Goal: Task Accomplishment & Management: Manage account settings

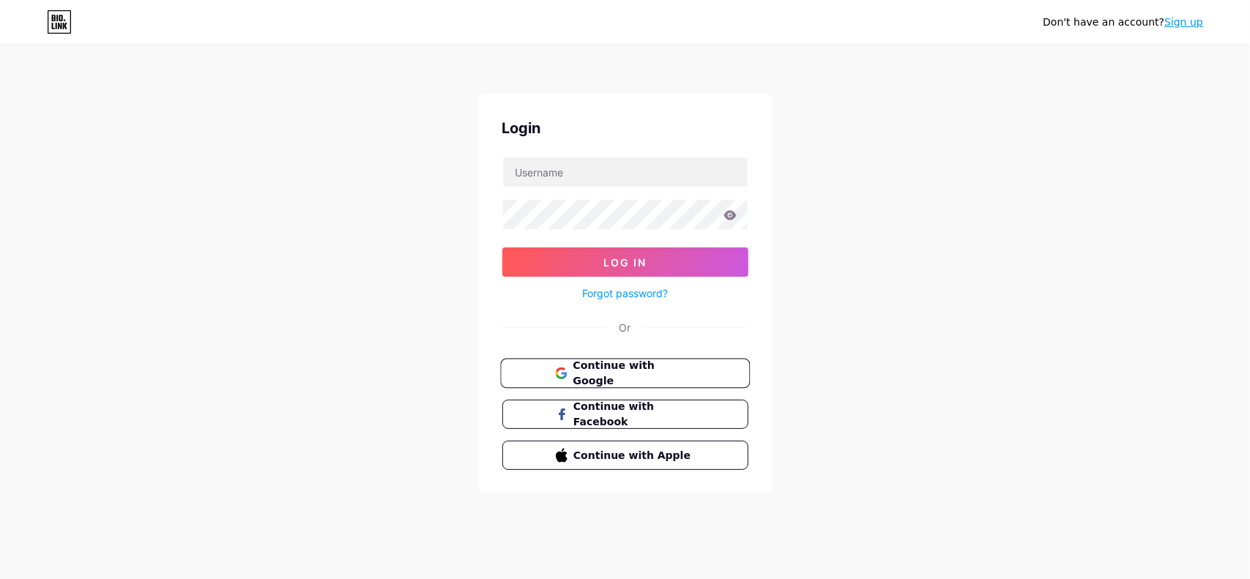
click at [608, 360] on button "Continue with Google" at bounding box center [625, 374] width 250 height 30
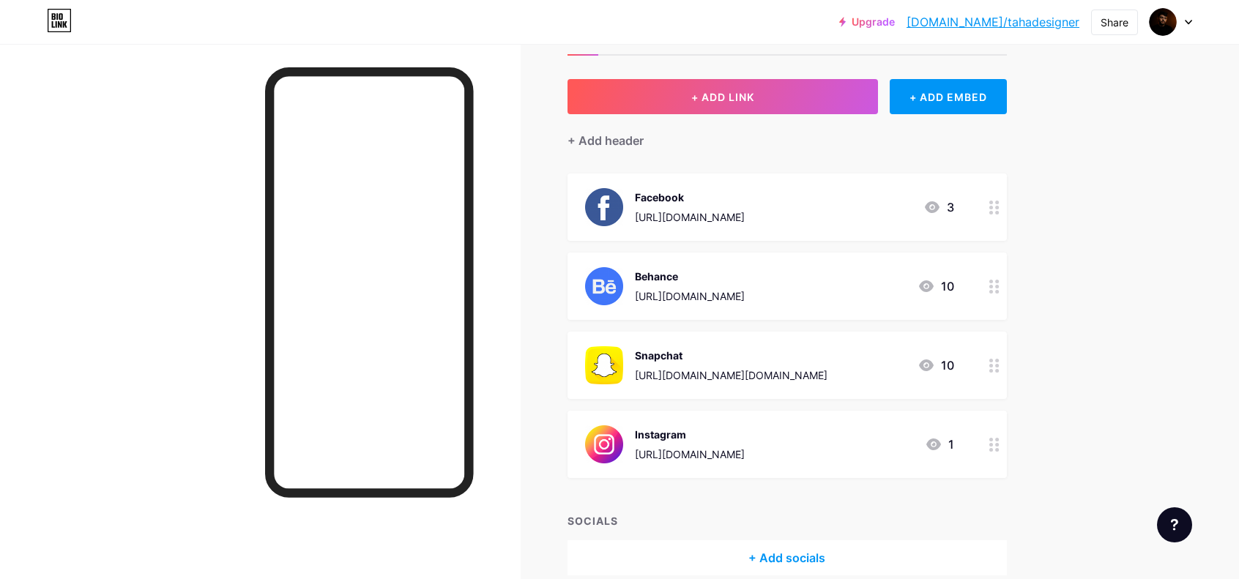
scroll to position [53, 0]
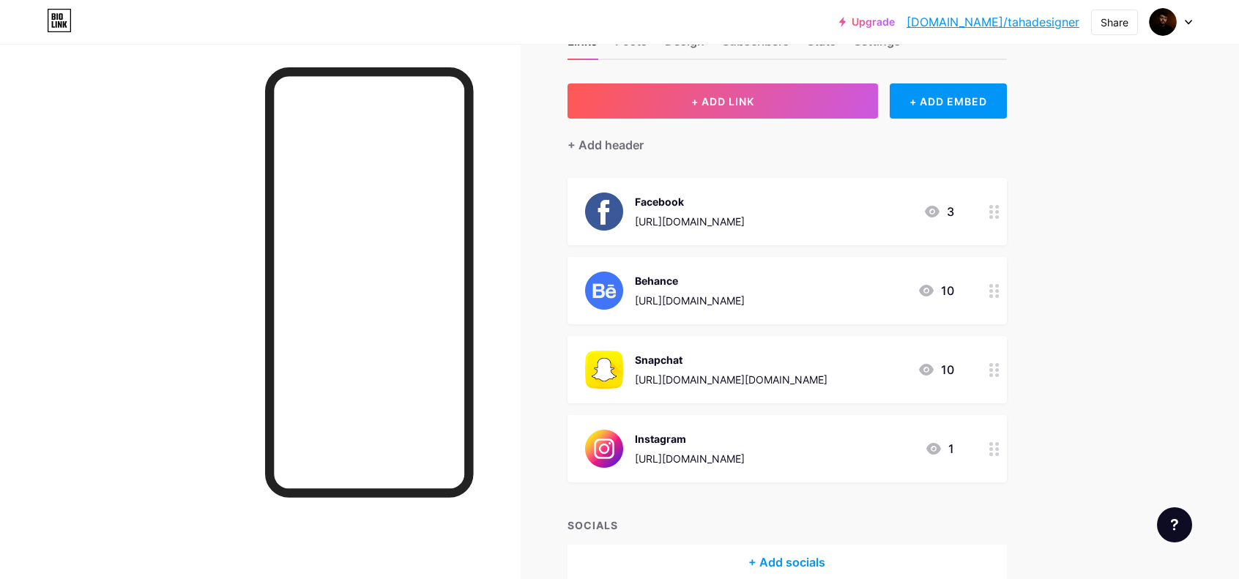
click at [618, 280] on img at bounding box center [604, 291] width 38 height 38
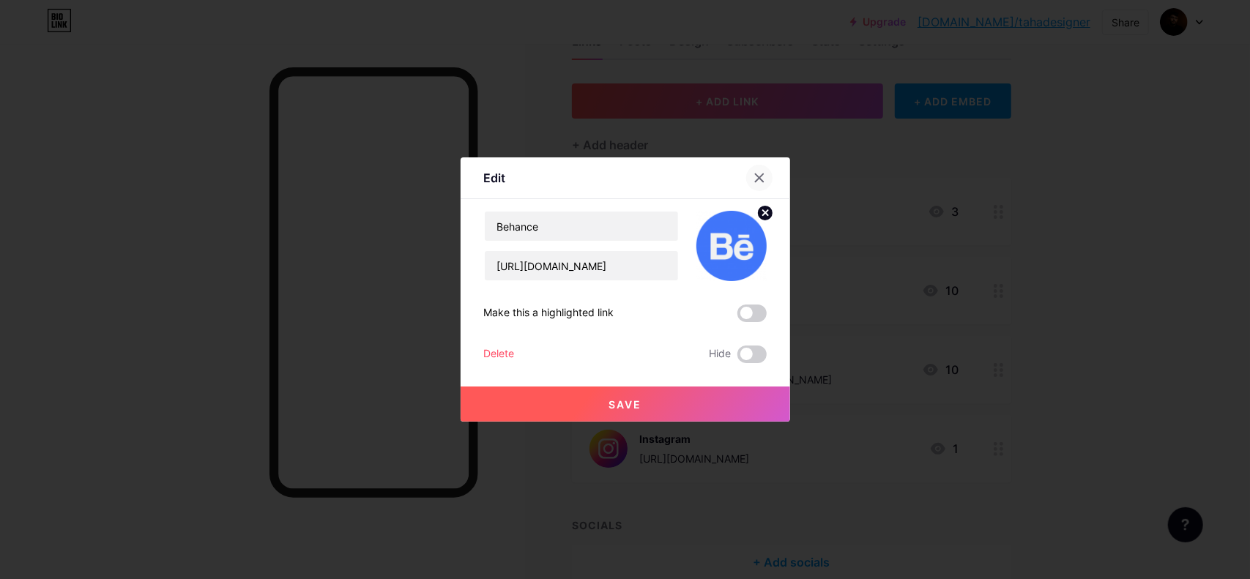
click at [756, 175] on icon at bounding box center [759, 178] width 8 height 8
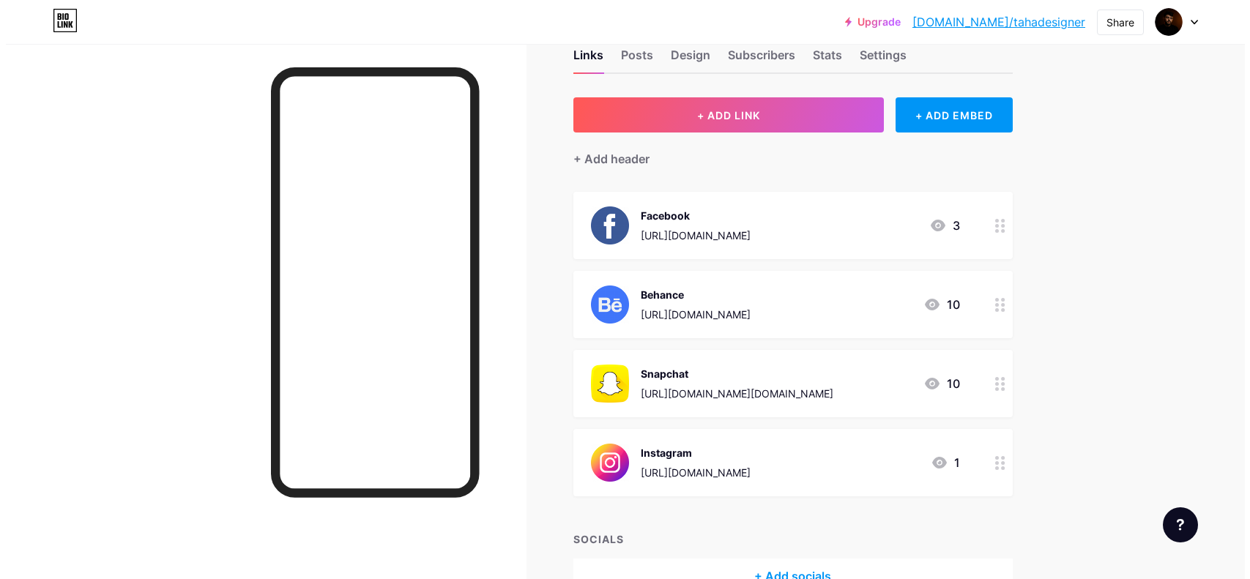
scroll to position [0, 0]
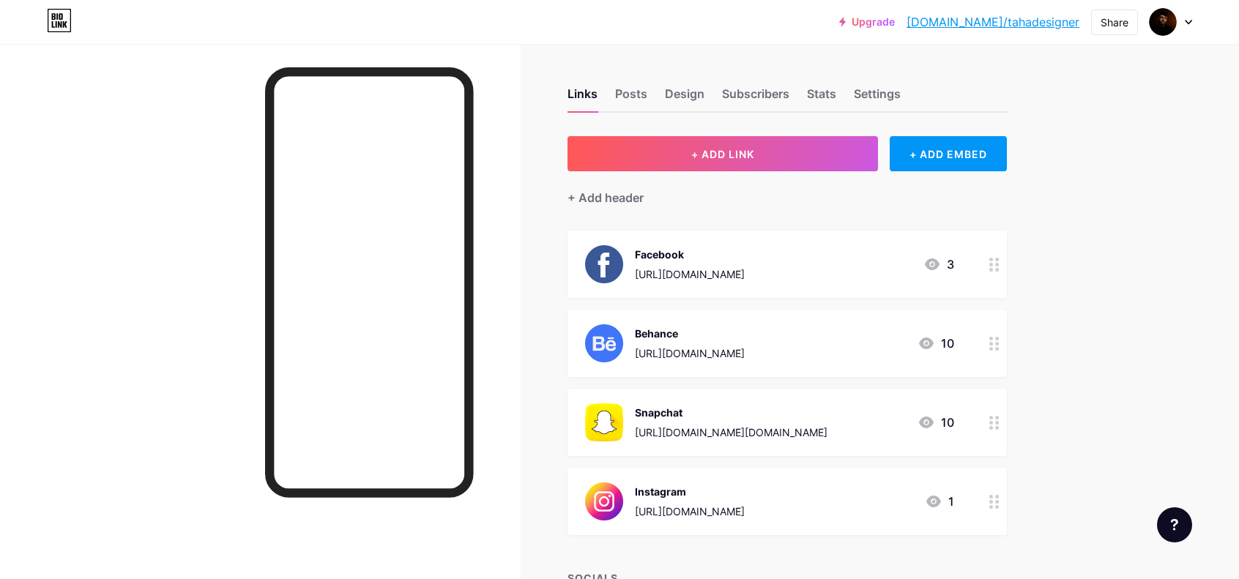
click at [697, 254] on div "Facebook" at bounding box center [690, 254] width 110 height 15
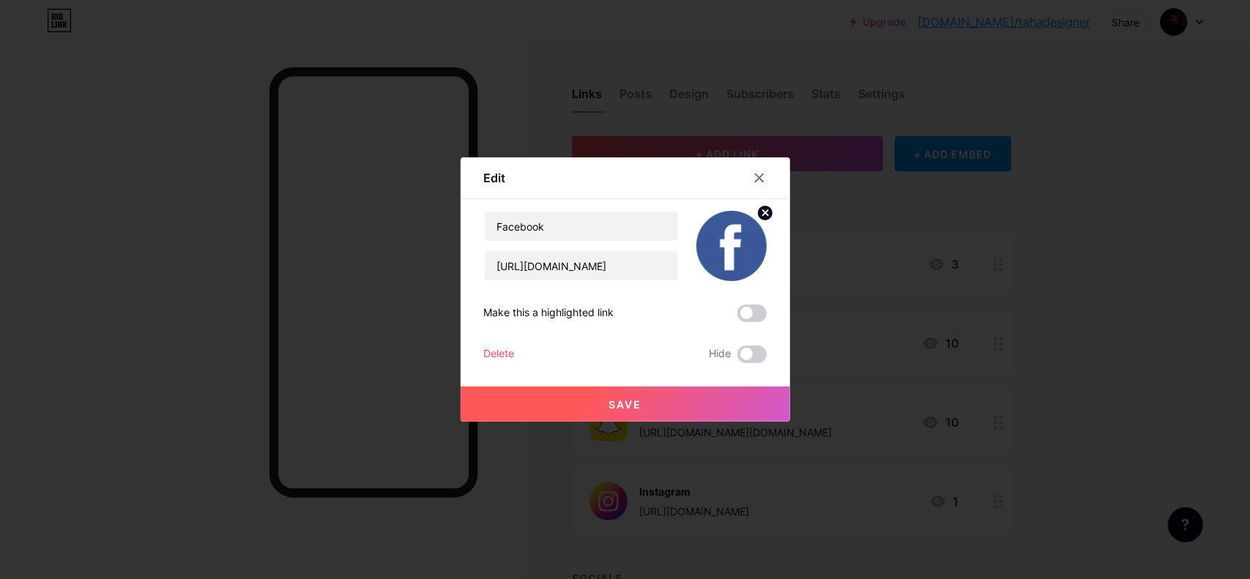
click at [769, 209] on circle at bounding box center [765, 213] width 16 height 16
click at [740, 244] on rect at bounding box center [739, 246] width 12 height 7
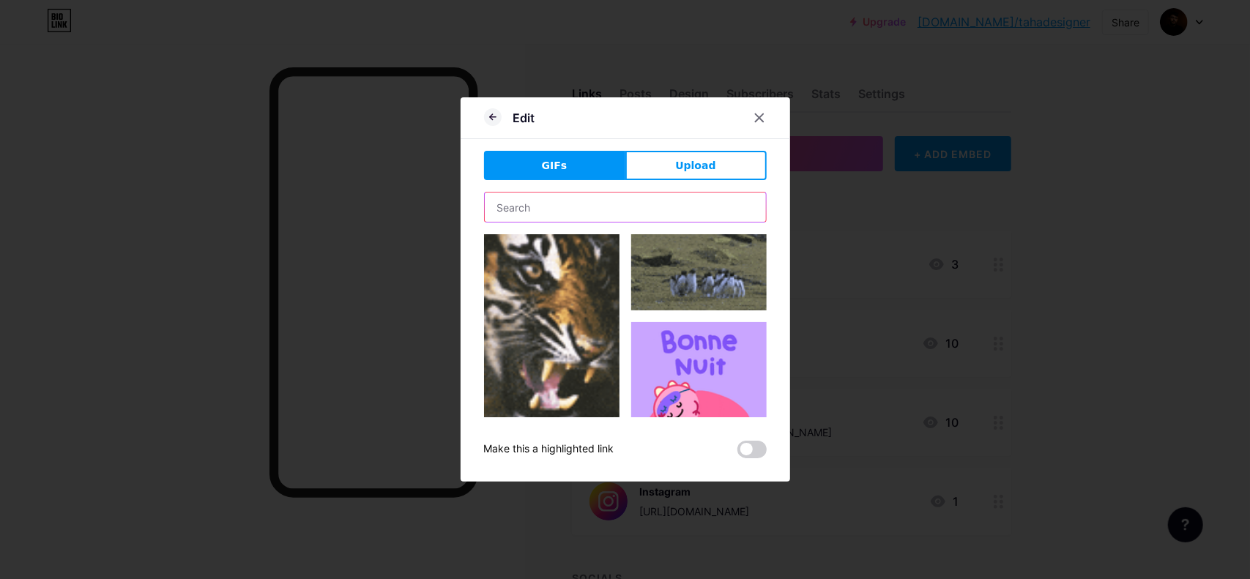
click at [617, 206] on input "text" at bounding box center [625, 207] width 281 height 29
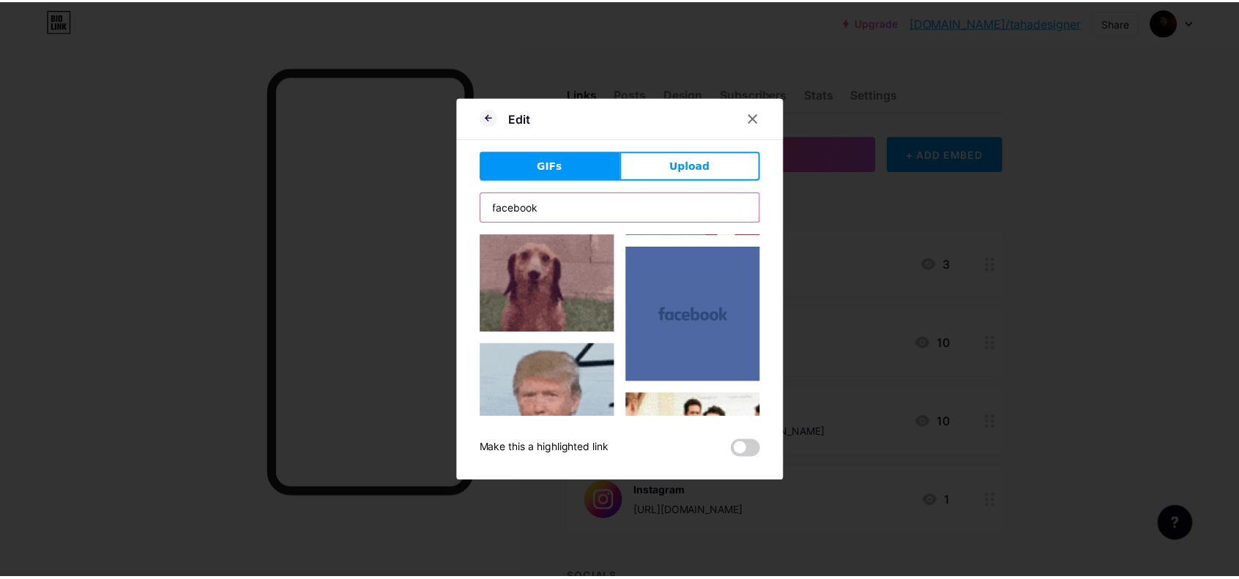
scroll to position [573, 0]
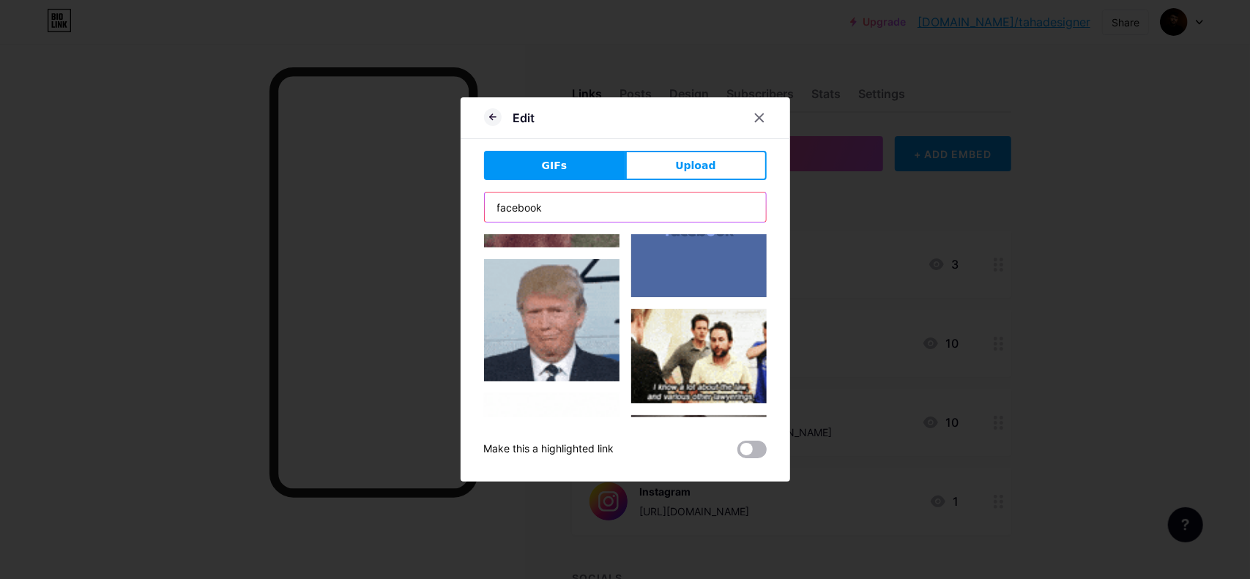
type input "facebook"
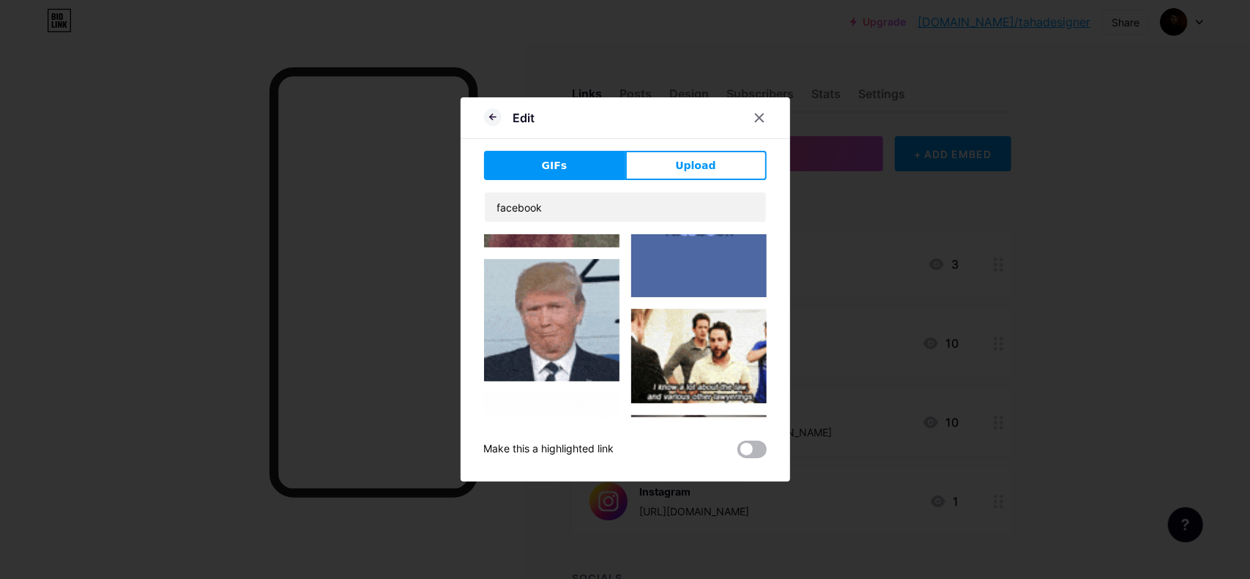
click at [755, 450] on span at bounding box center [751, 450] width 29 height 18
click at [737, 453] on input "checkbox" at bounding box center [737, 453] width 0 height 0
click at [754, 446] on span at bounding box center [751, 450] width 29 height 18
click at [737, 453] on input "checkbox" at bounding box center [737, 453] width 0 height 0
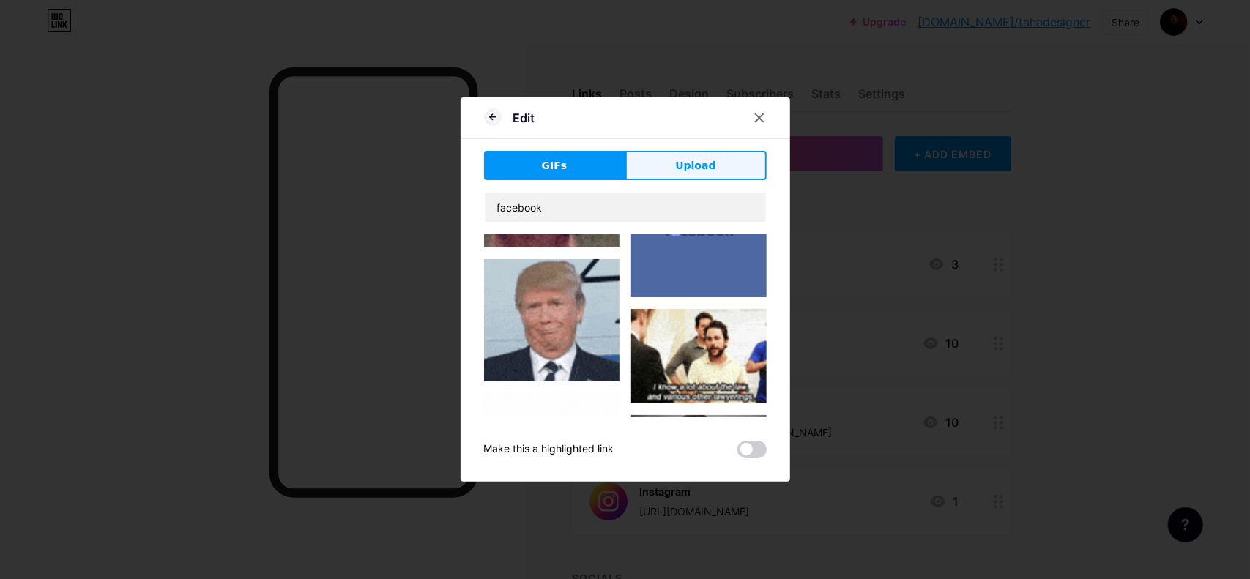
click at [690, 163] on span "Upload" at bounding box center [695, 165] width 40 height 15
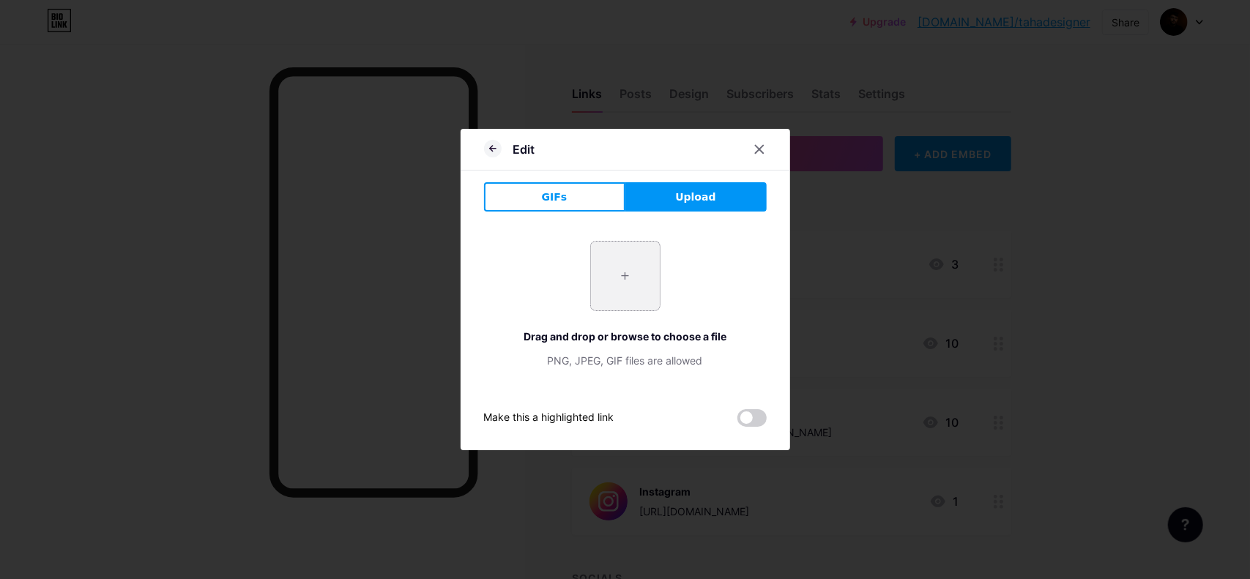
click at [638, 259] on input "file" at bounding box center [625, 276] width 69 height 69
click at [755, 146] on icon at bounding box center [759, 150] width 8 height 8
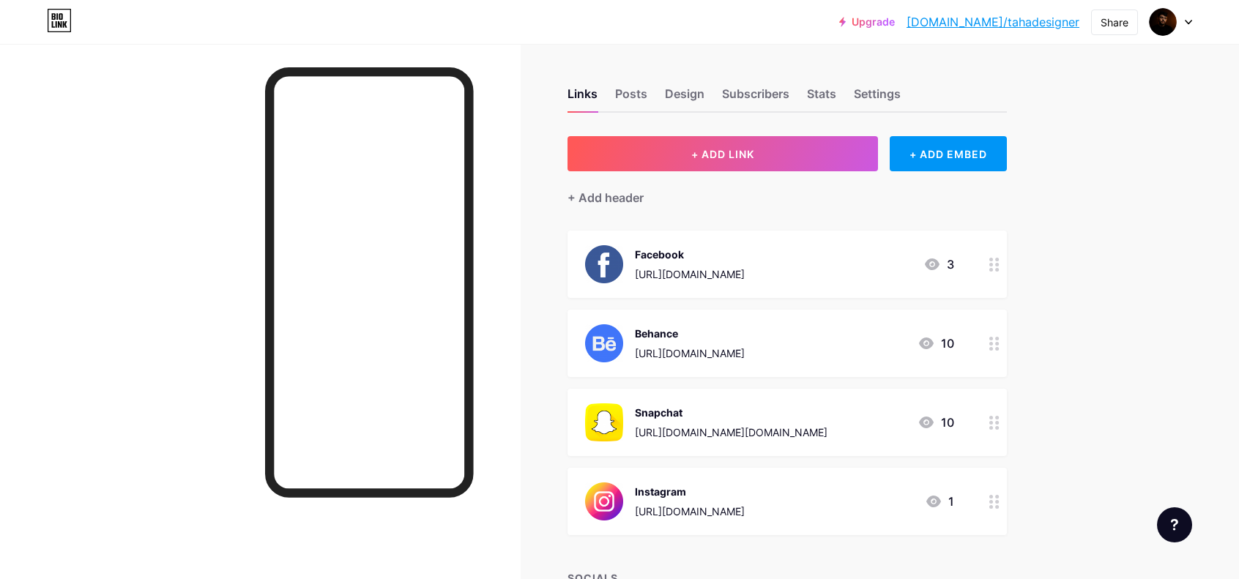
click at [1110, 266] on div "Upgrade bio.link/tahade... bio.link/tahadesigner Share Switch accounts taha des…" at bounding box center [619, 353] width 1239 height 706
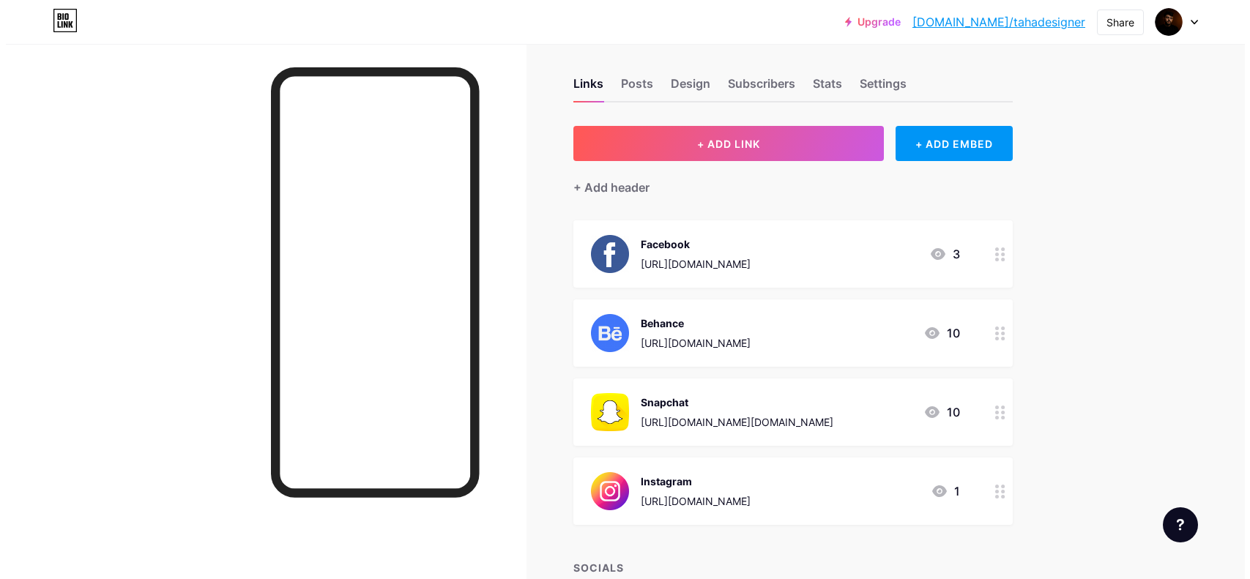
scroll to position [0, 0]
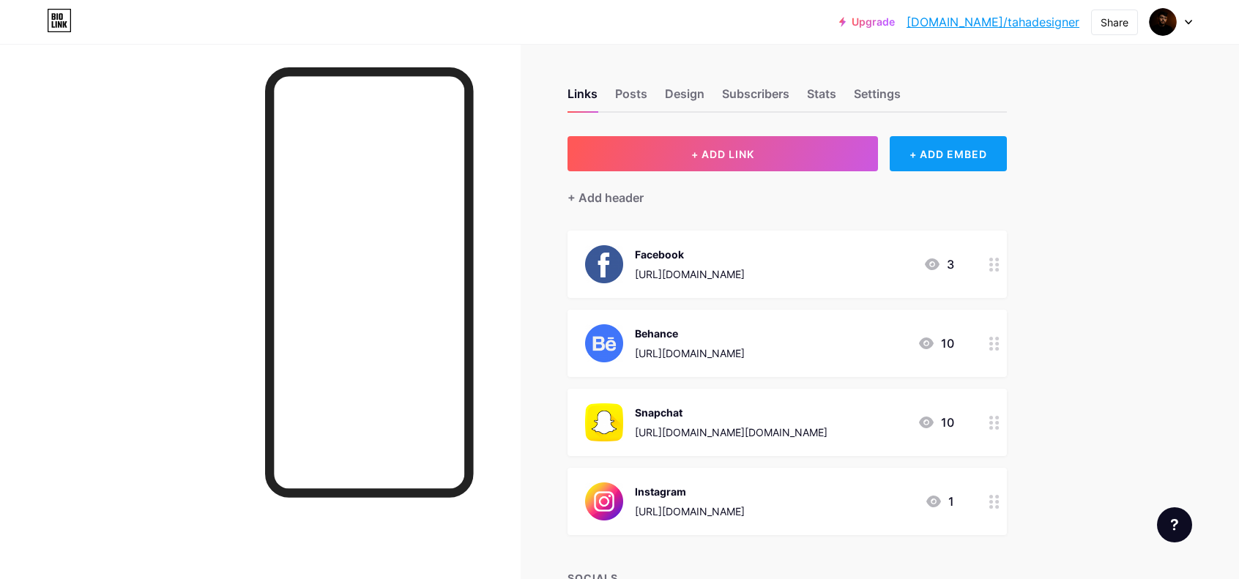
click at [920, 150] on div "+ ADD EMBED" at bounding box center [948, 153] width 116 height 35
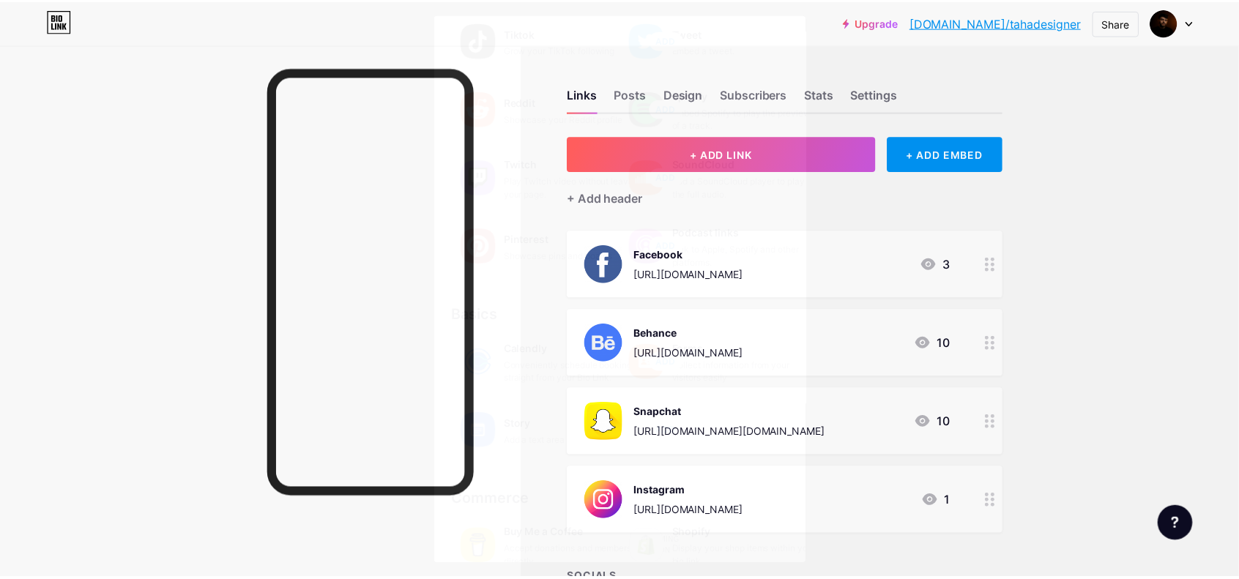
scroll to position [193, 0]
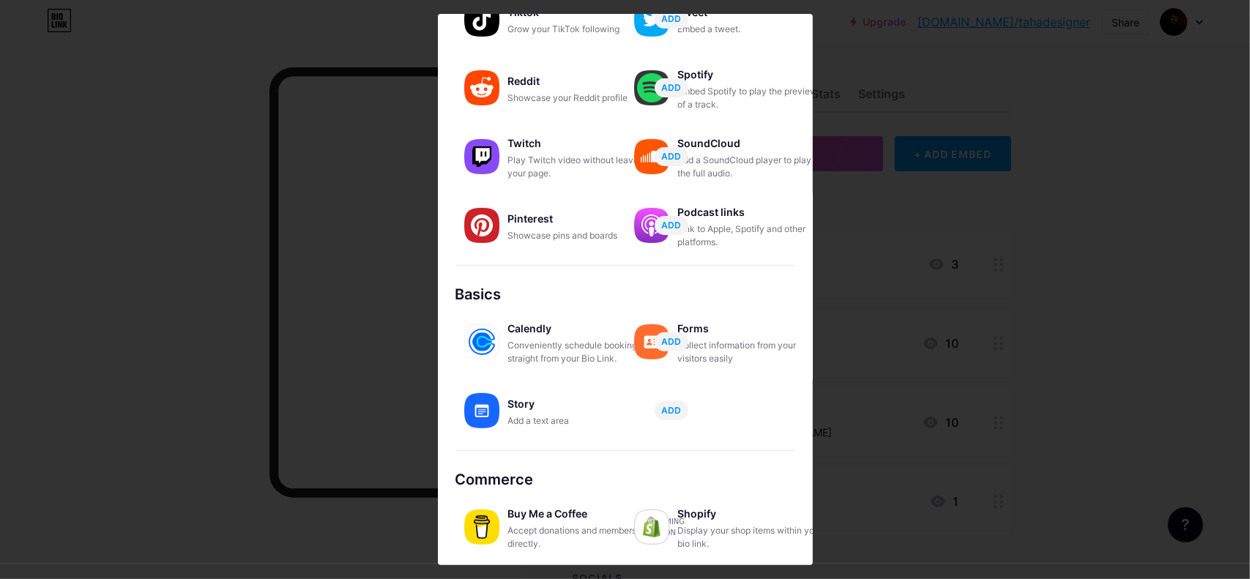
click at [936, 226] on div at bounding box center [625, 289] width 1250 height 579
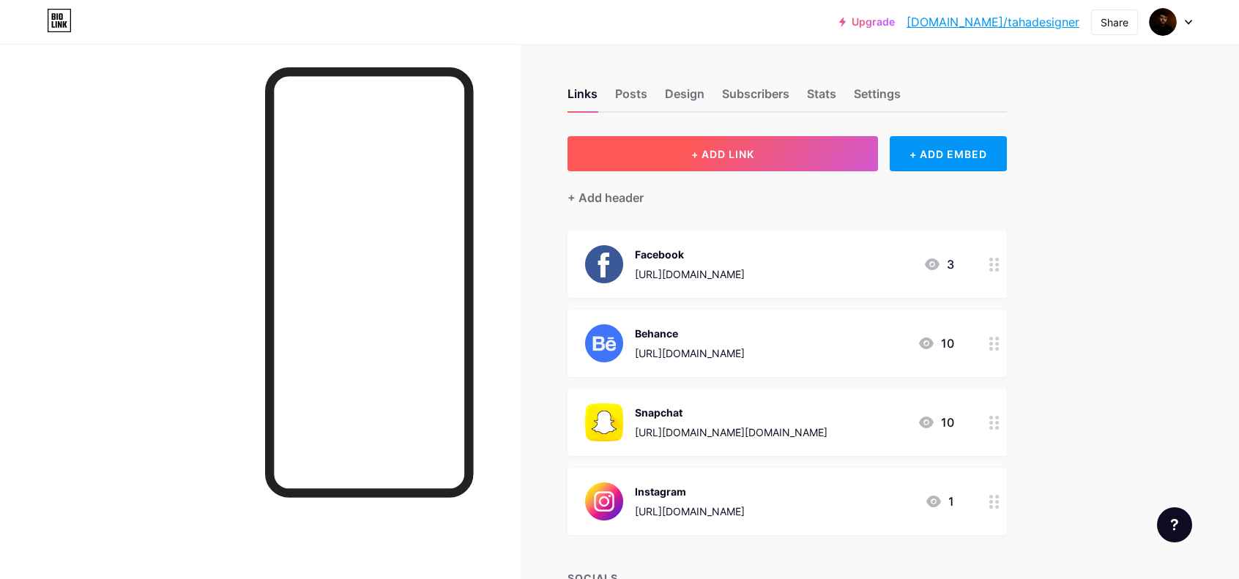
click at [783, 159] on button "+ ADD LINK" at bounding box center [722, 153] width 311 height 35
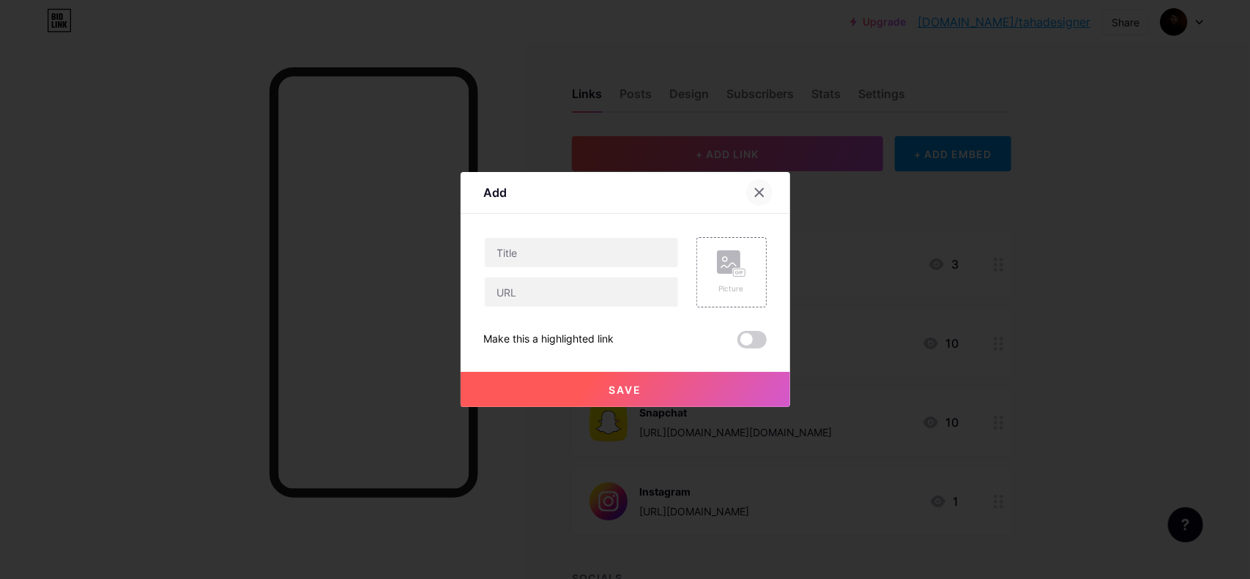
click at [767, 191] on div at bounding box center [759, 192] width 26 height 26
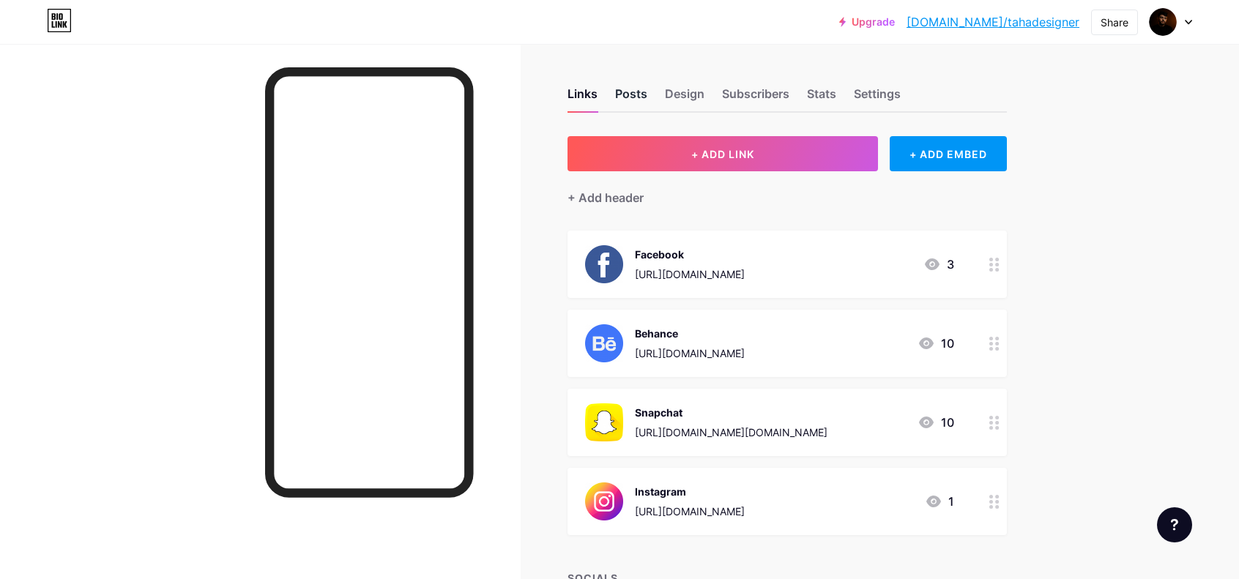
drag, startPoint x: 642, startPoint y: 96, endPoint x: 649, endPoint y: 105, distance: 11.4
click at [641, 96] on div "Posts" at bounding box center [631, 98] width 32 height 26
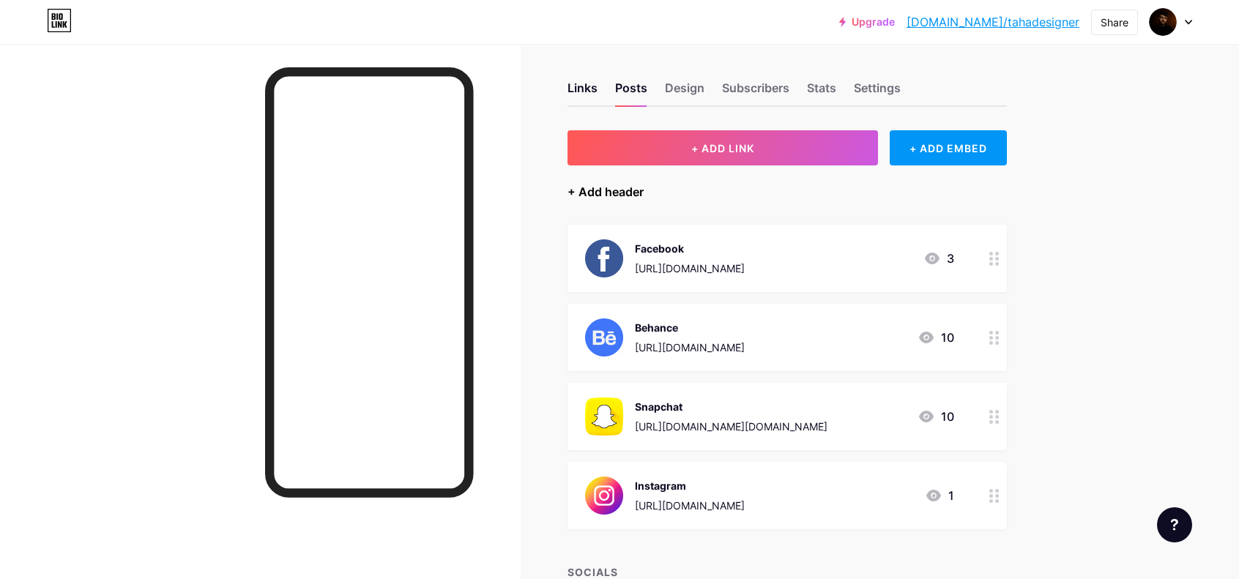
scroll to position [0, 0]
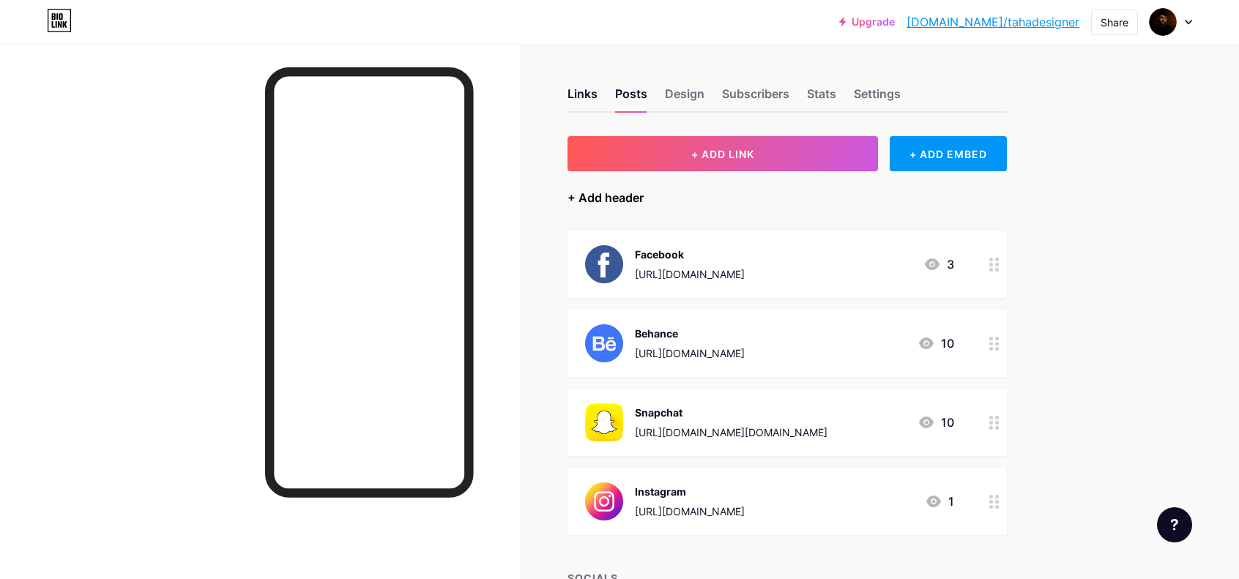
click at [602, 191] on div "+ Add header" at bounding box center [605, 198] width 76 height 18
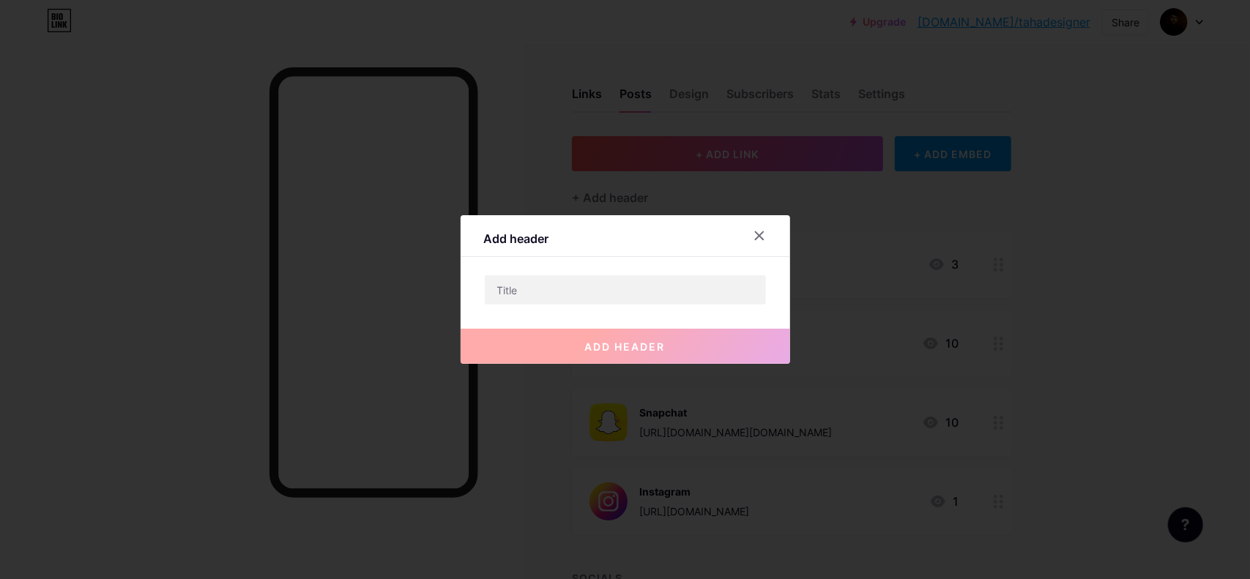
click at [744, 236] on div "Add header" at bounding box center [625, 240] width 329 height 34
click at [760, 234] on icon at bounding box center [759, 236] width 12 height 12
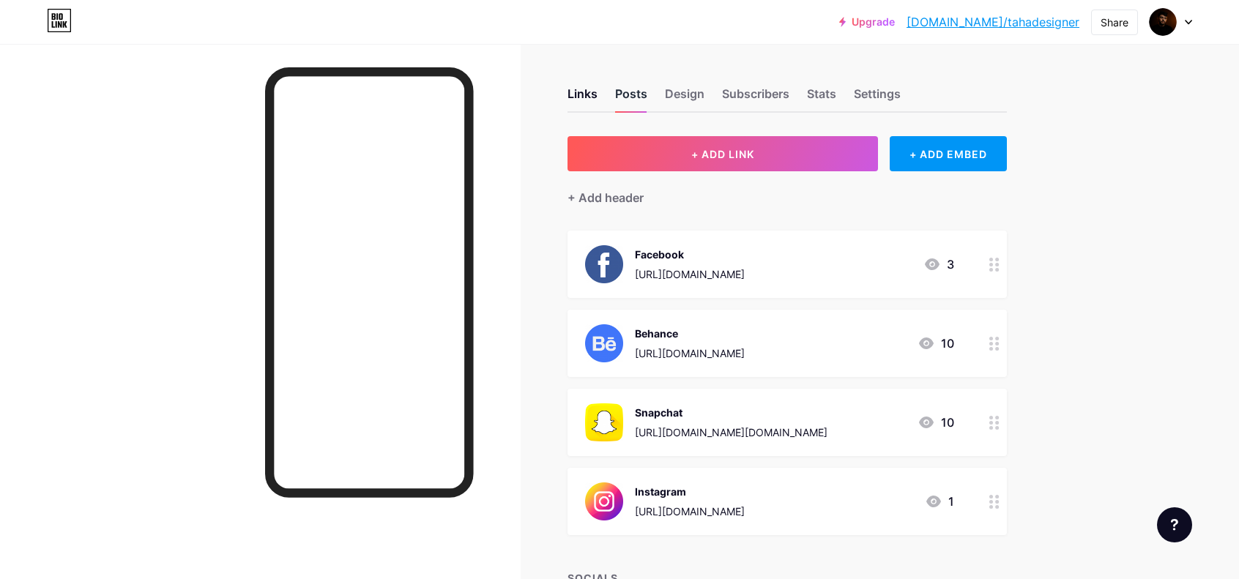
click at [637, 93] on div "Posts" at bounding box center [631, 98] width 32 height 26
click at [700, 100] on div "Design" at bounding box center [685, 98] width 40 height 26
click at [746, 89] on div "Subscribers" at bounding box center [755, 98] width 67 height 26
click at [678, 100] on div "Design" at bounding box center [685, 98] width 40 height 26
click at [641, 89] on div "Posts" at bounding box center [631, 98] width 32 height 26
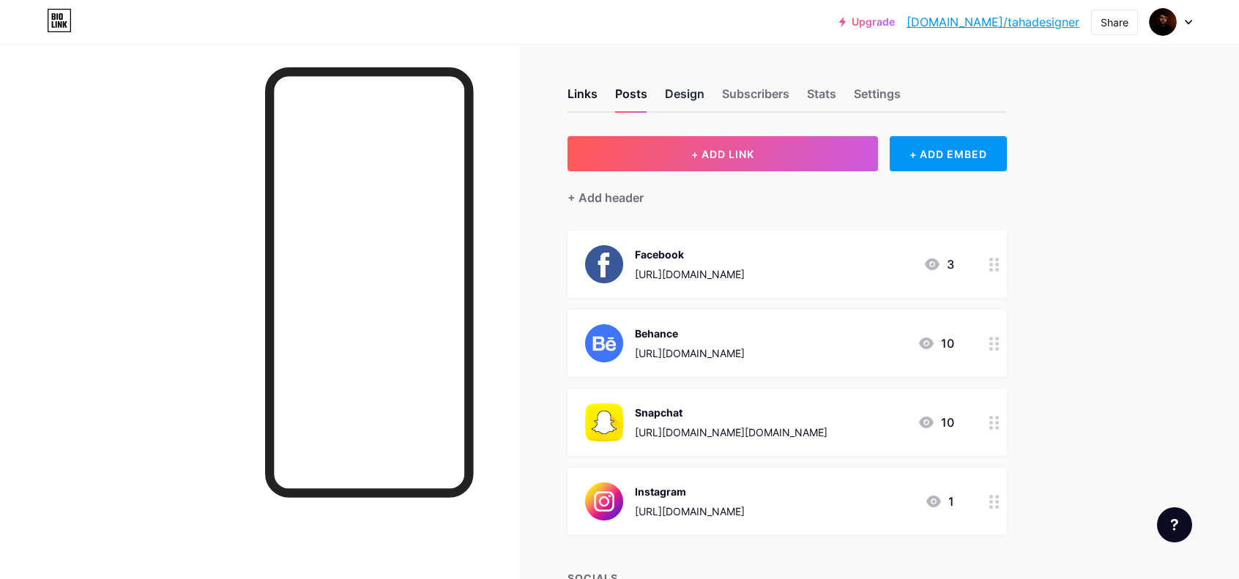
click at [678, 96] on div "Design" at bounding box center [685, 98] width 40 height 26
click at [638, 94] on div "Posts" at bounding box center [631, 98] width 32 height 26
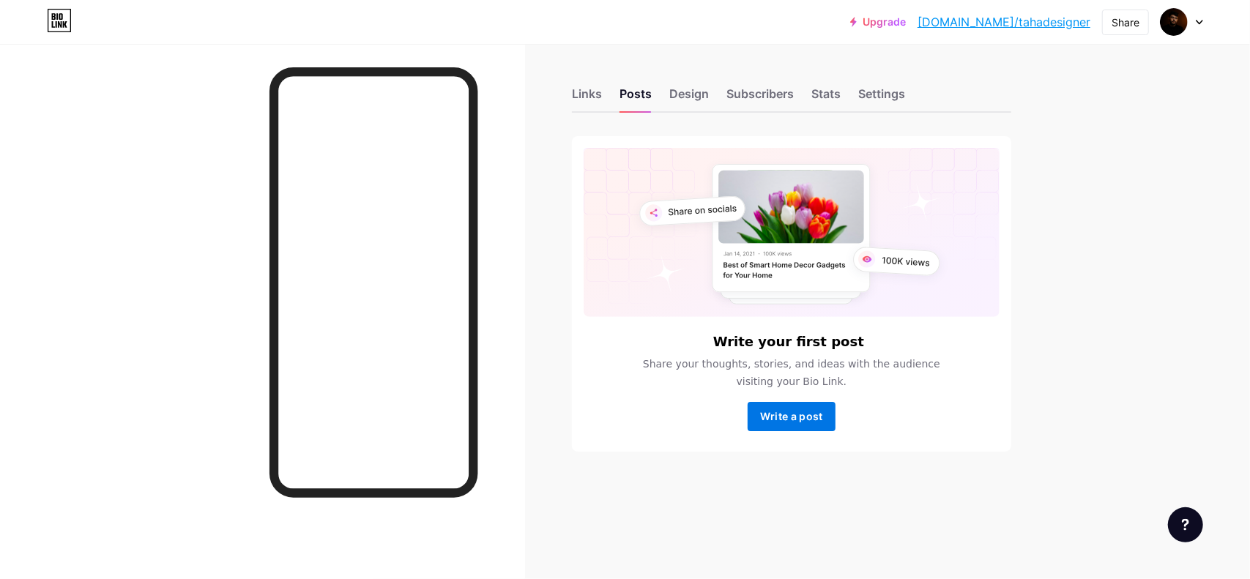
click at [791, 411] on span "Write a post" at bounding box center [791, 416] width 63 height 12
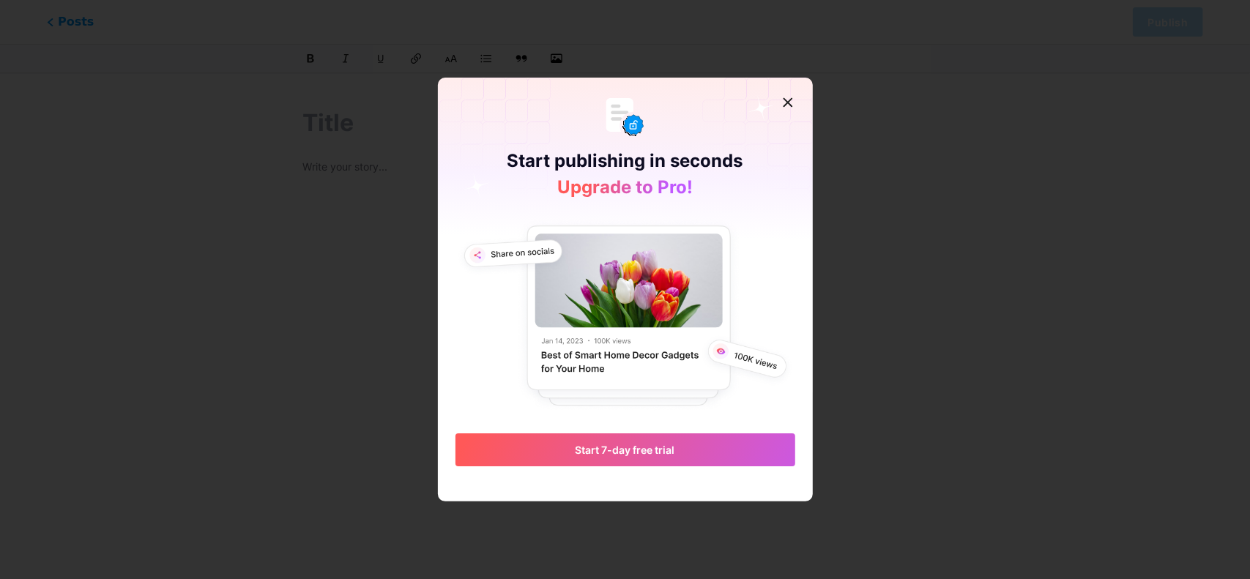
click at [775, 102] on div at bounding box center [788, 102] width 26 height 26
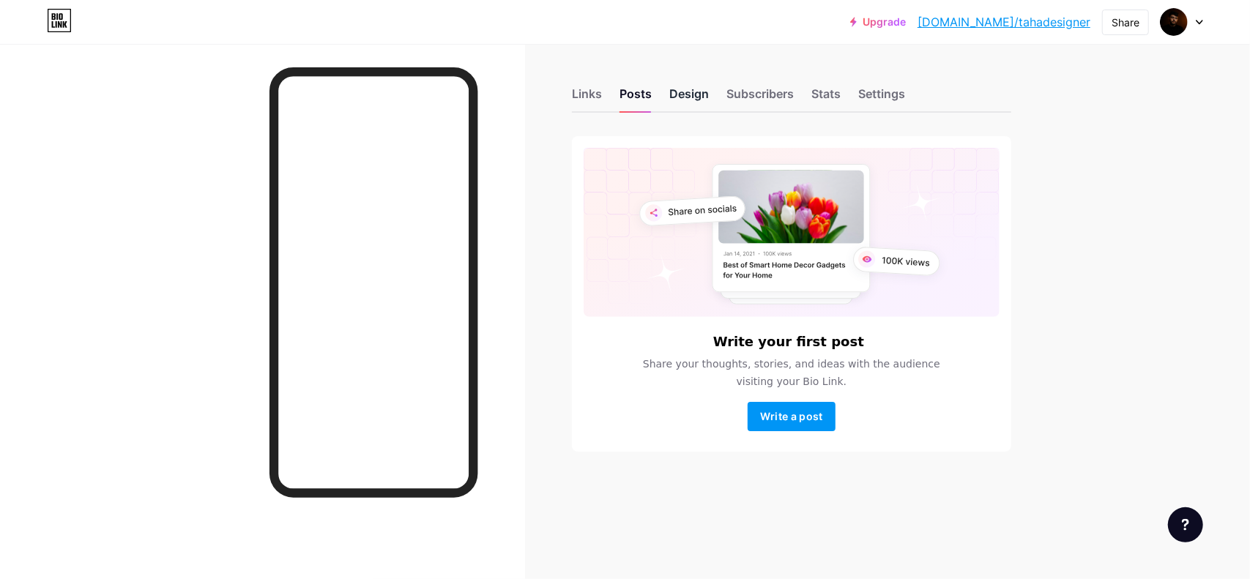
click at [678, 88] on div "Design" at bounding box center [689, 98] width 40 height 26
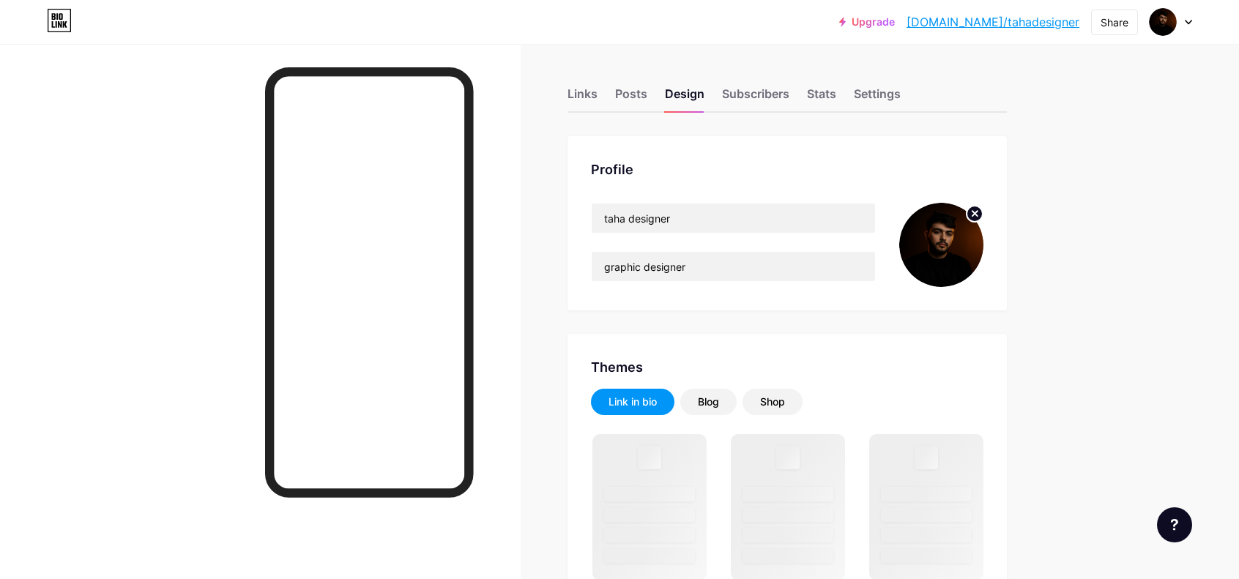
click at [975, 206] on circle at bounding box center [974, 214] width 16 height 16
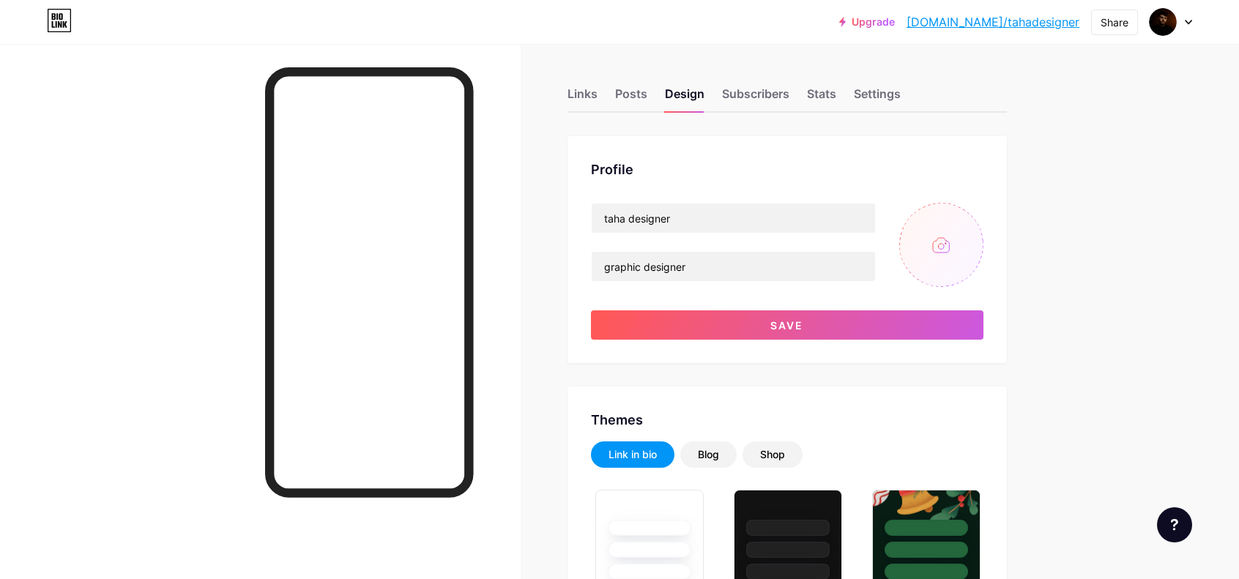
click at [952, 249] on input "file" at bounding box center [941, 245] width 84 height 84
type input "C:\fakepath\Profile.png"
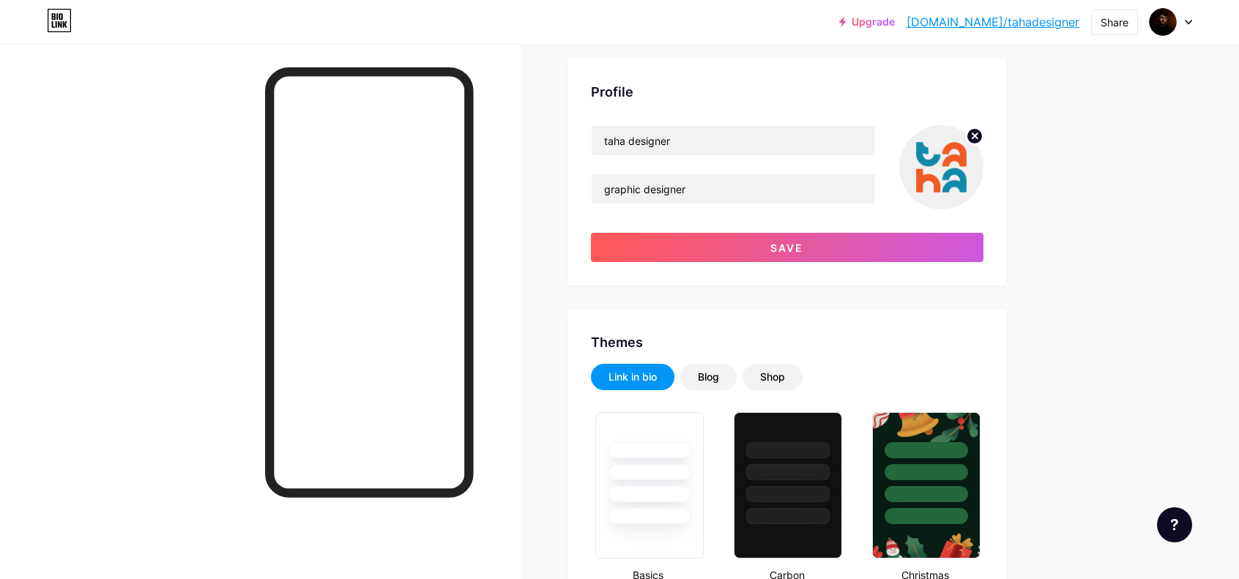
scroll to position [73, 0]
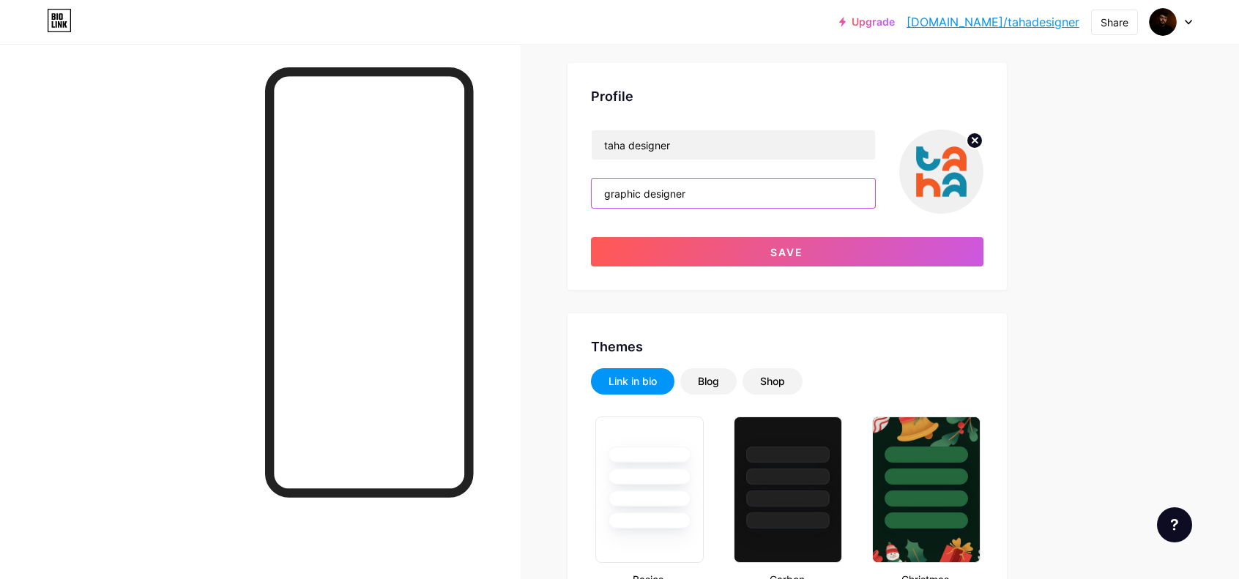
click at [658, 193] on input "graphic designer" at bounding box center [733, 193] width 283 height 29
click at [659, 191] on input "graphic designer" at bounding box center [733, 193] width 283 height 29
click at [696, 193] on input "graphic designer" at bounding box center [733, 193] width 283 height 29
type input "Social Media Manager"
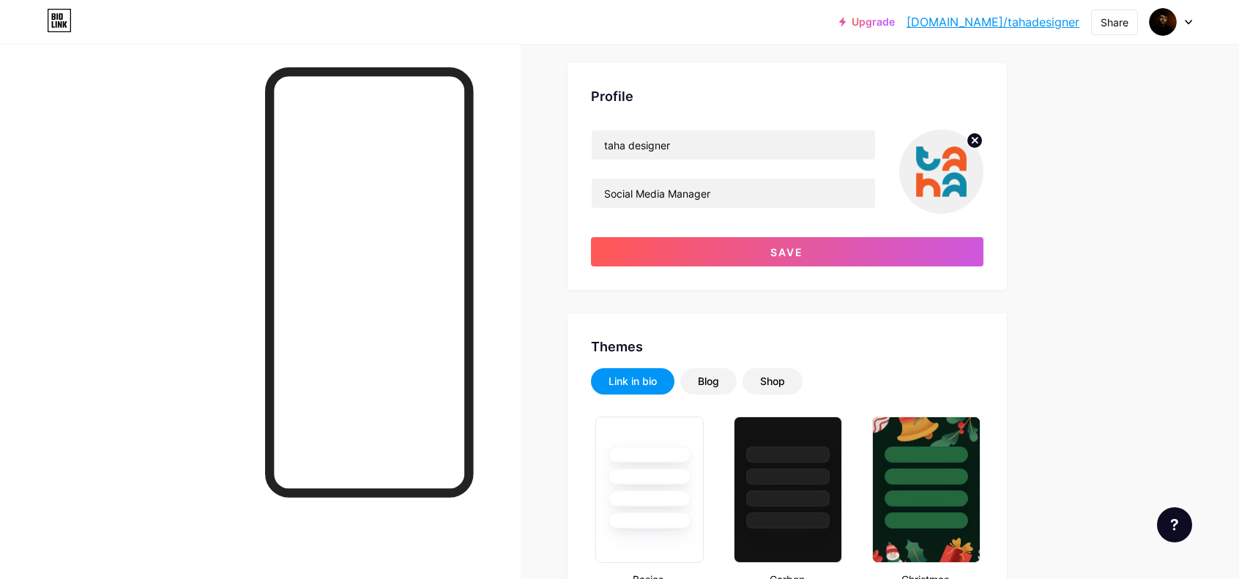
click at [1007, 269] on div "Profile taha designer Social Media Manager Save" at bounding box center [786, 176] width 439 height 227
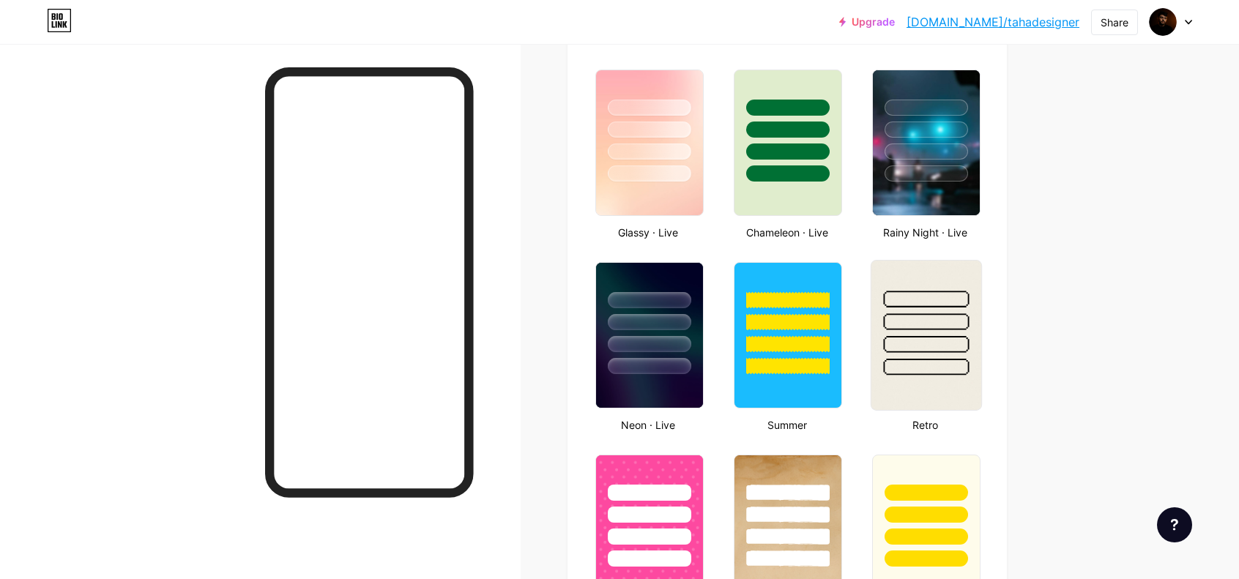
click at [904, 336] on div at bounding box center [927, 344] width 86 height 17
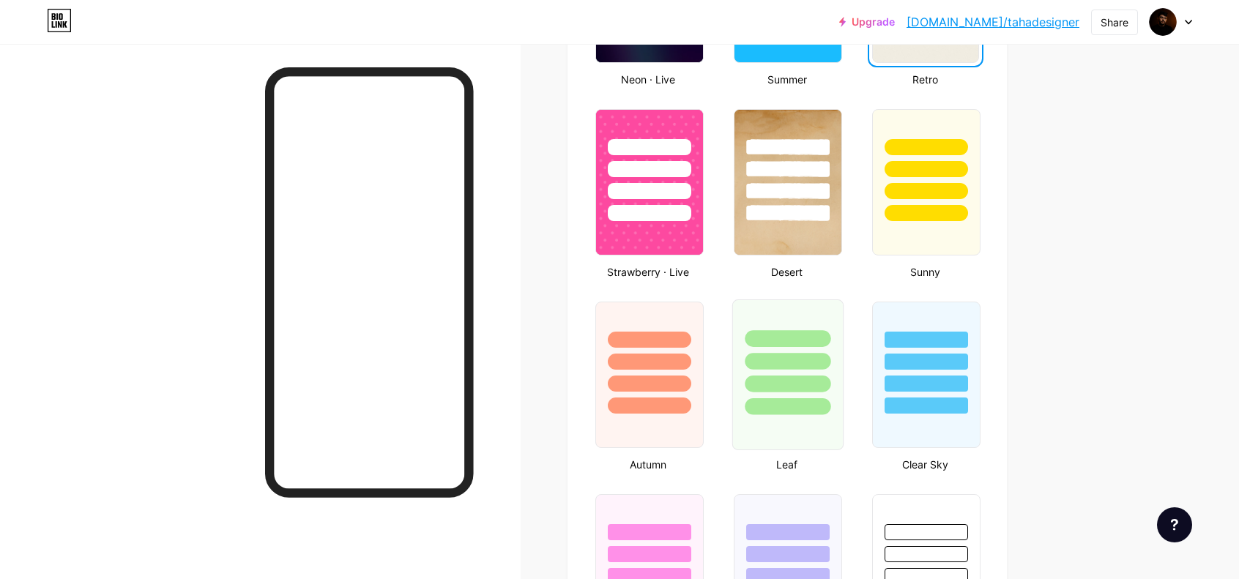
scroll to position [1245, 0]
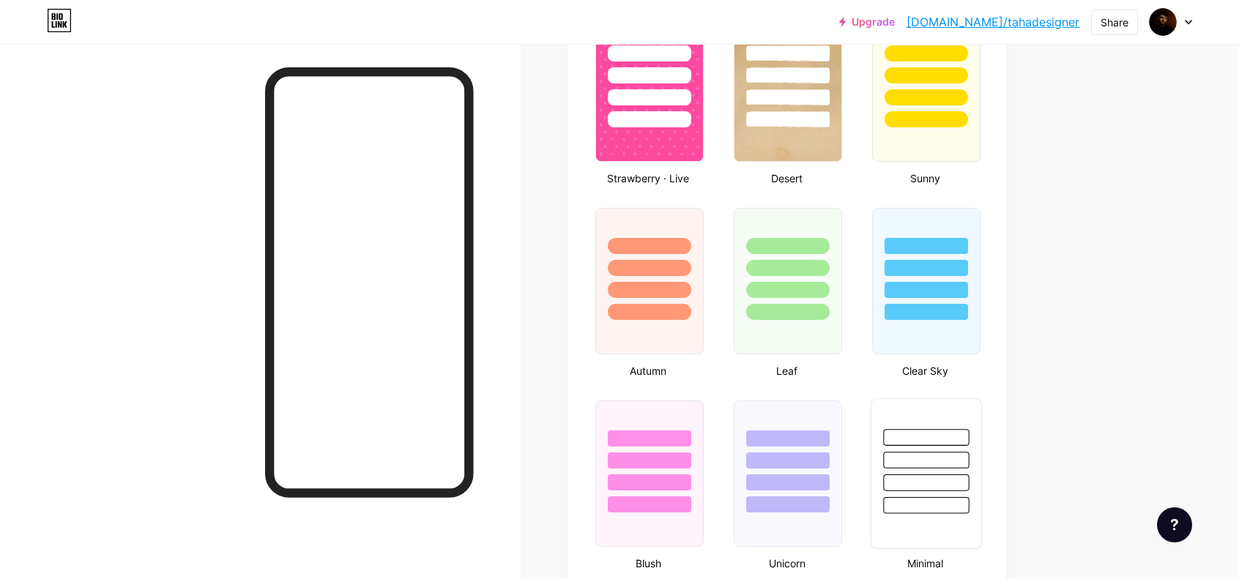
click at [919, 417] on div at bounding box center [926, 456] width 110 height 115
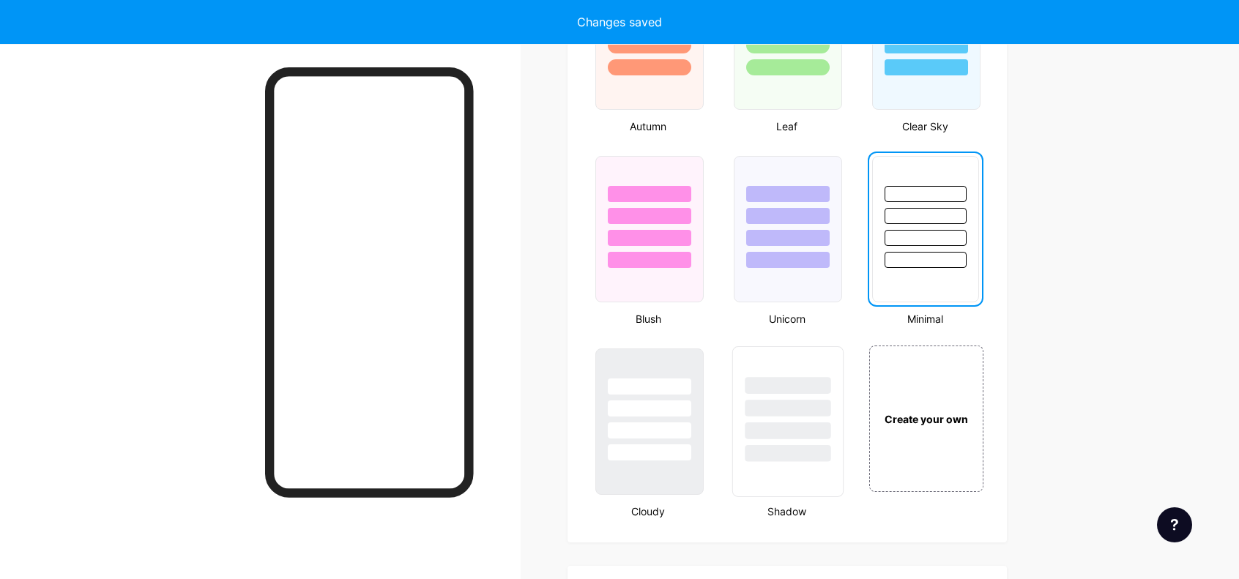
scroll to position [1538, 0]
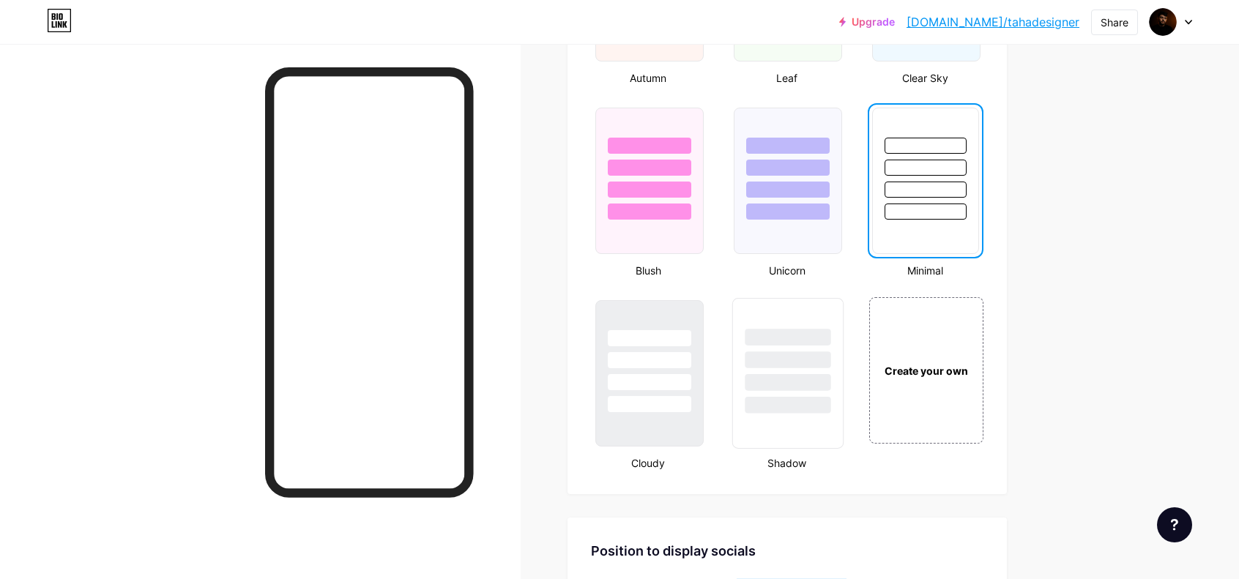
click at [776, 367] on div at bounding box center [788, 359] width 86 height 17
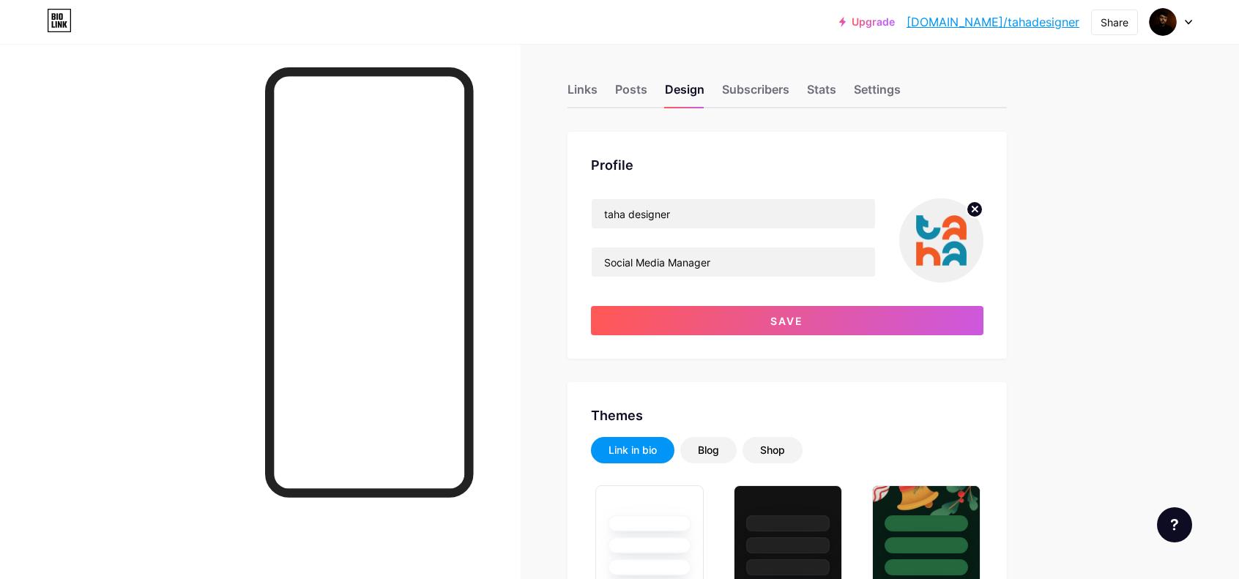
scroll to position [0, 0]
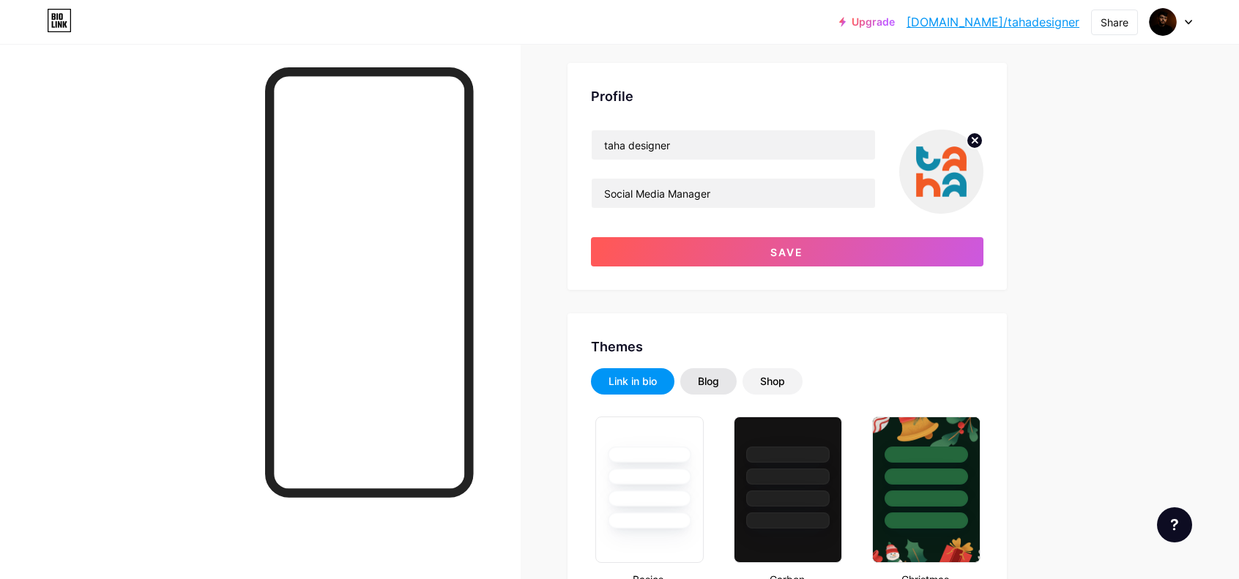
click at [716, 379] on div "Blog" at bounding box center [708, 381] width 21 height 15
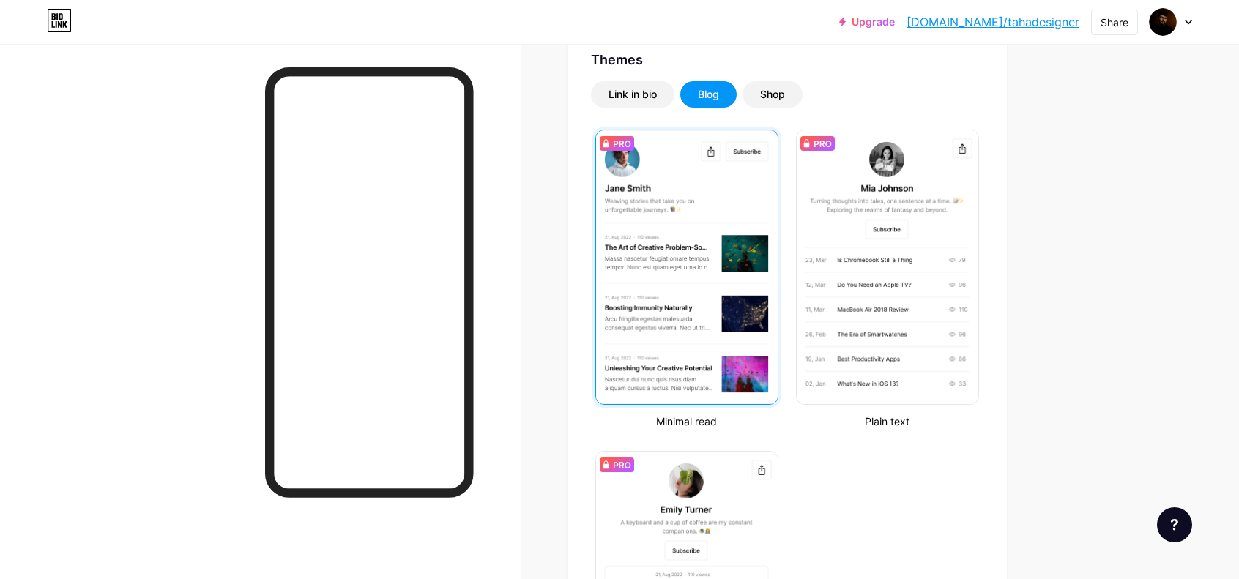
scroll to position [366, 0]
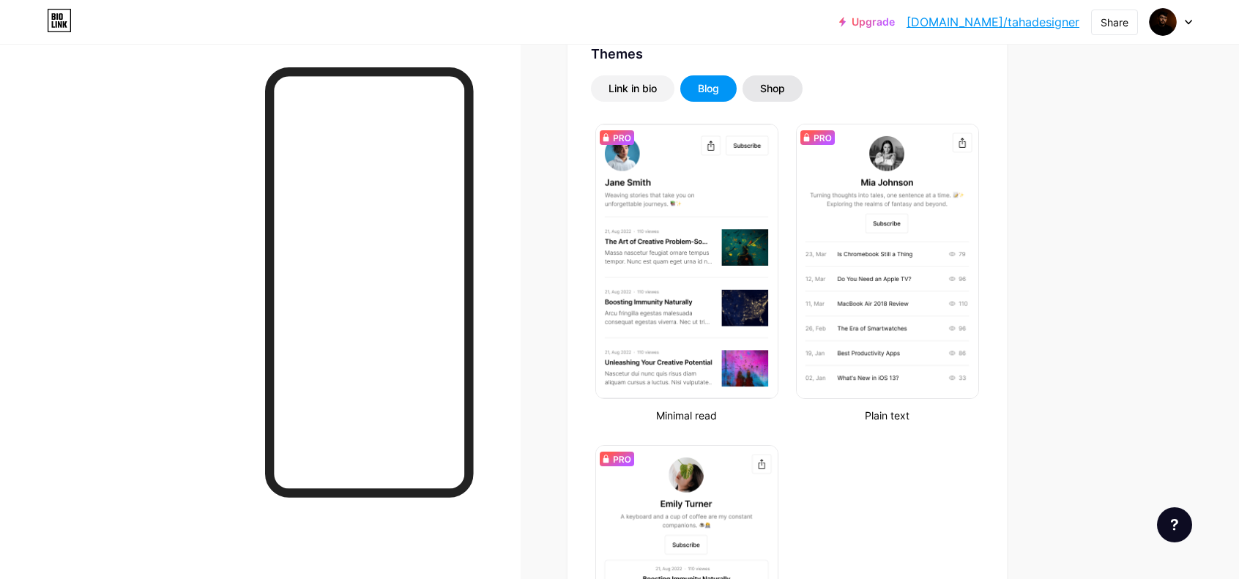
click at [780, 89] on div "Shop" at bounding box center [772, 88] width 25 height 15
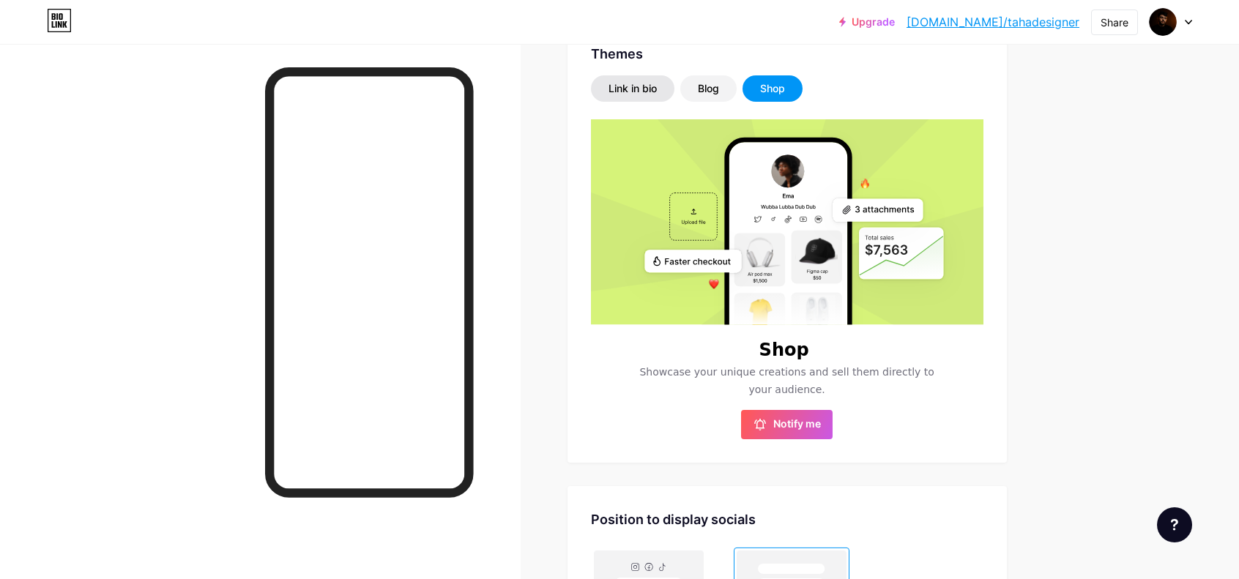
click at [642, 87] on div "Link in bio" at bounding box center [632, 88] width 48 height 15
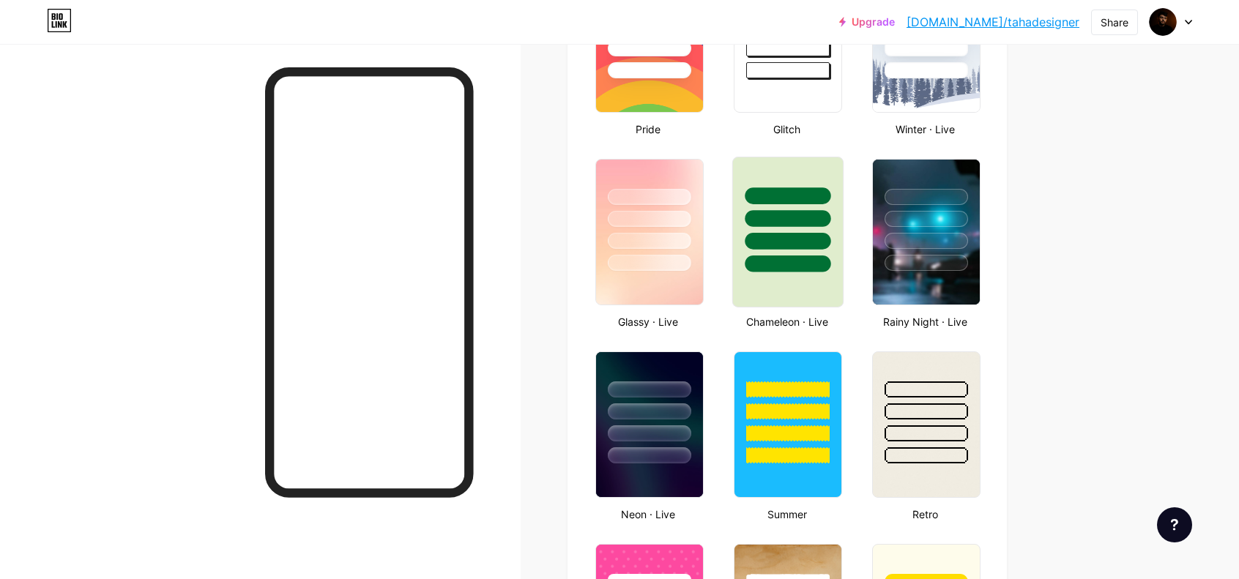
scroll to position [732, 0]
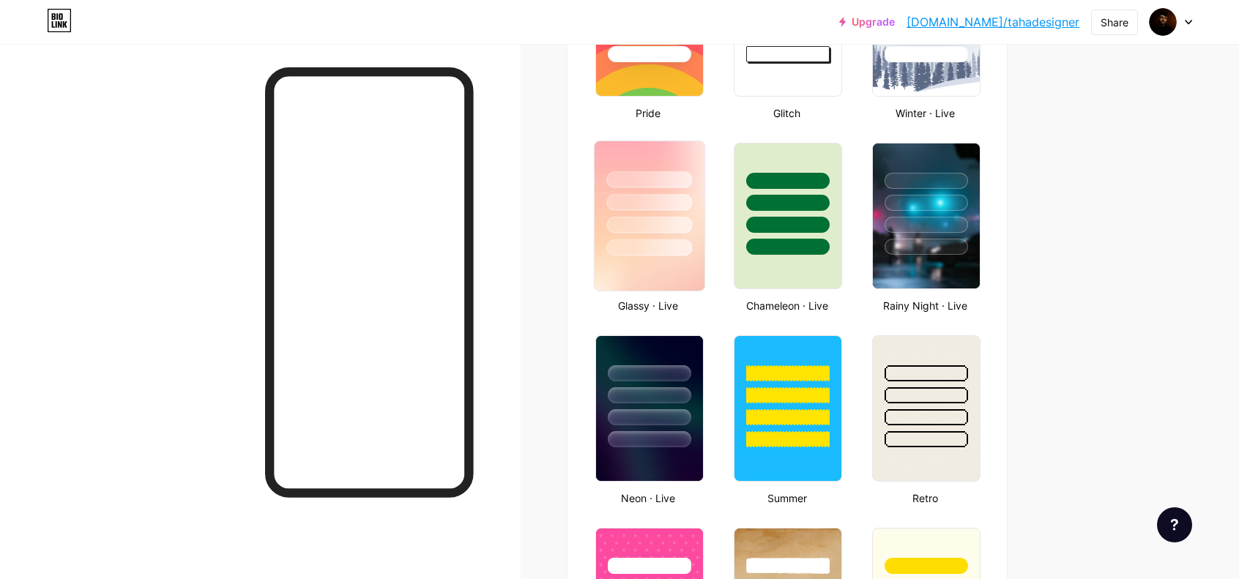
click at [673, 252] on div at bounding box center [649, 247] width 86 height 17
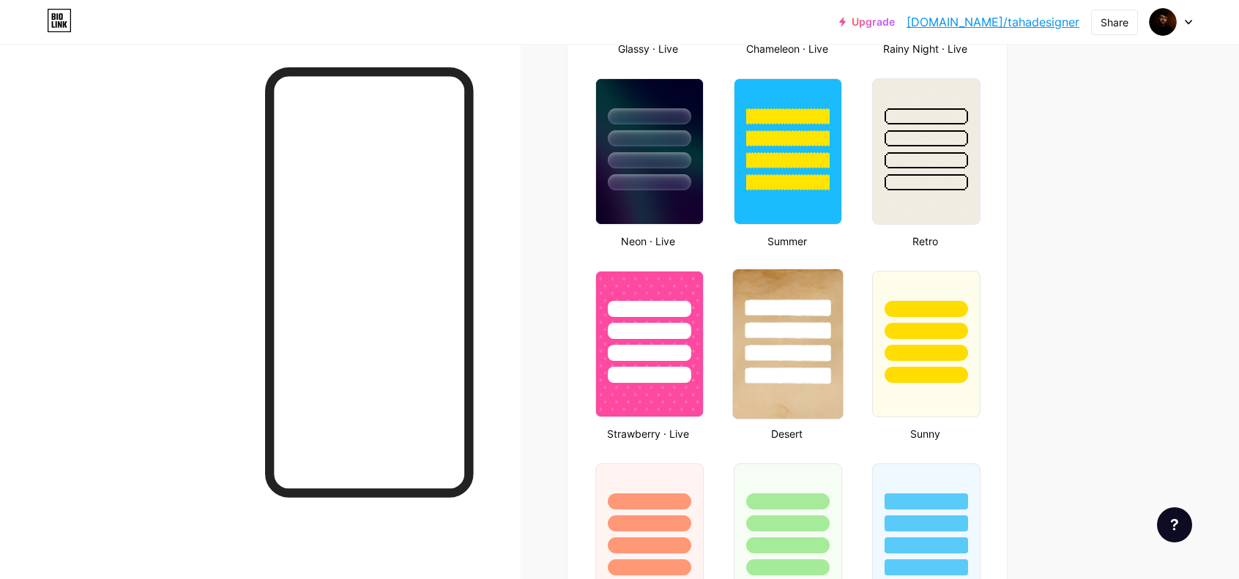
scroll to position [1025, 0]
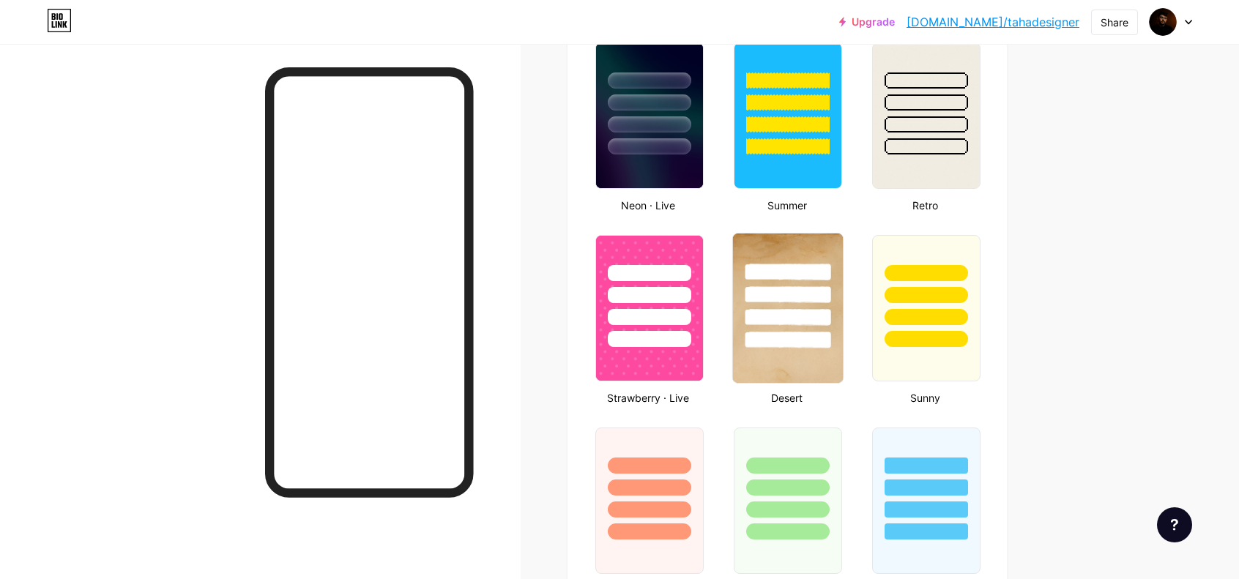
click at [769, 317] on div at bounding box center [788, 317] width 86 height 17
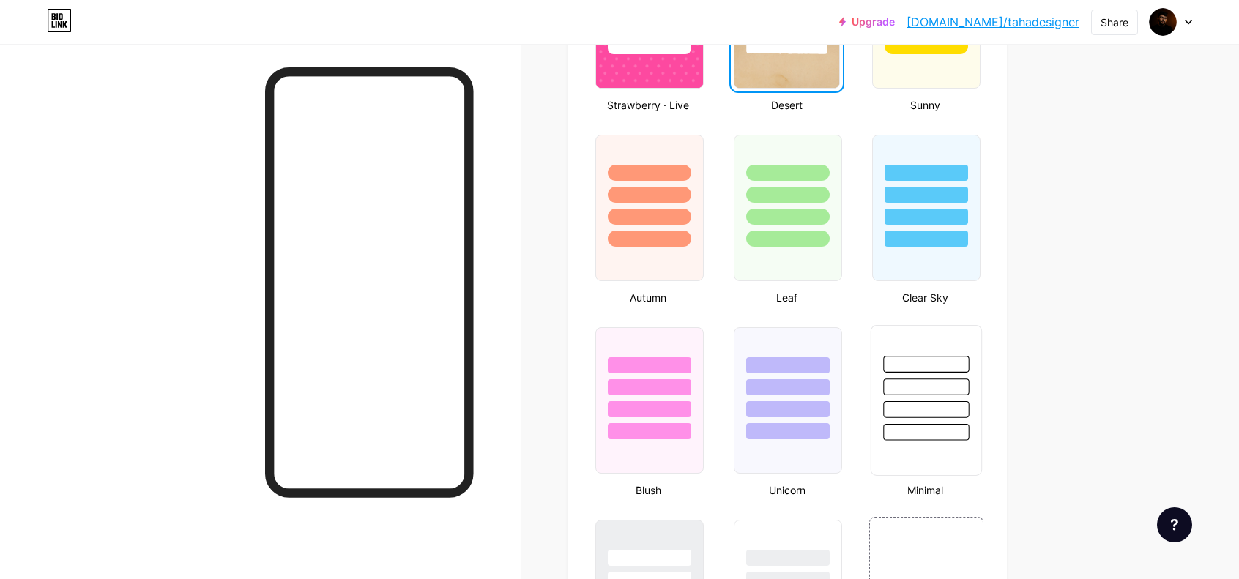
click at [920, 366] on div at bounding box center [927, 364] width 86 height 17
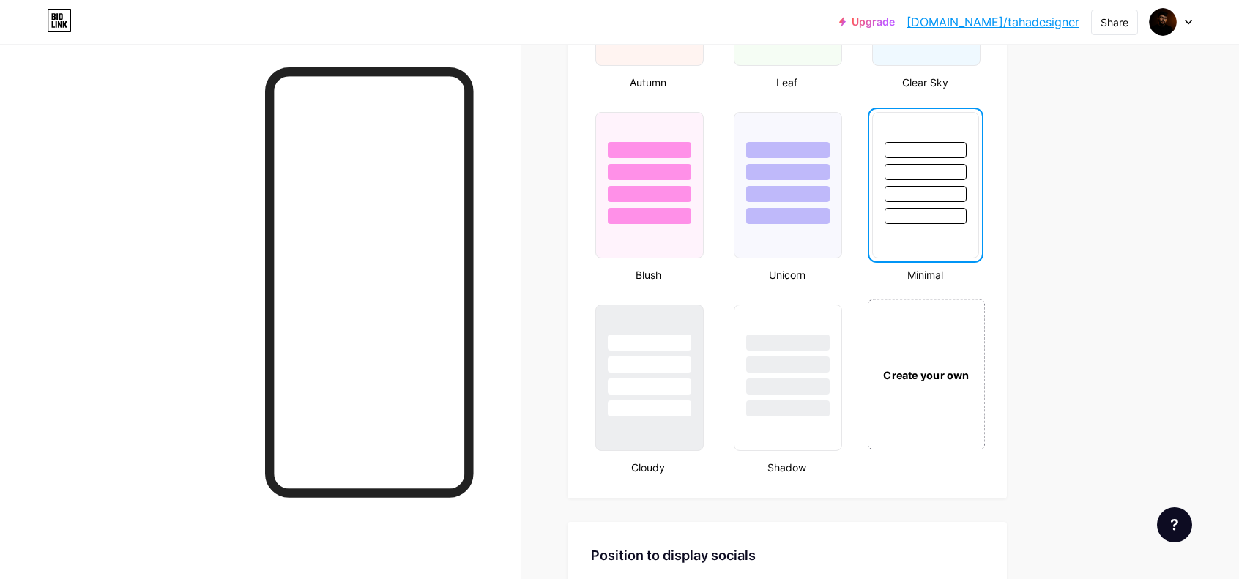
scroll to position [1538, 0]
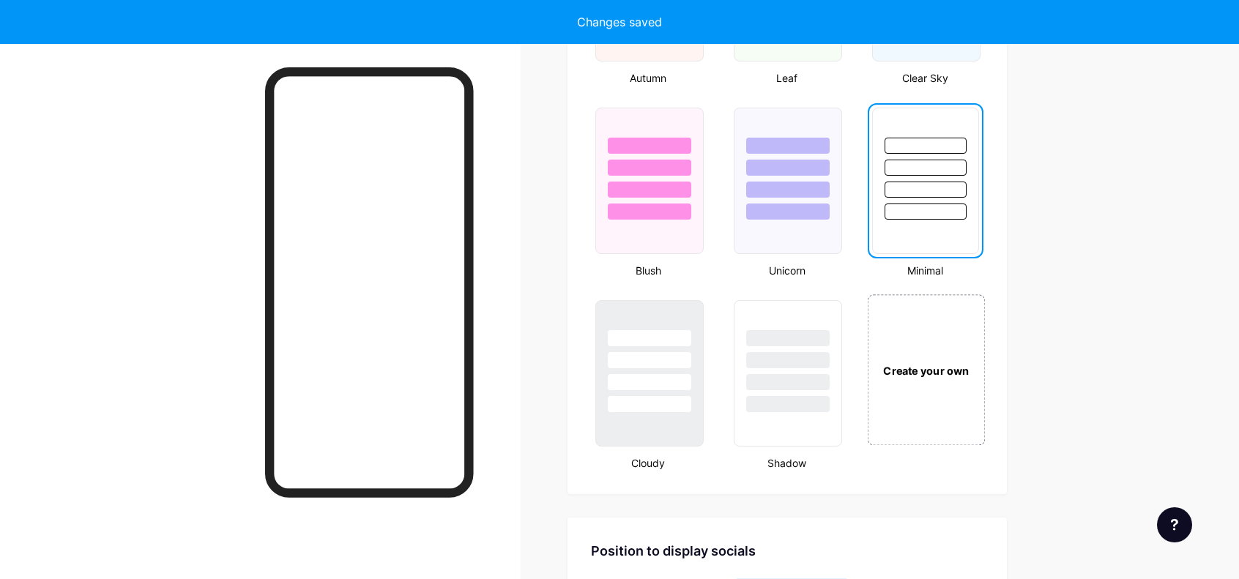
click at [936, 376] on div "Create your own" at bounding box center [926, 370] width 110 height 16
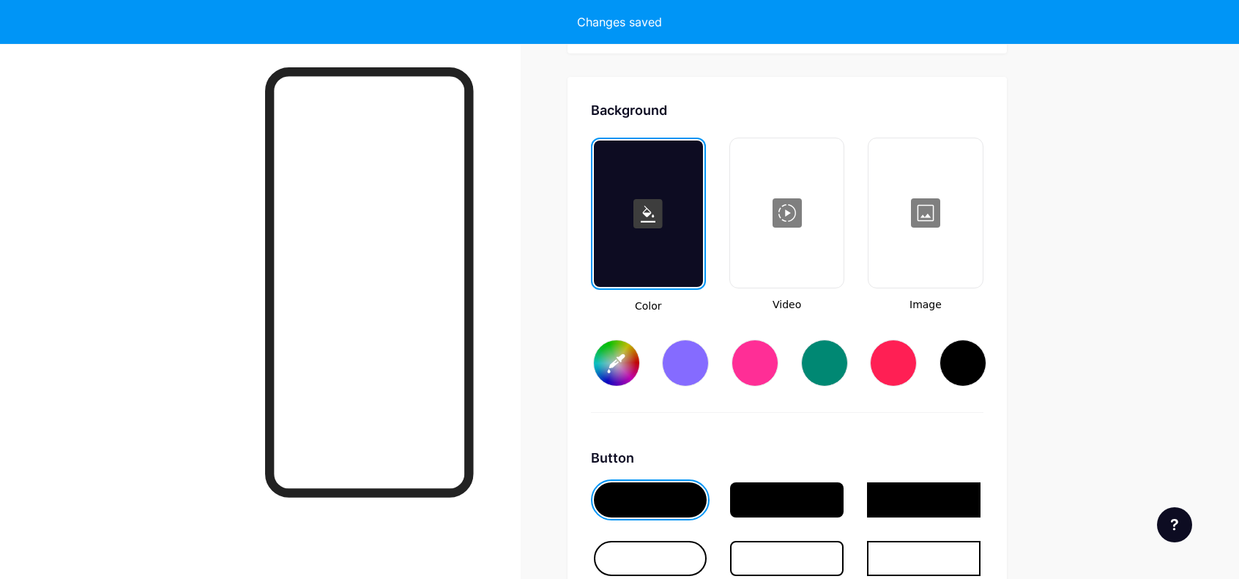
scroll to position [1997, 0]
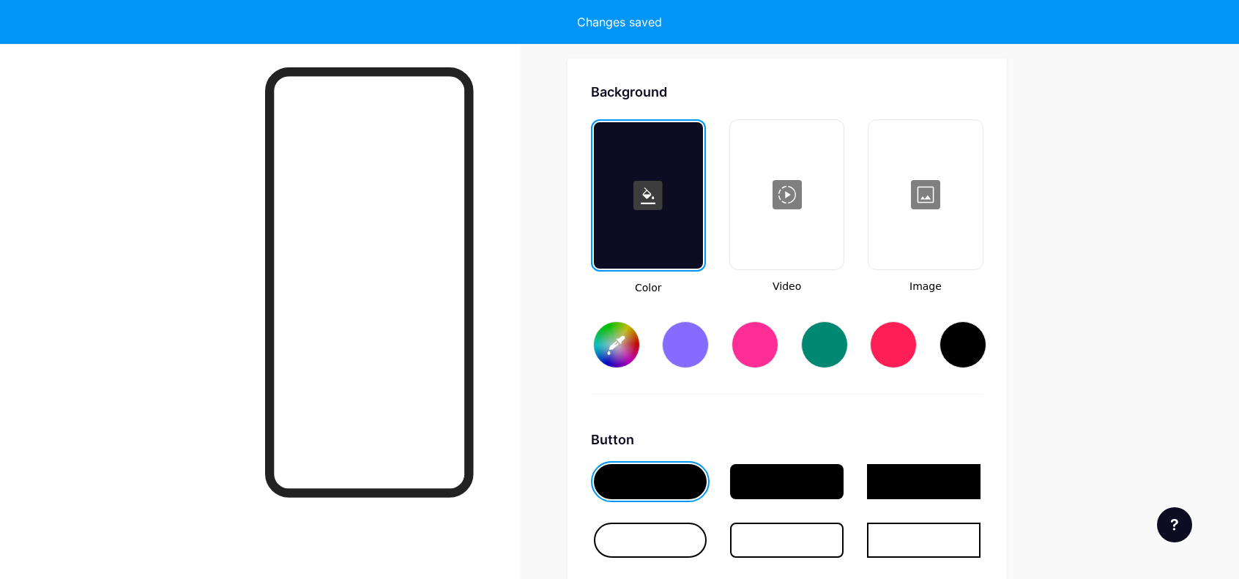
type input "#ffffff"
type input "#000000"
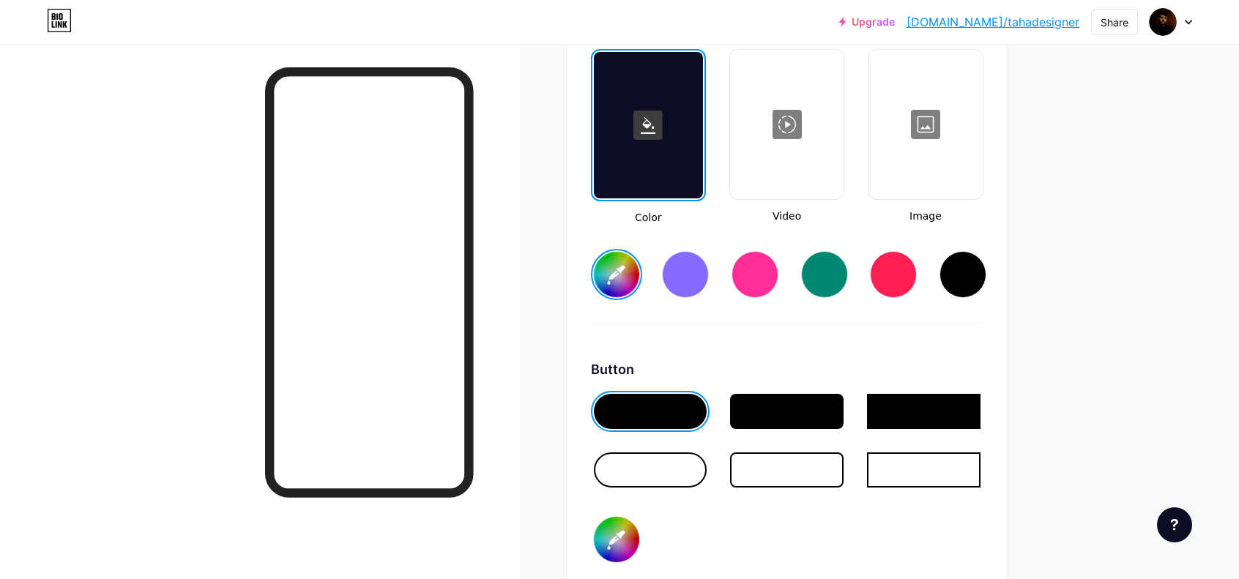
scroll to position [2070, 0]
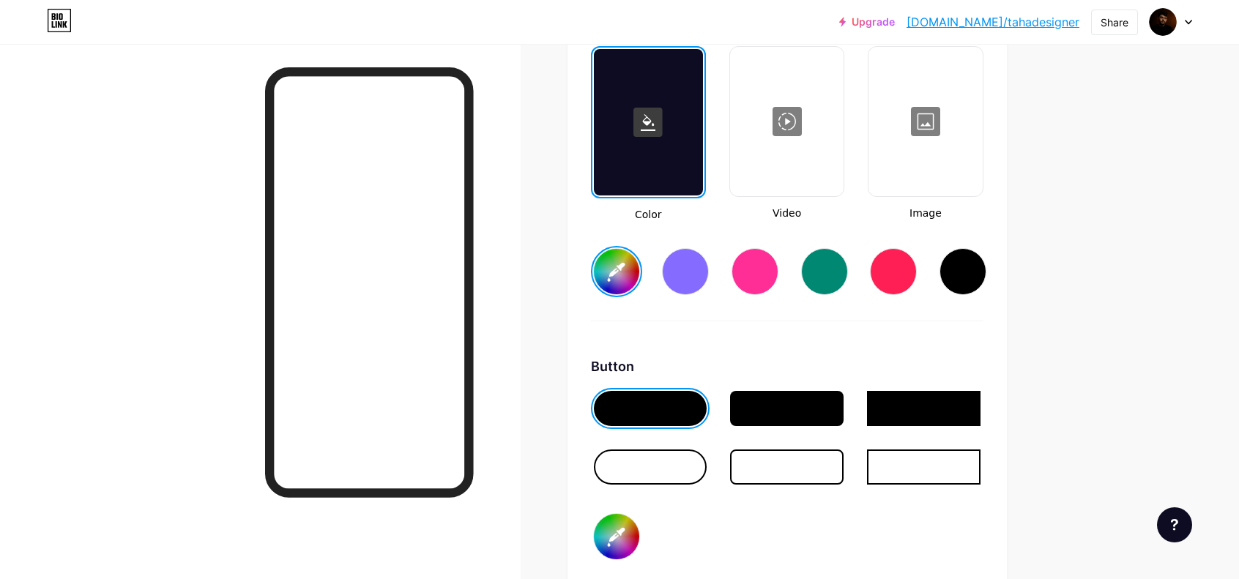
click at [628, 270] on input "#ffffff" at bounding box center [616, 271] width 45 height 45
click at [632, 272] on input "#ffffff" at bounding box center [616, 271] width 45 height 45
click at [935, 321] on div "Background Color Video Image #ffffff Button #000000 Font Inter Poppins EB Garam…" at bounding box center [787, 442] width 392 height 867
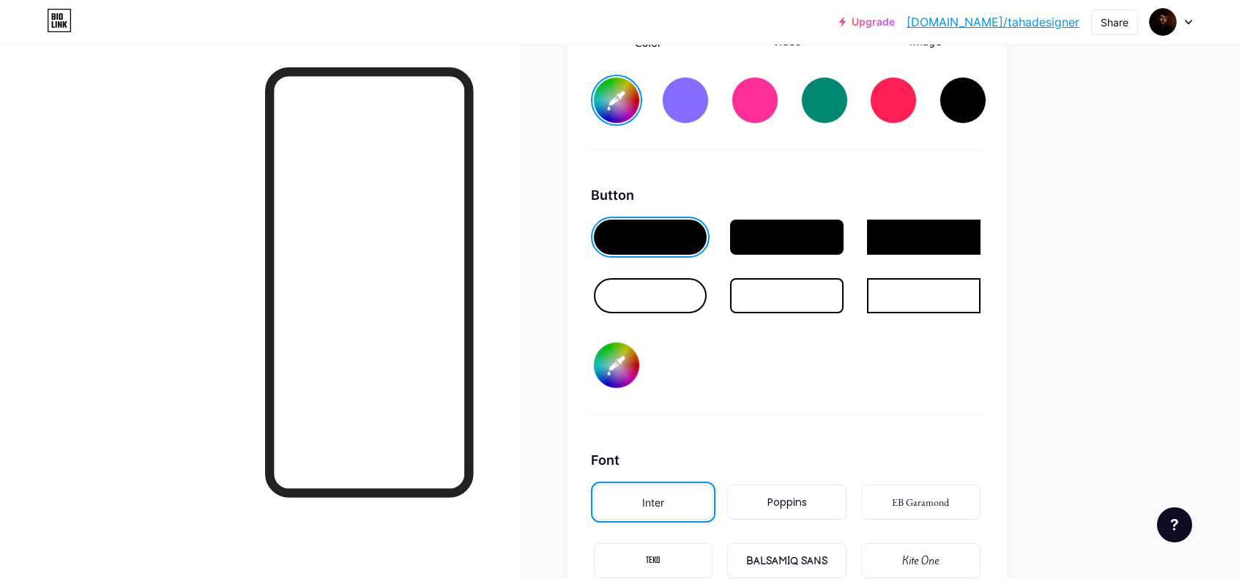
scroll to position [2216, 0]
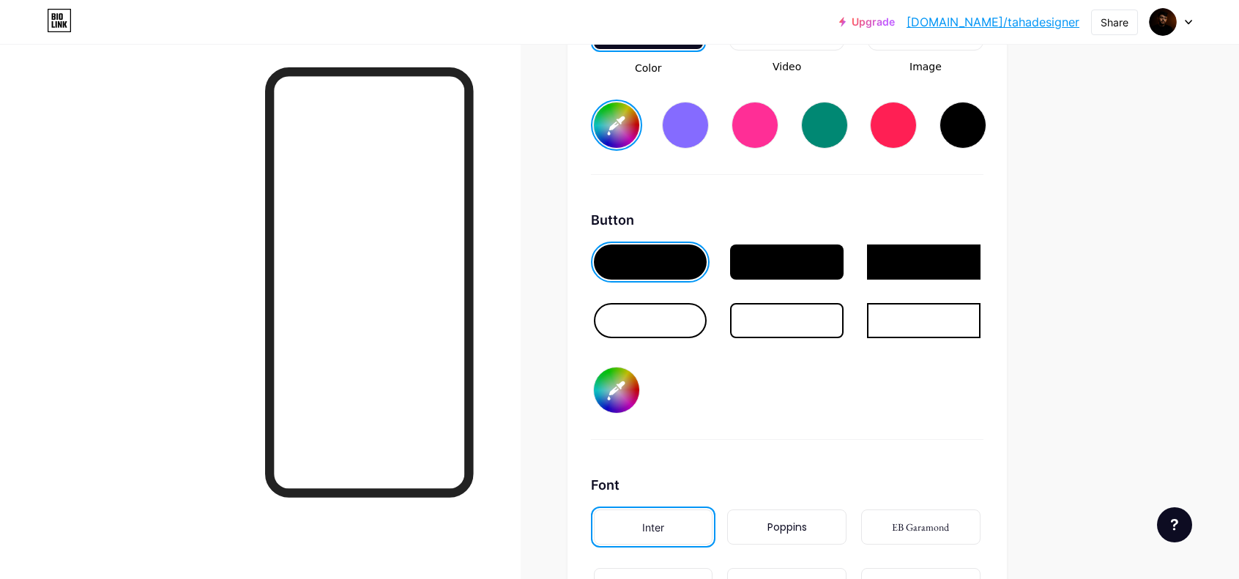
click at [754, 267] on div at bounding box center [786, 262] width 113 height 35
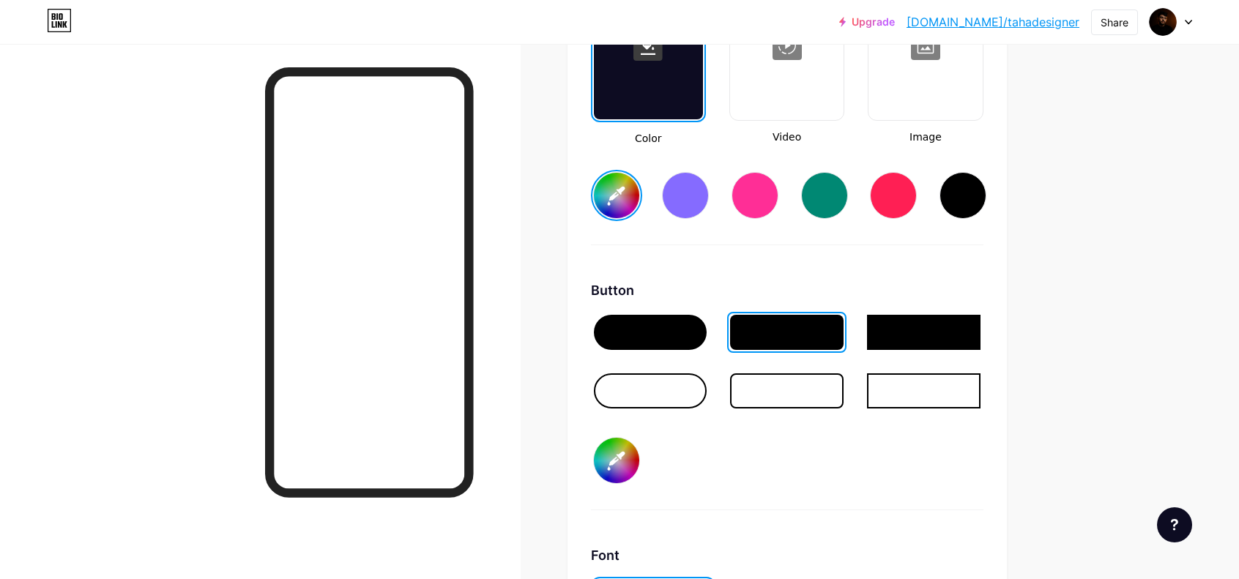
scroll to position [2143, 0]
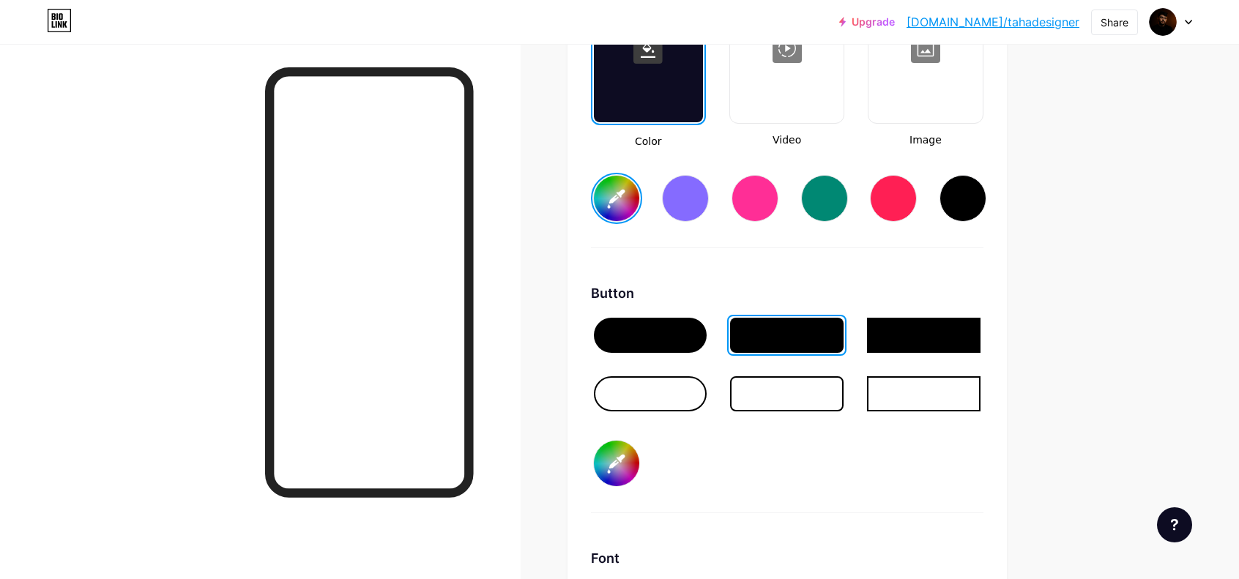
click at [668, 332] on div at bounding box center [650, 335] width 113 height 35
click at [622, 203] on input "#ffffff" at bounding box center [616, 198] width 45 height 45
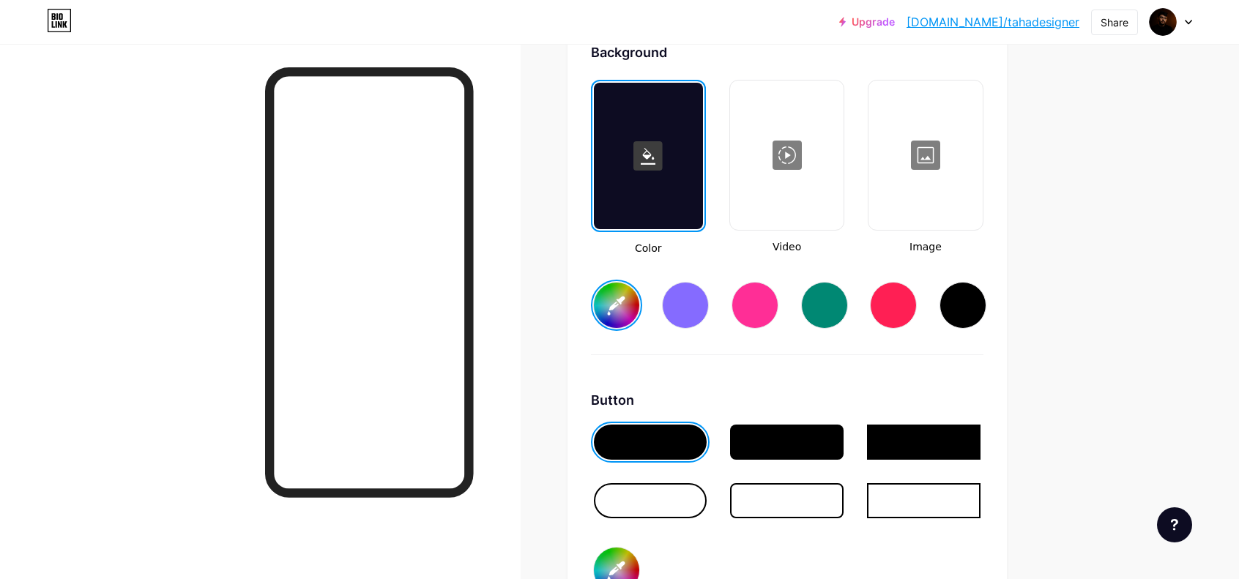
scroll to position [1997, 0]
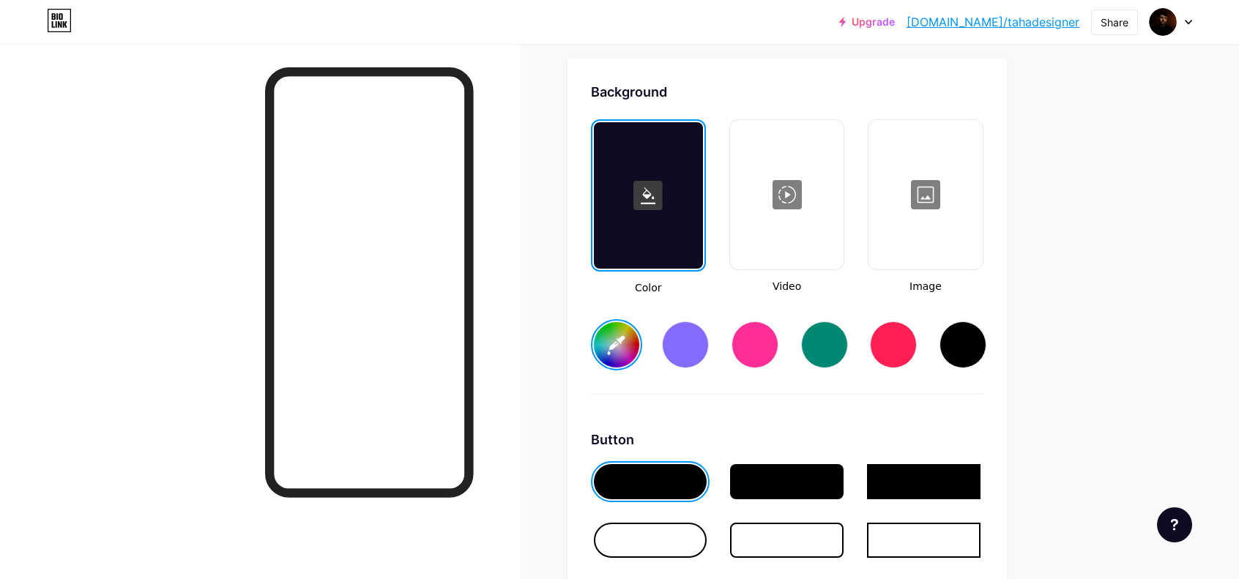
drag, startPoint x: 688, startPoint y: 336, endPoint x: 696, endPoint y: 338, distance: 8.9
click at [688, 336] on div at bounding box center [685, 344] width 47 height 47
click at [627, 329] on input "#856bff" at bounding box center [616, 344] width 45 height 45
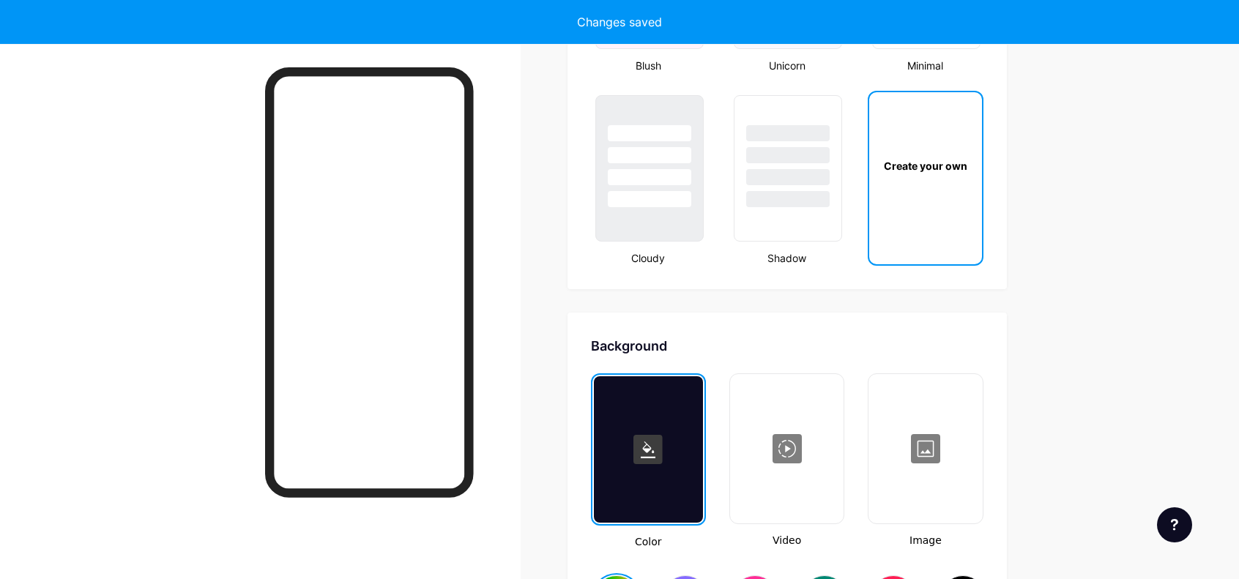
scroll to position [1850, 0]
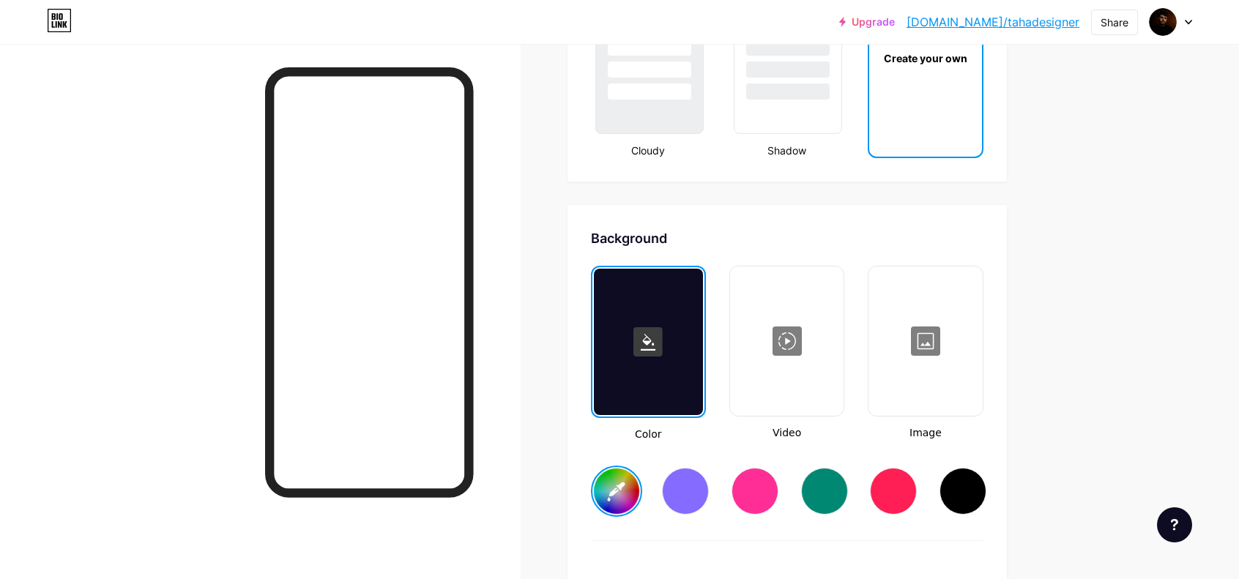
click at [667, 316] on div at bounding box center [648, 342] width 109 height 146
click at [648, 345] on rect at bounding box center [647, 341] width 29 height 29
click at [662, 338] on rect at bounding box center [647, 341] width 29 height 29
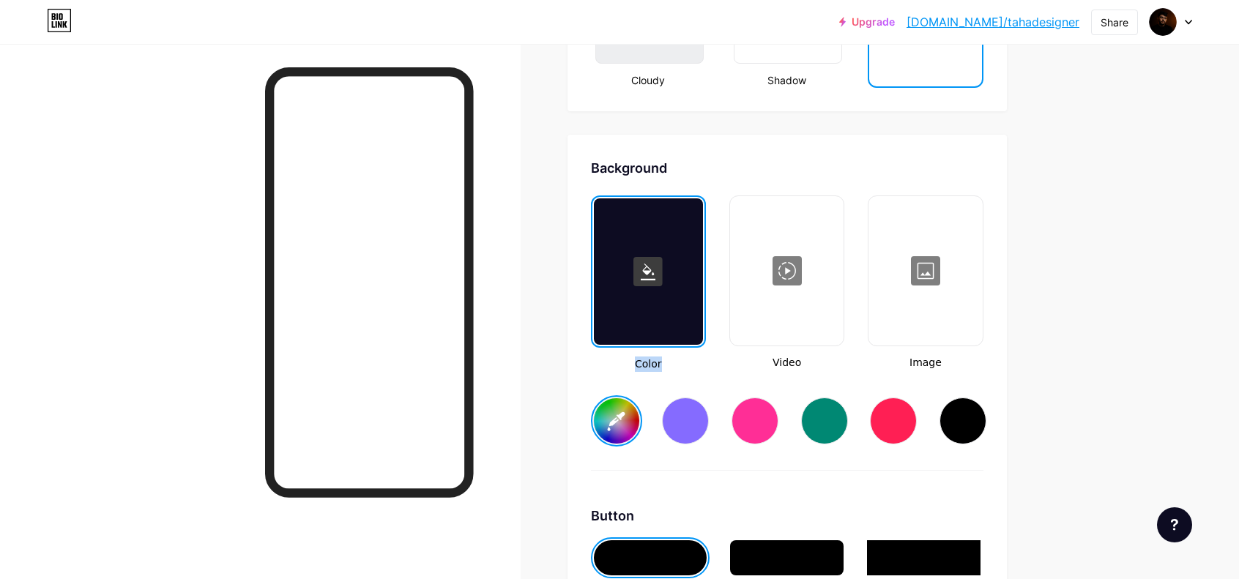
scroll to position [1923, 0]
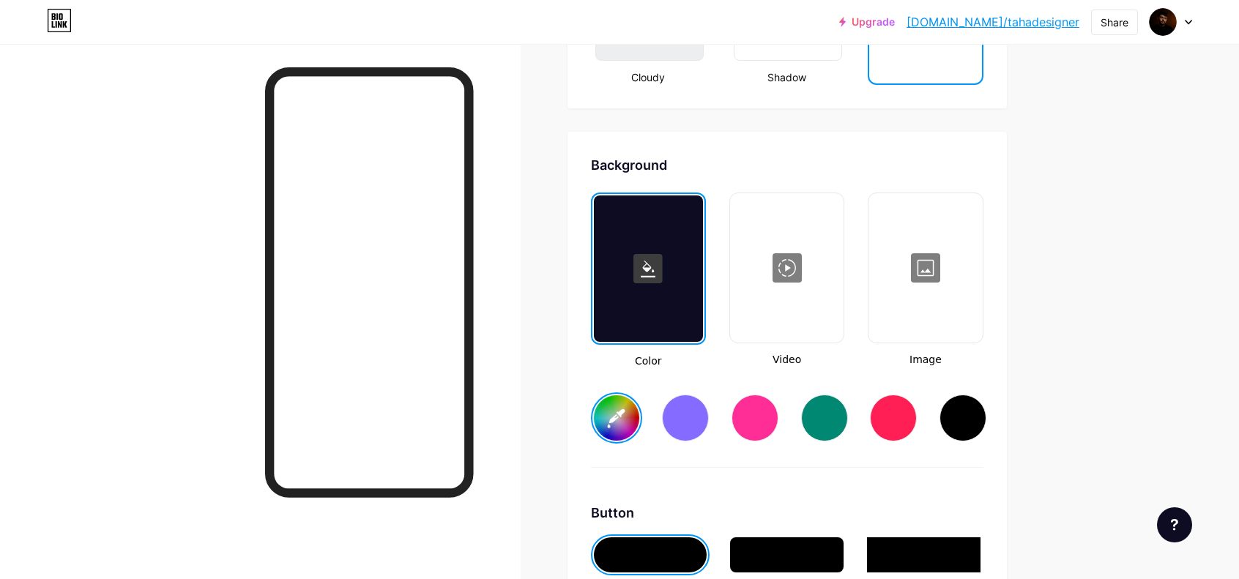
click at [772, 264] on div at bounding box center [786, 268] width 111 height 146
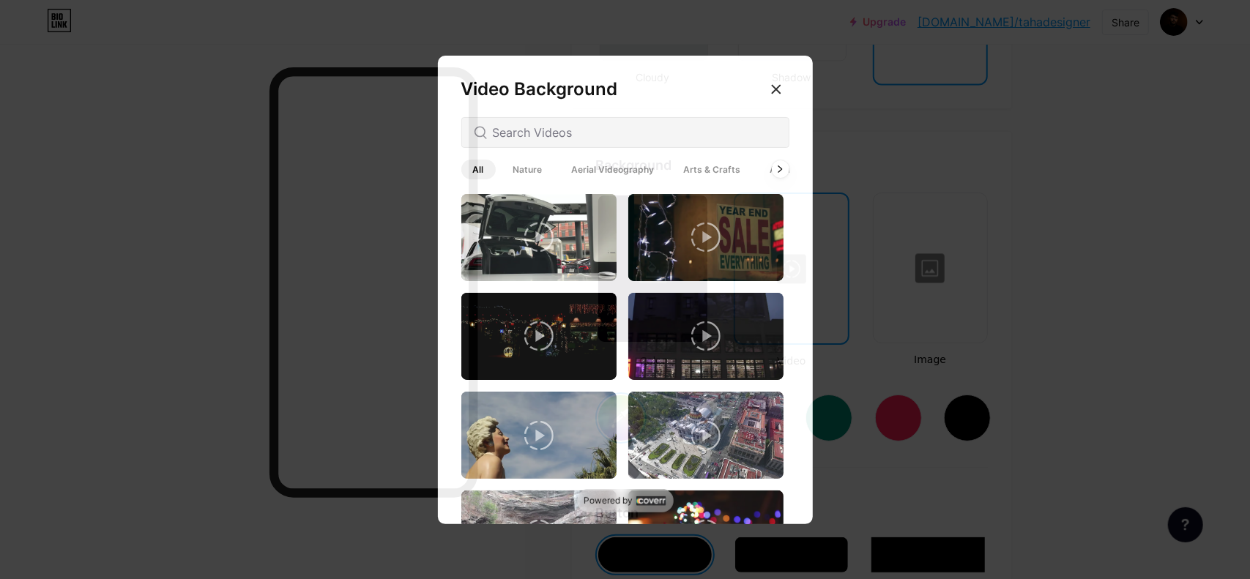
click at [775, 82] on div at bounding box center [776, 89] width 26 height 26
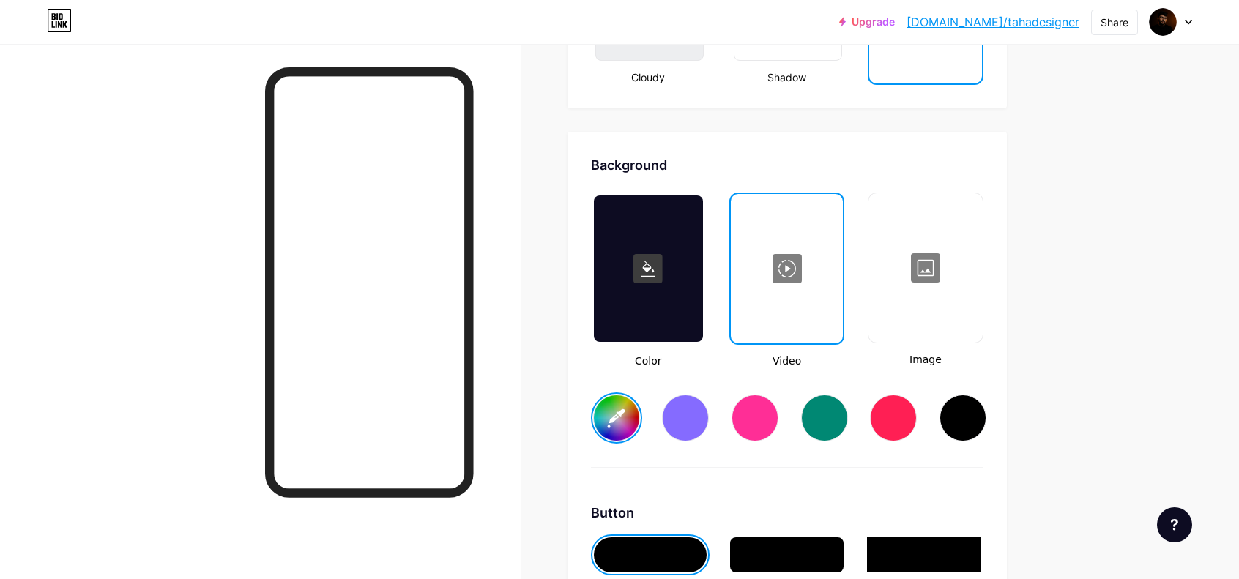
click at [917, 273] on div at bounding box center [925, 268] width 111 height 146
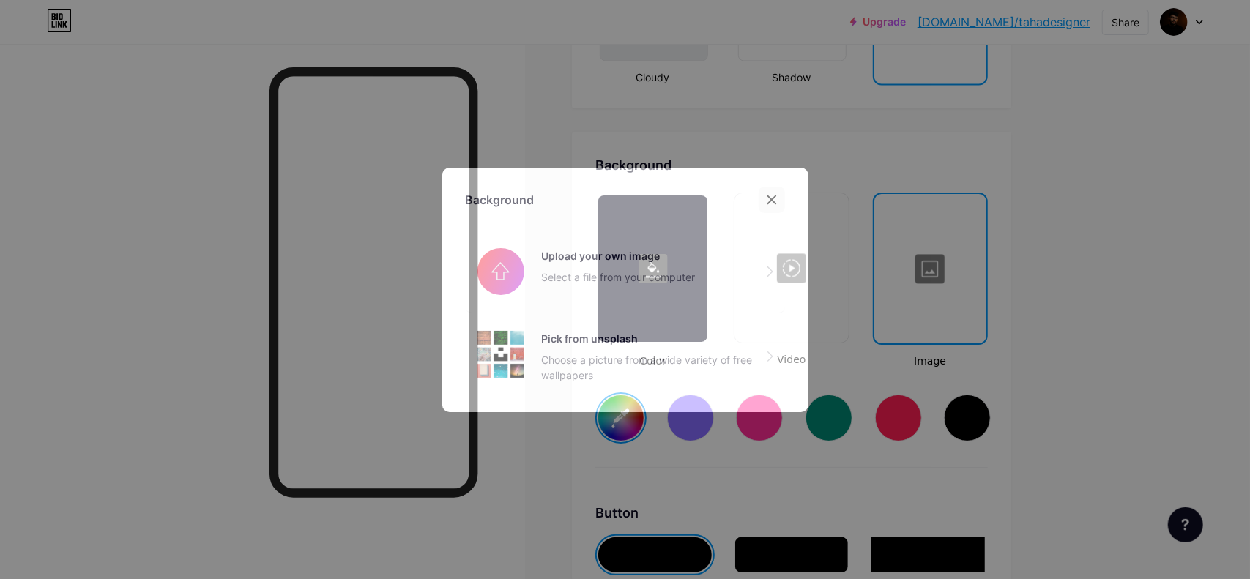
click at [773, 194] on icon at bounding box center [772, 200] width 12 height 12
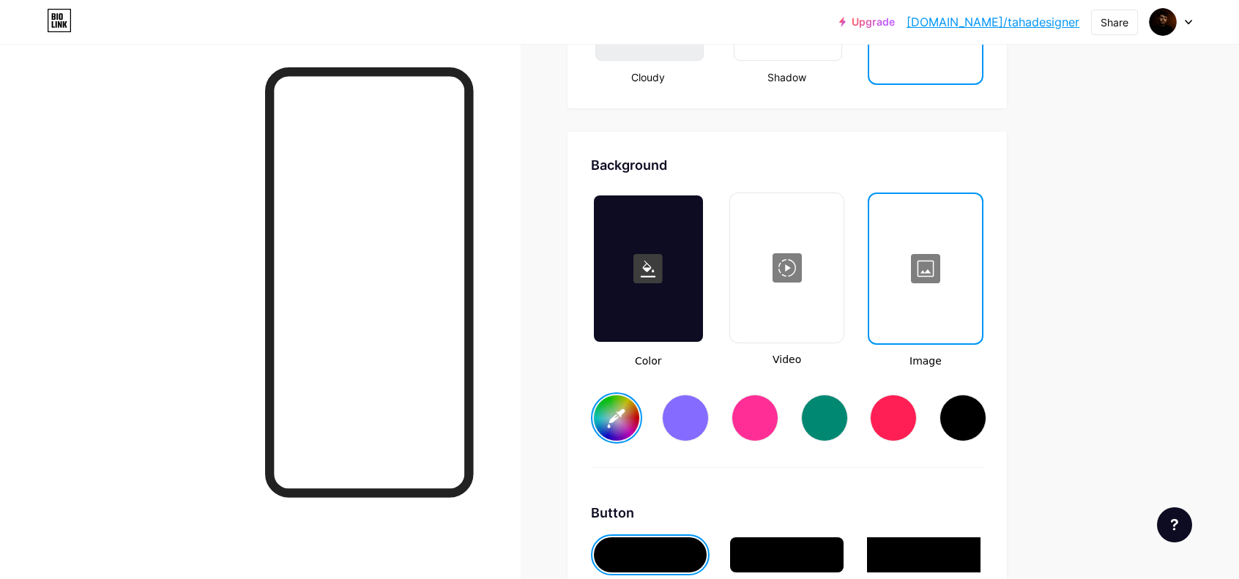
click at [649, 261] on icon at bounding box center [648, 269] width 15 height 17
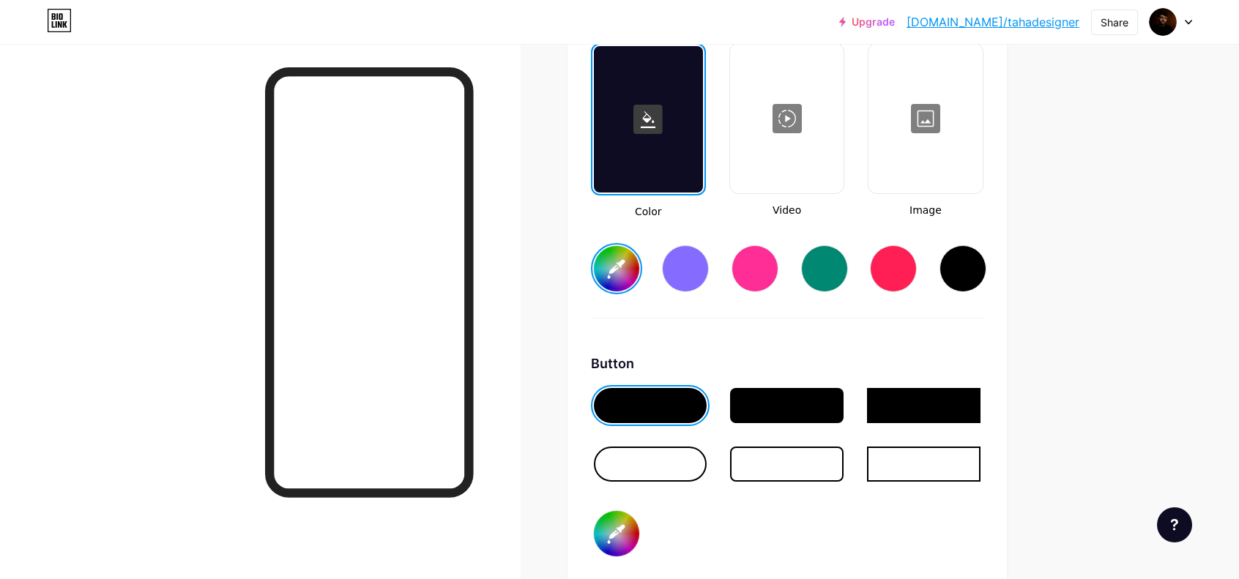
scroll to position [2070, 0]
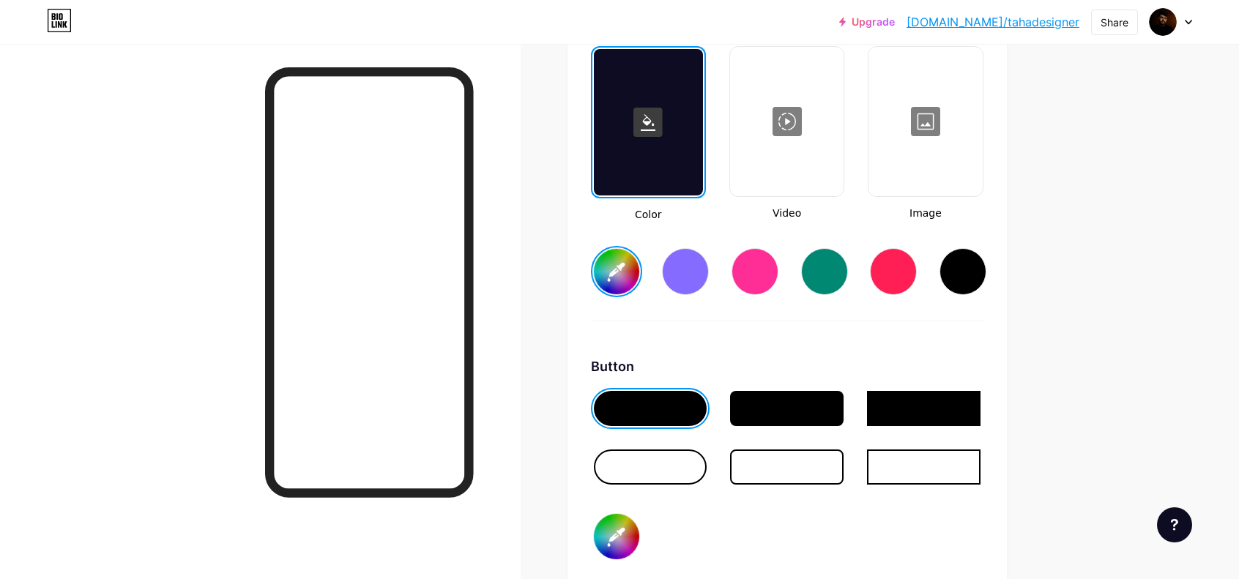
click at [647, 135] on rect at bounding box center [647, 122] width 29 height 29
click at [647, 127] on rect at bounding box center [647, 122] width 29 height 29
click at [618, 160] on div at bounding box center [648, 122] width 109 height 146
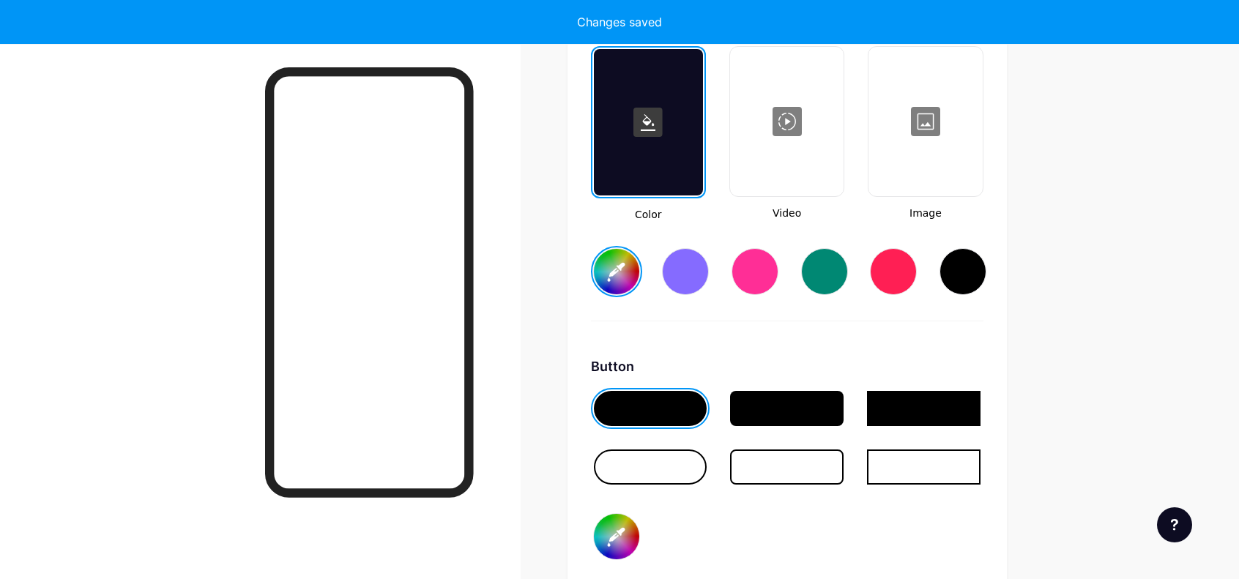
click at [646, 124] on rect at bounding box center [647, 122] width 29 height 29
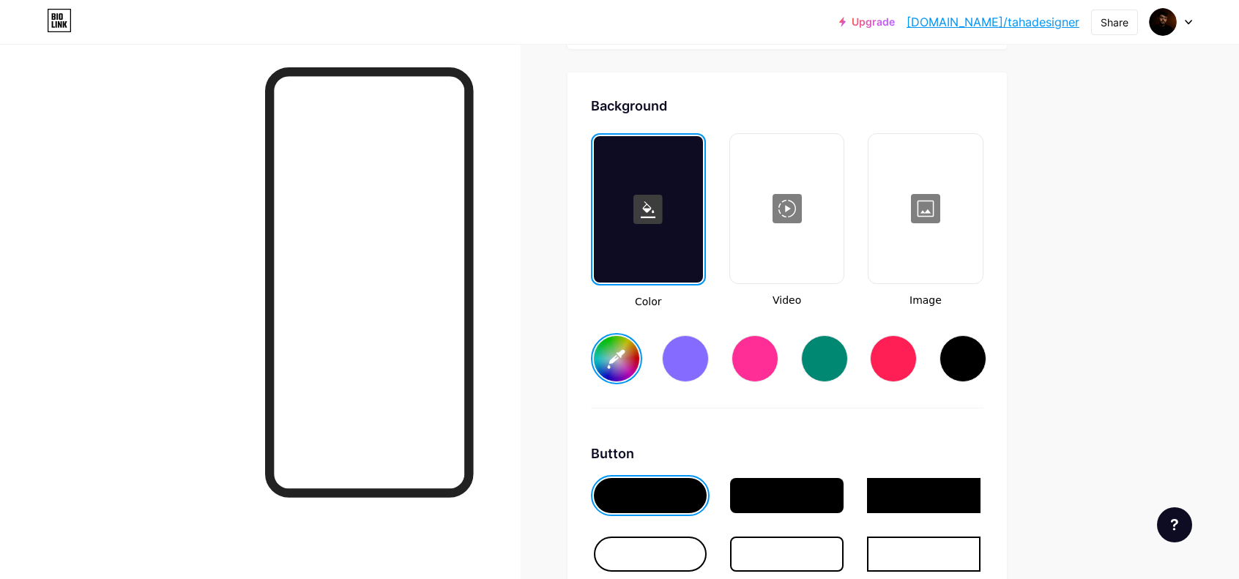
scroll to position [1923, 0]
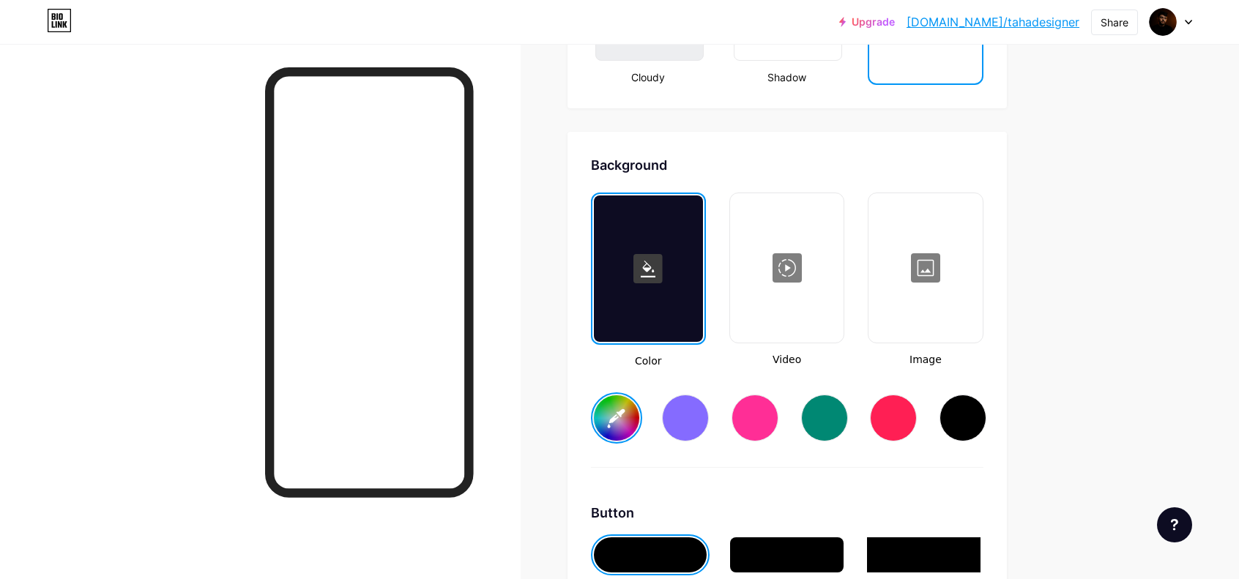
click at [627, 405] on input "#ffffff" at bounding box center [616, 417] width 45 height 45
click at [923, 164] on div "Background" at bounding box center [787, 165] width 392 height 20
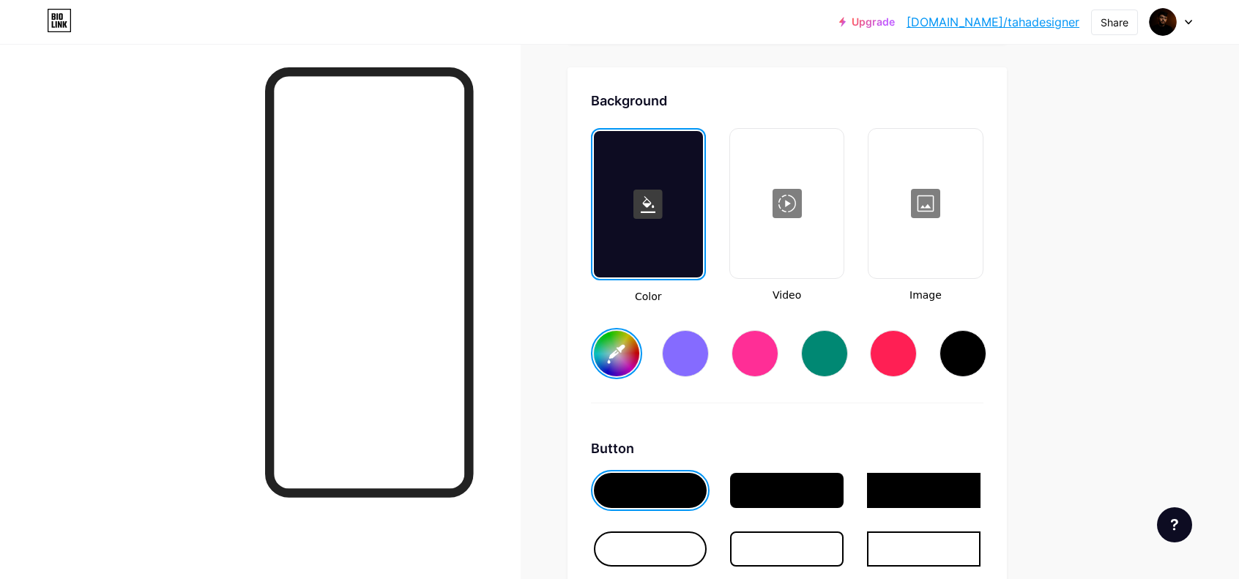
scroll to position [2290, 0]
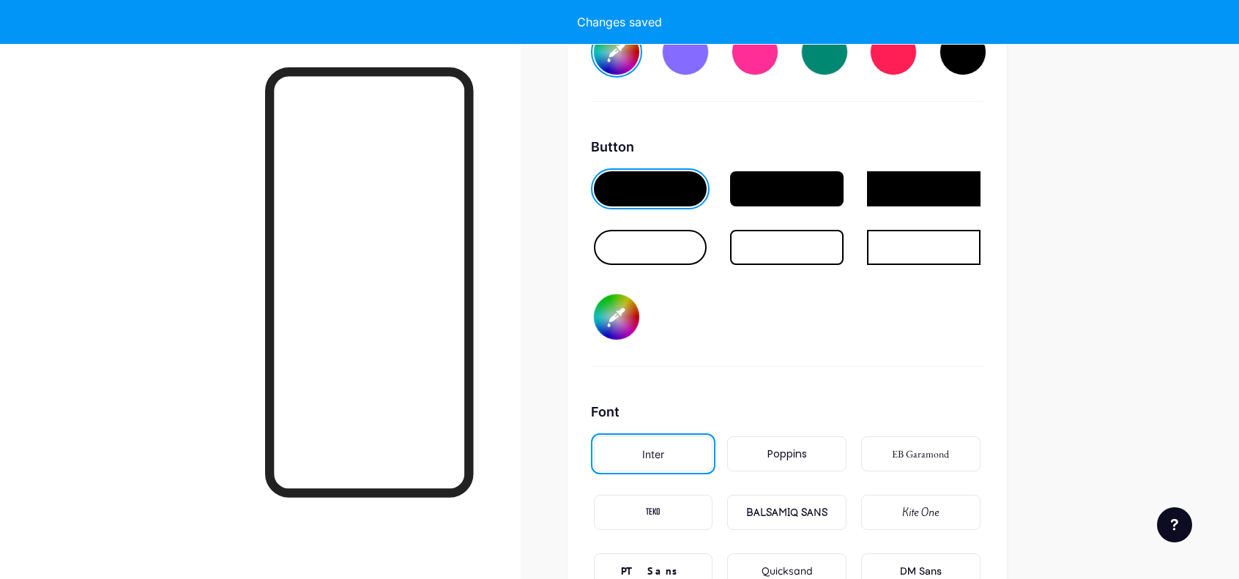
click at [624, 304] on input "#000000" at bounding box center [616, 316] width 45 height 45
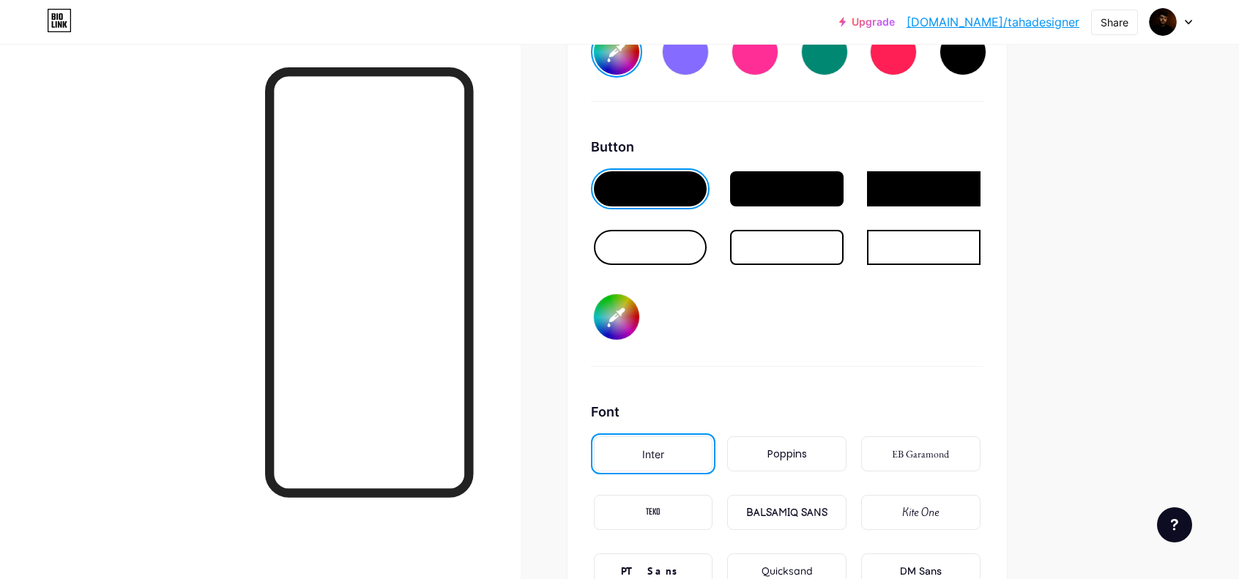
click at [619, 308] on input "#000000" at bounding box center [616, 316] width 45 height 45
type input "#ffffff"
type input "#000300"
type input "#ffffff"
type input "#002100"
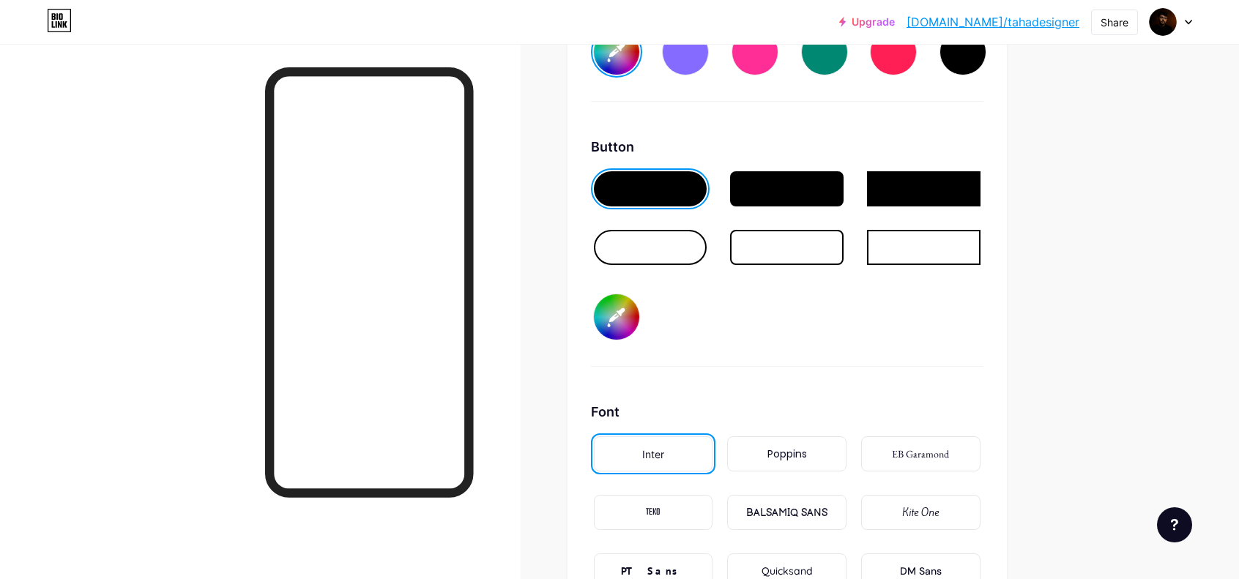
type input "#ffffff"
type input "#002109"
type input "#ffffff"
type input "#00215a"
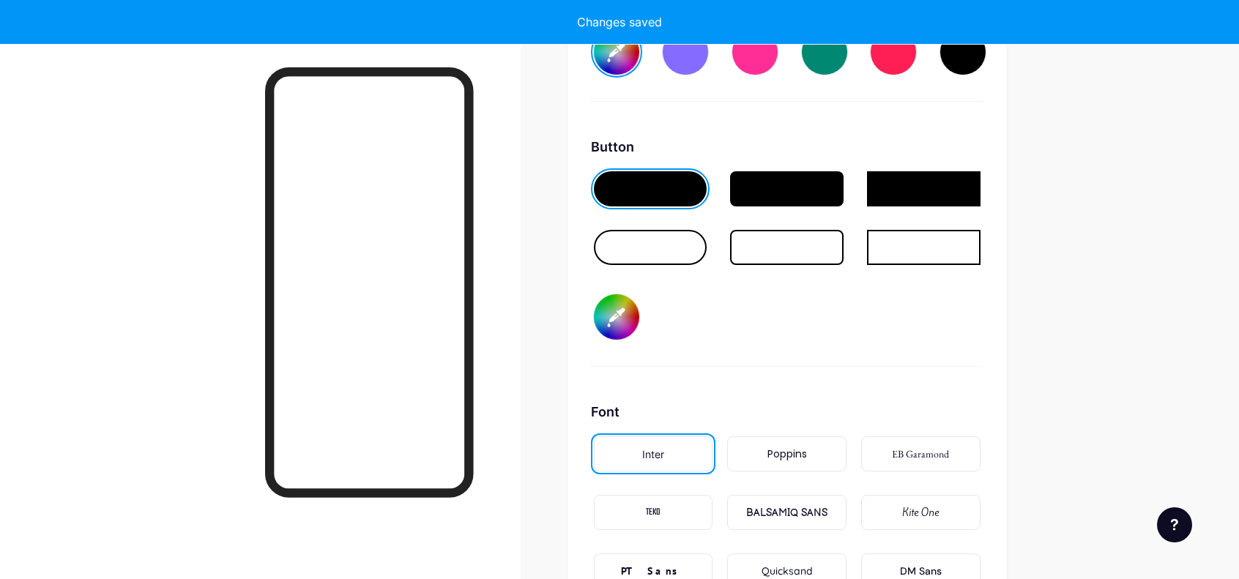
type input "#ffffff"
type input "#00215a"
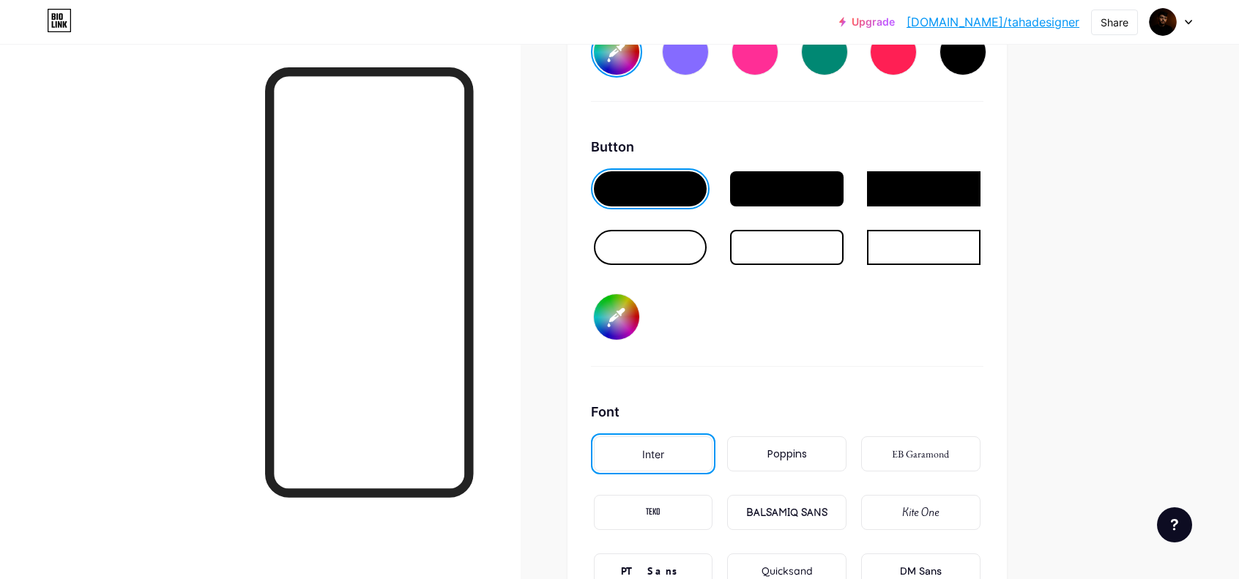
click at [621, 319] on input "#00215a" at bounding box center [616, 316] width 45 height 45
type input "#ffffff"
type input "#02215a"
type input "#ffffff"
type input "#1d215a"
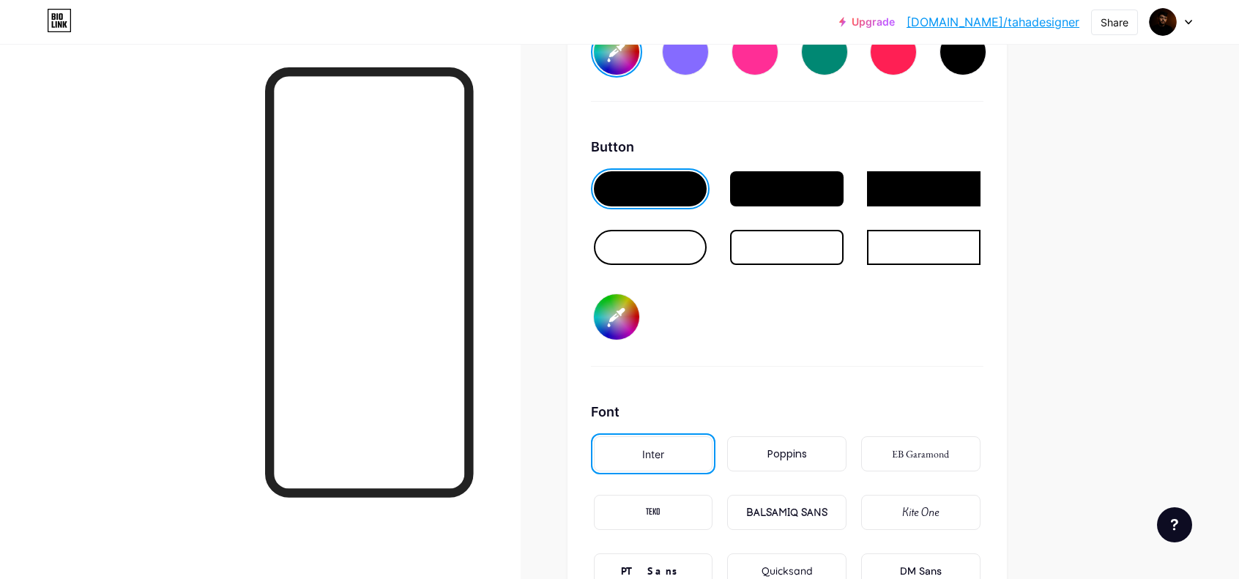
click at [633, 325] on input "#1d215a" at bounding box center [616, 316] width 45 height 45
type input "#ffffff"
type input "#02215a"
type input "#ffffff"
type input "#18215a"
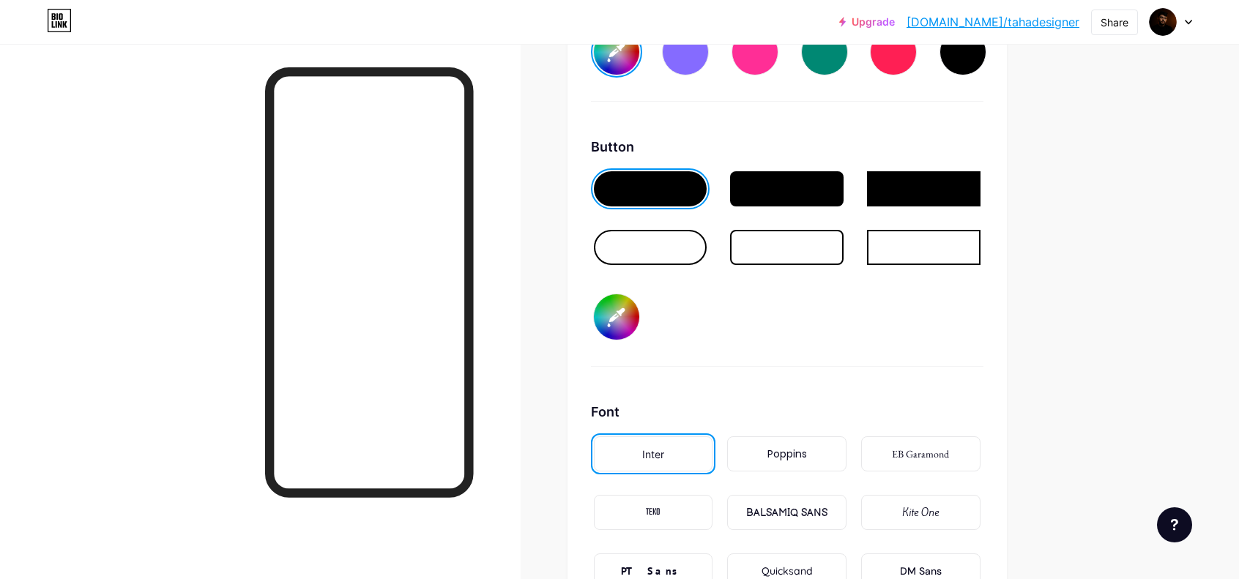
type input "#ffffff"
type input "#f1215a"
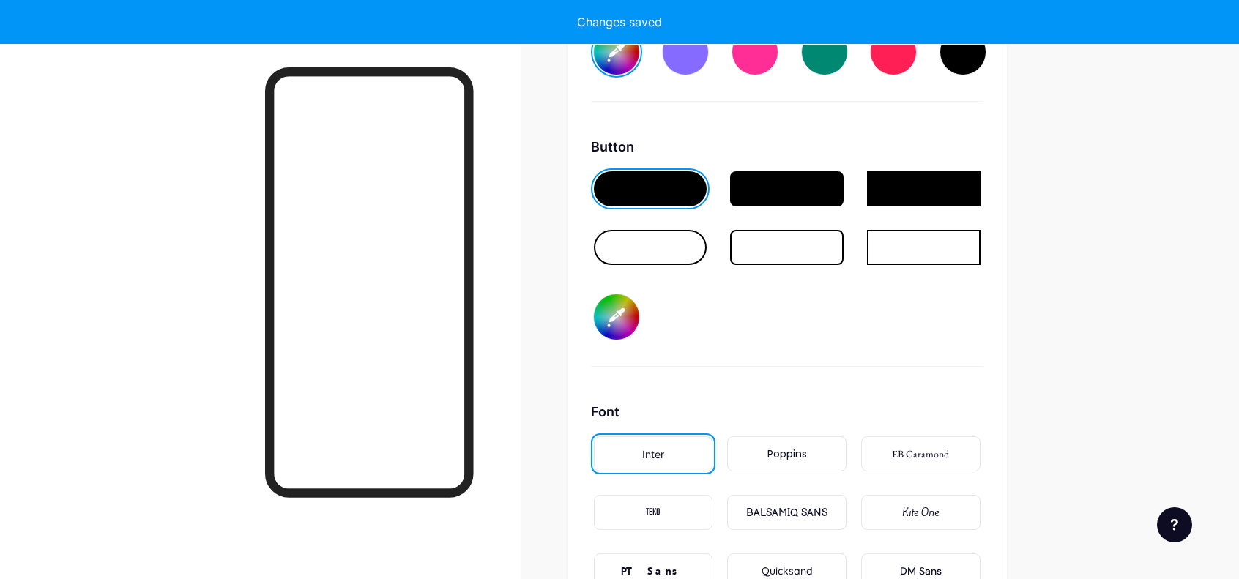
type input "#ffffff"
type input "#f1215a"
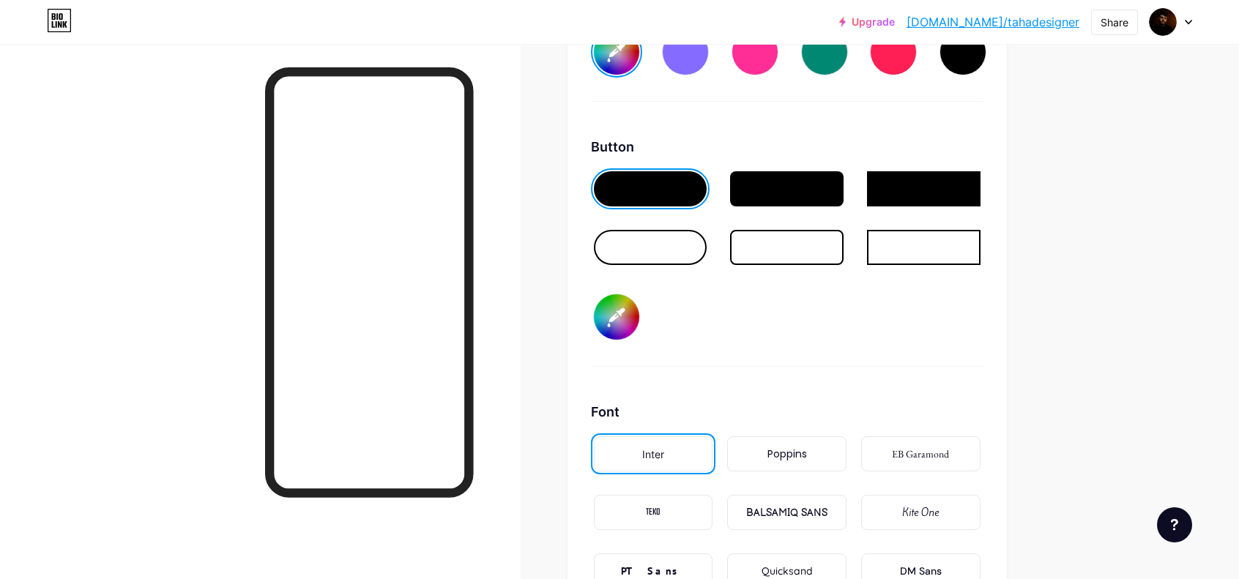
click at [628, 327] on input "#f1215a" at bounding box center [616, 316] width 45 height 45
click at [625, 327] on input "#f1215a" at bounding box center [616, 316] width 45 height 45
type input "#ffffff"
type input "#f1095a"
type input "#ffffff"
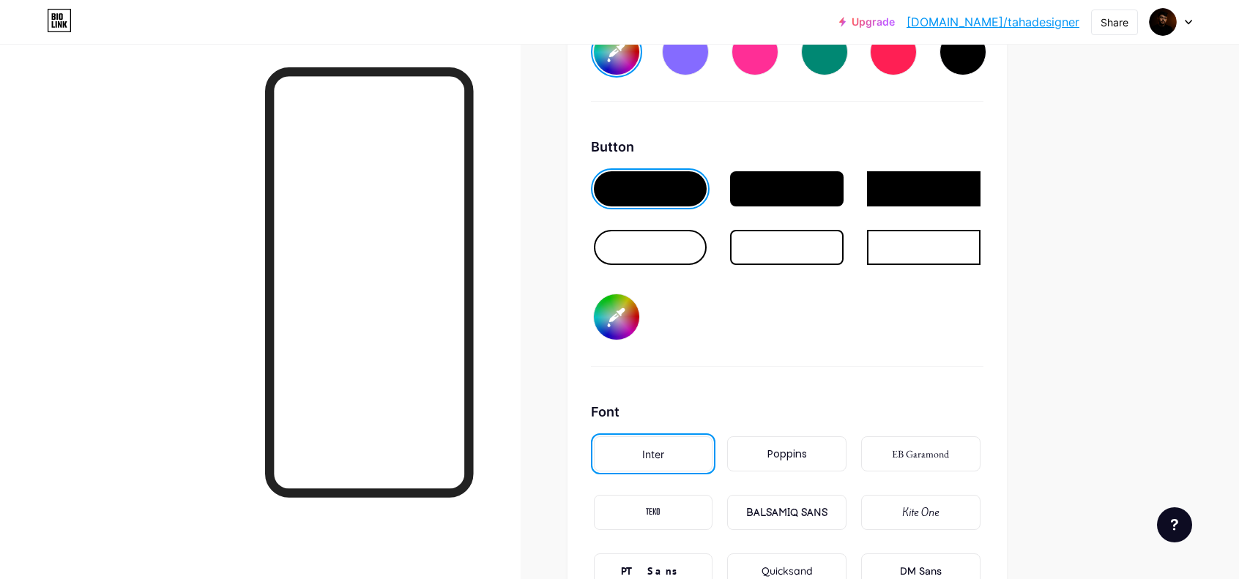
type input "#f15a5a"
type input "#ffffff"
type input "#f15a03"
type input "#ffffff"
type input "#f15a1e"
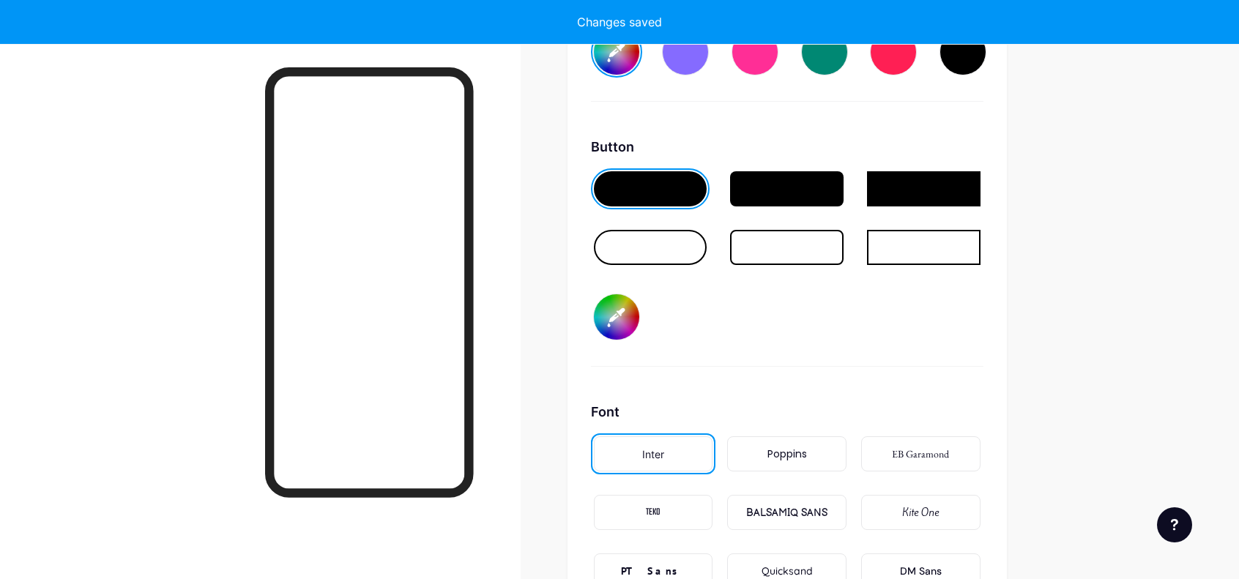
type input "#ffffff"
type input "#f15a03"
type input "#ffffff"
type input "#f15a21"
click at [822, 303] on div "Button #f15a21" at bounding box center [787, 252] width 392 height 230
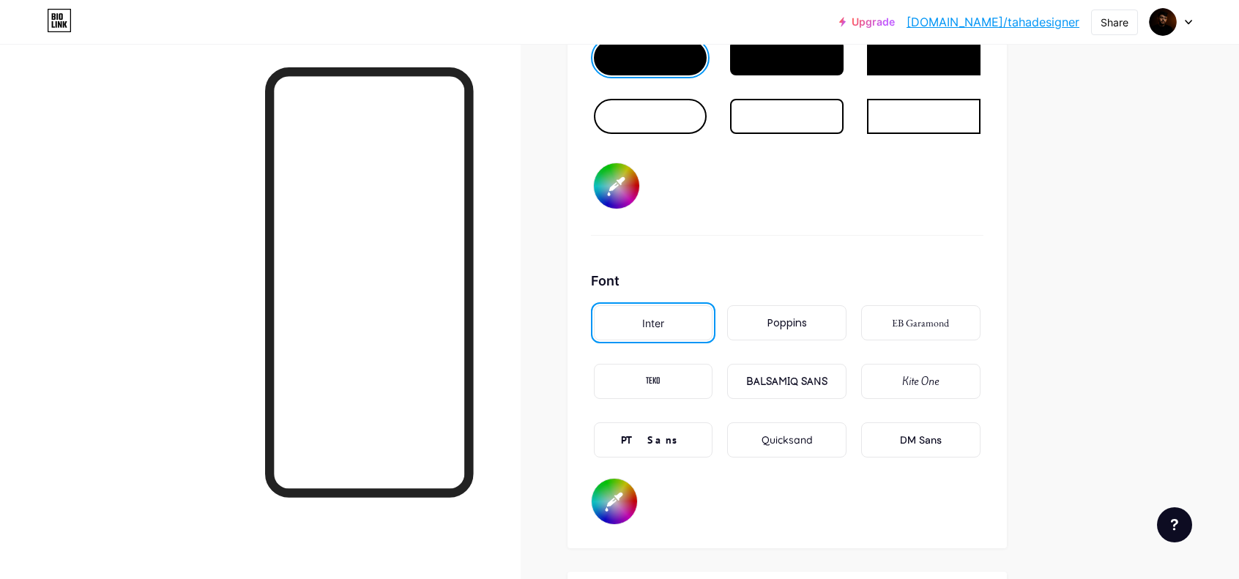
scroll to position [2436, 0]
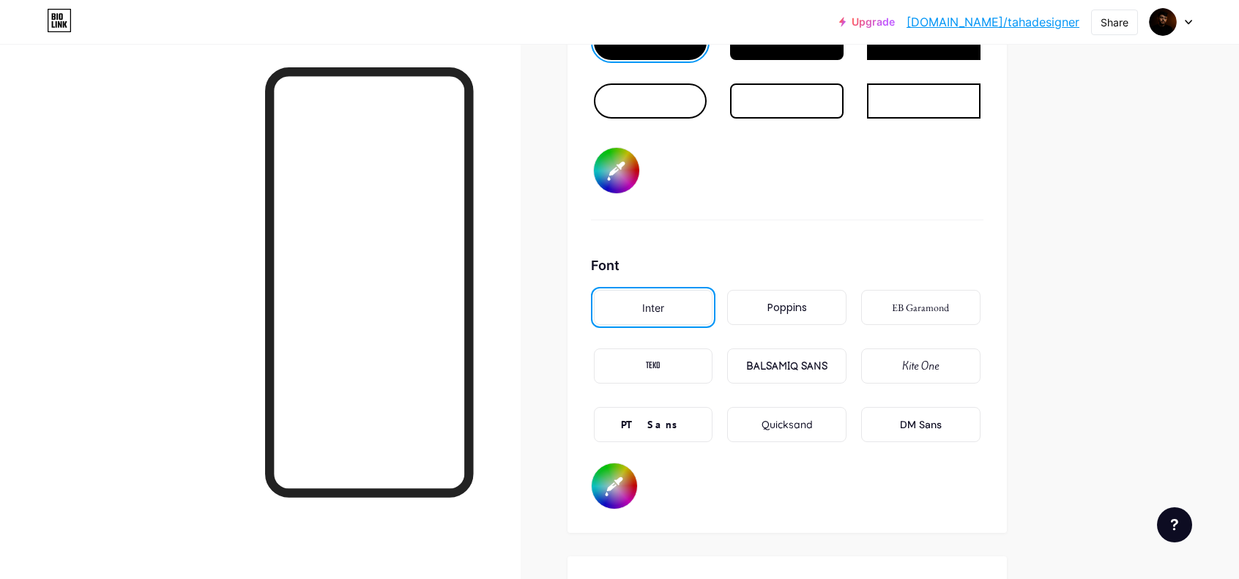
click at [786, 298] on div "Poppins" at bounding box center [786, 307] width 119 height 35
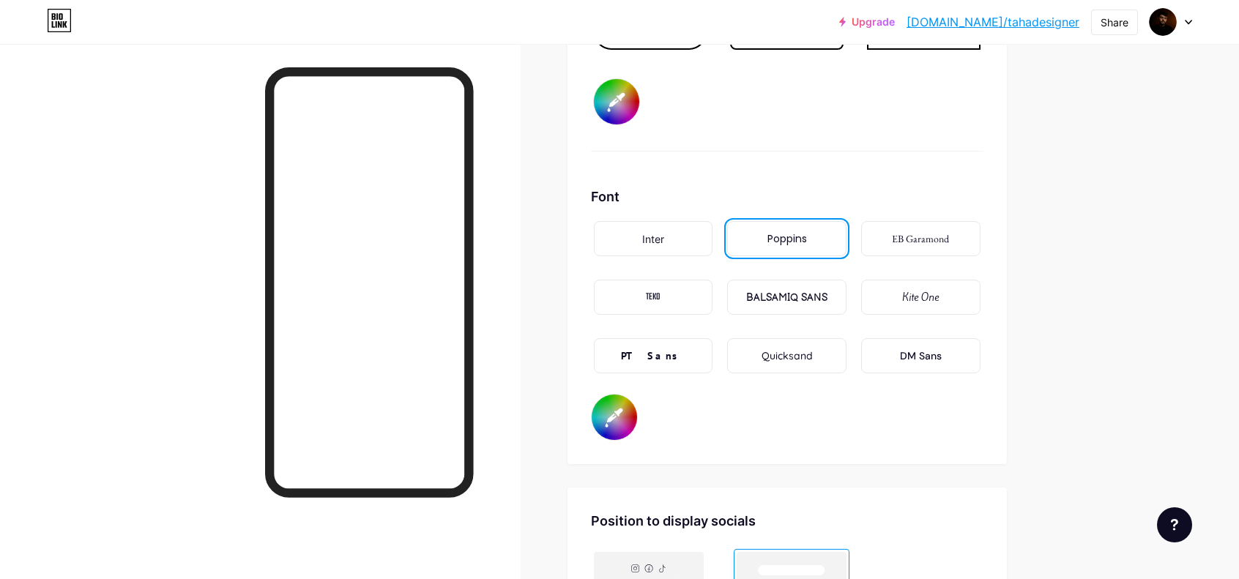
scroll to position [2509, 0]
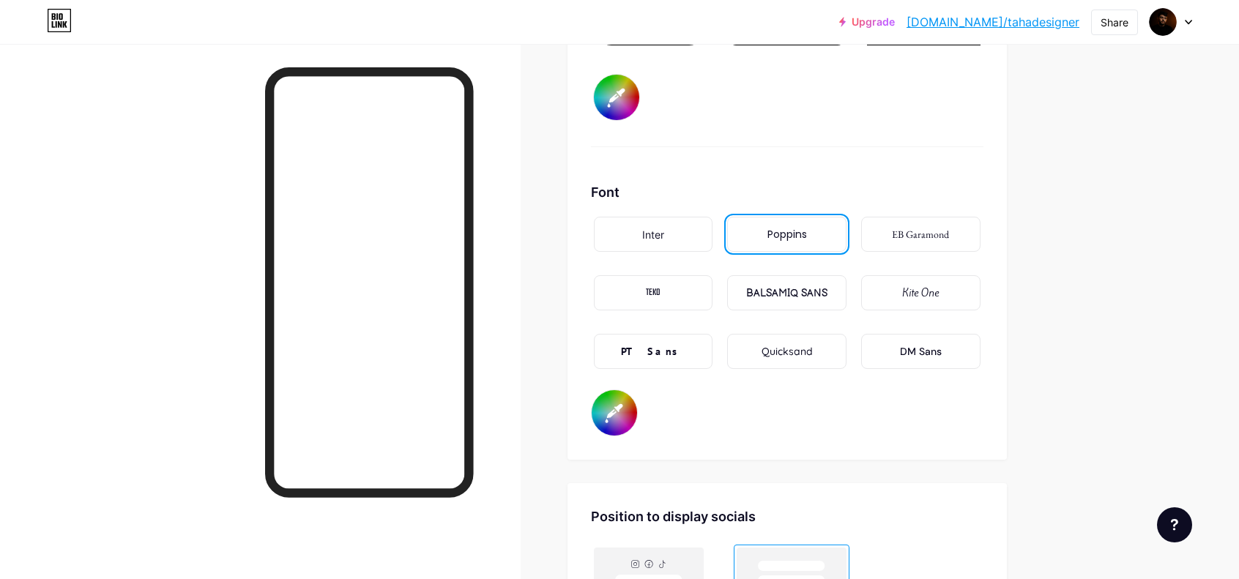
click at [625, 413] on input "#000000" at bounding box center [614, 412] width 45 height 45
type input "#ffffff"
type input "#b39898"
type input "#ffffff"
type input "#b59b9b"
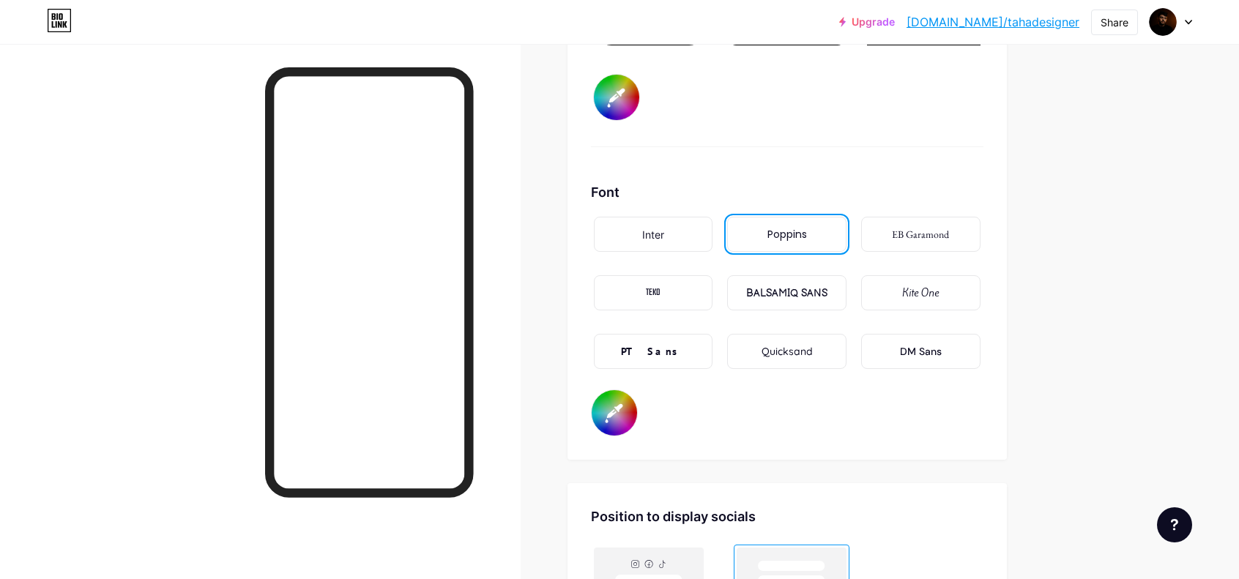
type input "#ffffff"
type input "#b79e9e"
type input "#ffffff"
type input "#baa1a1"
type input "#ffffff"
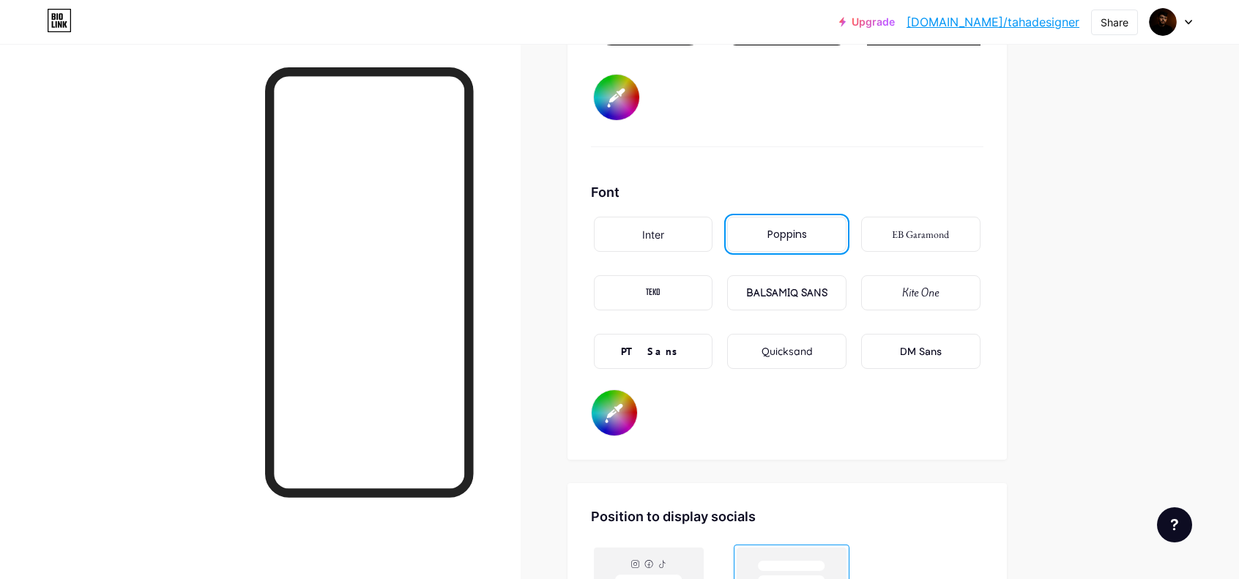
type input "#baa0a0"
type input "#ffffff"
type input "#bfa6a6"
type input "#ffffff"
type input "#c4abab"
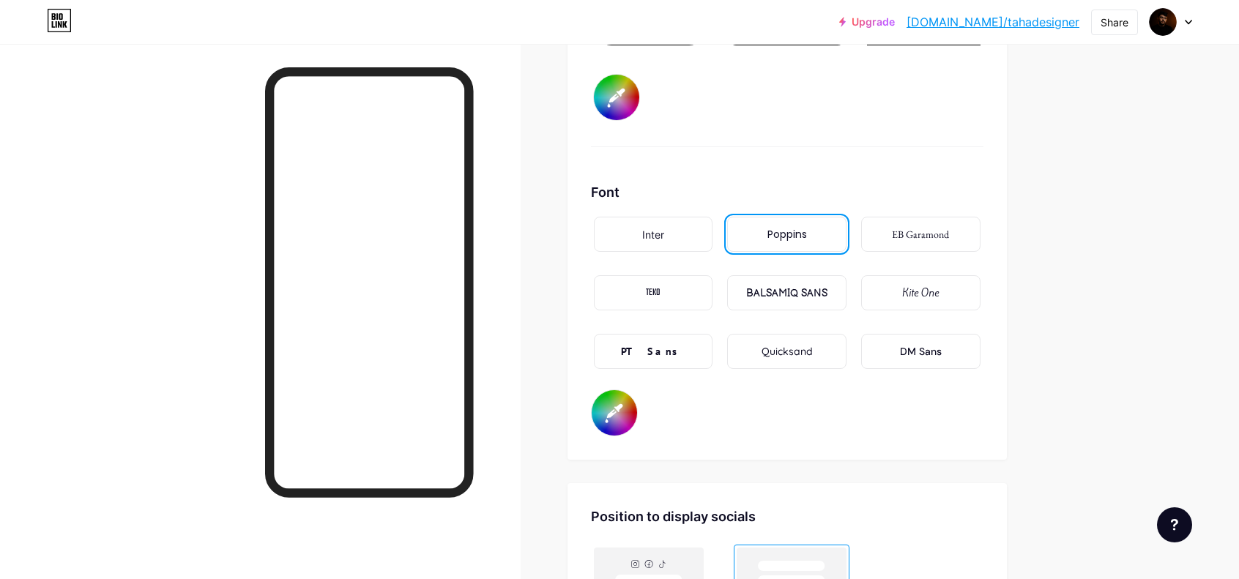
type input "#ffffff"
type input "#cbb4b4"
type input "#ffffff"
type input "#cdb6b6"
type input "#ffffff"
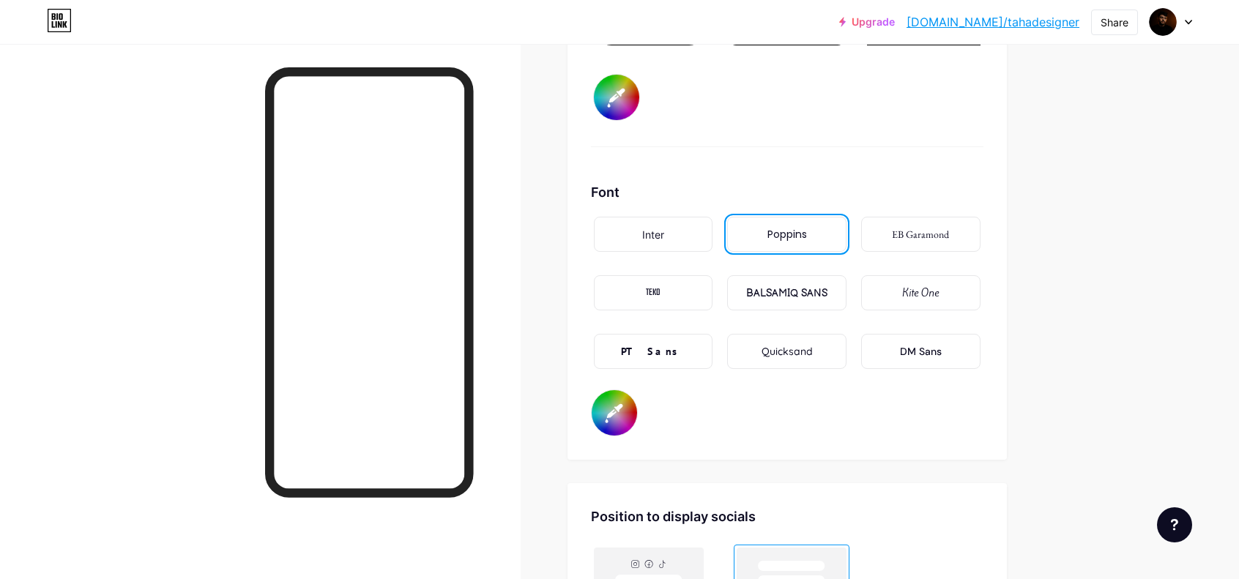
type input "#d2bcbc"
type input "#ffffff"
type input "#dbc7c7"
type input "#ffffff"
type input "#e2d0d0"
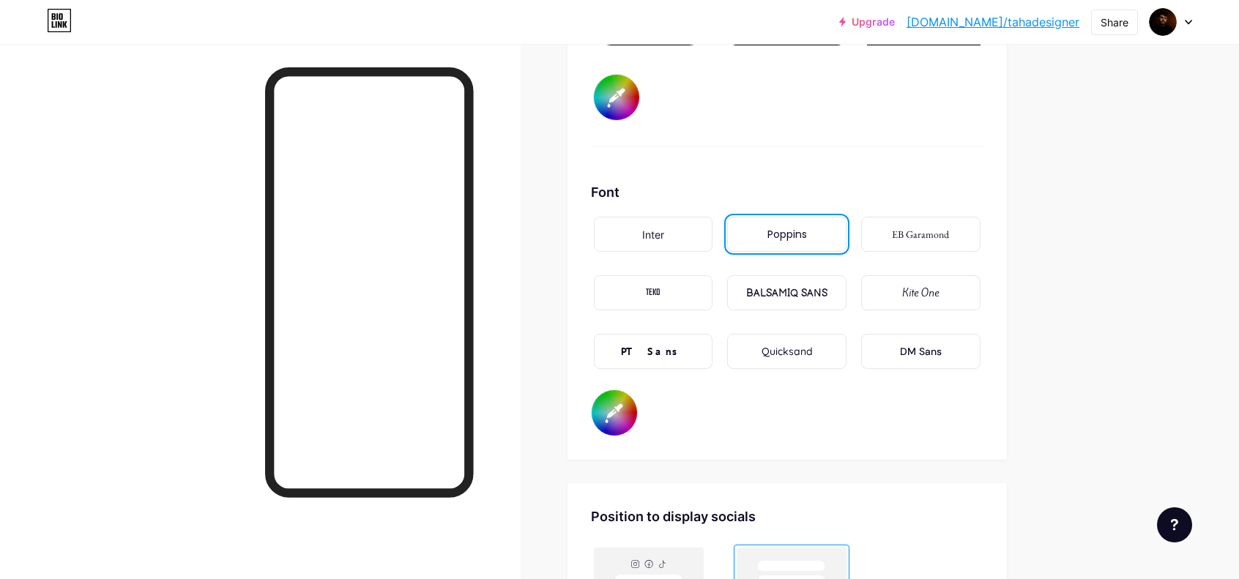
type input "#ffffff"
type input "#e3d3d3"
type input "#ffffff"
type input "#ecdfdf"
type input "#ffffff"
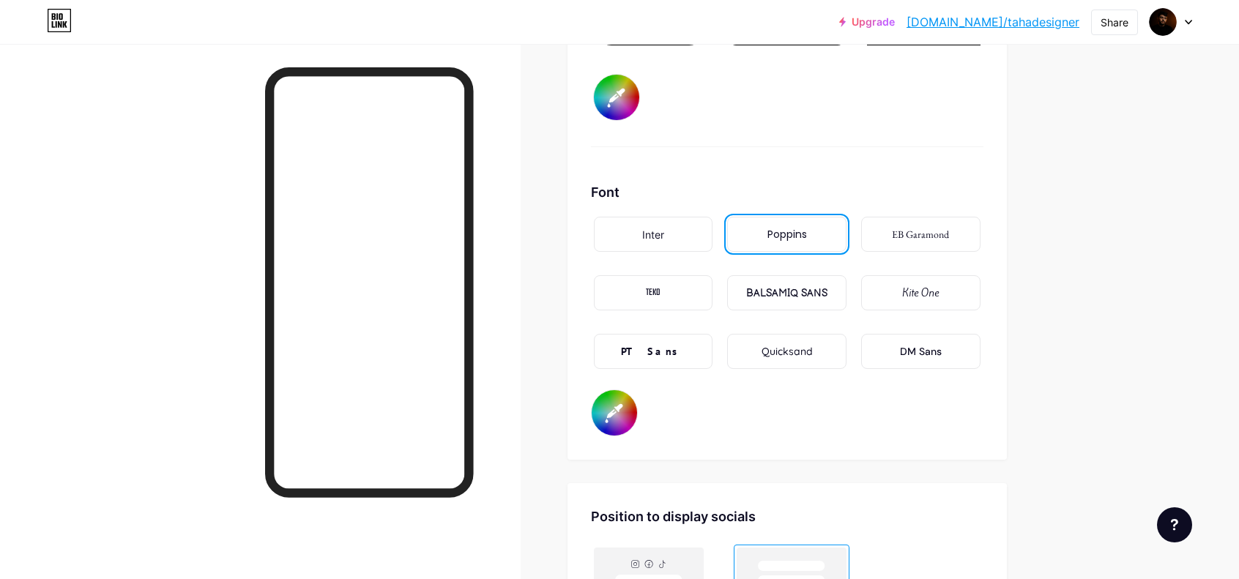
type input "#f3e7e7"
type input "#ffffff"
type input "#f7eded"
type input "#ffffff"
type input "#fbf4f4"
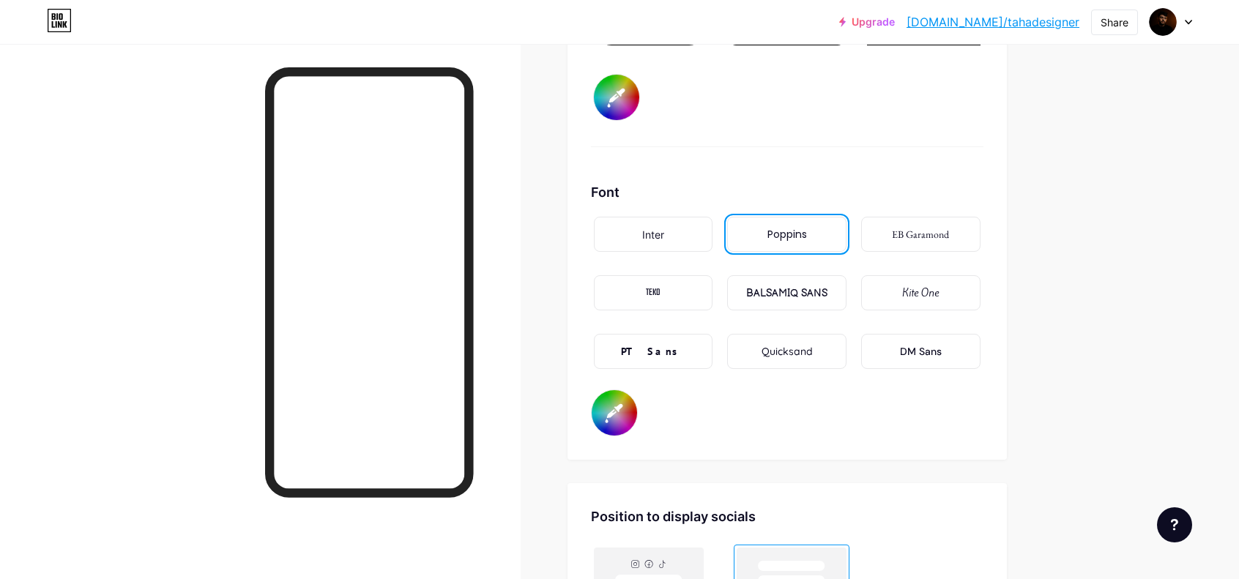
type input "#ffffff"
type input "#fffafa"
type input "#ffffff"
type input "#fefbfb"
type input "#ffffff"
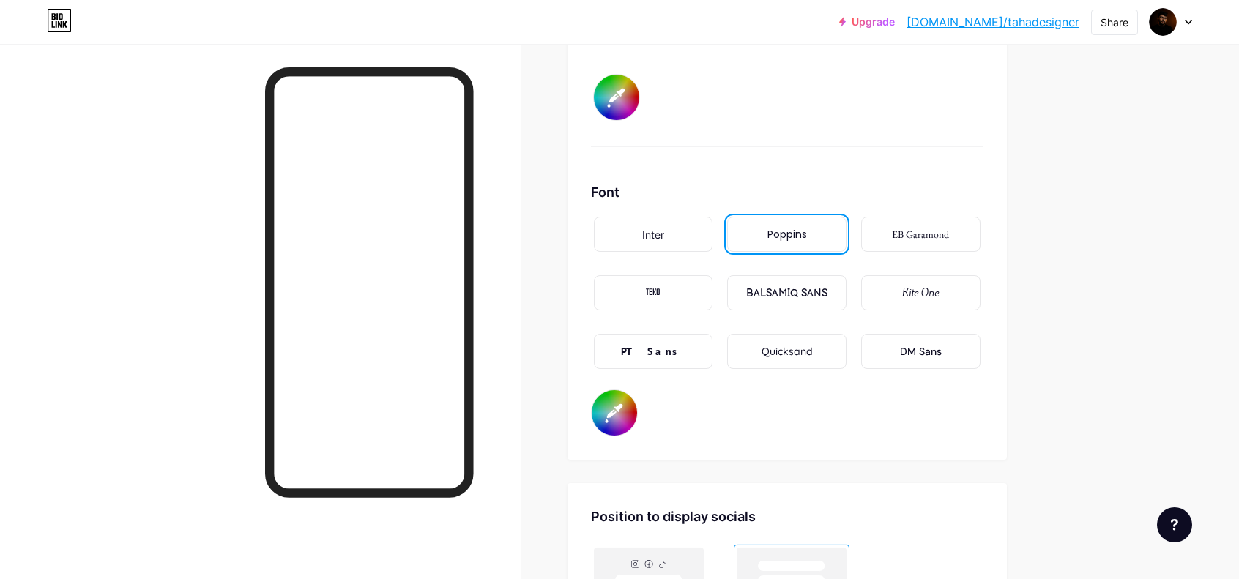
type input "#fdfcfc"
type input "#ffffff"
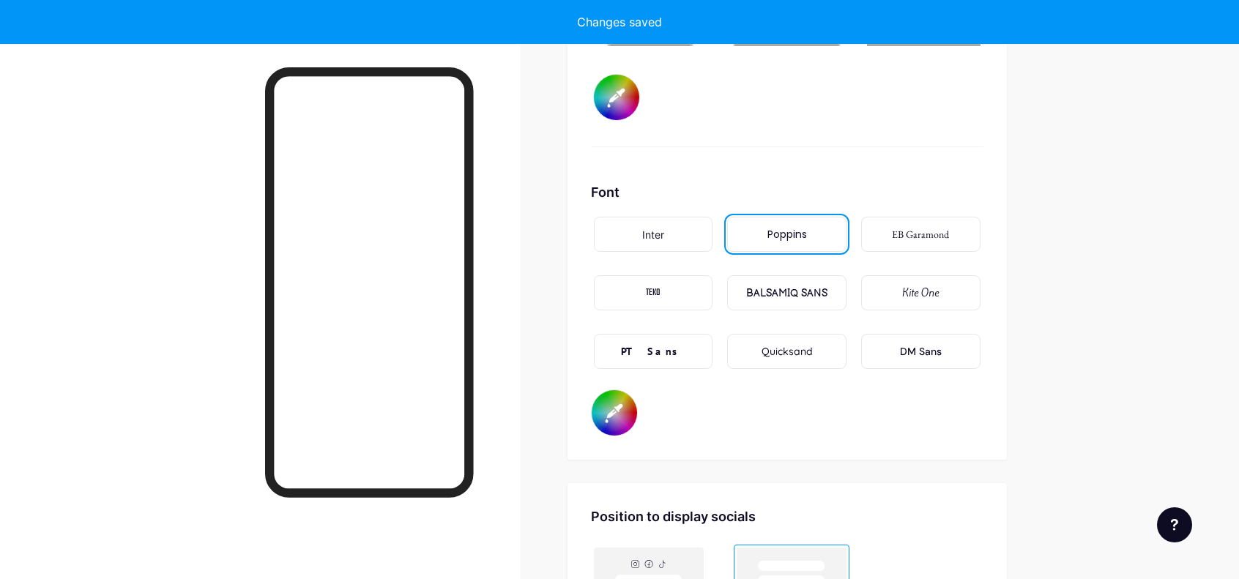
type input "#ffffff"
click at [734, 134] on div "Button #f15a21" at bounding box center [787, 32] width 392 height 230
click at [619, 398] on input "#ffffff" at bounding box center [614, 412] width 45 height 45
type input "#ffffff"
type input "#634545"
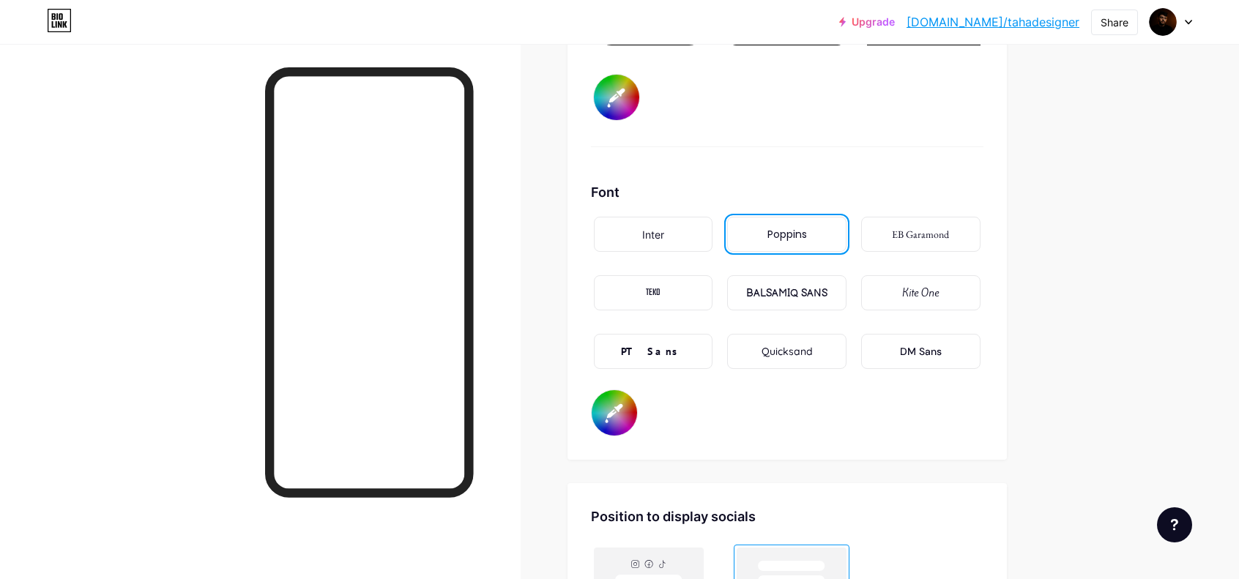
type input "#ffffff"
type input "#654848"
type input "#ffffff"
type input "#5f4545"
type input "#ffffff"
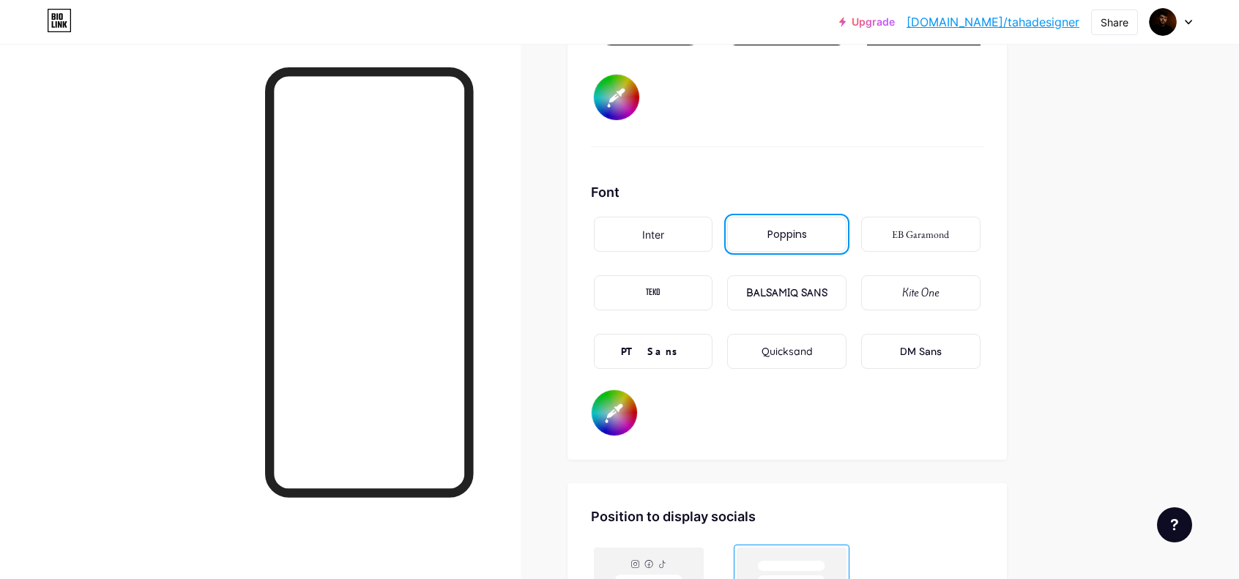
type input "#5c4242"
type input "#ffffff"
type input "#5f4545"
type input "#ffffff"
type input "#584141"
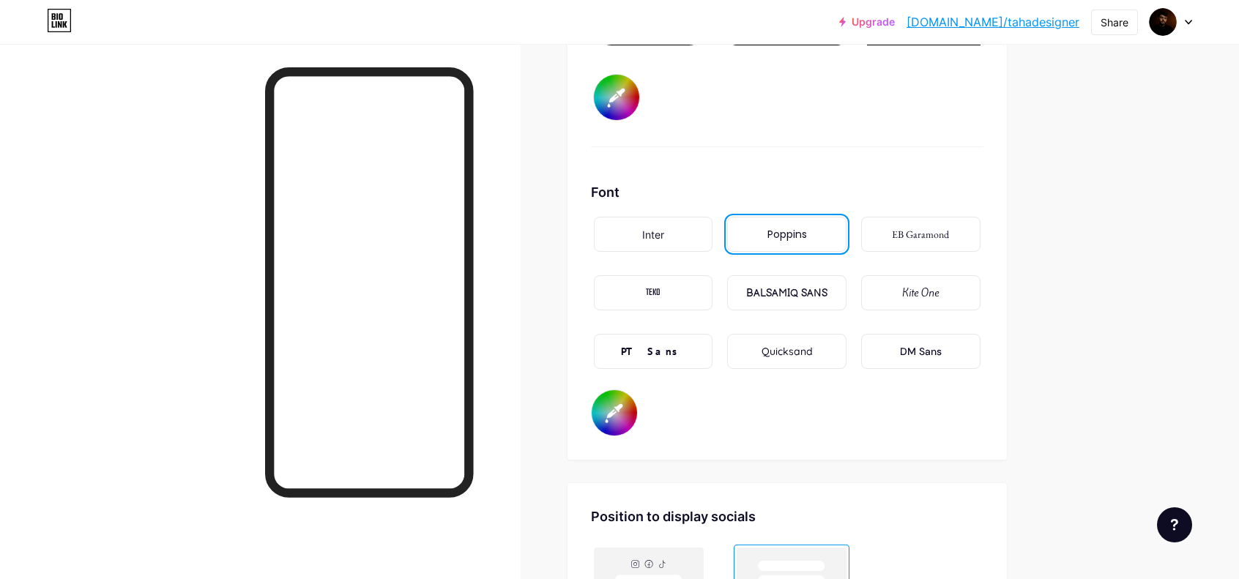
type input "#ffffff"
type input "#553f3f"
type input "#ffffff"
type input "#513d3d"
type input "#ffffff"
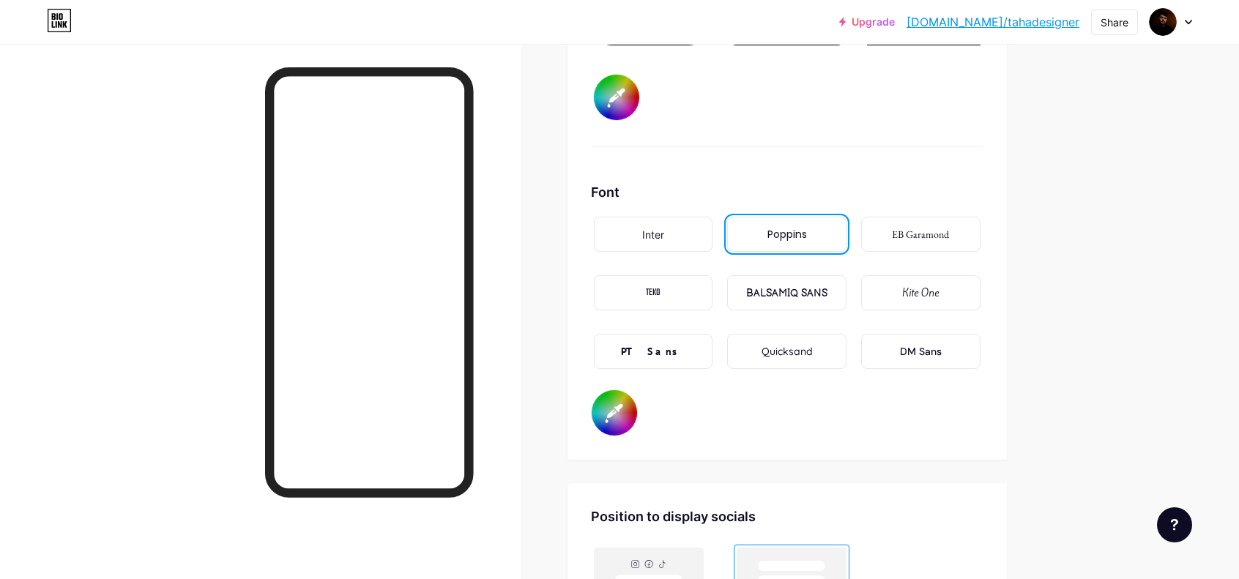
type input "#4e3c3c"
type input "#ffffff"
type input "#4b3a3a"
type input "#ffffff"
type input "#473838"
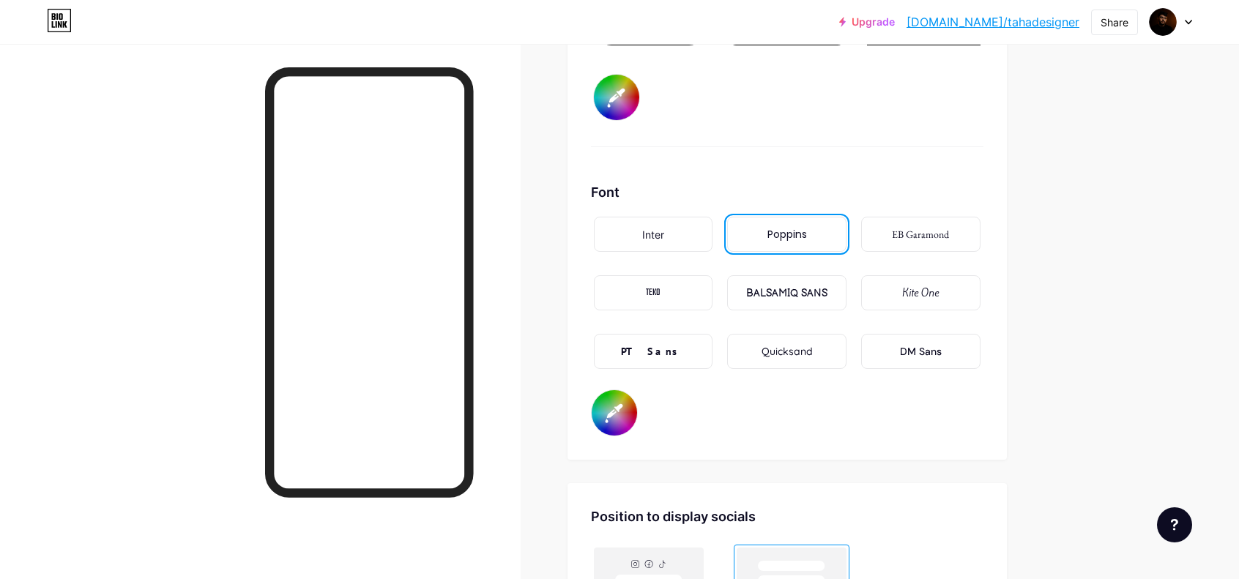
type input "#ffffff"
type input "#3e3232"
type input "#ffffff"
type input "#3a3131"
type input "#ffffff"
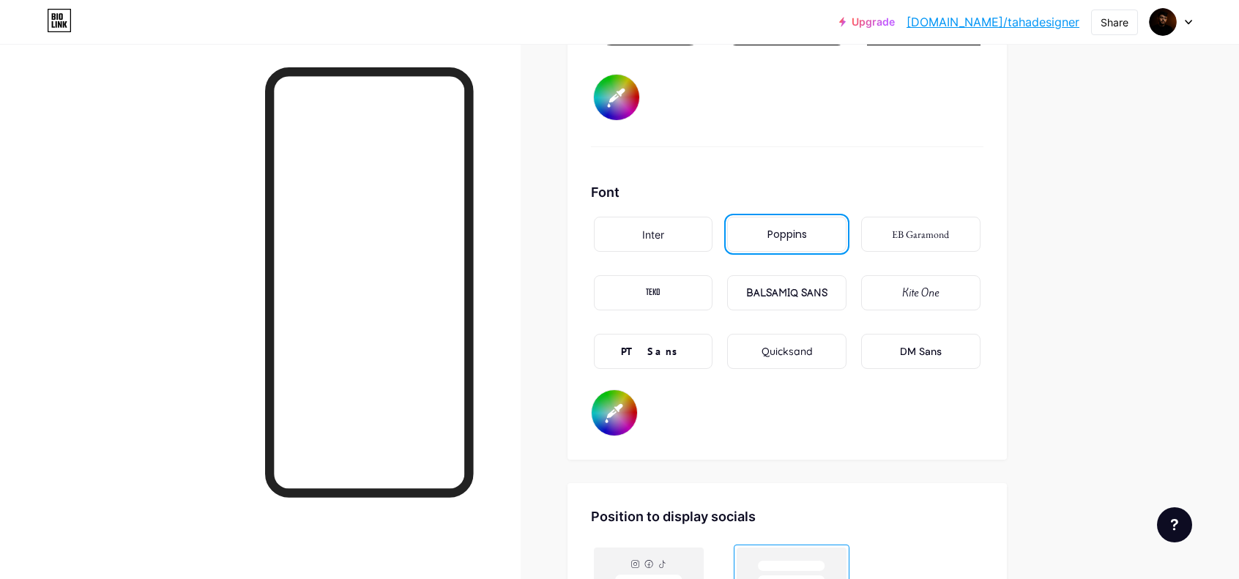
type input "#322a2a"
type input "#ffffff"
type input "#2c2626"
type input "#ffffff"
type input "#292424"
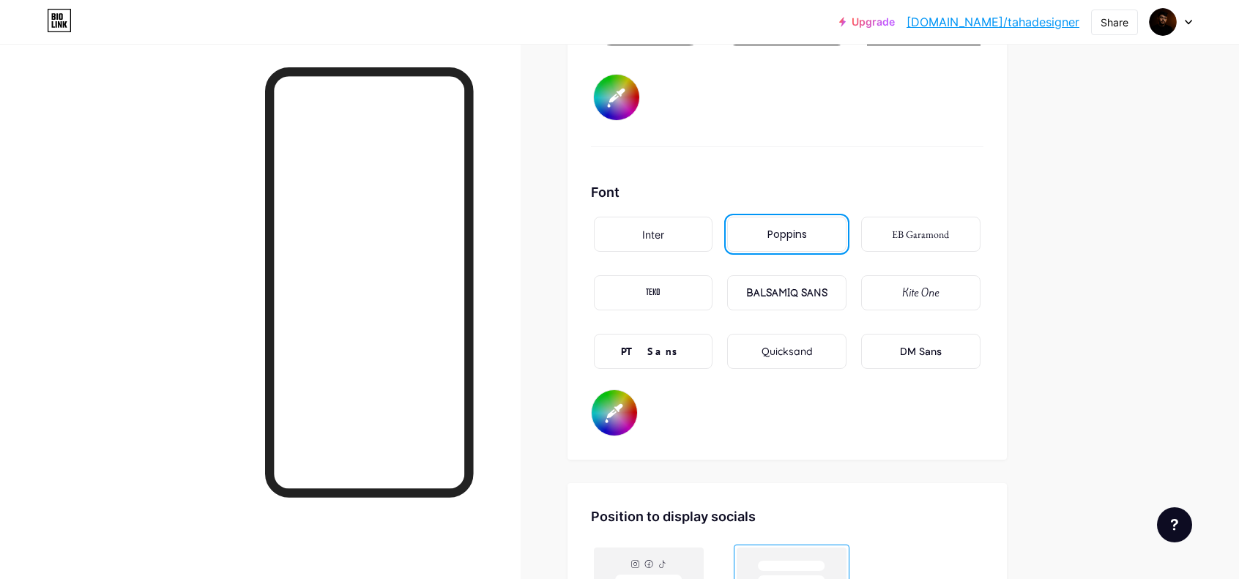
type input "#ffffff"
type input "#252222"
type input "#ffffff"
type input "#1d1b1b"
type input "#ffffff"
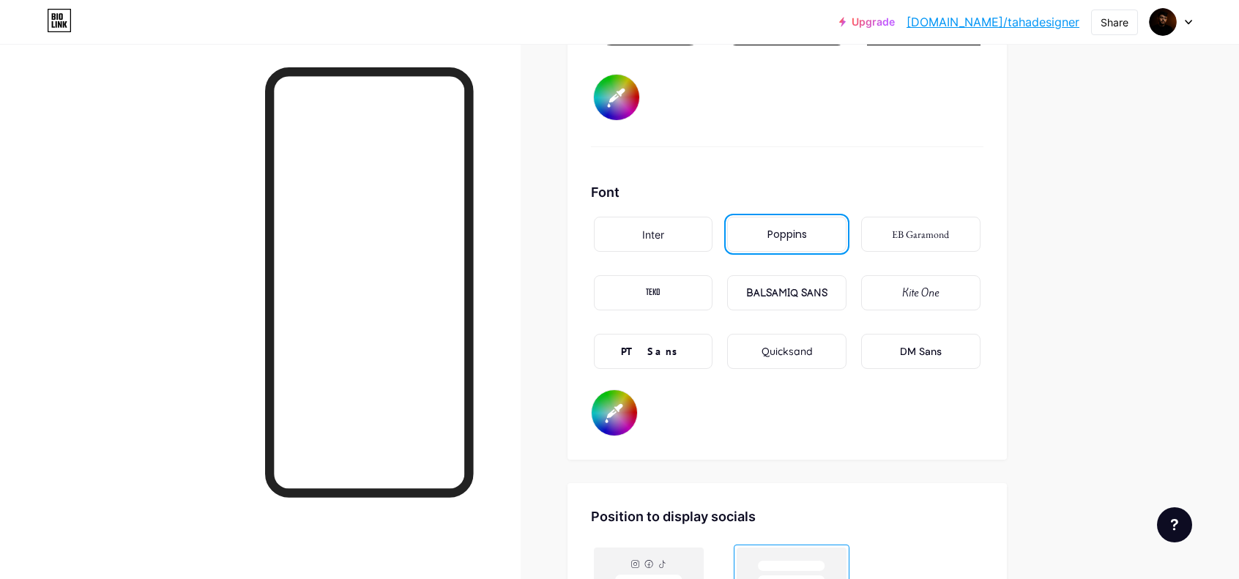
type input "#1a1919"
type input "#ffffff"
type input "#151414"
type input "#ffffff"
type input "#121212"
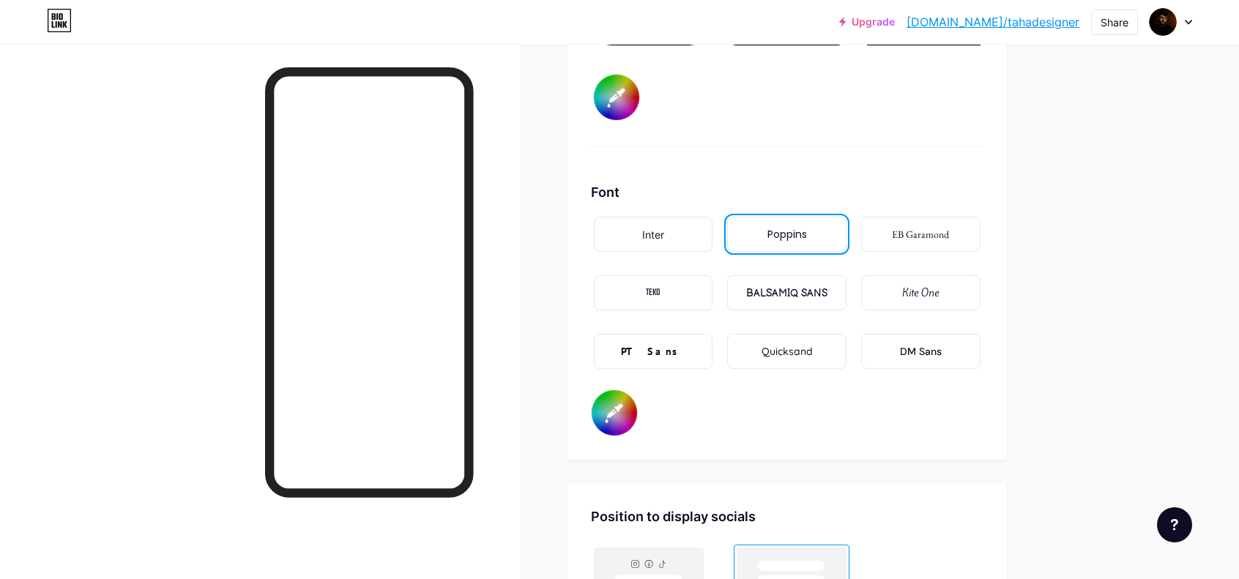
type input "#ffffff"
type input "#0d0d0d"
type input "#ffffff"
type input "#080808"
type input "#ffffff"
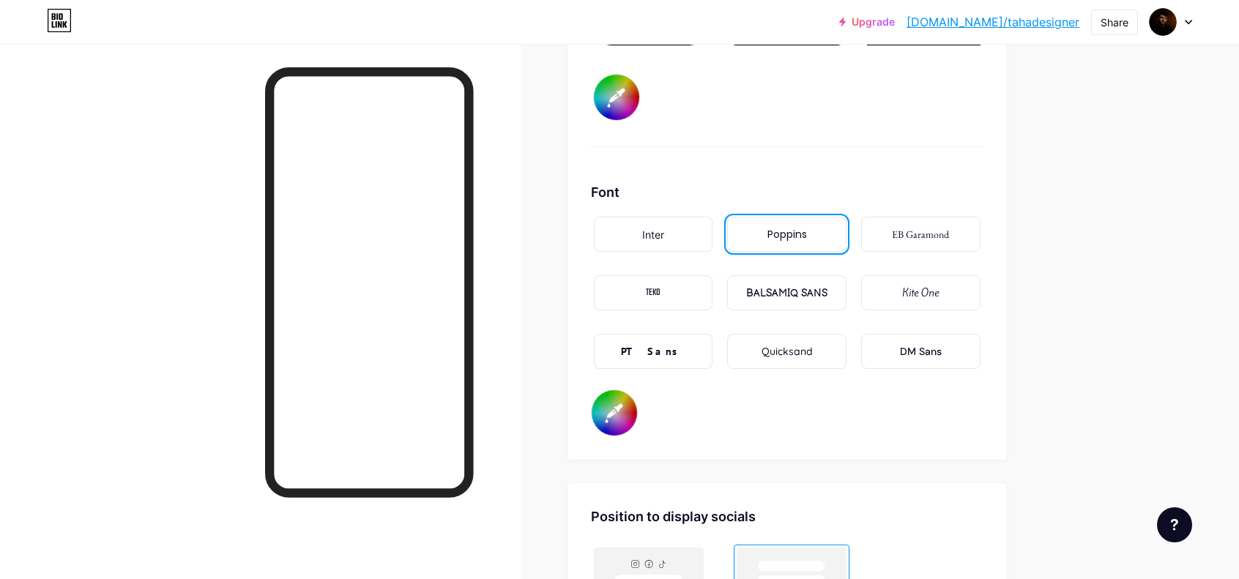
type input "#050505"
type input "#ffffff"
type input "#000000"
type input "#ffffff"
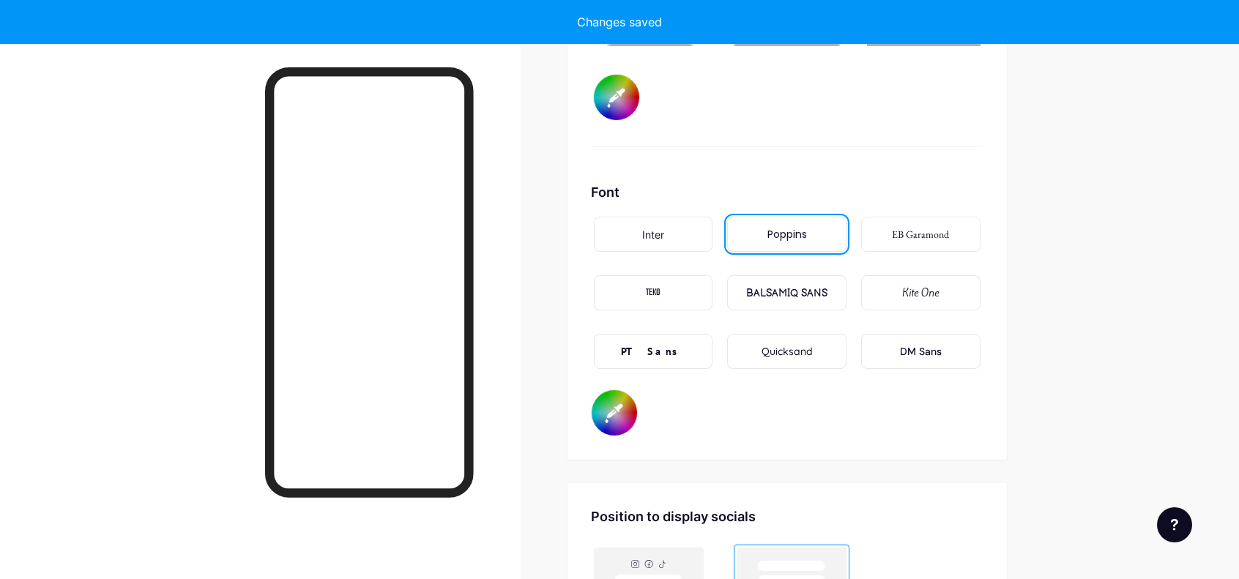
type input "#000000"
click at [794, 396] on div "Font Inter Poppins EB Garamond TEKO BALSAMIQ SANS Kite One PT Sans Quicksand DM…" at bounding box center [787, 309] width 392 height 254
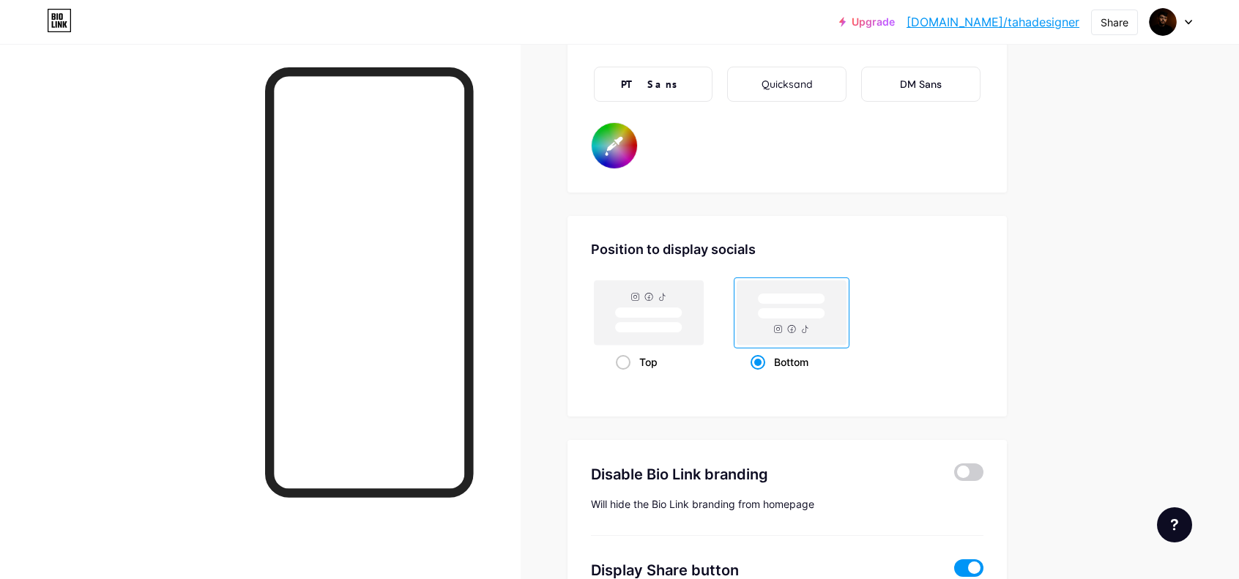
scroll to position [2802, 0]
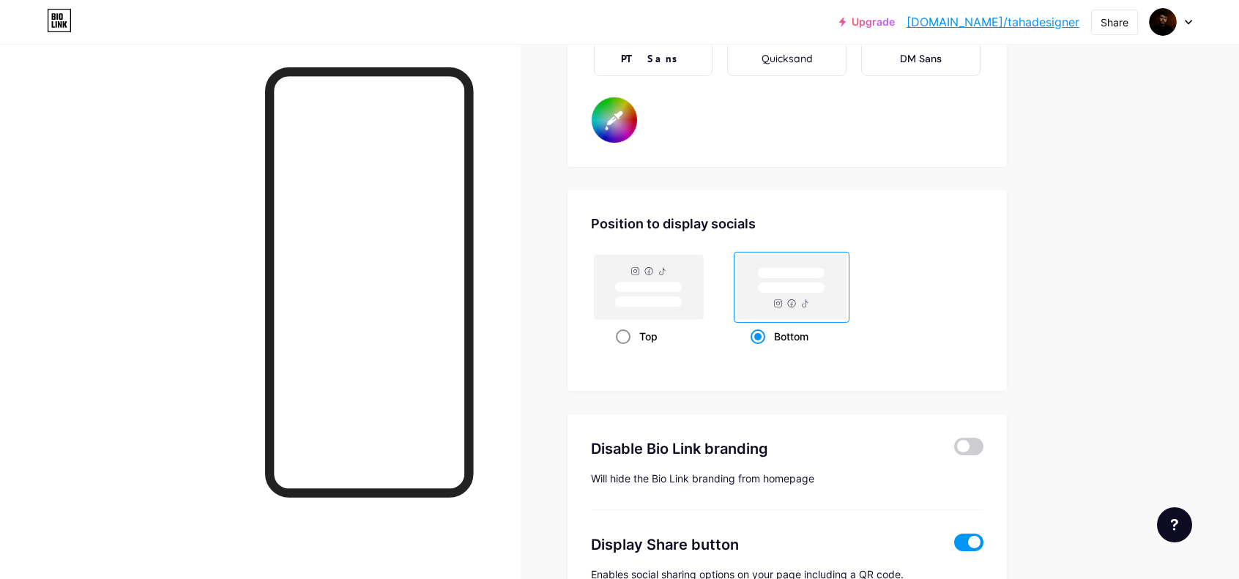
type input "#ffffff"
click at [672, 286] on rect at bounding box center [647, 287] width 67 height 11
click at [625, 350] on input "Top" at bounding box center [621, 355] width 10 height 10
radio input "true"
type input "#ffffff"
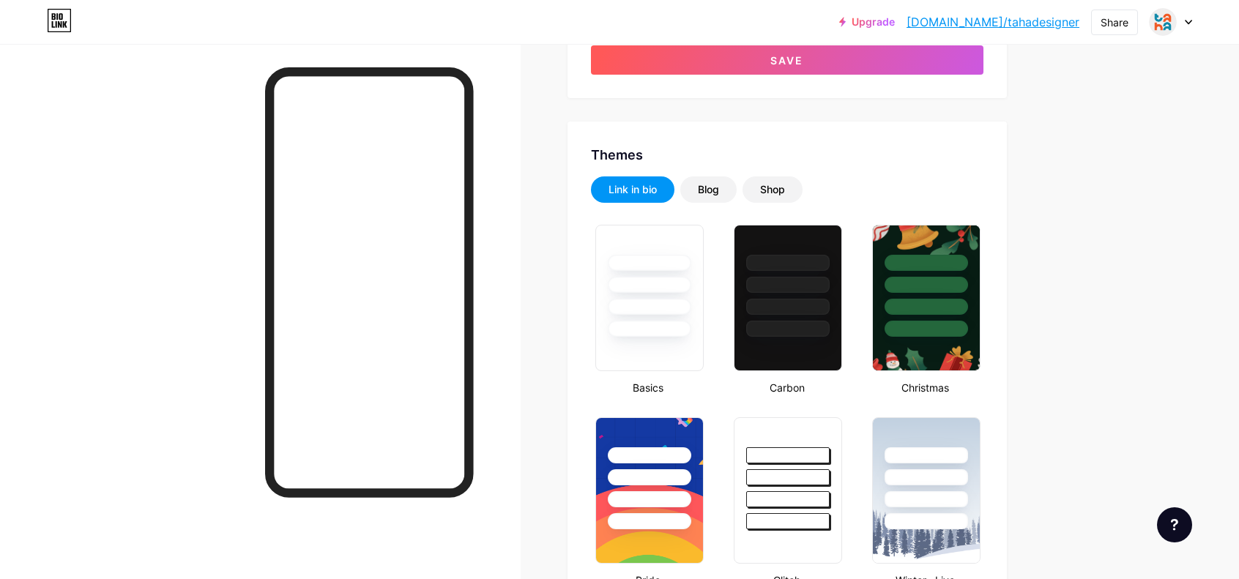
scroll to position [0, 0]
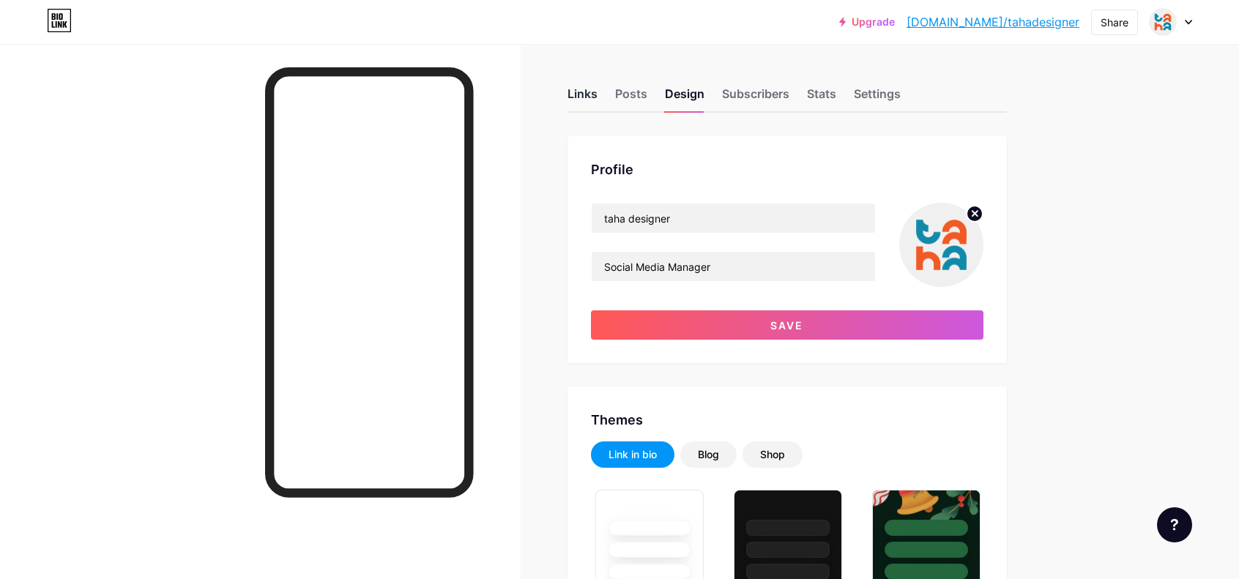
click at [587, 93] on div "Links" at bounding box center [582, 98] width 30 height 26
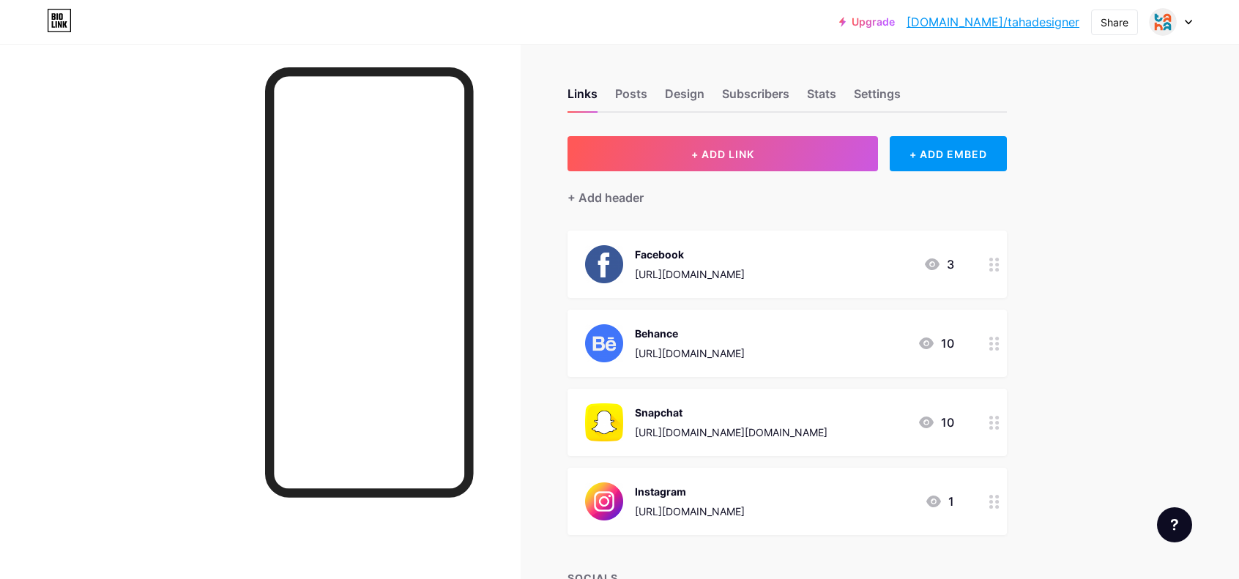
click at [612, 263] on img at bounding box center [604, 264] width 38 height 38
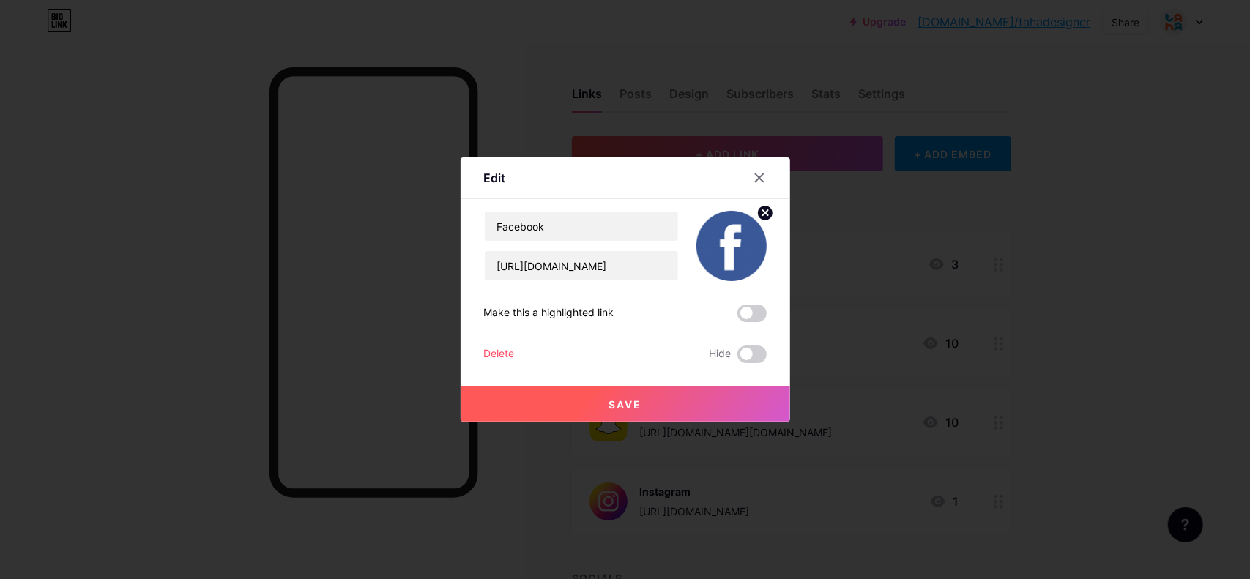
click at [767, 210] on icon at bounding box center [764, 212] width 5 height 5
click at [735, 236] on rect at bounding box center [728, 235] width 23 height 23
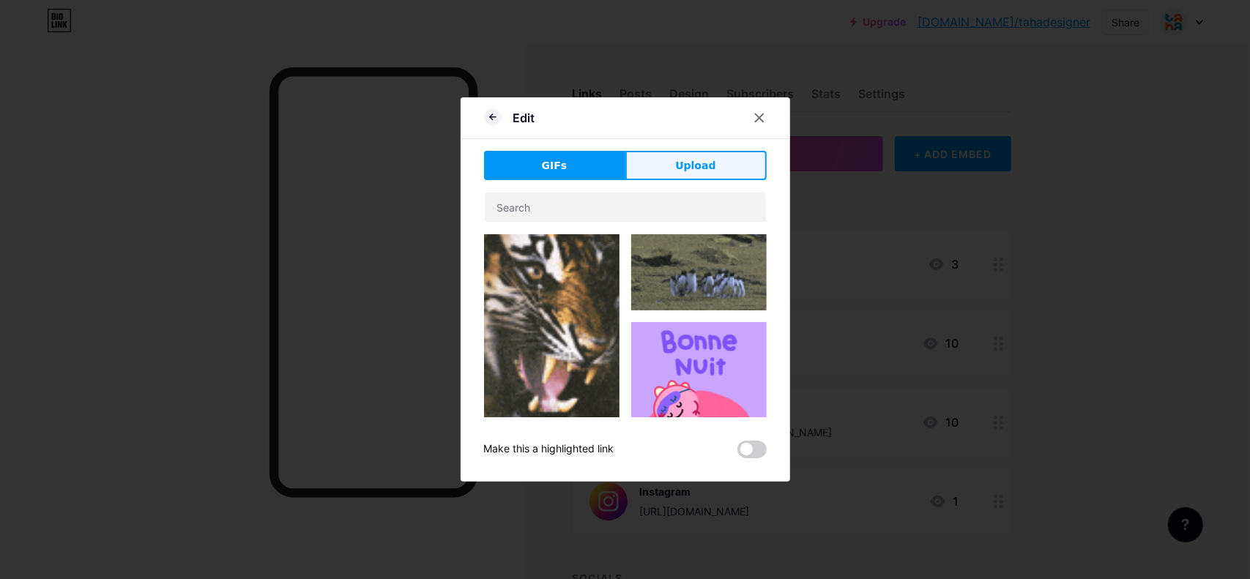
click at [721, 158] on button "Upload" at bounding box center [695, 165] width 141 height 29
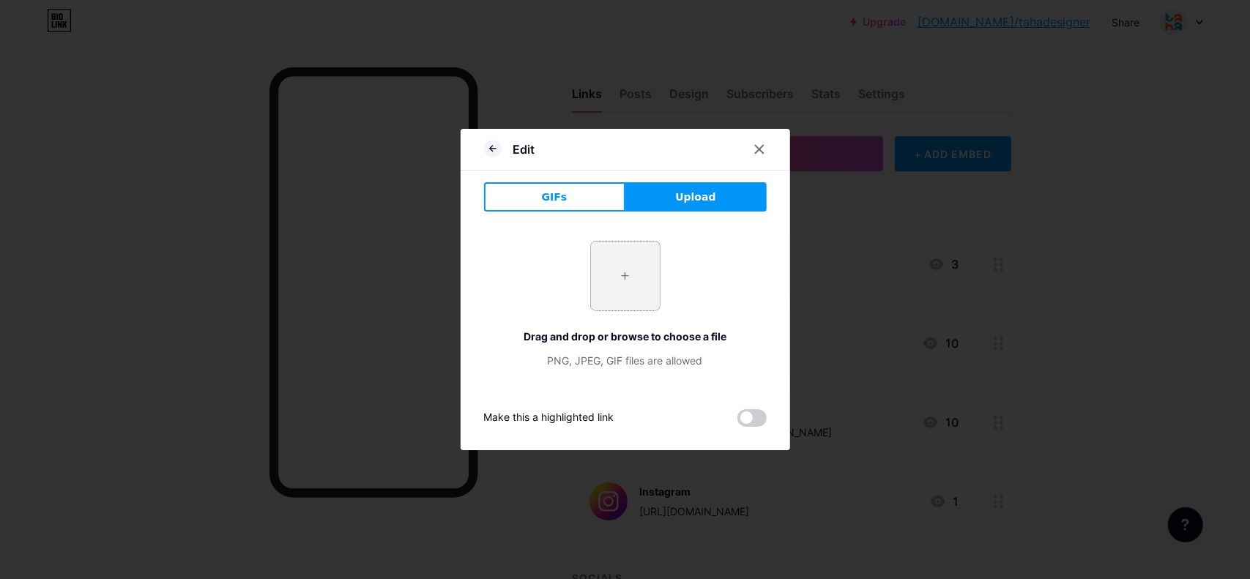
click at [633, 263] on input "file" at bounding box center [625, 276] width 69 height 69
type input "C:\fakepath\facebook.png"
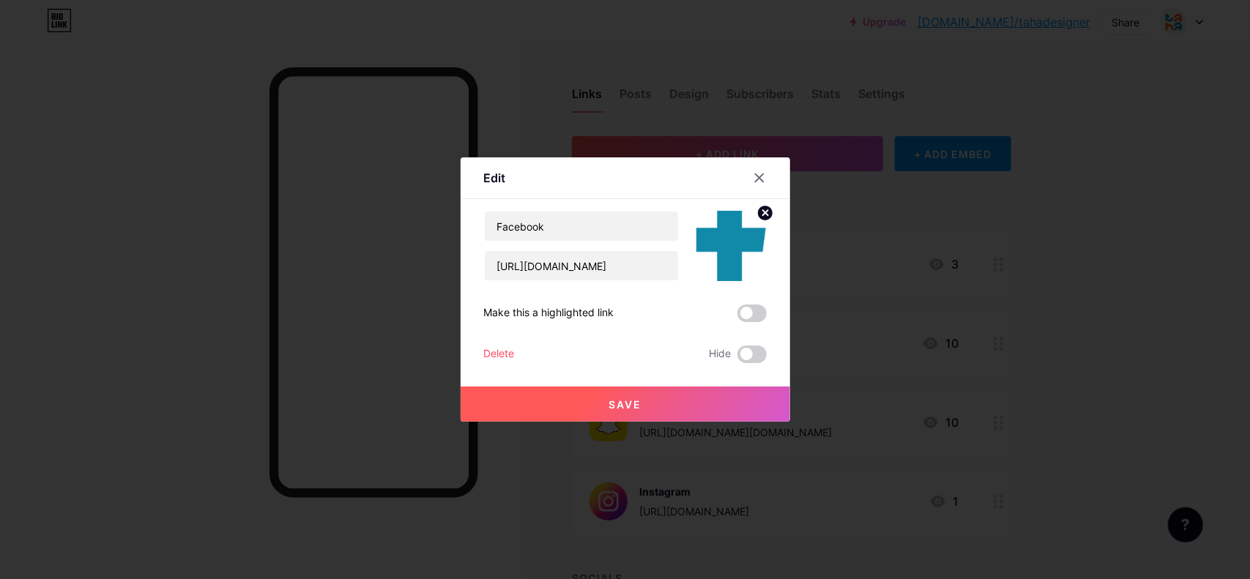
click at [644, 400] on button "Save" at bounding box center [625, 404] width 329 height 35
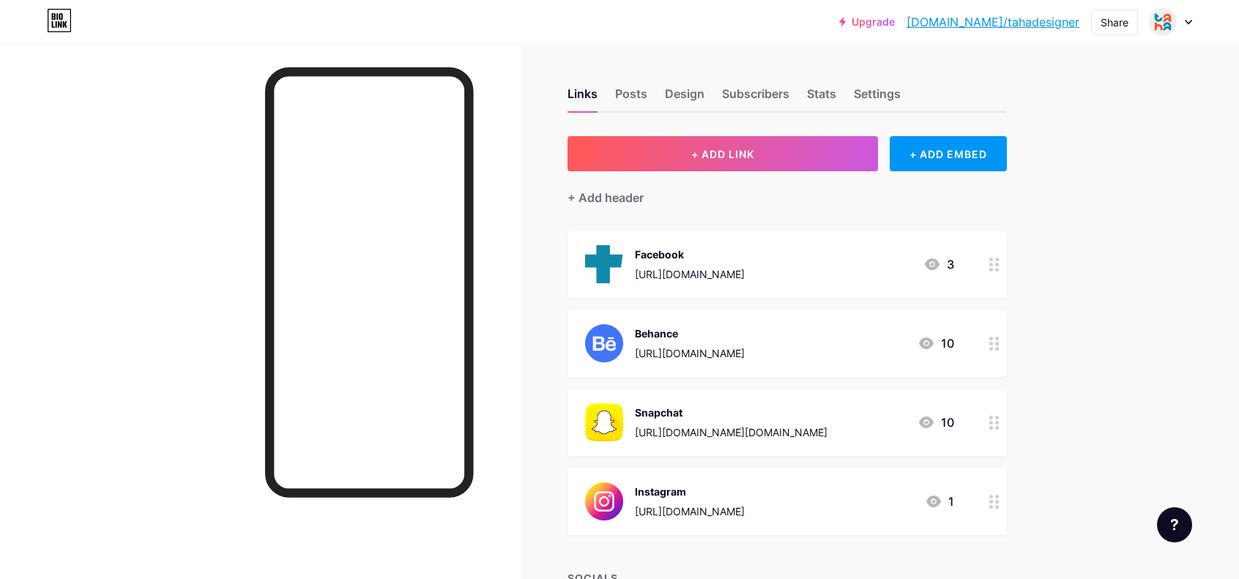
click at [1063, 236] on div "Links Posts Design Subscribers Stats Settings + ADD LINK + ADD EMBED + Add head…" at bounding box center [534, 375] width 1068 height 662
click at [608, 258] on img at bounding box center [604, 264] width 38 height 38
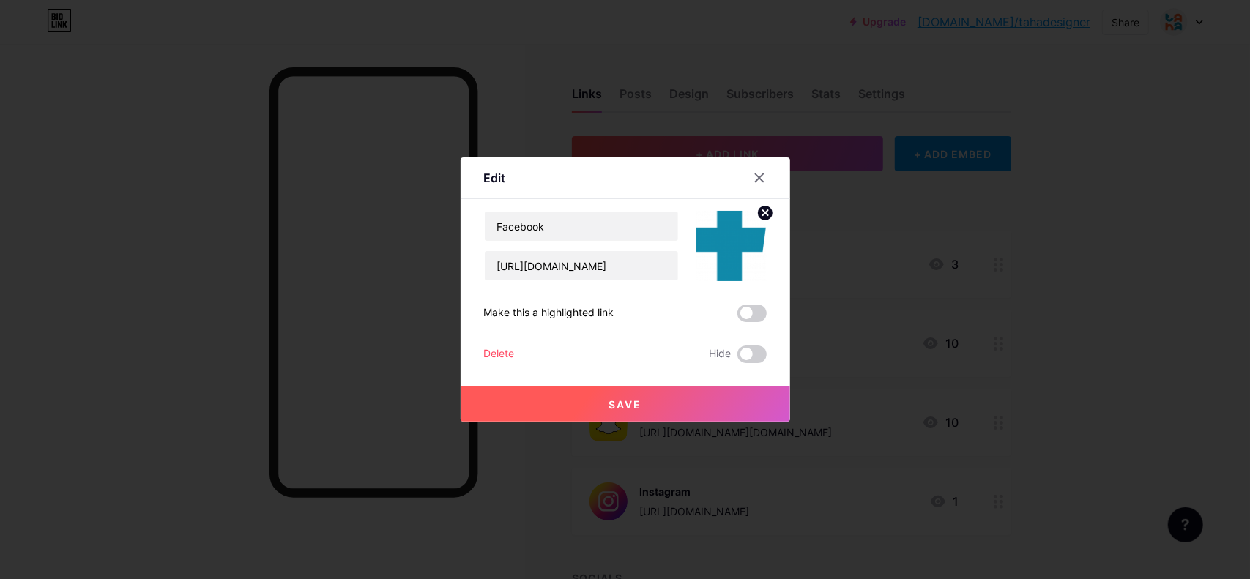
click at [759, 209] on circle at bounding box center [765, 213] width 16 height 16
click at [714, 223] on div "Picture" at bounding box center [731, 246] width 70 height 70
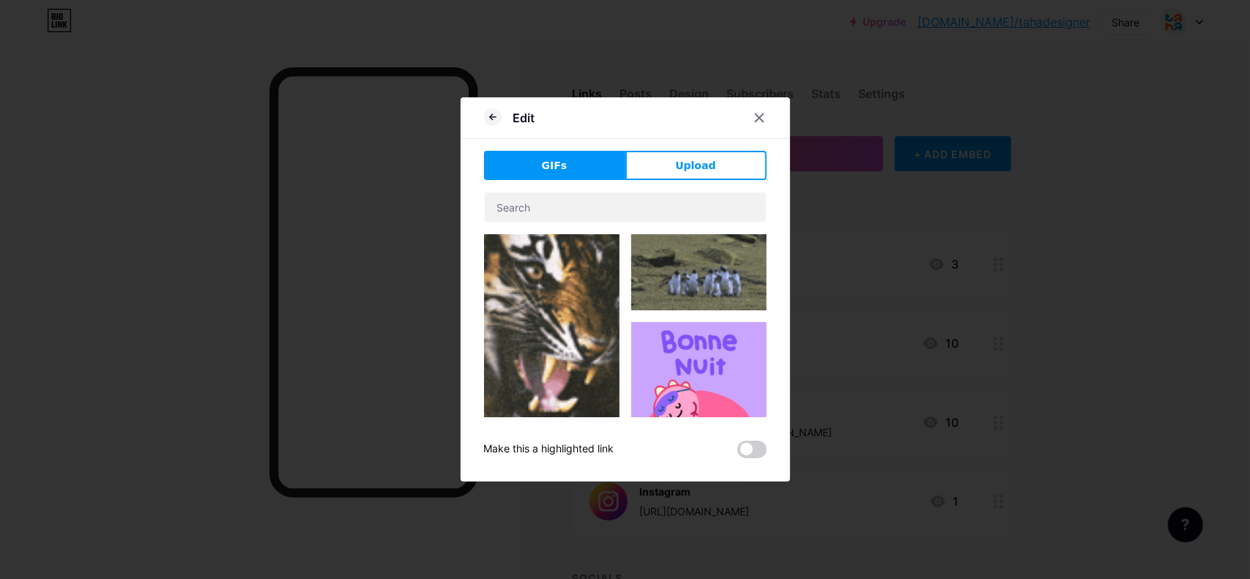
click at [659, 157] on button "Upload" at bounding box center [695, 165] width 141 height 29
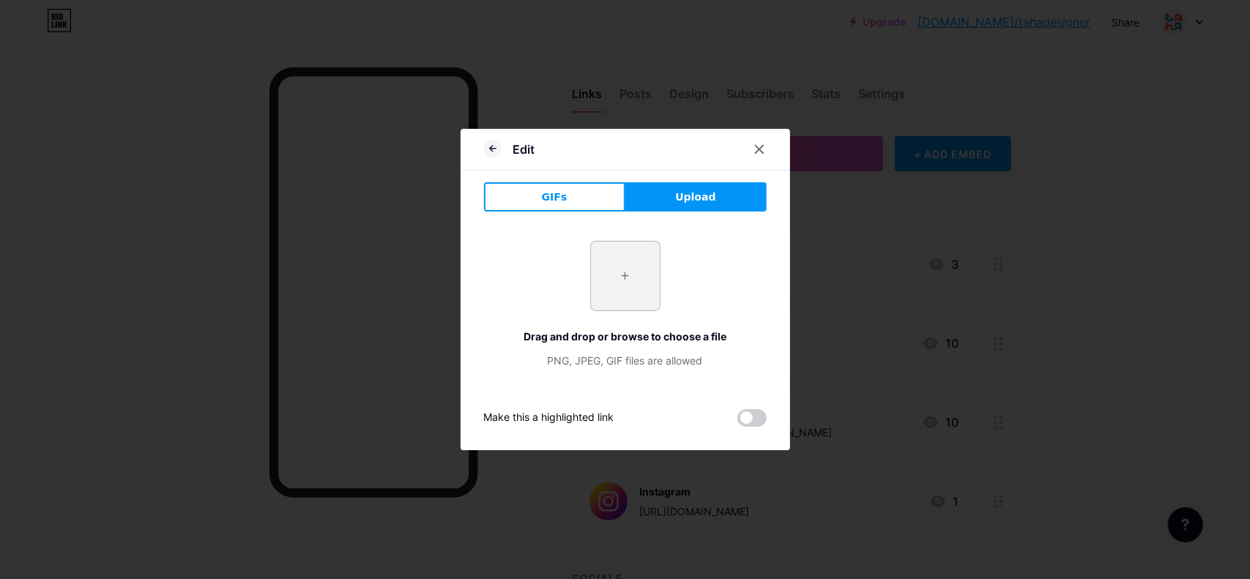
click at [617, 270] on input "file" at bounding box center [625, 276] width 69 height 69
type input "C:\fakepath\facebook.png"
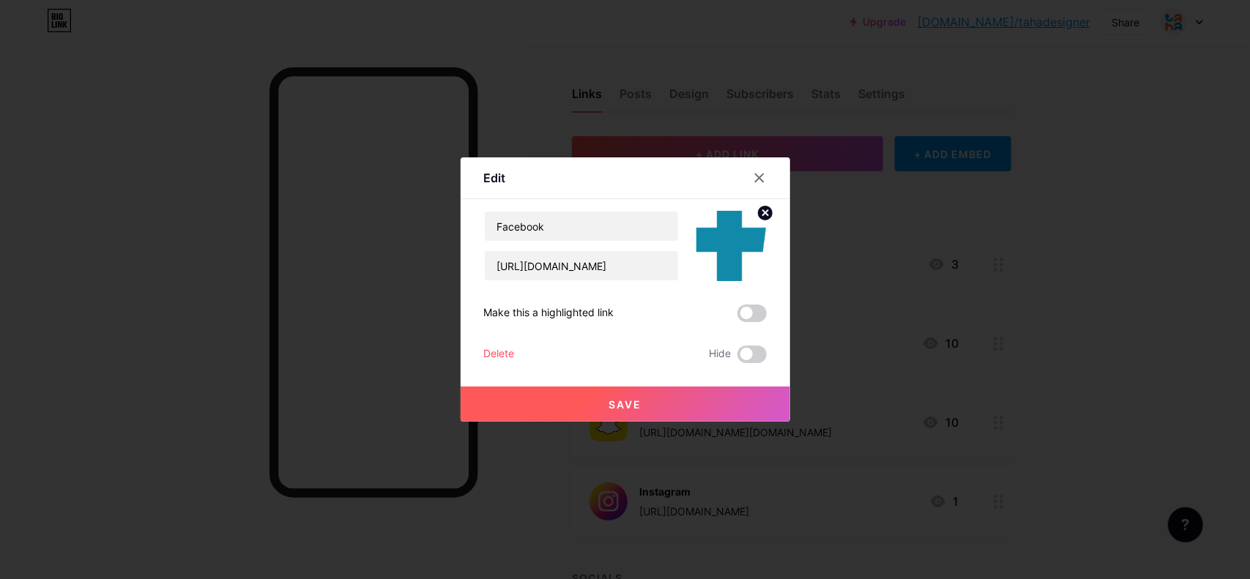
click at [757, 209] on circle at bounding box center [765, 213] width 16 height 16
click at [728, 247] on rect at bounding box center [728, 235] width 23 height 23
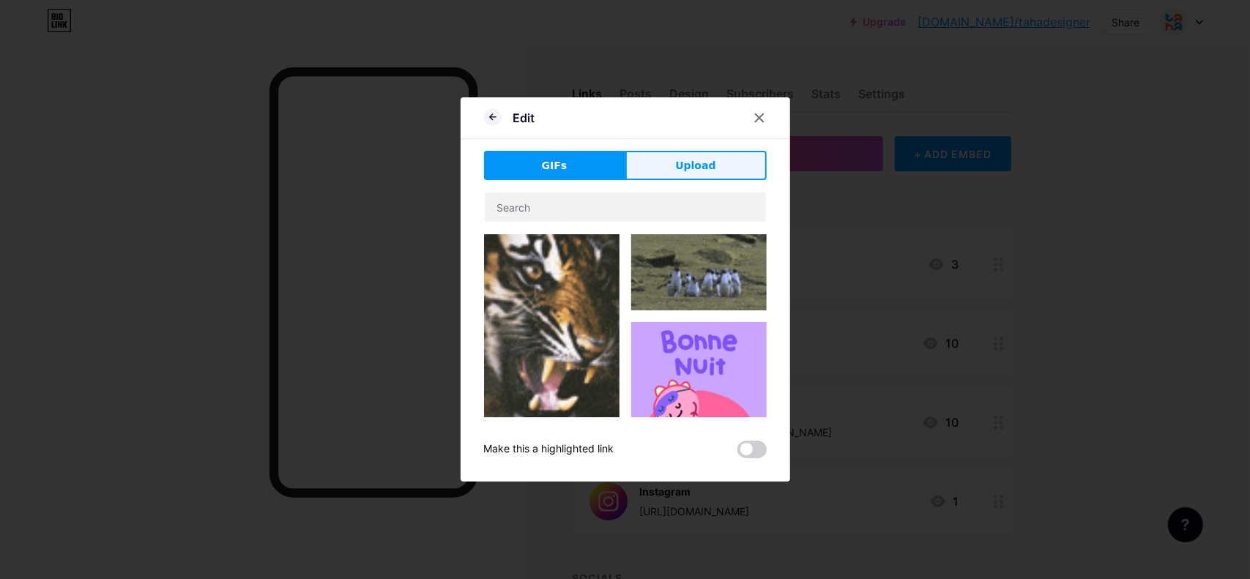
click at [699, 169] on span "Upload" at bounding box center [695, 165] width 40 height 15
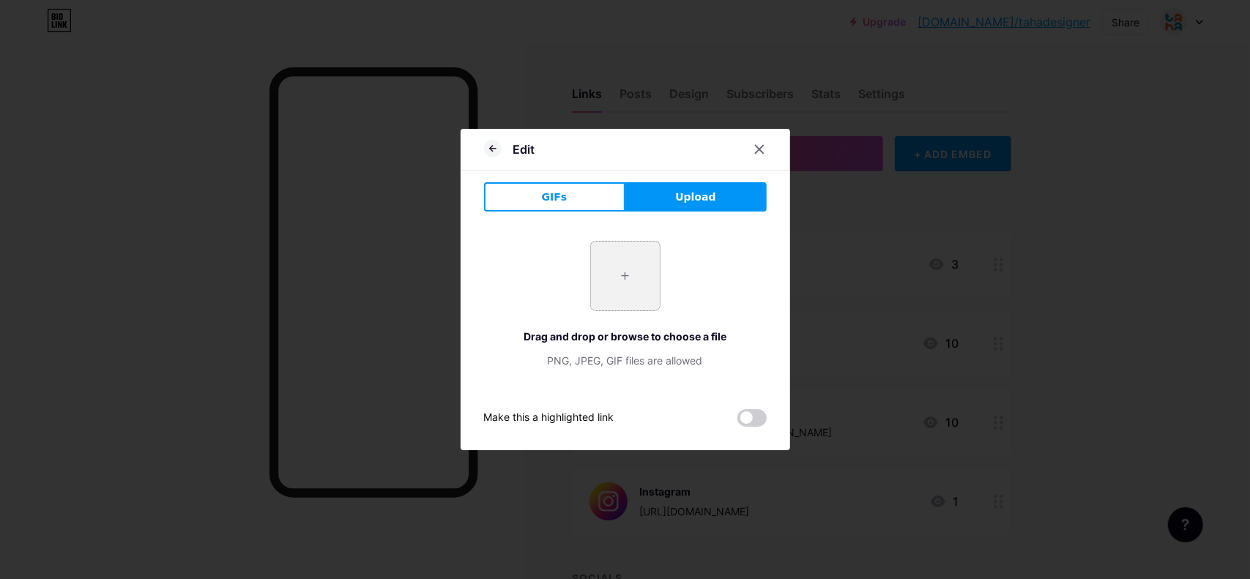
click at [605, 245] on input "file" at bounding box center [625, 276] width 69 height 69
type input "C:\fakepath\facebook.png"
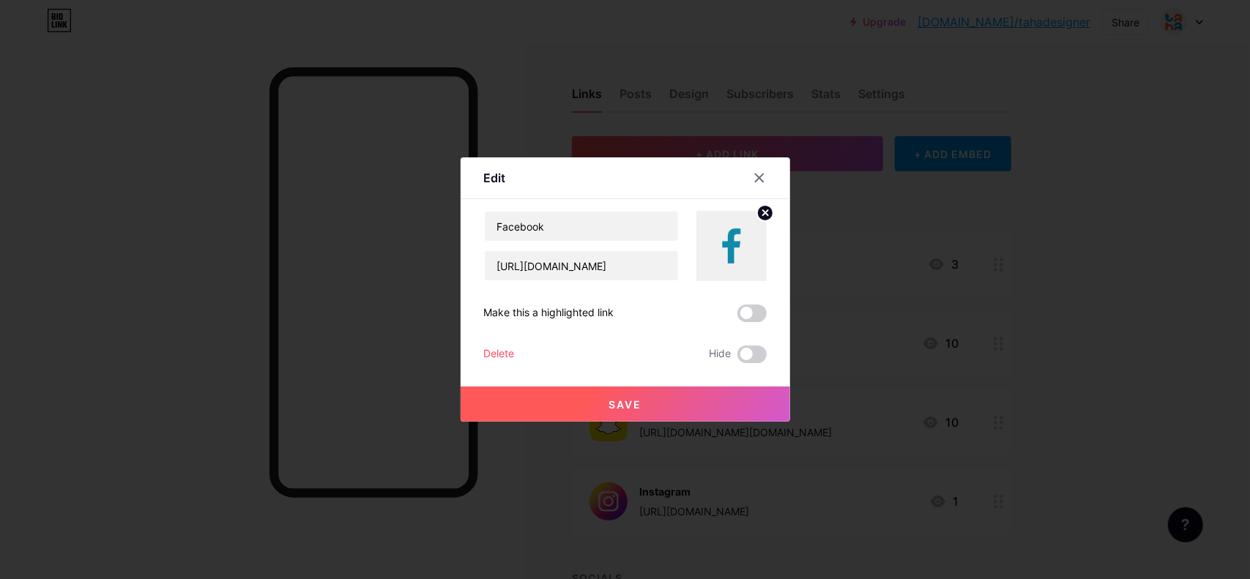
click at [691, 399] on button "Save" at bounding box center [625, 404] width 329 height 35
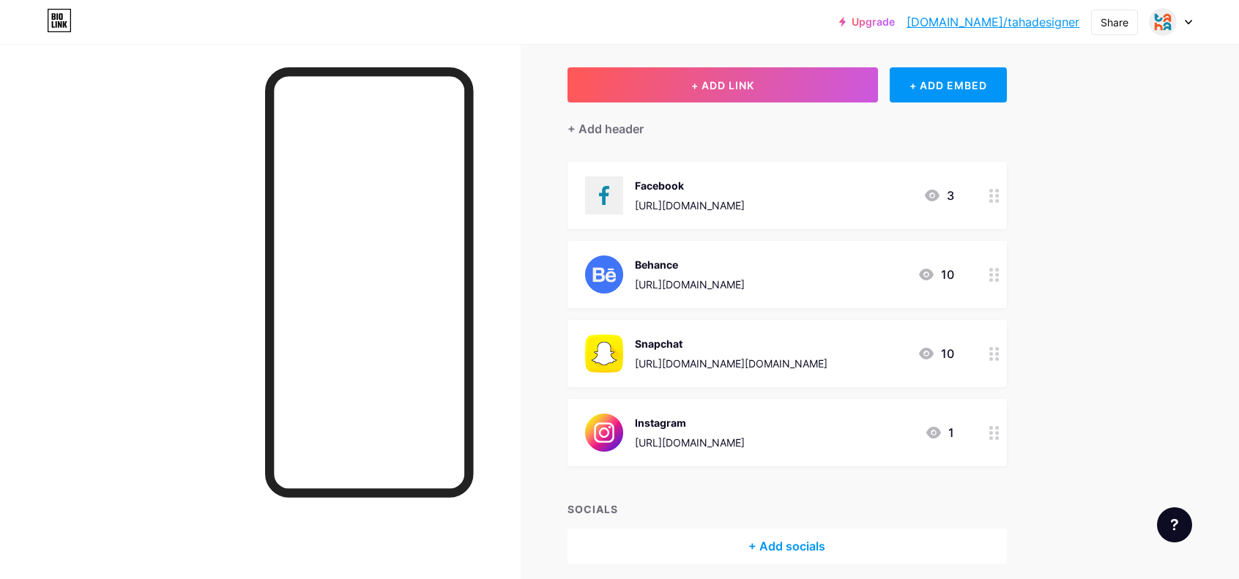
scroll to position [73, 0]
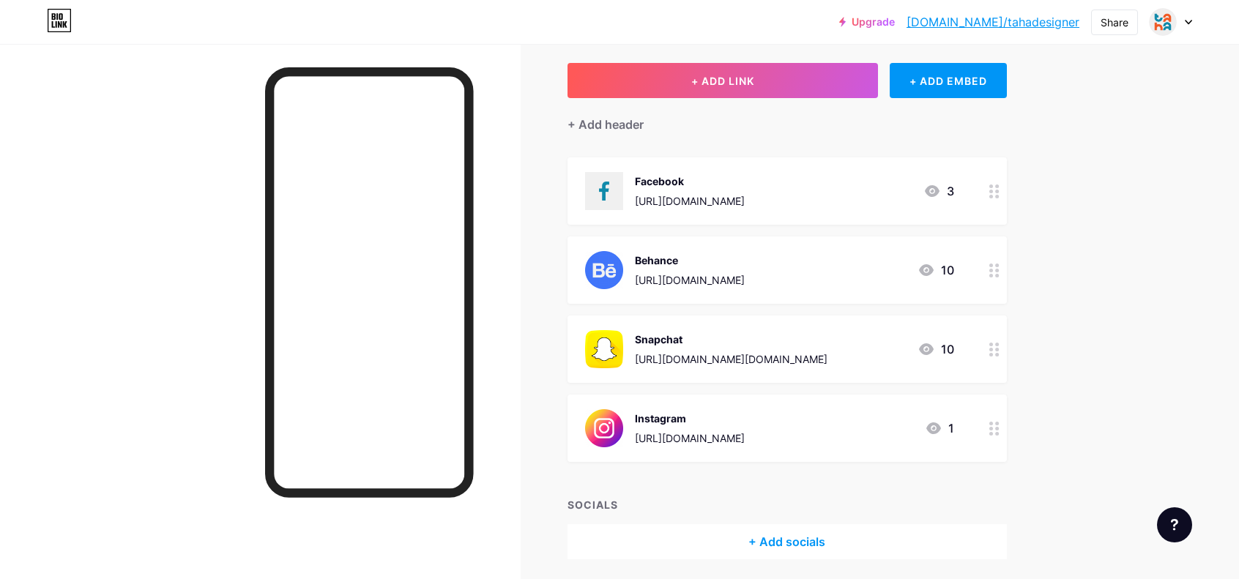
click at [611, 268] on img at bounding box center [604, 270] width 38 height 38
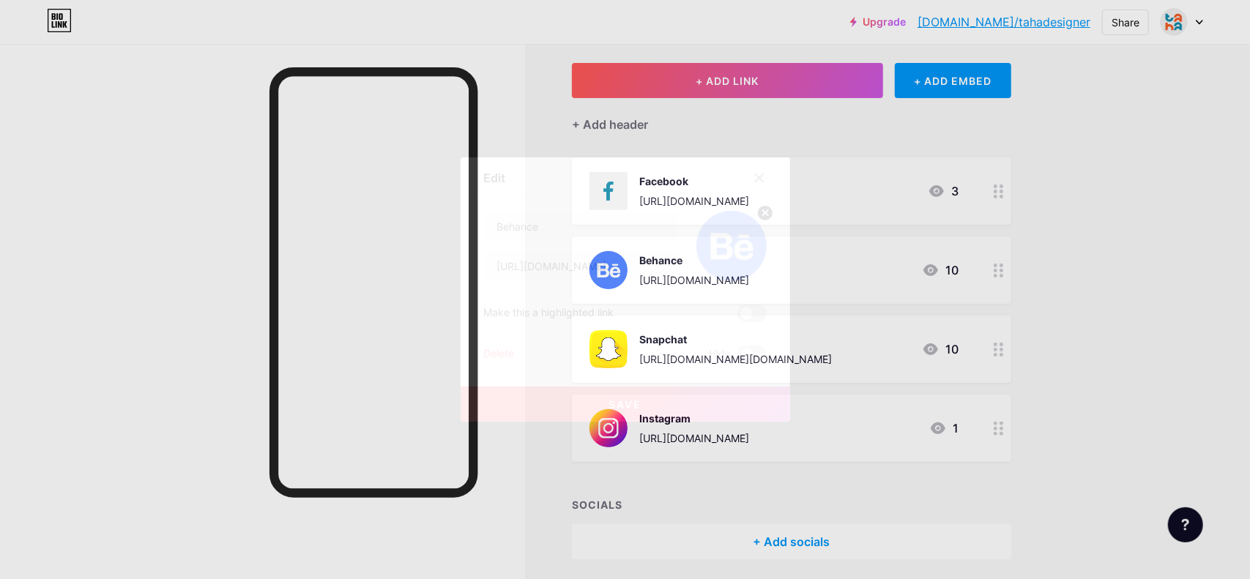
click at [764, 207] on circle at bounding box center [765, 213] width 16 height 16
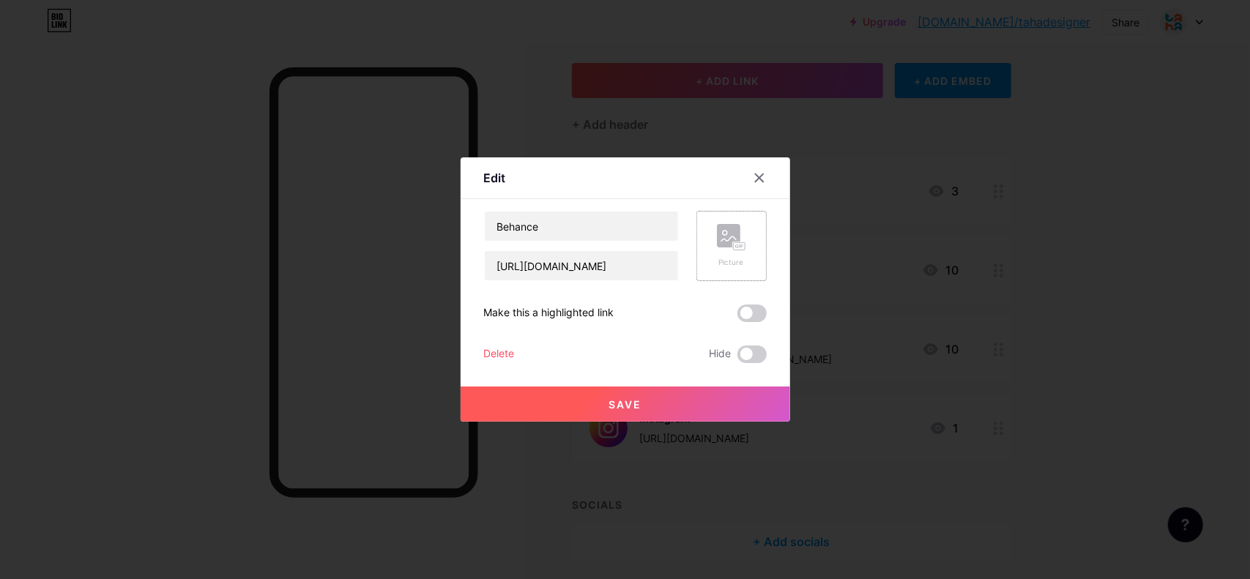
click at [745, 242] on rect at bounding box center [738, 246] width 13 height 9
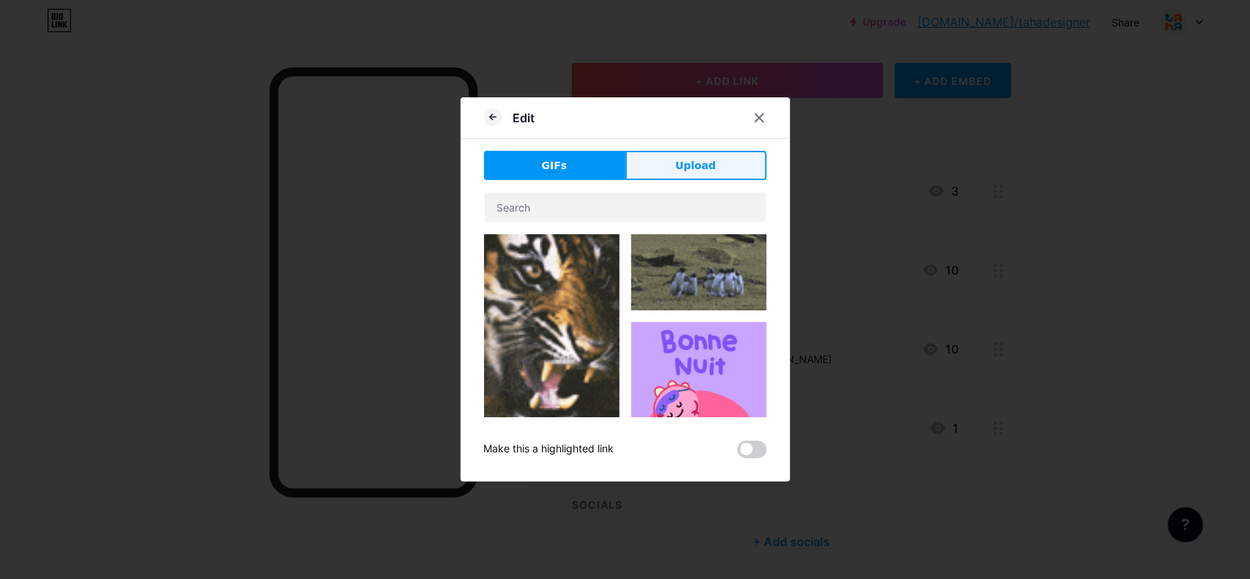
click at [683, 164] on span "Upload" at bounding box center [695, 165] width 40 height 15
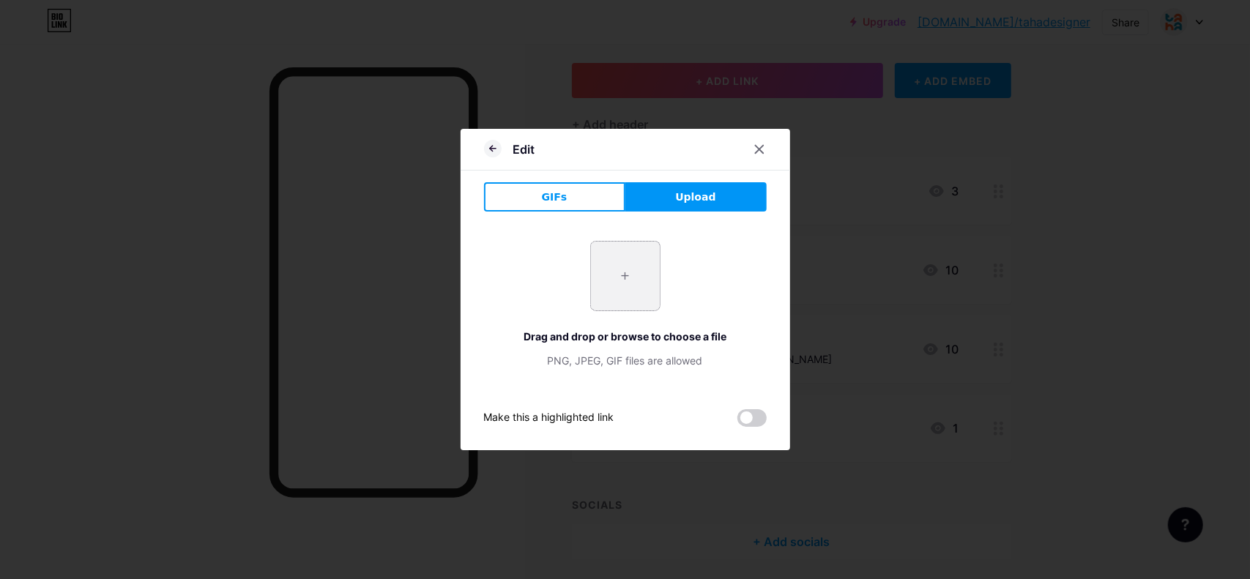
click at [630, 274] on input "file" at bounding box center [625, 276] width 69 height 69
type input "C:\fakepath\behanc.png"
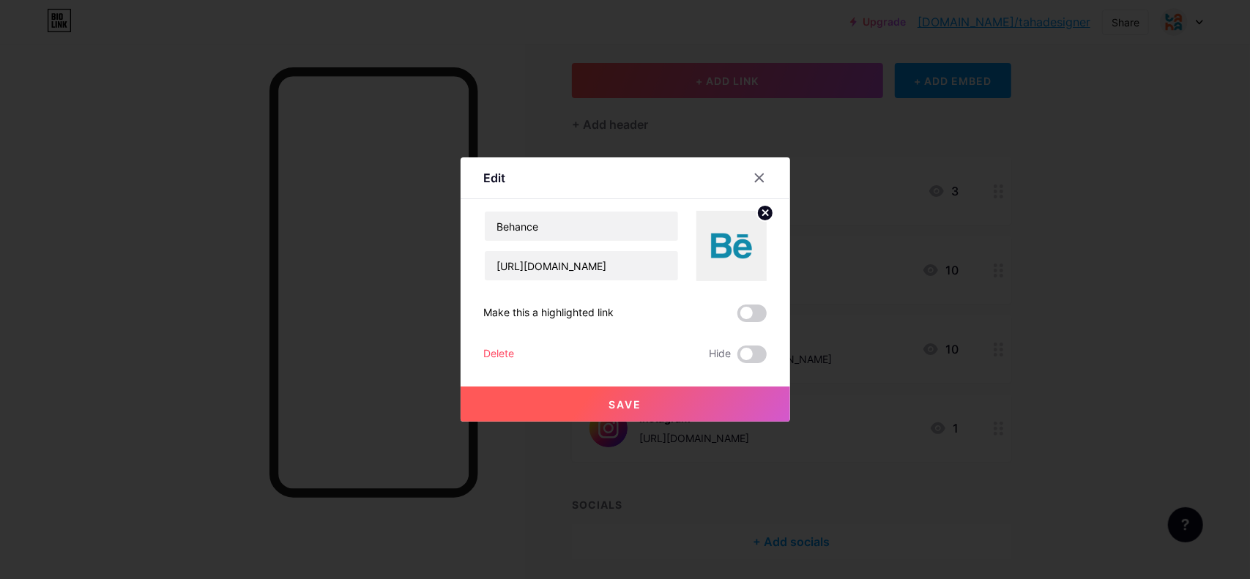
click at [636, 408] on span "Save" at bounding box center [624, 404] width 33 height 12
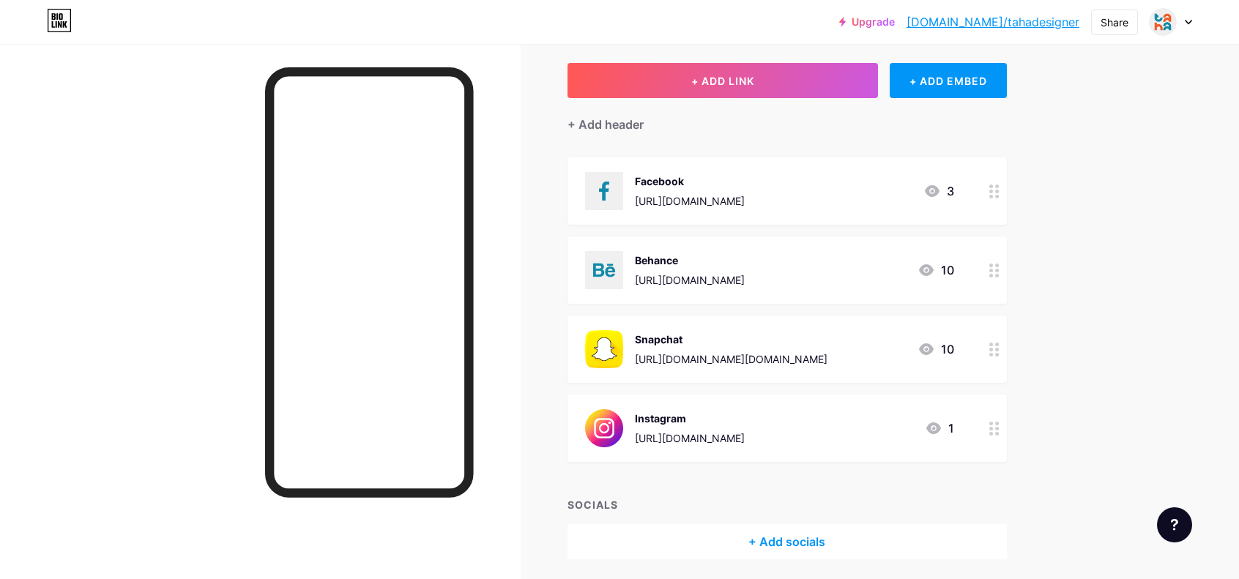
click at [613, 339] on img at bounding box center [604, 349] width 38 height 38
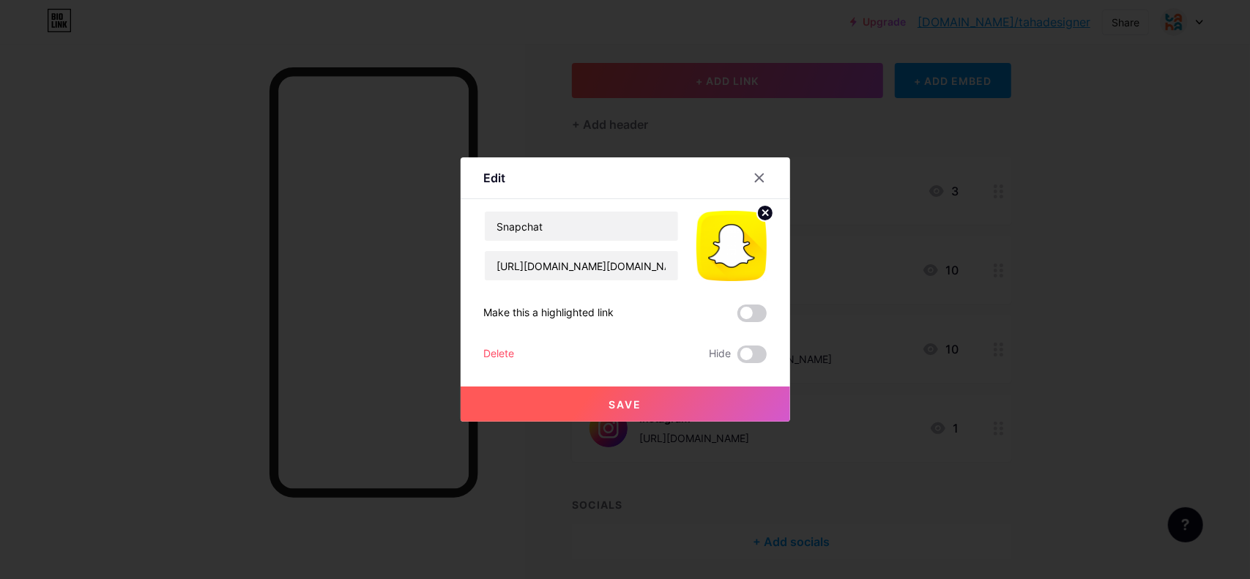
click at [761, 216] on circle at bounding box center [765, 213] width 16 height 16
click at [731, 261] on div "Picture" at bounding box center [731, 262] width 29 height 11
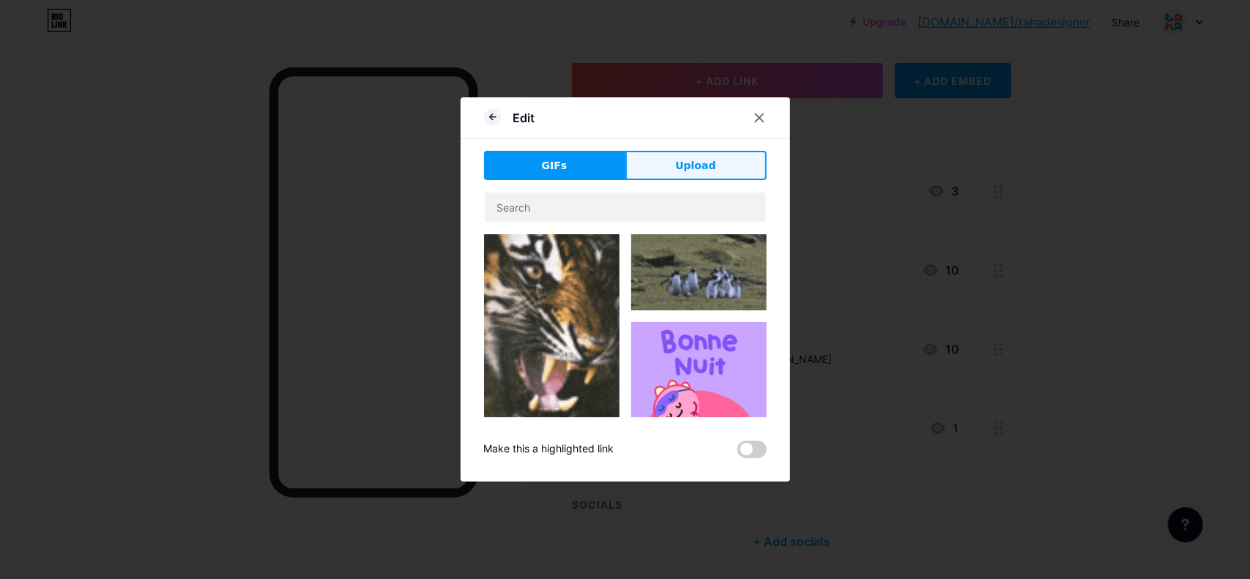
click at [694, 153] on button "Upload" at bounding box center [695, 165] width 141 height 29
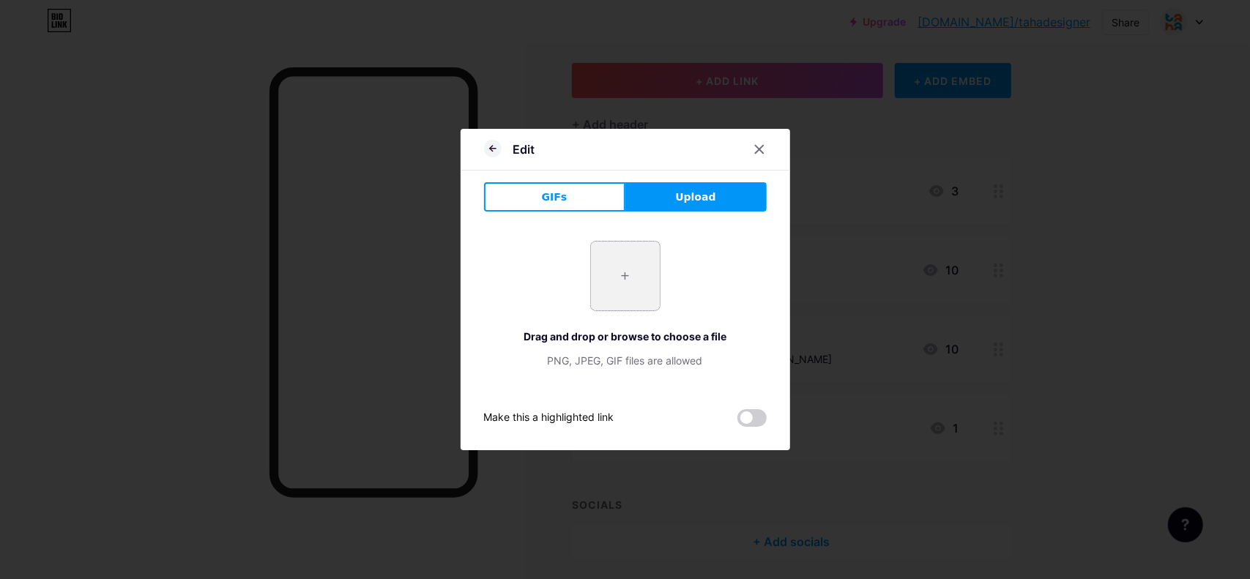
click at [602, 267] on input "file" at bounding box center [625, 276] width 69 height 69
type input "C:\fakepath\snapchat.png"
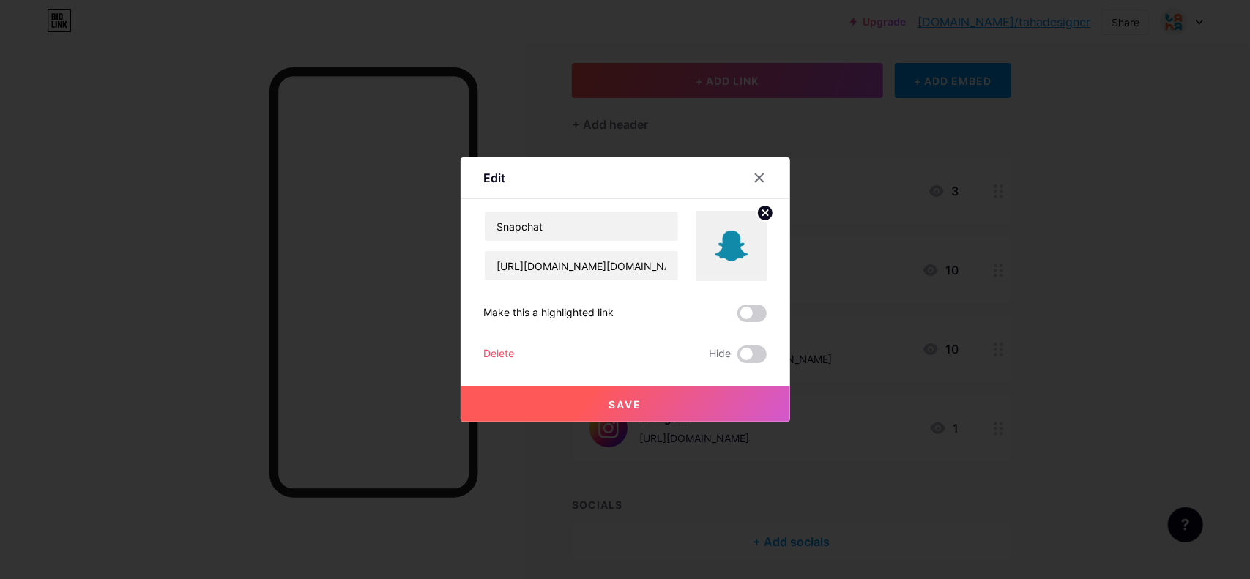
click at [668, 402] on button "Save" at bounding box center [625, 404] width 329 height 35
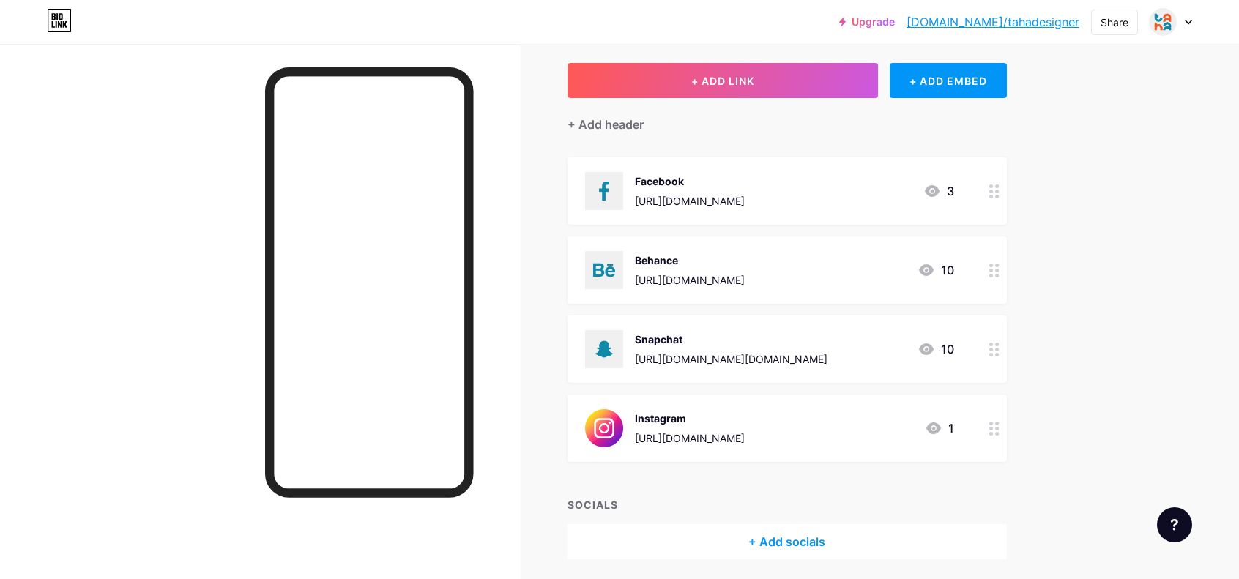
click at [603, 427] on img at bounding box center [604, 428] width 38 height 38
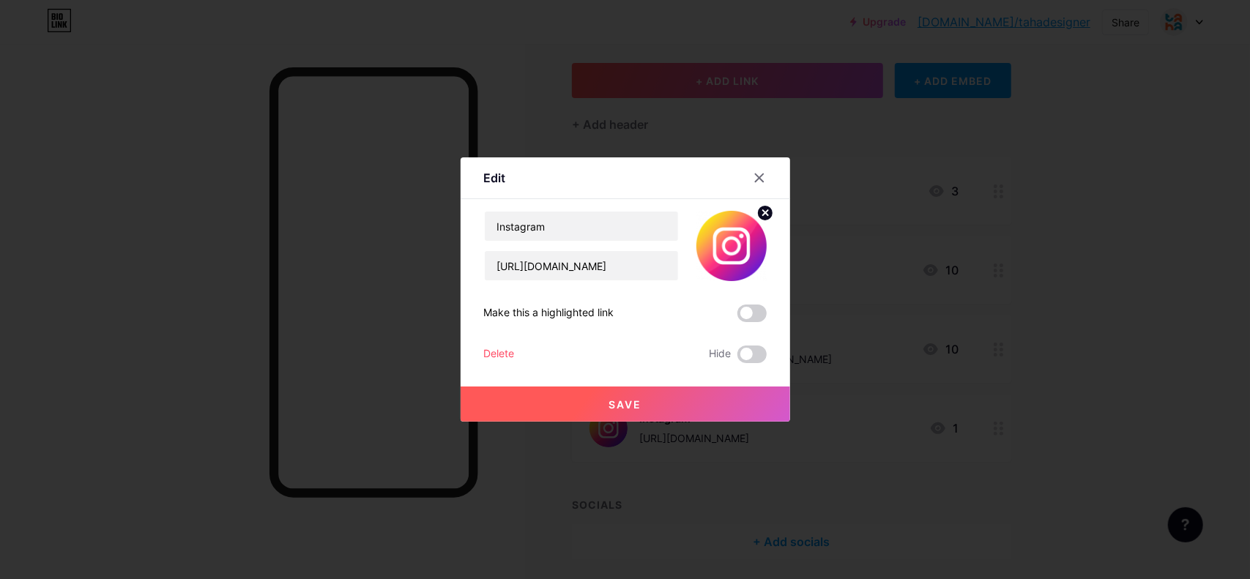
click at [769, 205] on circle at bounding box center [765, 213] width 16 height 16
click at [729, 244] on rect at bounding box center [728, 235] width 23 height 23
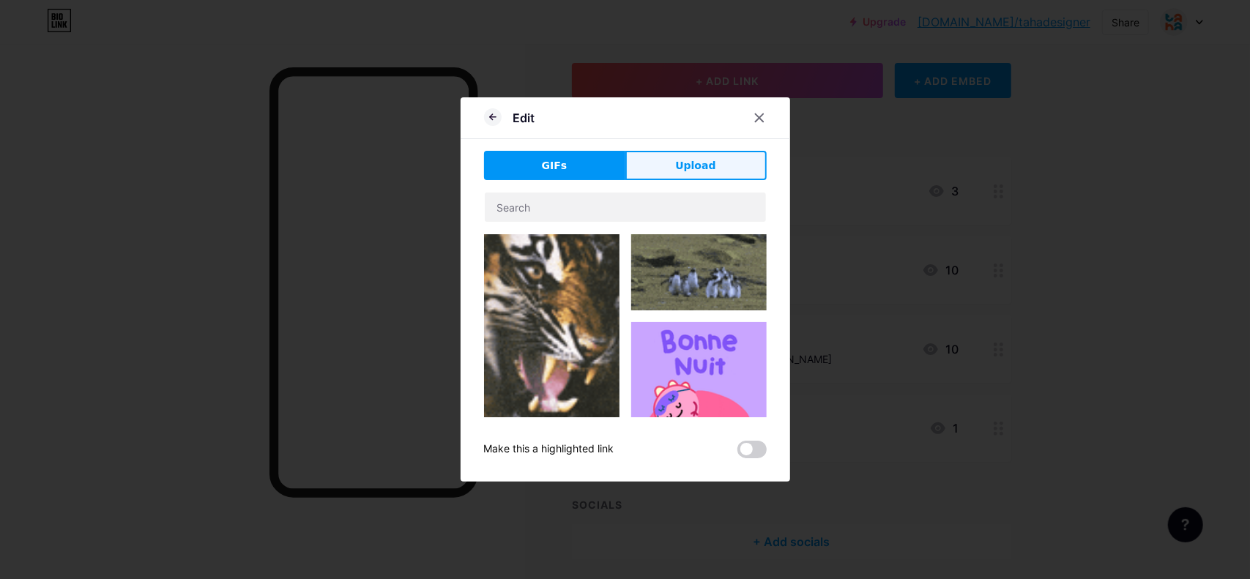
click at [666, 160] on button "Upload" at bounding box center [695, 165] width 141 height 29
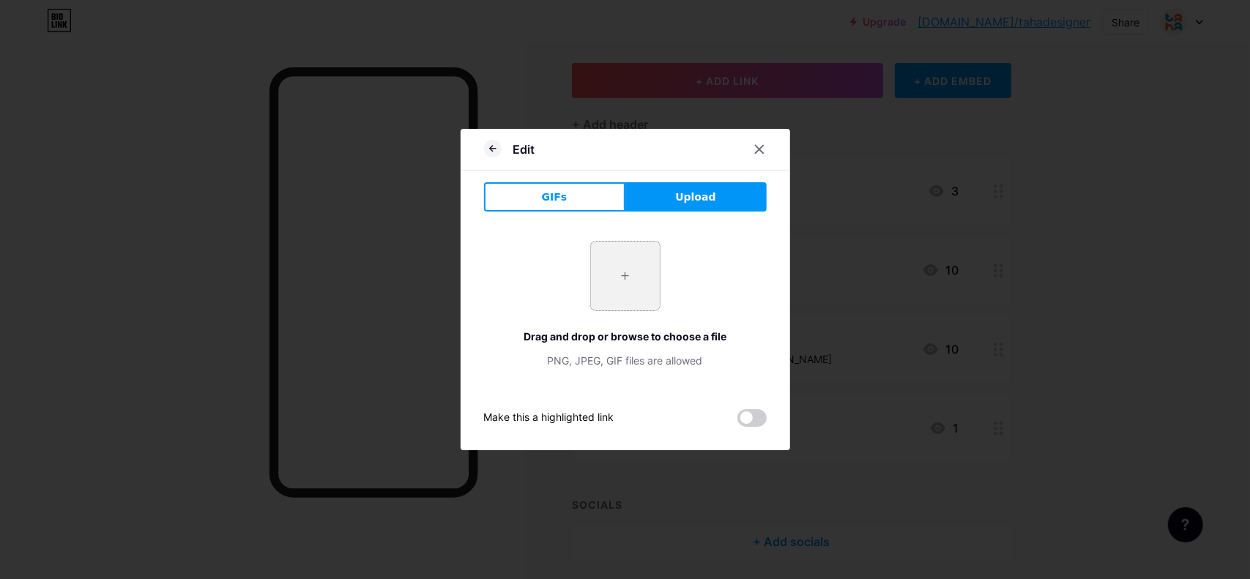
click at [624, 250] on input "file" at bounding box center [625, 276] width 69 height 69
type input "C:\fakepath\instagram.png"
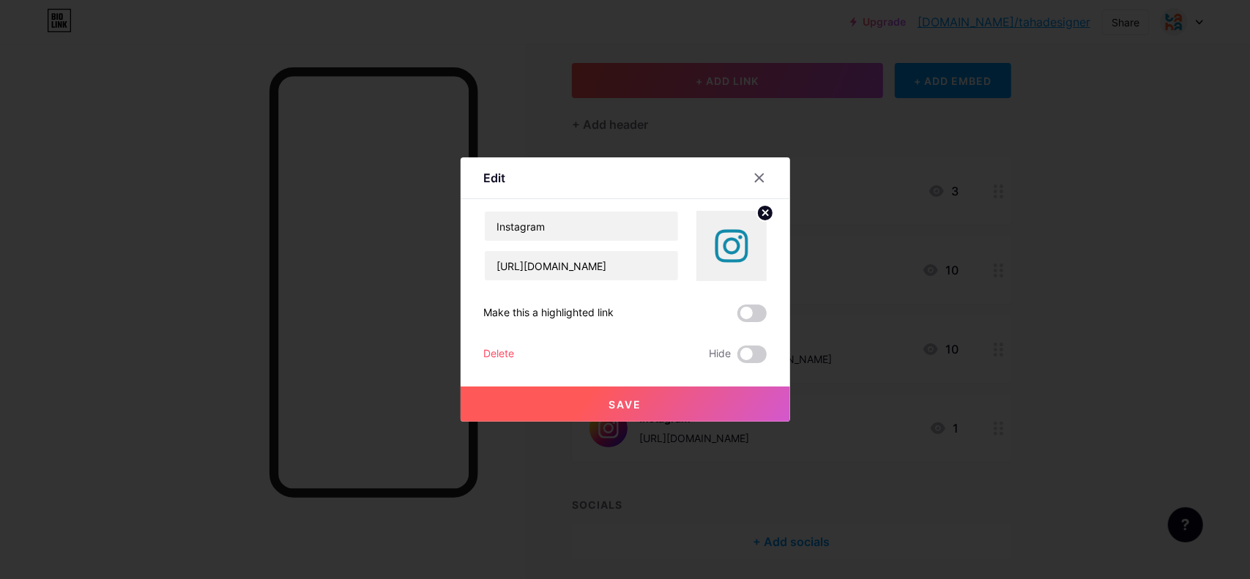
click at [646, 399] on button "Save" at bounding box center [625, 404] width 329 height 35
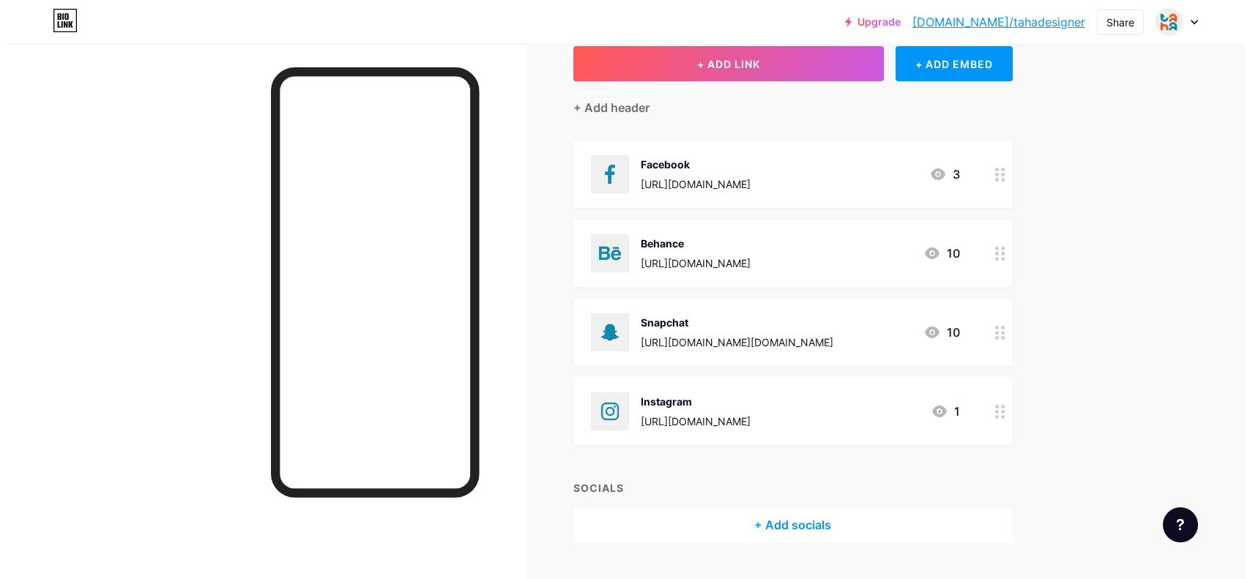
scroll to position [126, 0]
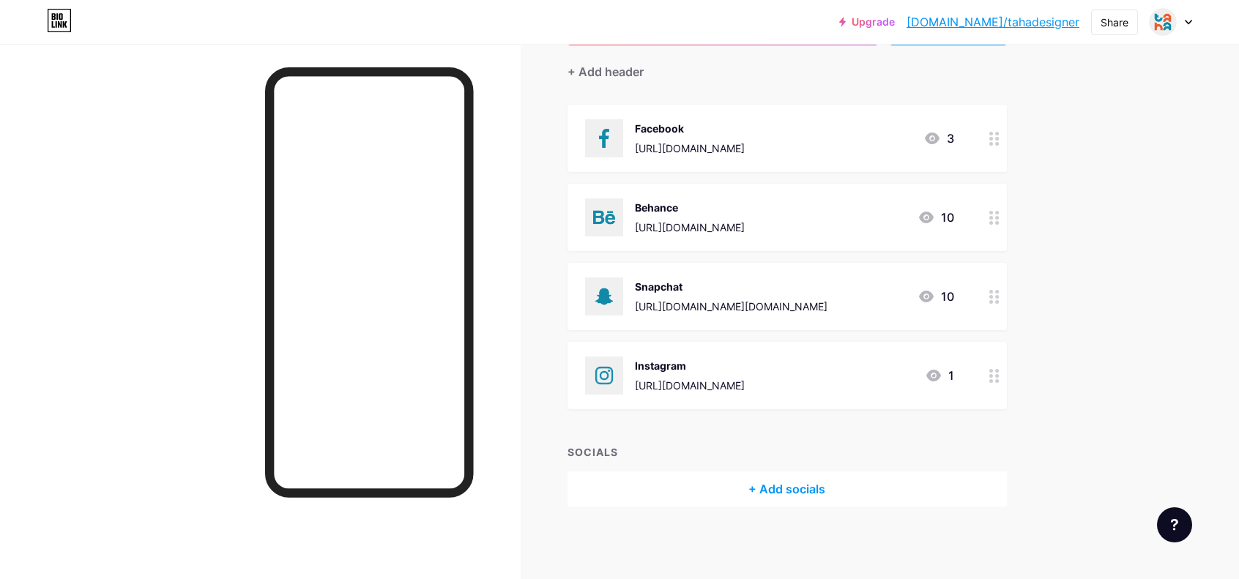
click at [833, 496] on div "+ Add socials" at bounding box center [786, 489] width 439 height 35
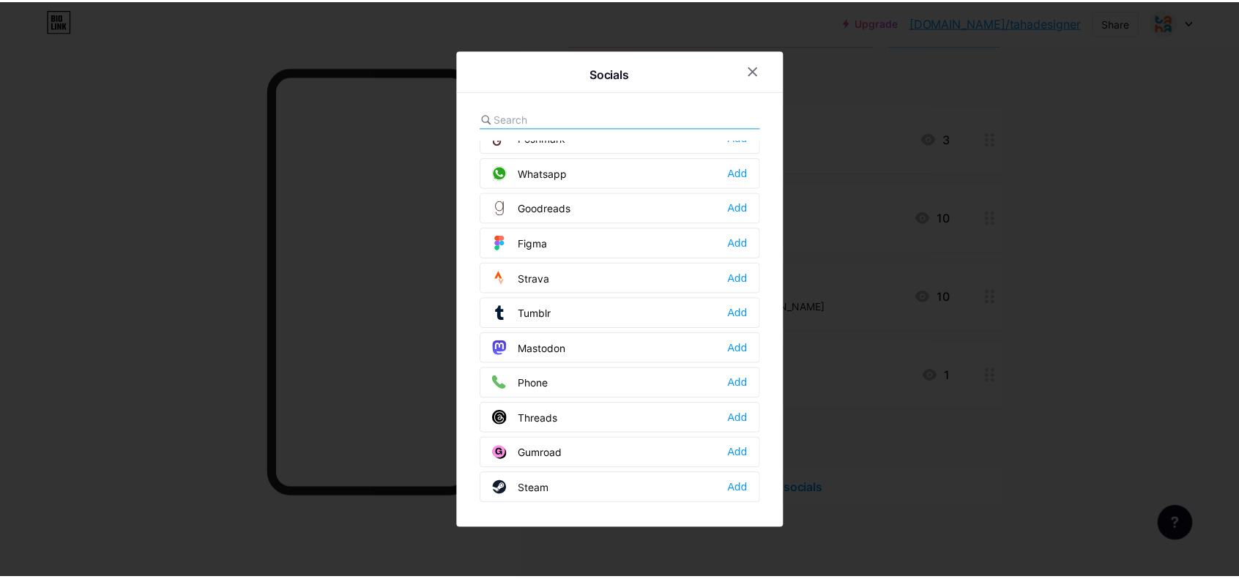
scroll to position [1151, 0]
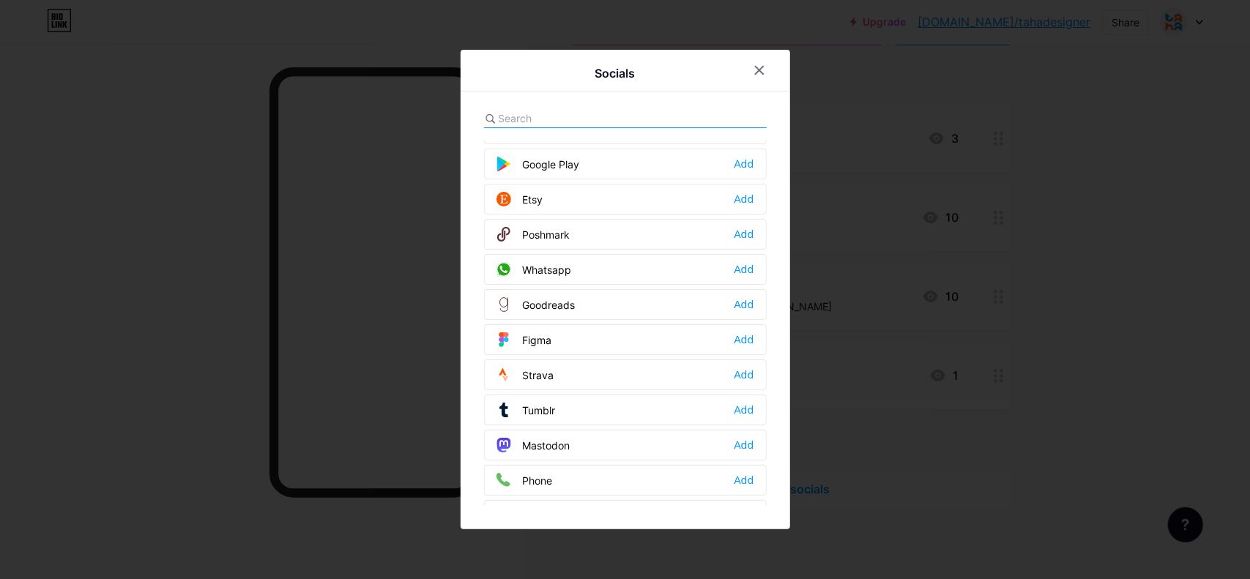
click at [550, 254] on div "Whatsapp Add" at bounding box center [625, 269] width 283 height 31
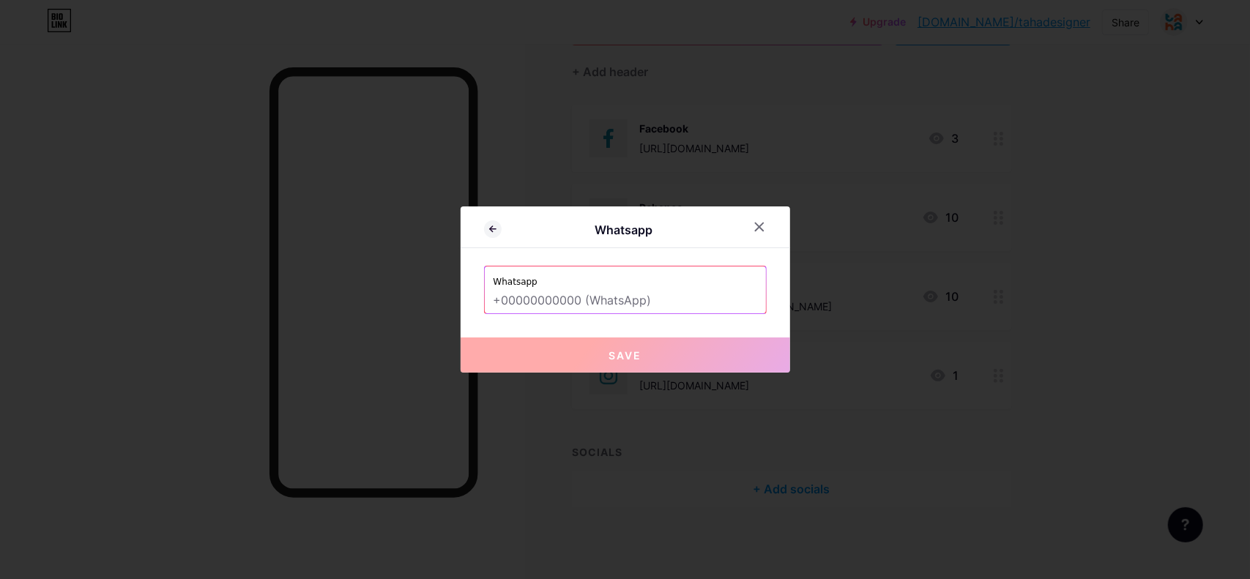
click at [561, 297] on input "text" at bounding box center [625, 300] width 264 height 25
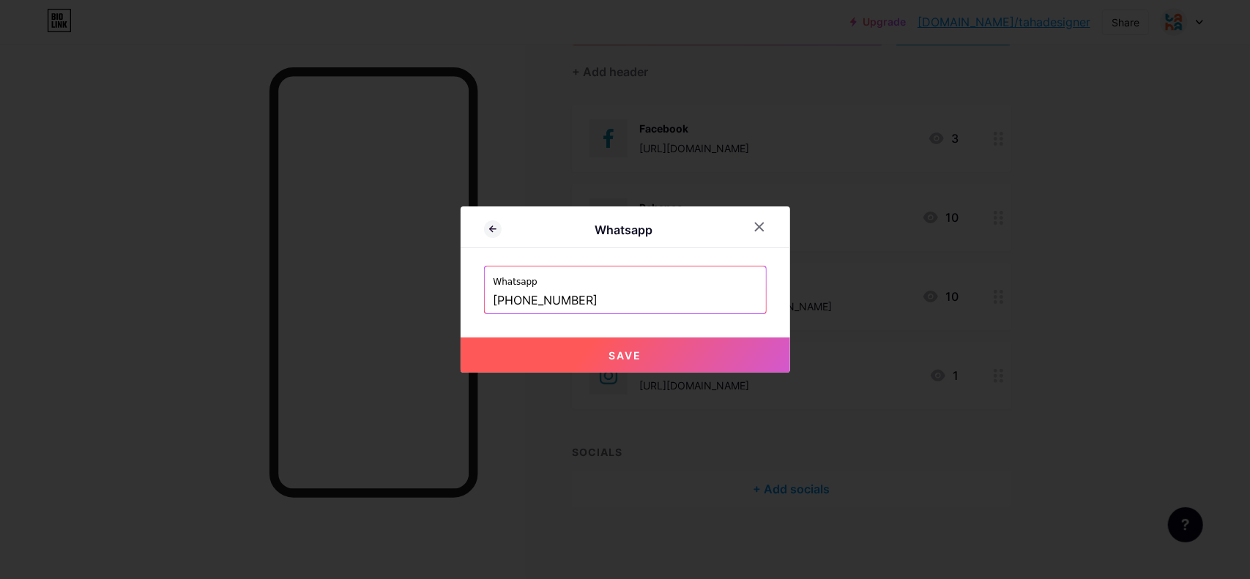
click at [622, 349] on span "Save" at bounding box center [624, 355] width 33 height 12
type input "https://wa.me/+9647508447479"
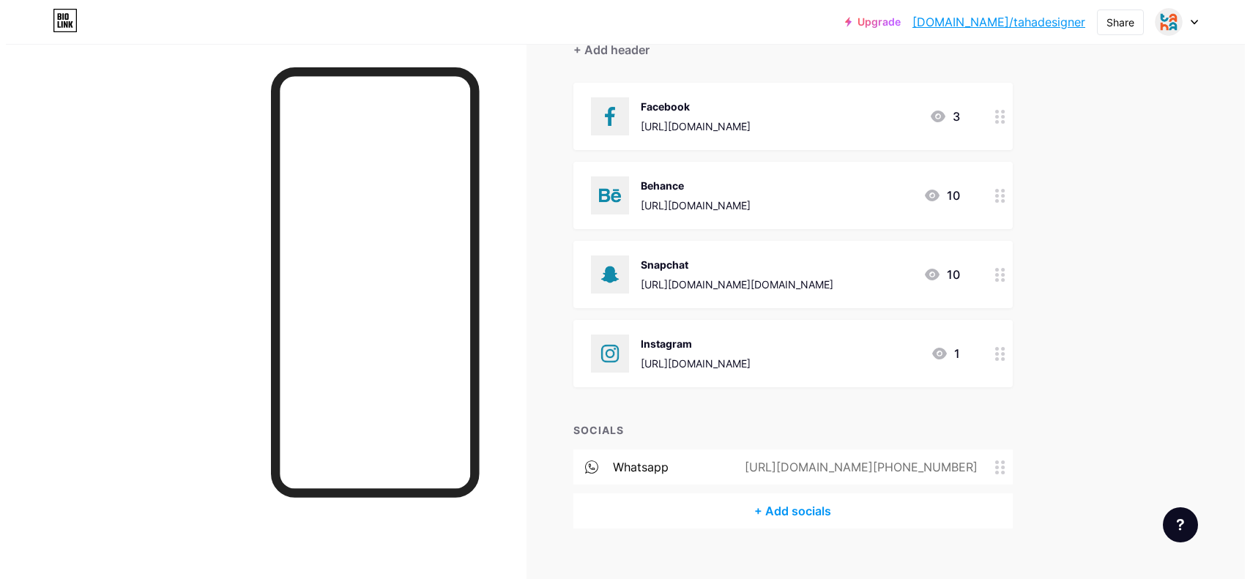
scroll to position [170, 0]
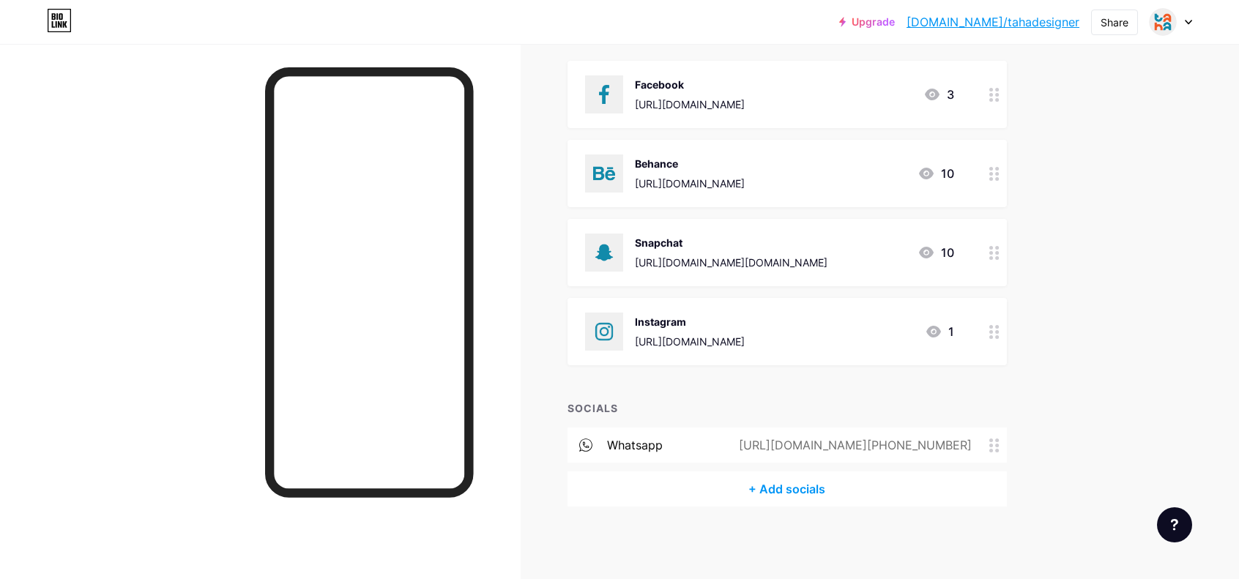
click at [818, 483] on div "+ Add socials" at bounding box center [786, 489] width 439 height 35
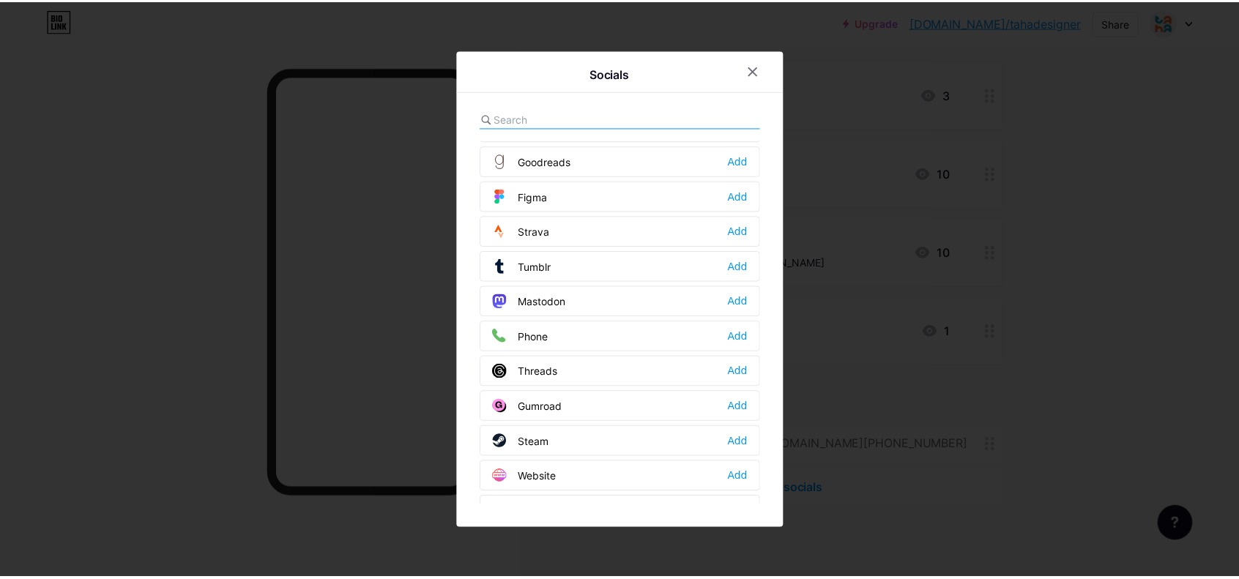
scroll to position [1297, 0]
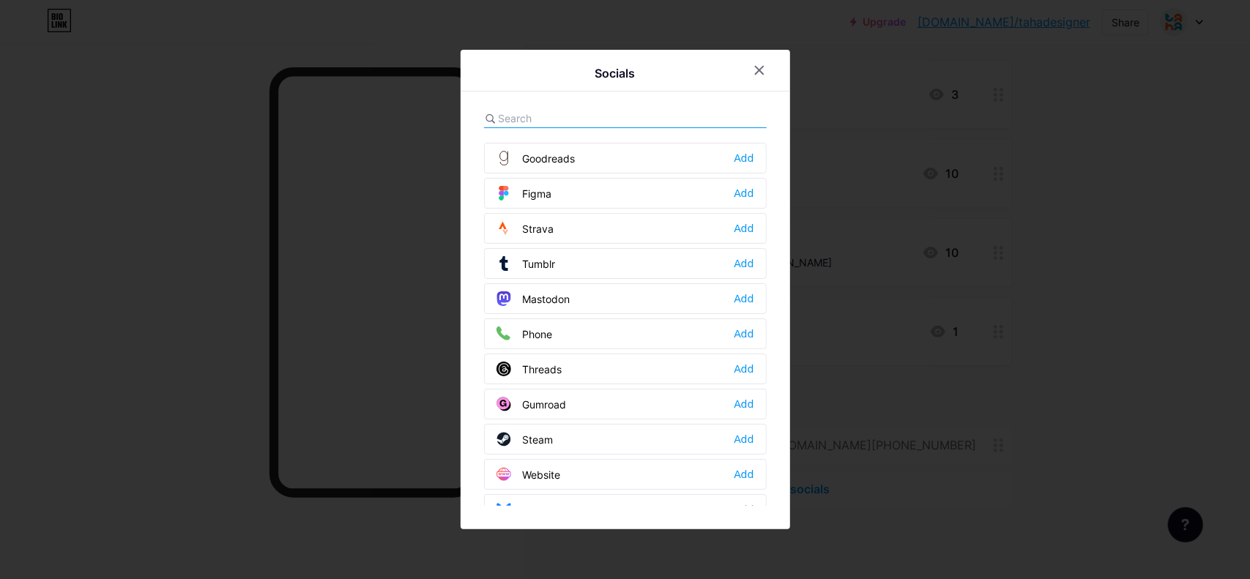
click at [576, 319] on div "Phone Add" at bounding box center [625, 334] width 283 height 31
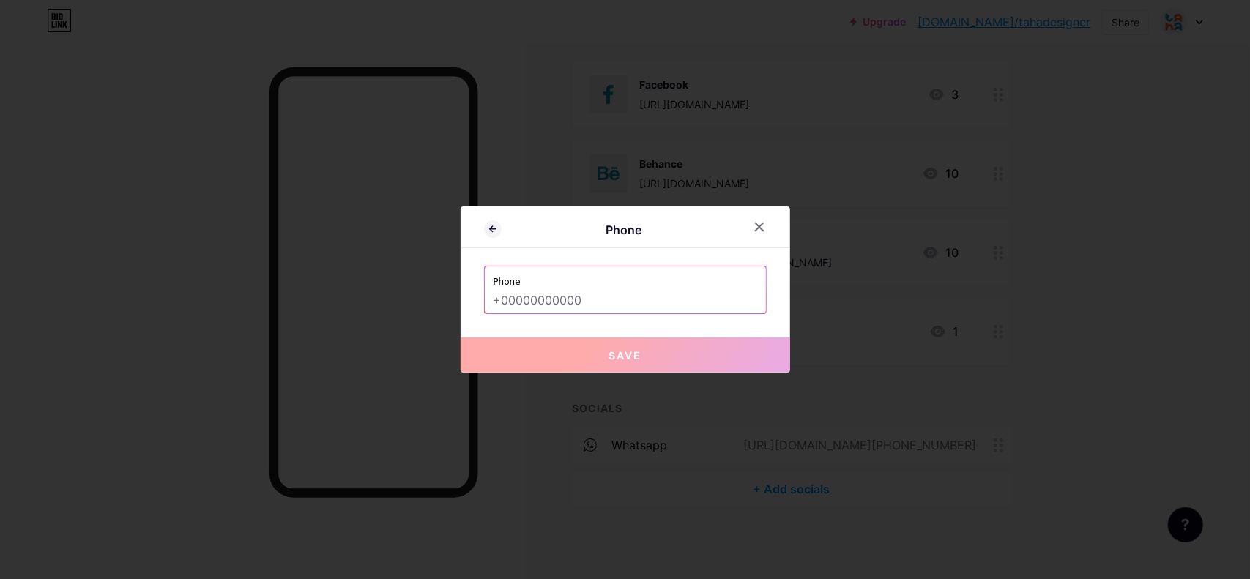
click at [594, 298] on input "text" at bounding box center [625, 300] width 264 height 25
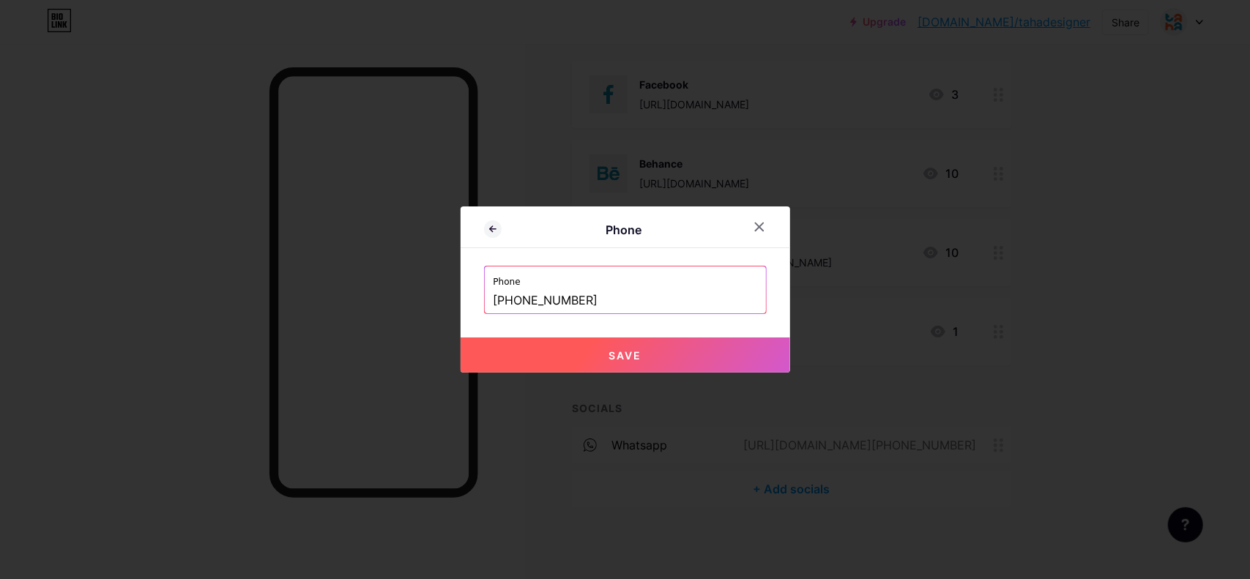
click at [624, 355] on span "Save" at bounding box center [624, 355] width 33 height 12
type input "tel:+9647508447479"
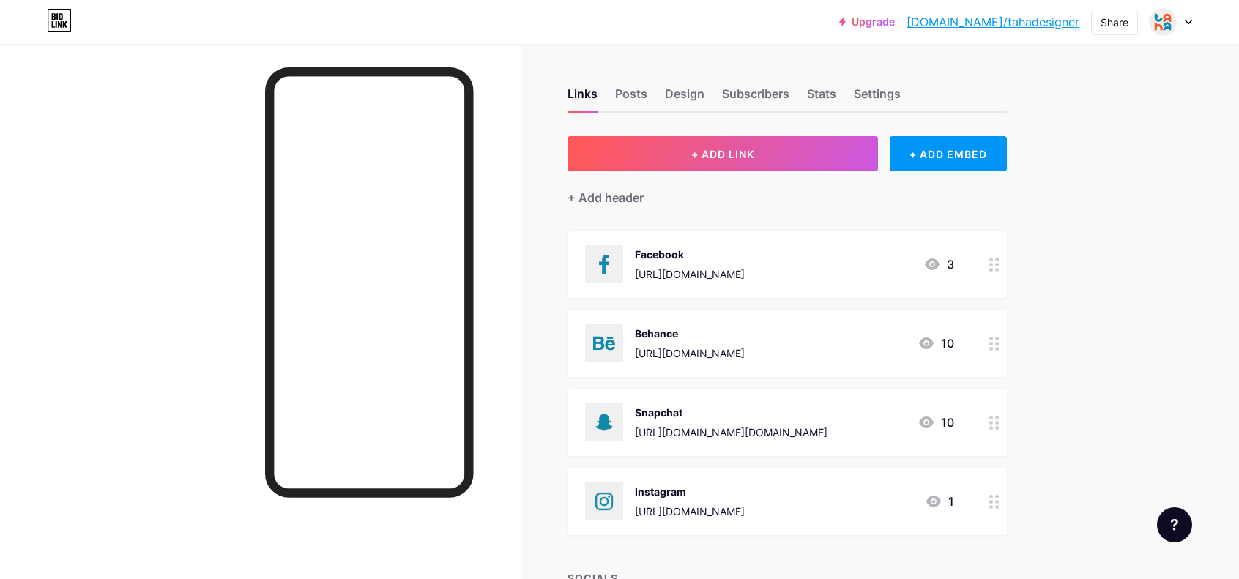
scroll to position [214, 0]
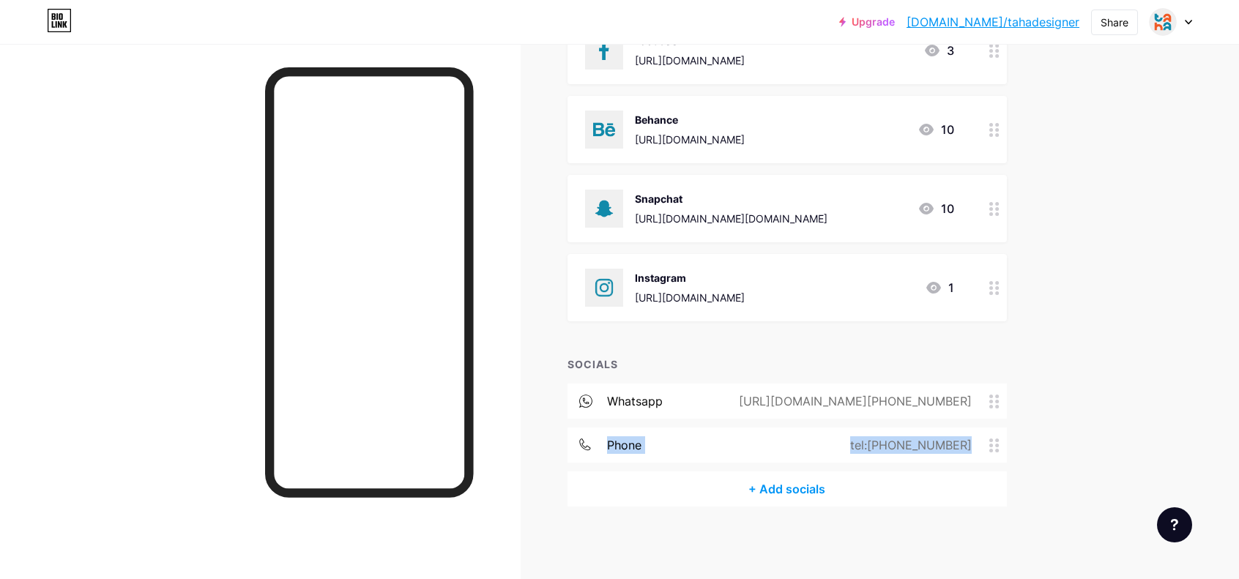
drag, startPoint x: 999, startPoint y: 430, endPoint x: 1009, endPoint y: 386, distance: 45.1
click at [1007, 379] on div "SOCIALS whatsapp https://wa.me/+9647508447479 phone tel:+9647508447479 + Add so…" at bounding box center [786, 432] width 439 height 150
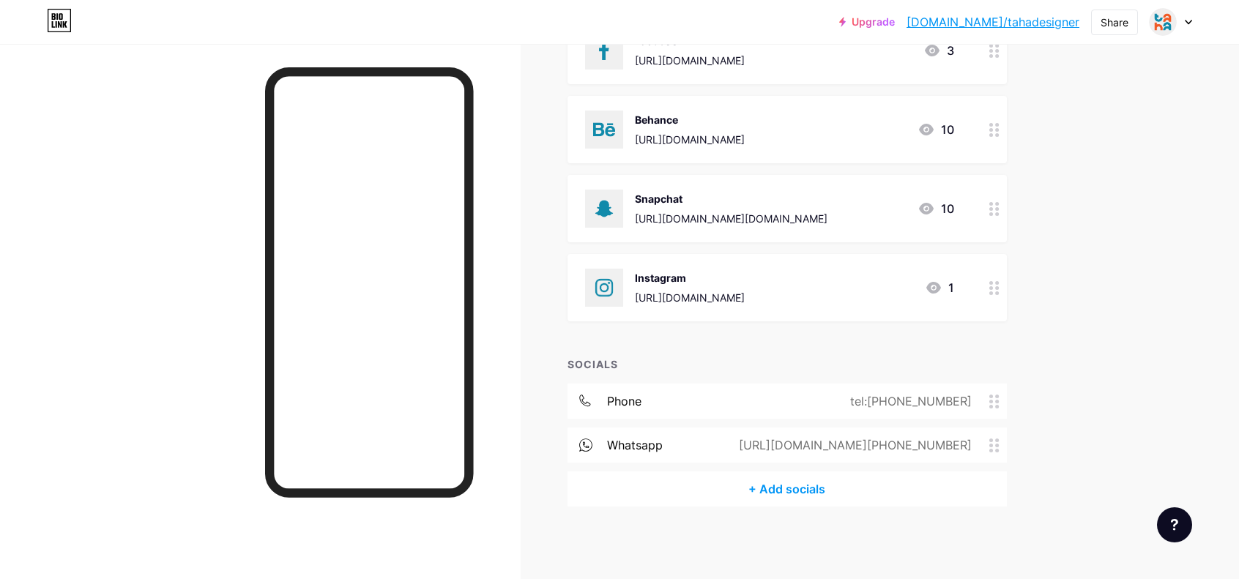
scroll to position [0, 0]
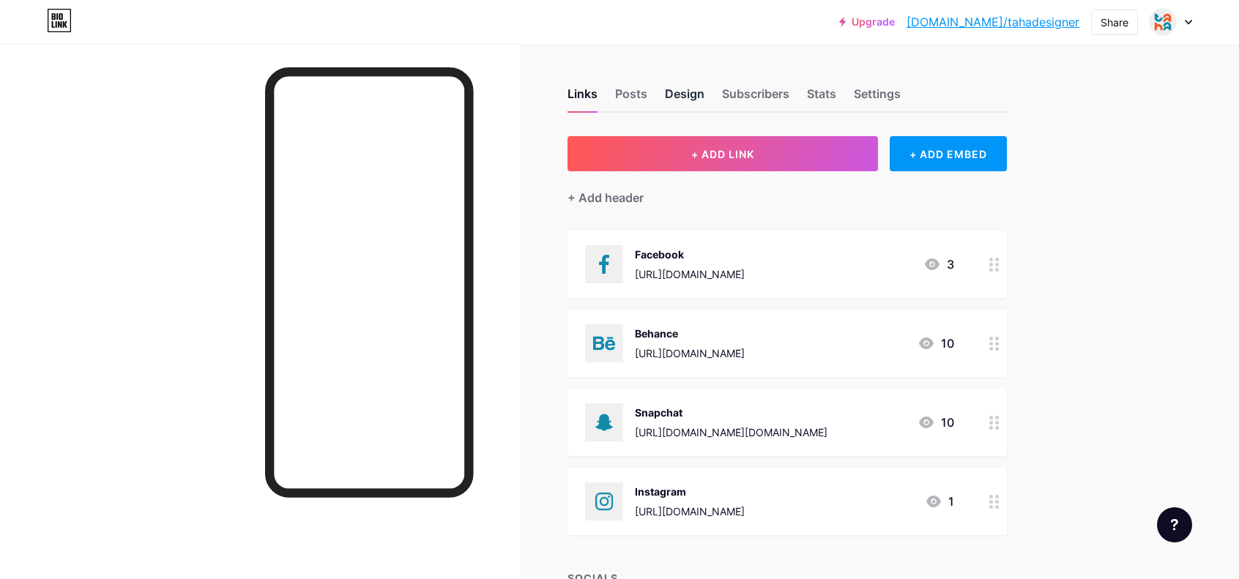
click at [686, 95] on div "Design" at bounding box center [685, 98] width 40 height 26
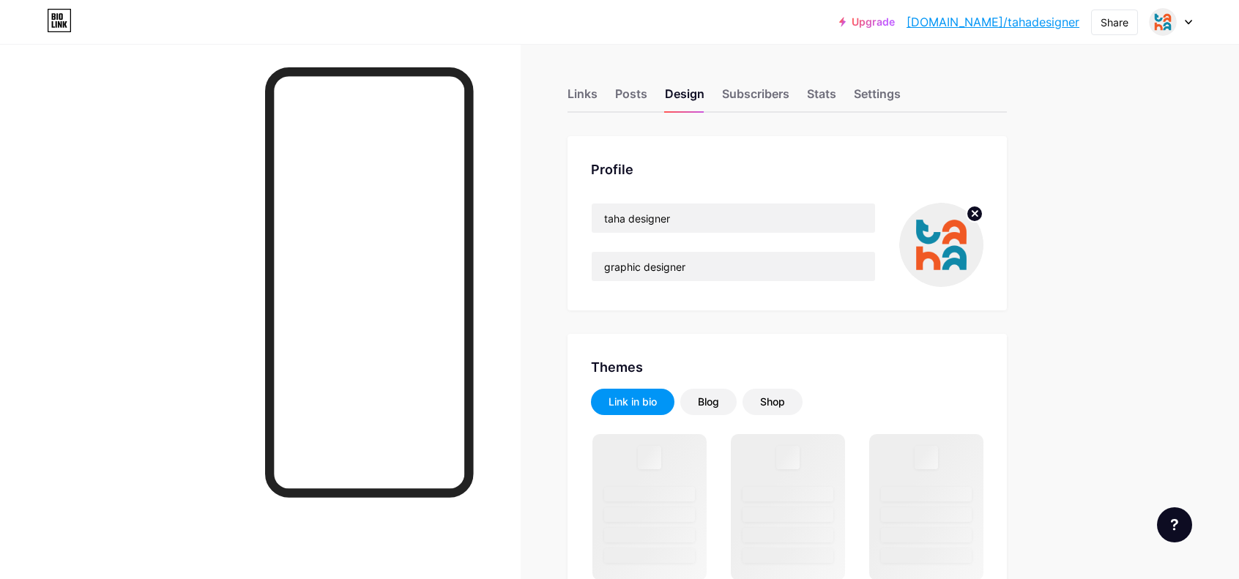
type input "#ffffff"
type input "#f15a21"
type input "#000000"
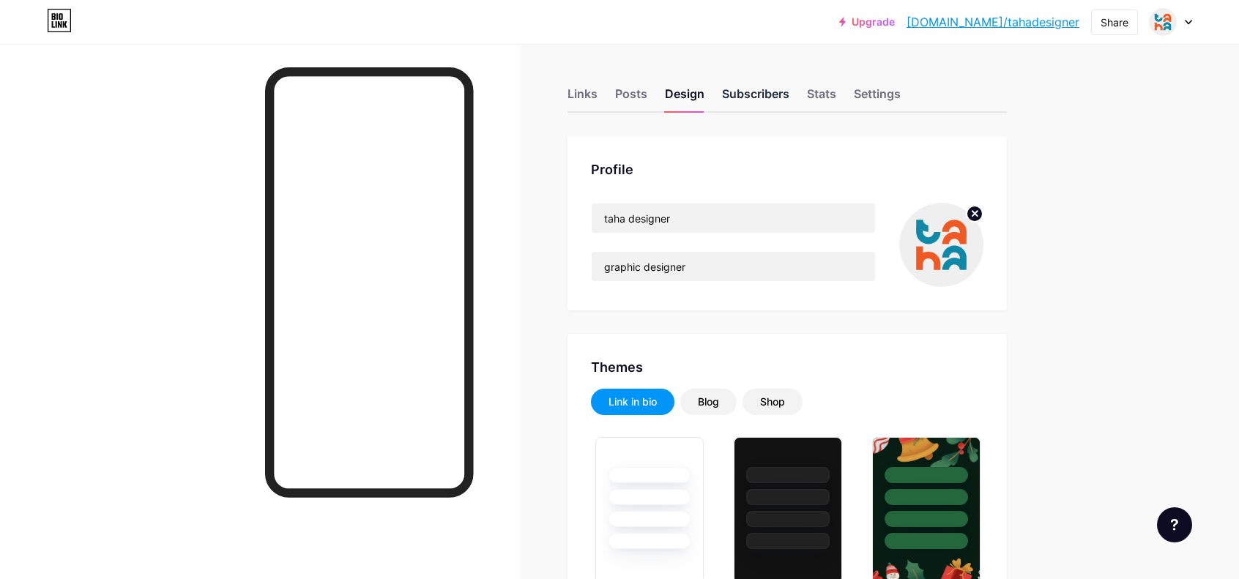
click at [753, 89] on div "Subscribers" at bounding box center [755, 98] width 67 height 26
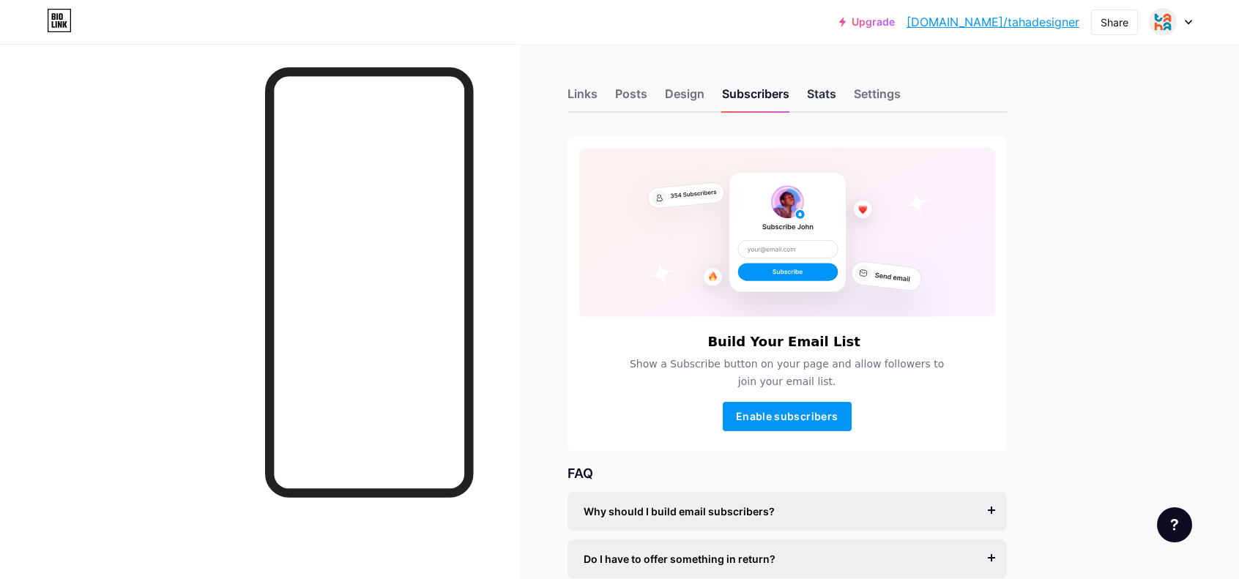
click at [835, 102] on div "Stats" at bounding box center [821, 98] width 29 height 26
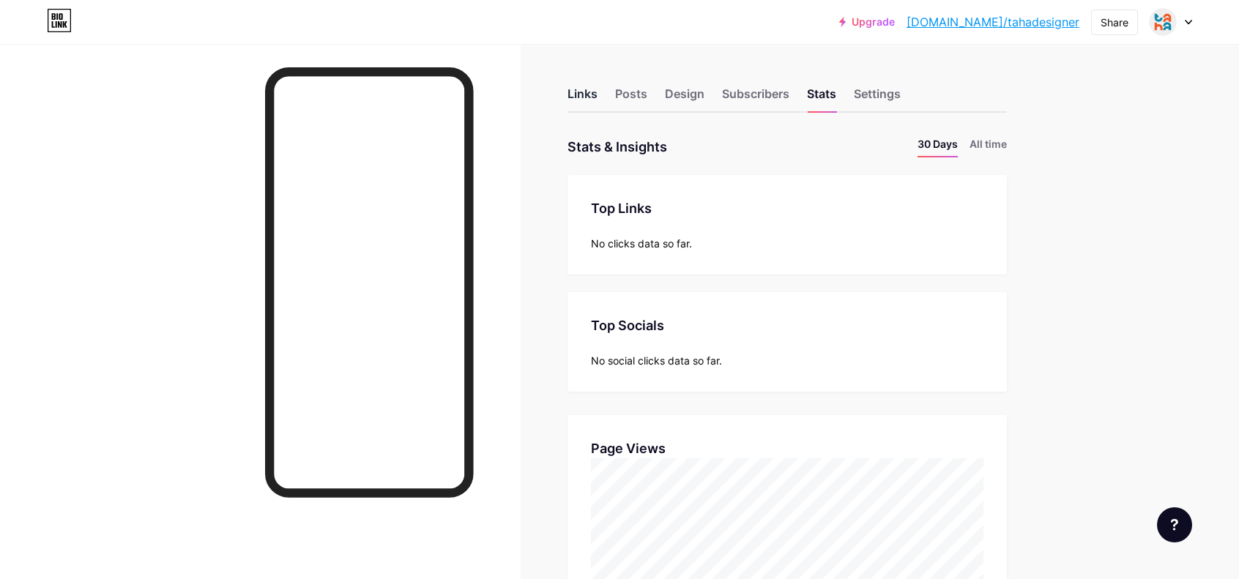
click at [586, 90] on div "Links" at bounding box center [582, 98] width 30 height 26
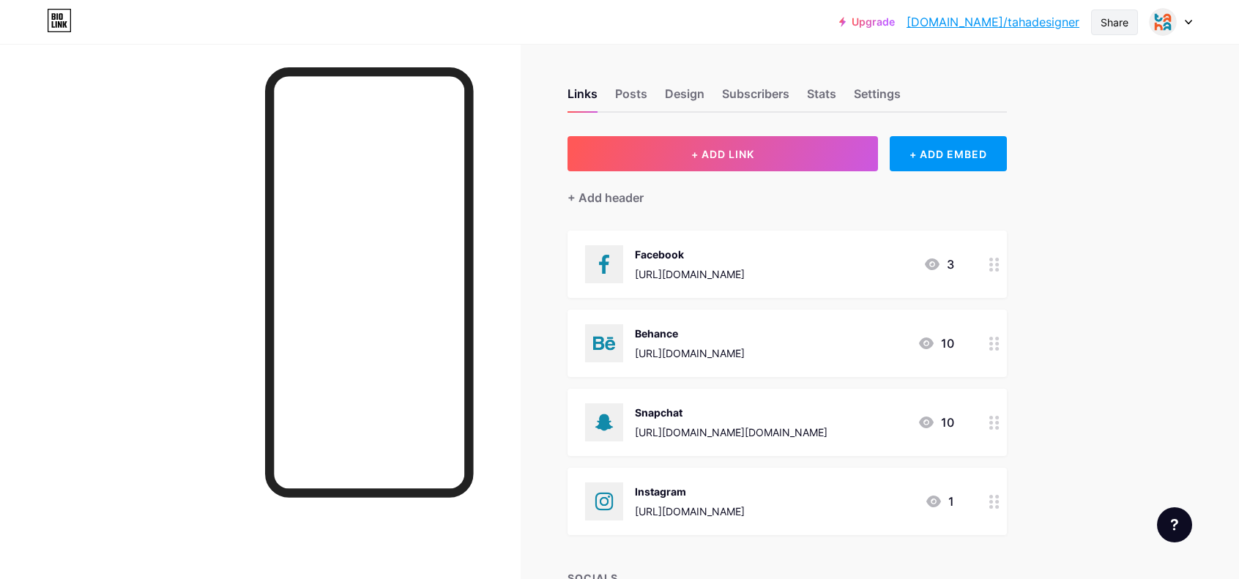
click at [1120, 20] on div "Share" at bounding box center [1114, 22] width 28 height 15
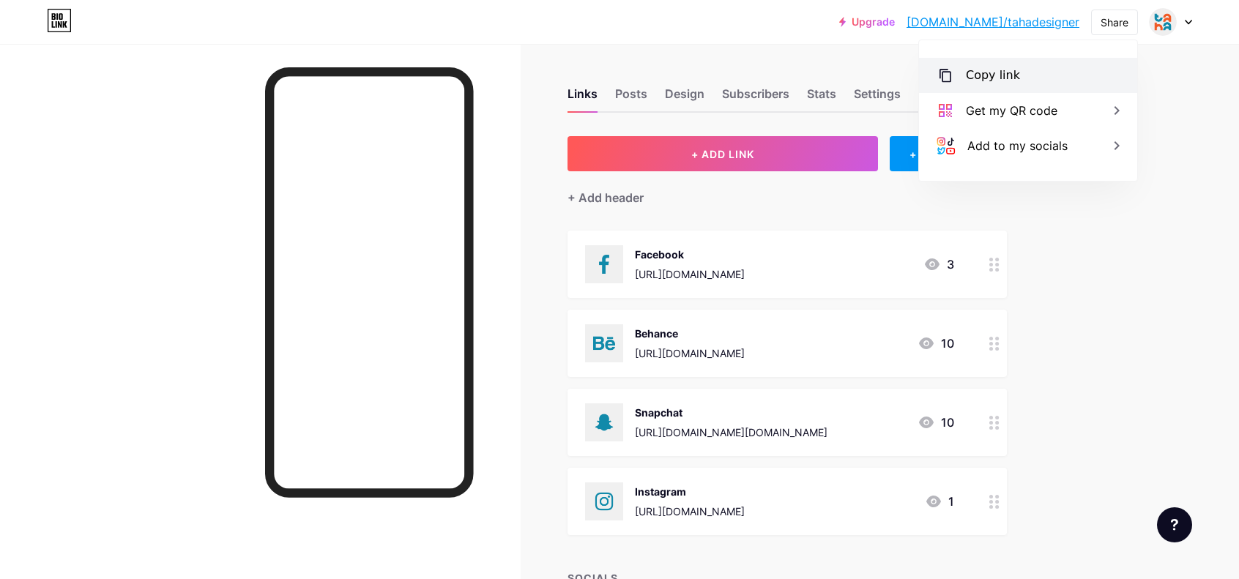
click at [1048, 83] on div "Copy link" at bounding box center [1028, 75] width 218 height 35
click at [1153, 254] on div "Upgrade bio.link/tahade... bio.link/tahadesigner Share Copy link https://bio.li…" at bounding box center [619, 397] width 1239 height 794
click at [1188, 23] on icon at bounding box center [1188, 23] width 6 height 4
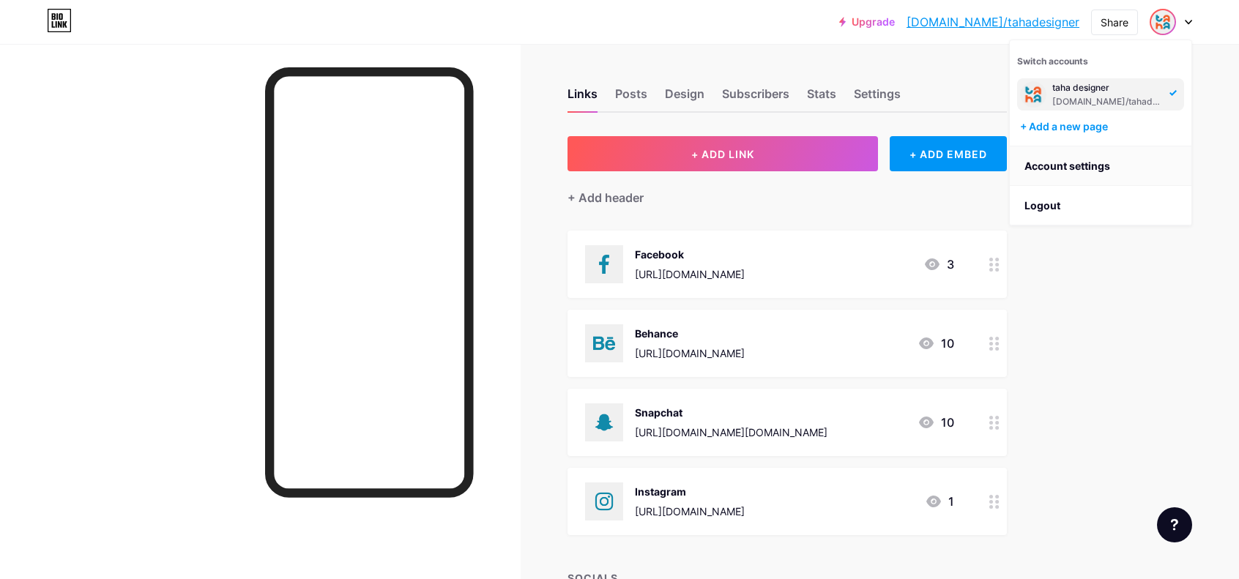
click at [1089, 165] on link "Account settings" at bounding box center [1101, 166] width 182 height 40
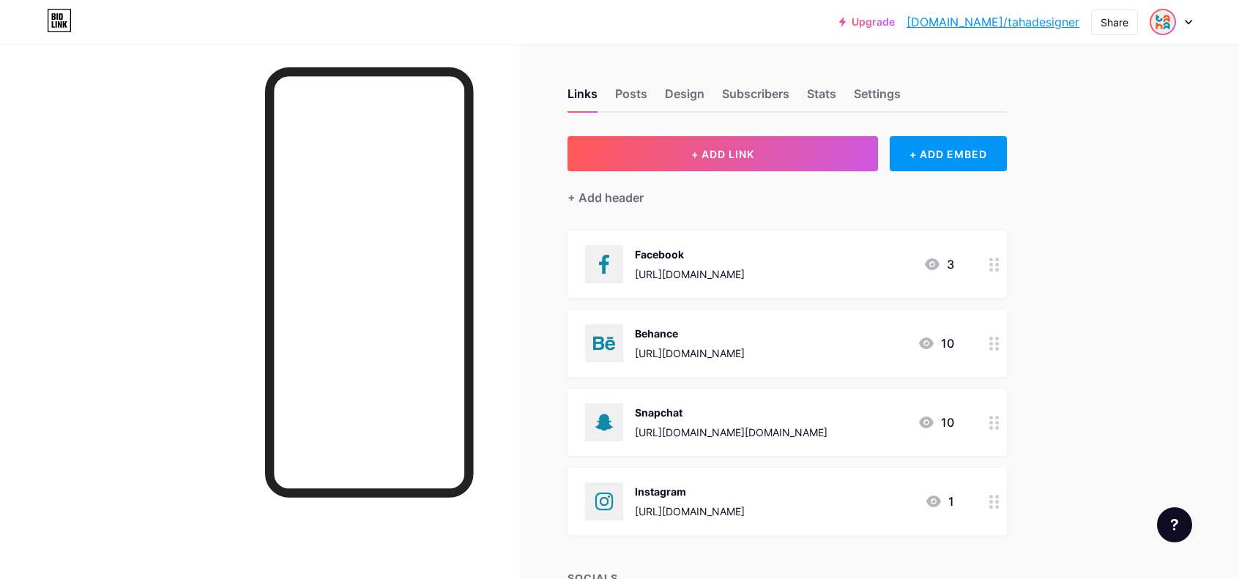
click at [1171, 23] on img at bounding box center [1162, 21] width 23 height 23
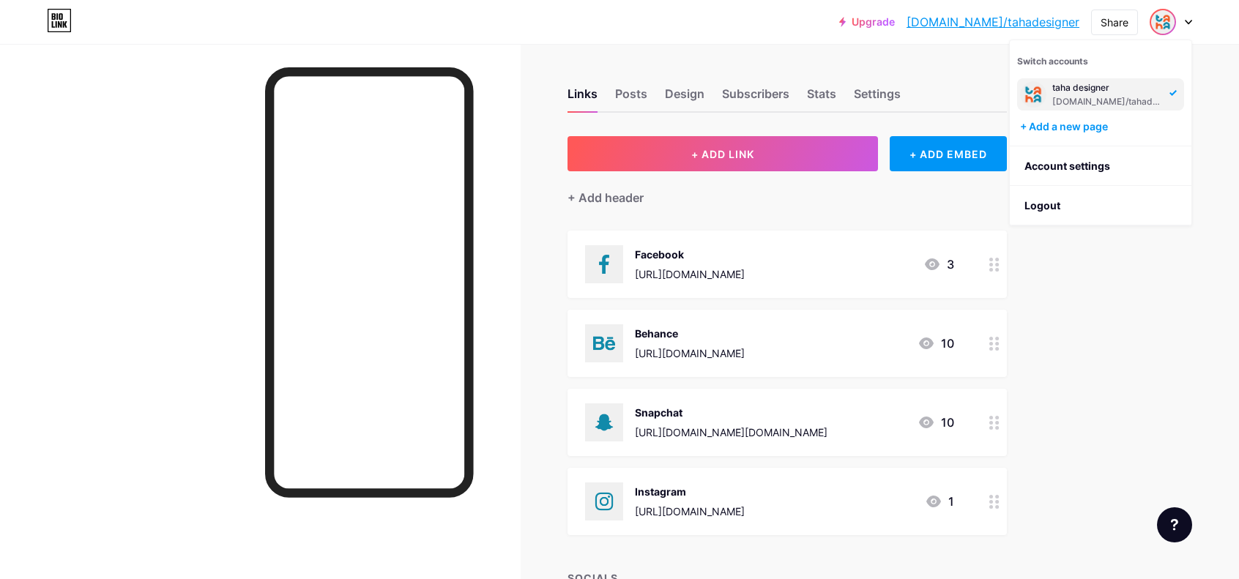
click at [1107, 98] on div "bio.link/tahadesigner" at bounding box center [1108, 102] width 113 height 12
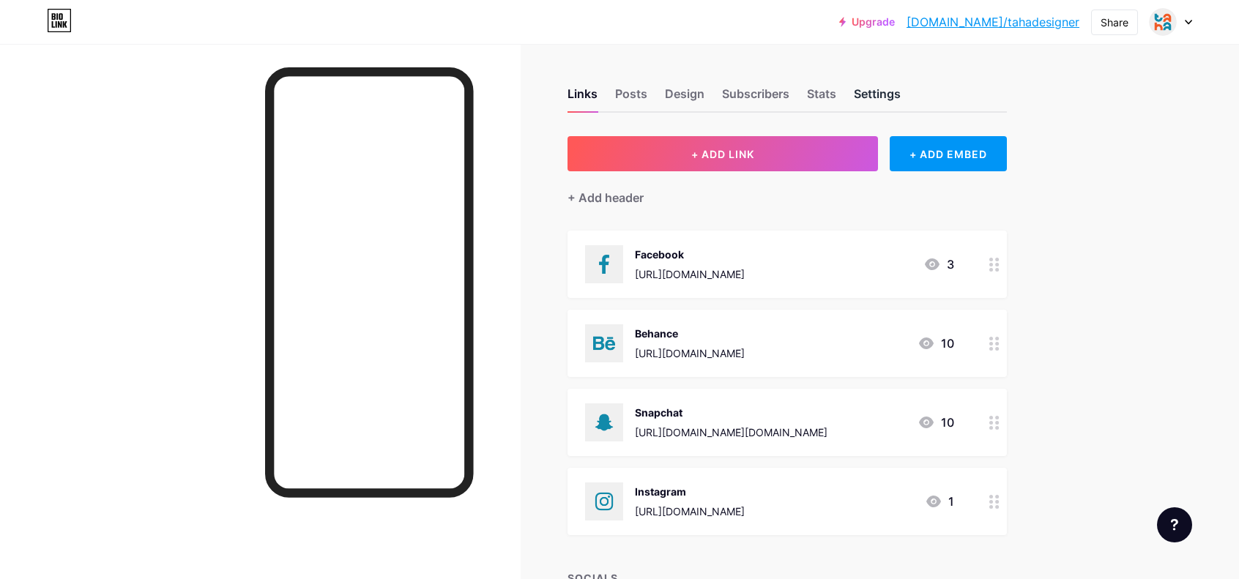
click at [873, 94] on div "Settings" at bounding box center [877, 98] width 47 height 26
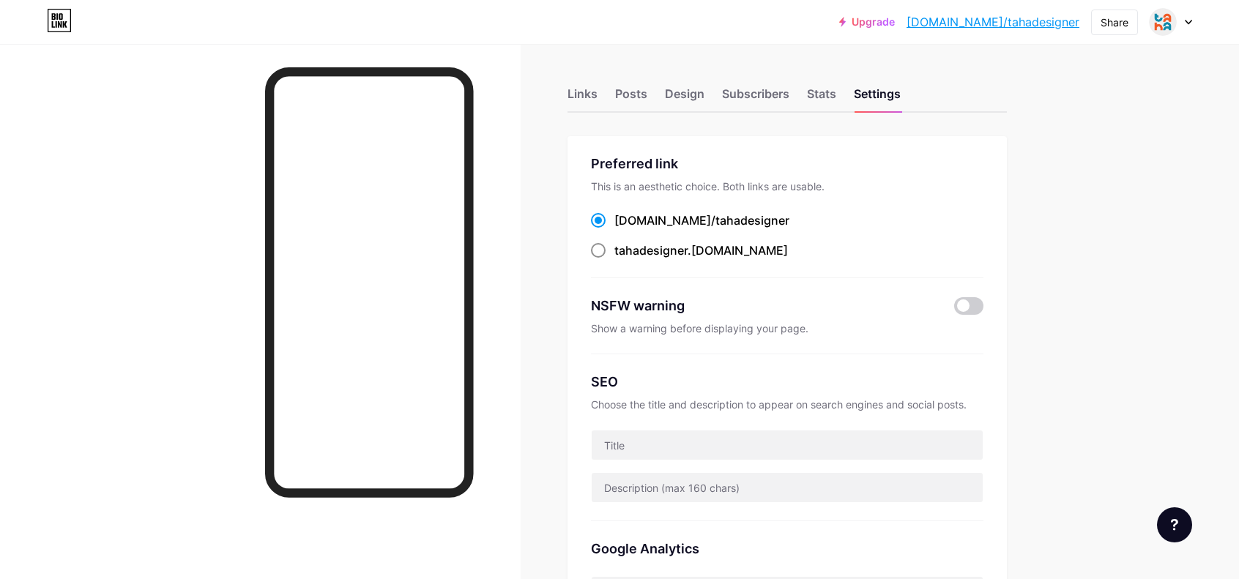
click at [679, 250] on span "tahadesigner" at bounding box center [650, 250] width 73 height 15
click at [624, 259] on input "tahadesigner .bio.link" at bounding box center [619, 264] width 10 height 10
radio input "true"
click at [826, 92] on div "Stats" at bounding box center [821, 98] width 29 height 26
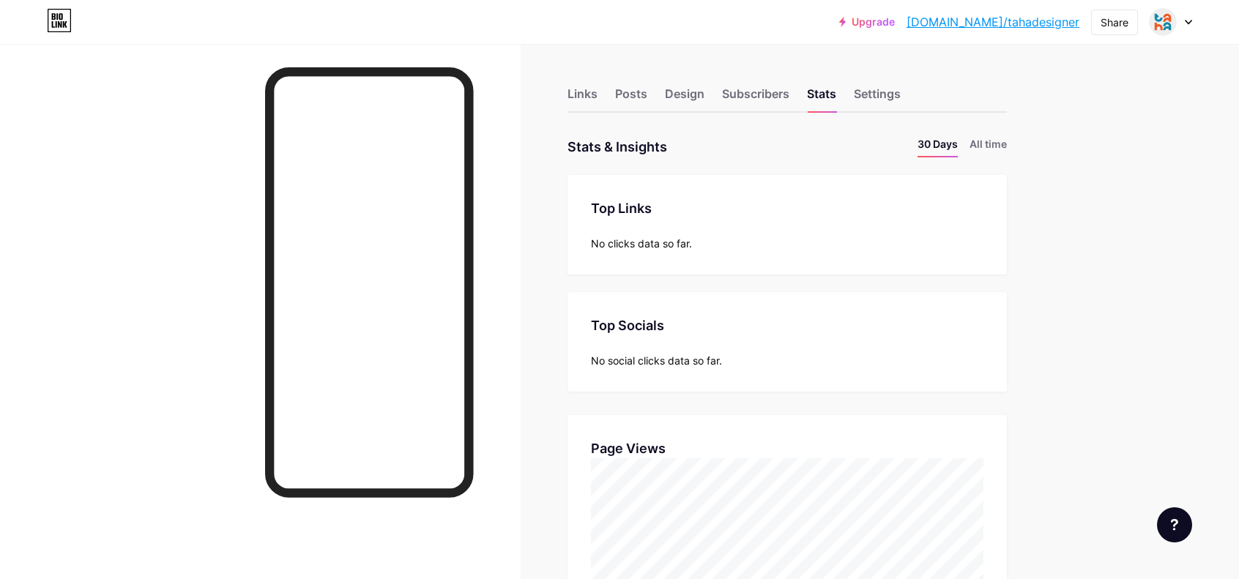
scroll to position [579, 1239]
click at [692, 94] on div "Design" at bounding box center [685, 98] width 40 height 26
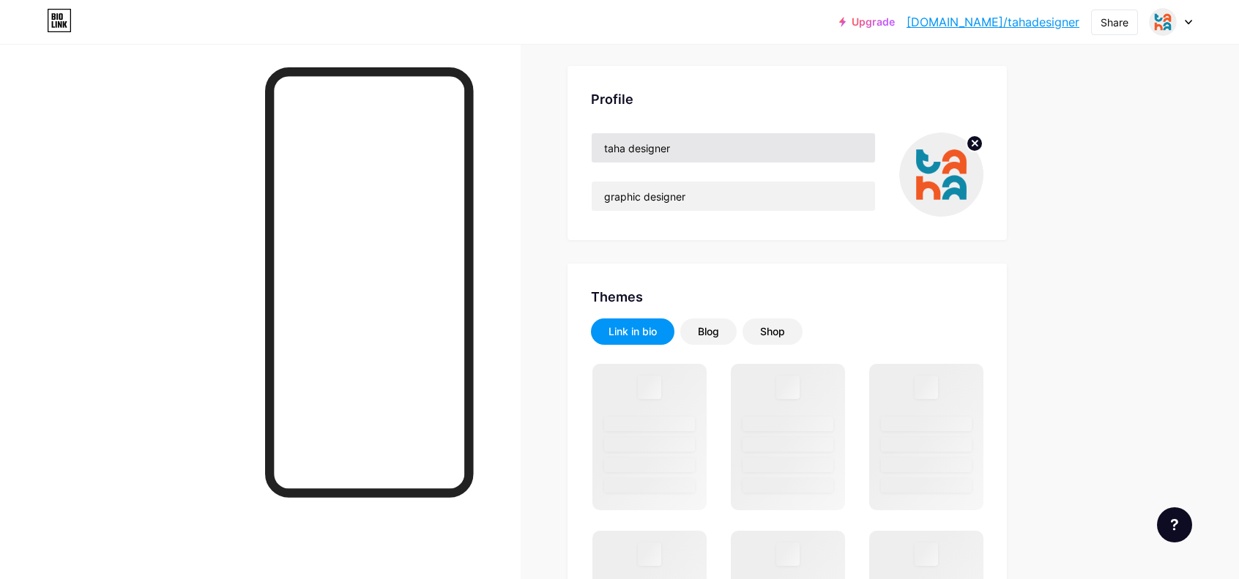
scroll to position [73, 0]
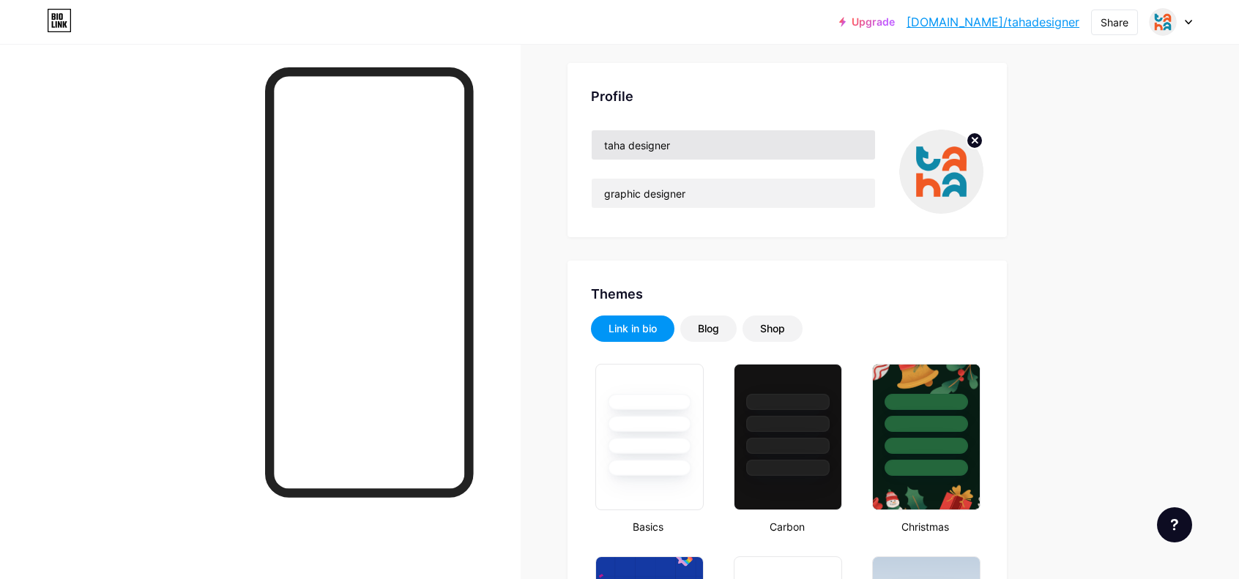
type input "#ffffff"
type input "#f15a21"
type input "#000000"
click at [685, 143] on input "taha designer" at bounding box center [733, 144] width 283 height 29
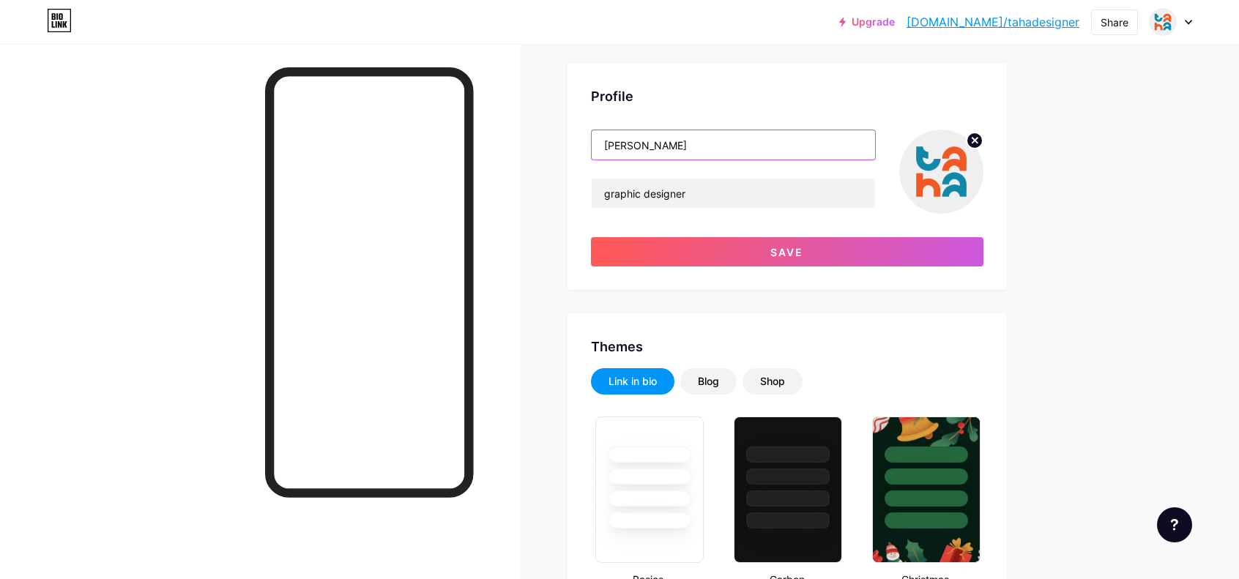
type input "Taha D Qader"
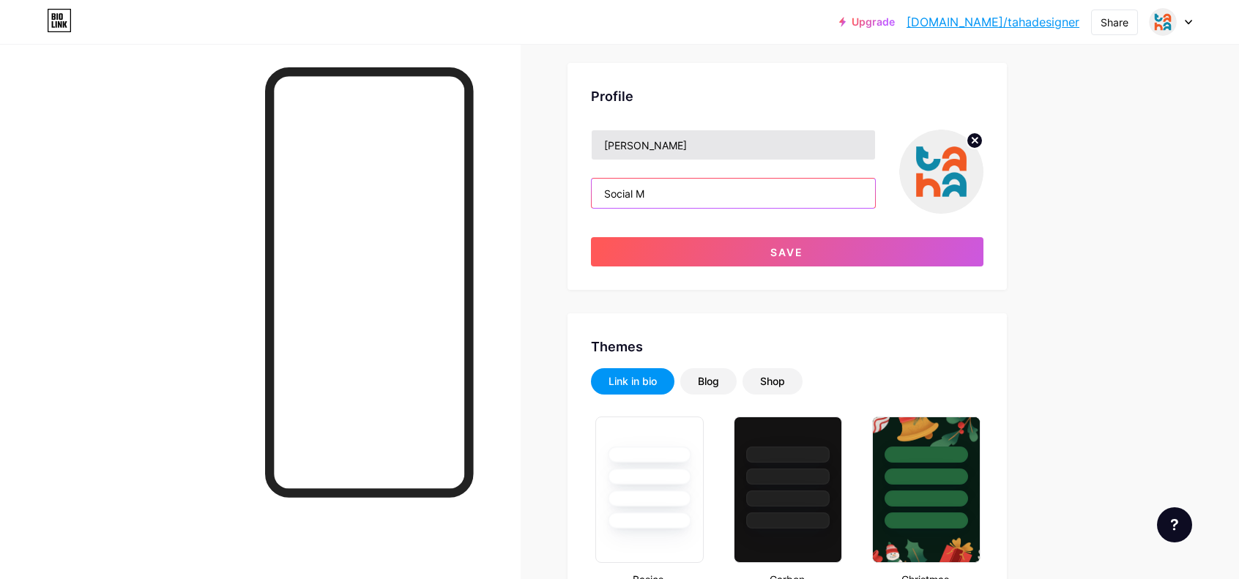
type input "Social"
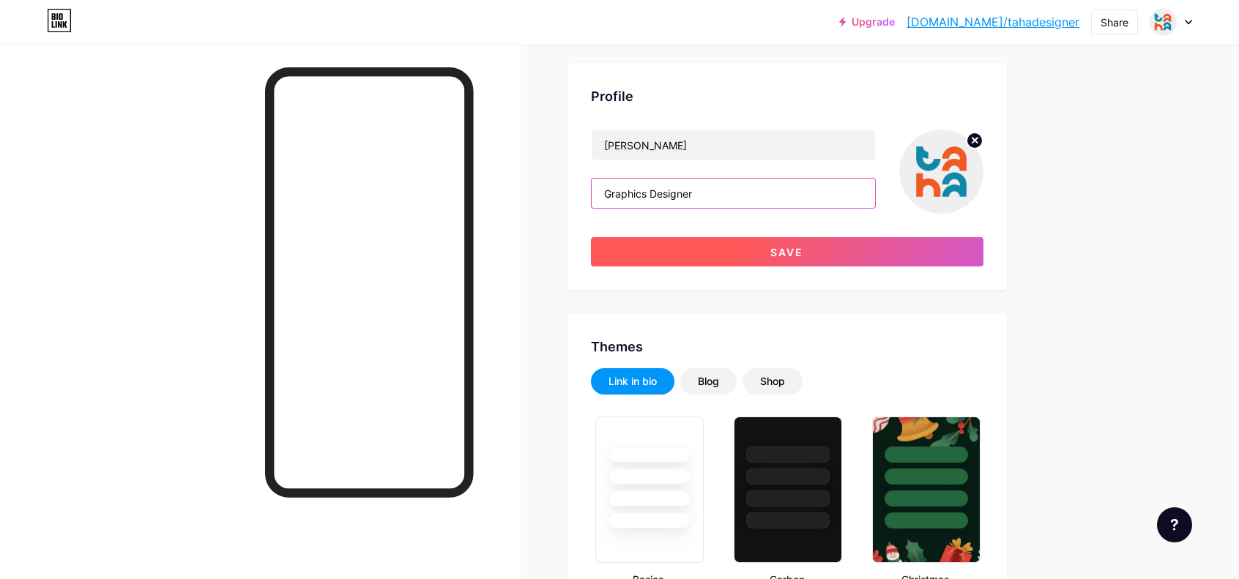
type input "Graphics Designer"
click at [734, 249] on button "Save" at bounding box center [787, 251] width 392 height 29
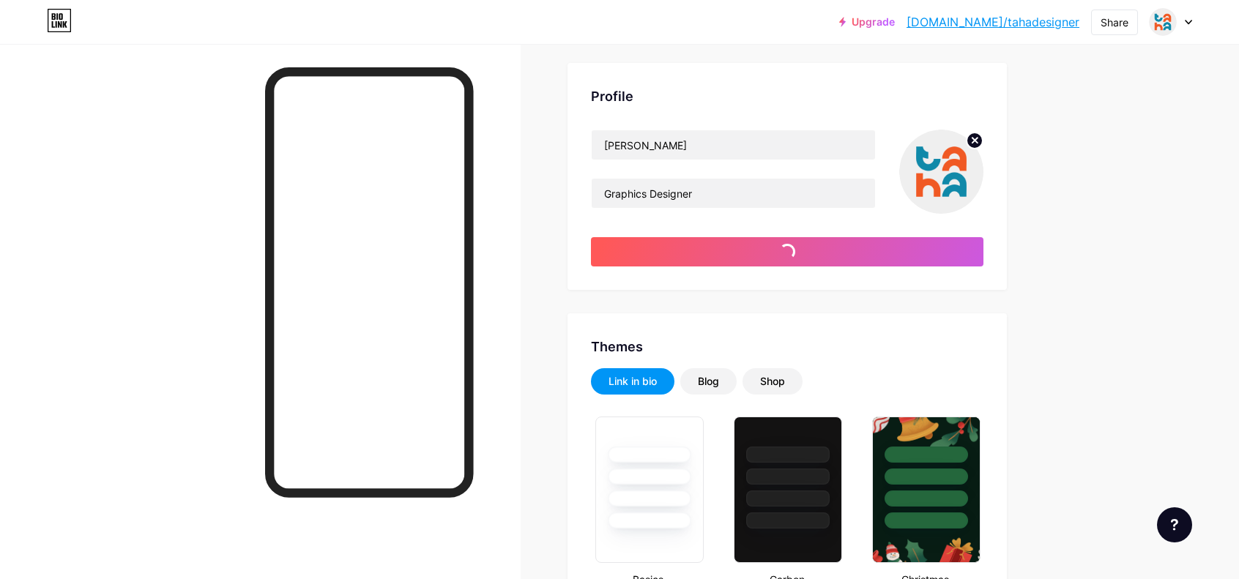
type input "#ffffff"
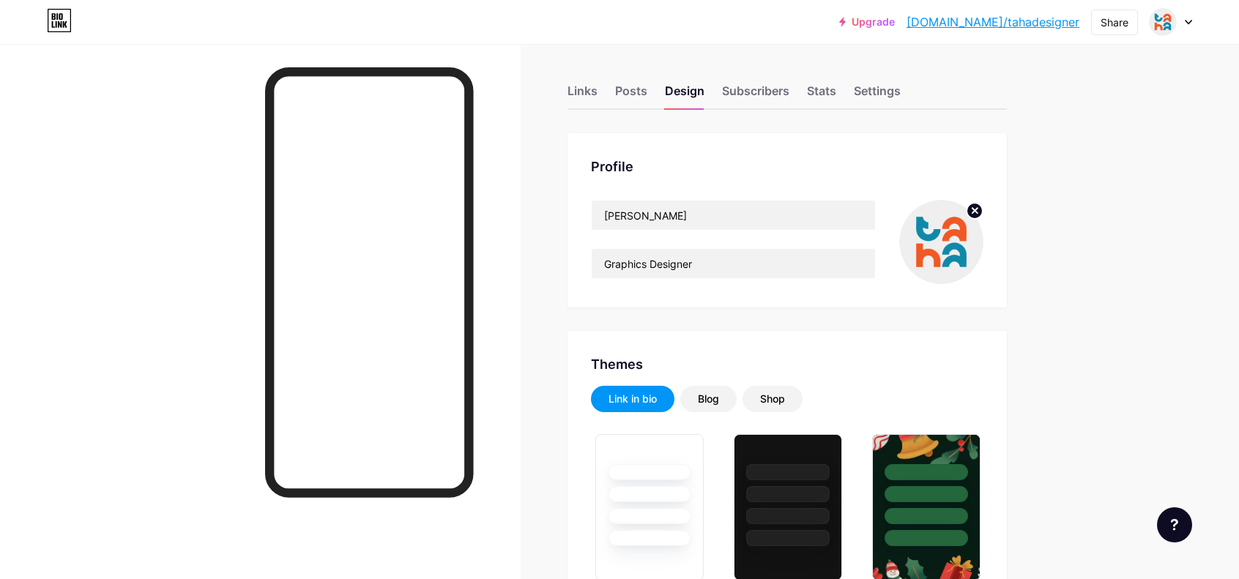
scroll to position [0, 0]
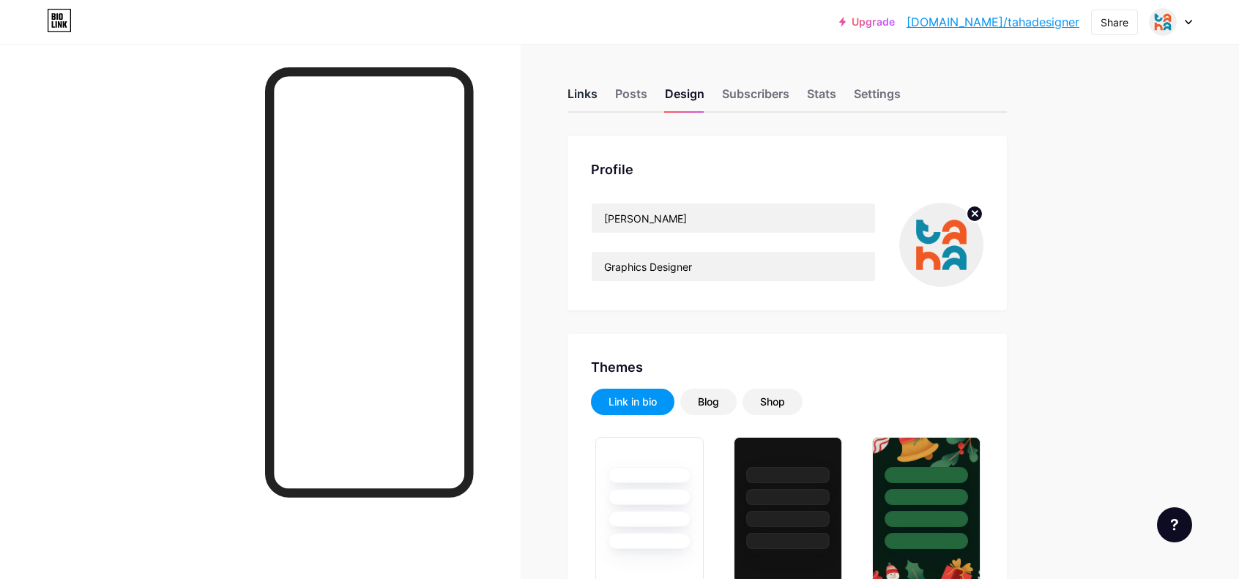
click at [585, 93] on div "Links" at bounding box center [582, 98] width 30 height 26
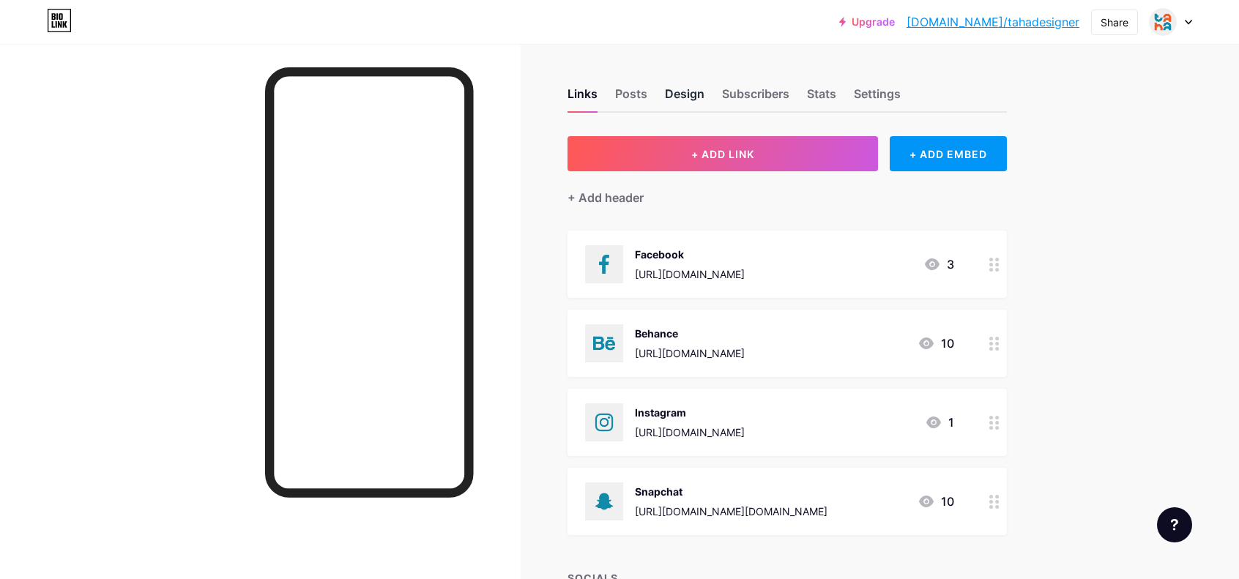
click at [696, 86] on div "Design" at bounding box center [685, 98] width 40 height 26
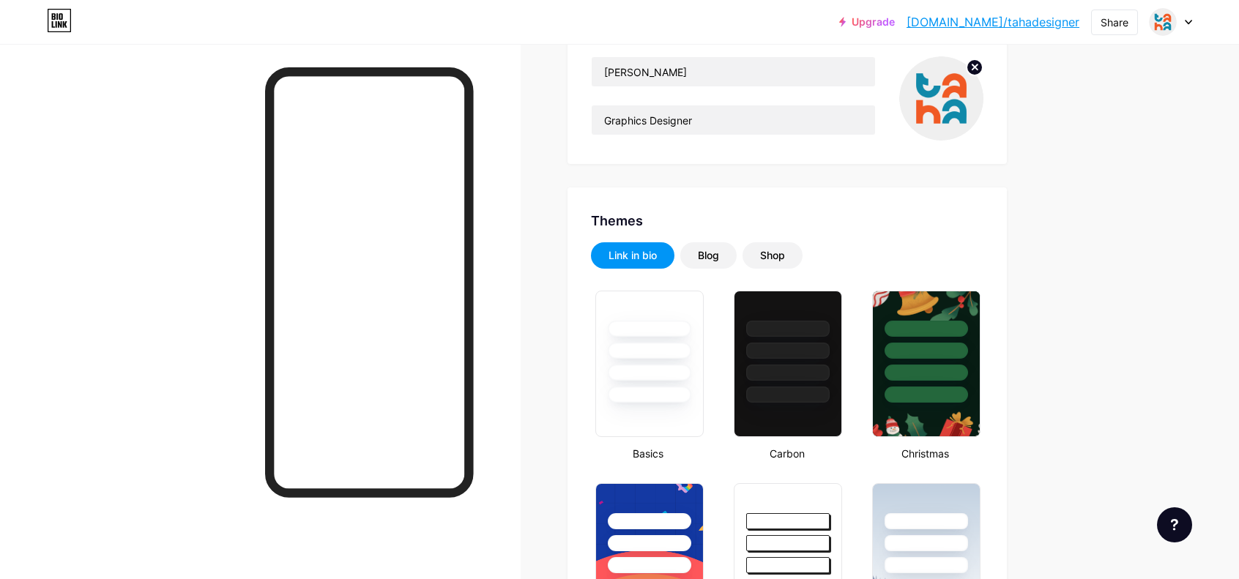
type input "#ffffff"
type input "#f15a21"
type input "#000000"
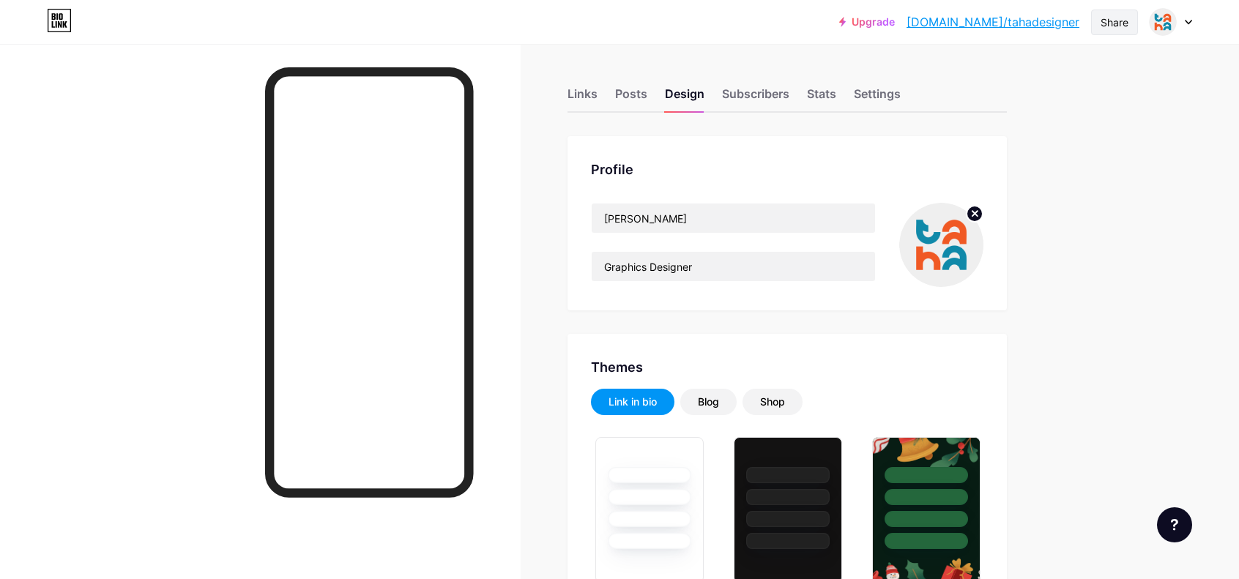
click at [1128, 26] on div "Share" at bounding box center [1114, 23] width 47 height 26
click at [1044, 70] on div "Copy link" at bounding box center [1028, 75] width 218 height 35
drag, startPoint x: 1128, startPoint y: 231, endPoint x: 1102, endPoint y: 227, distance: 26.0
click at [1191, 27] on div at bounding box center [1171, 22] width 42 height 26
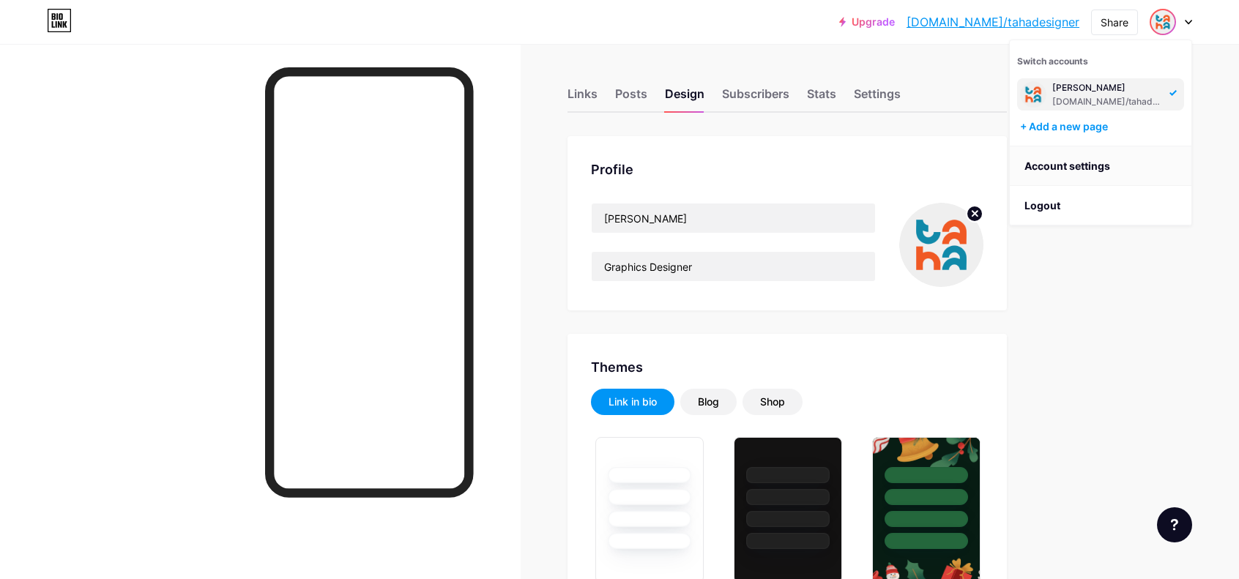
click at [1068, 157] on link "Account settings" at bounding box center [1101, 166] width 182 height 40
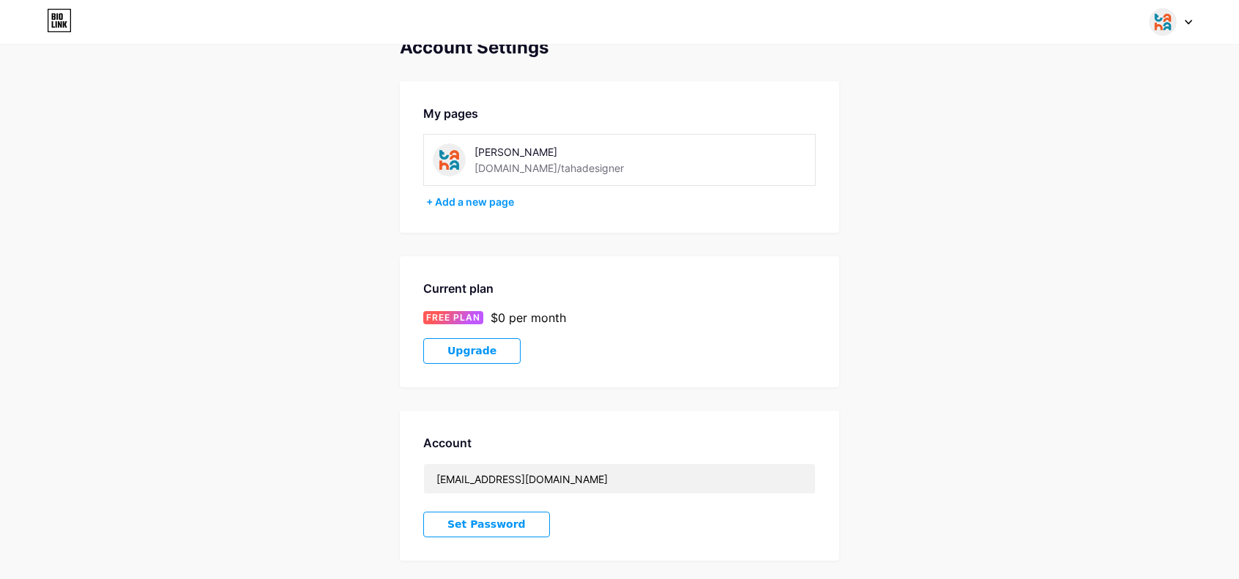
scroll to position [18, 0]
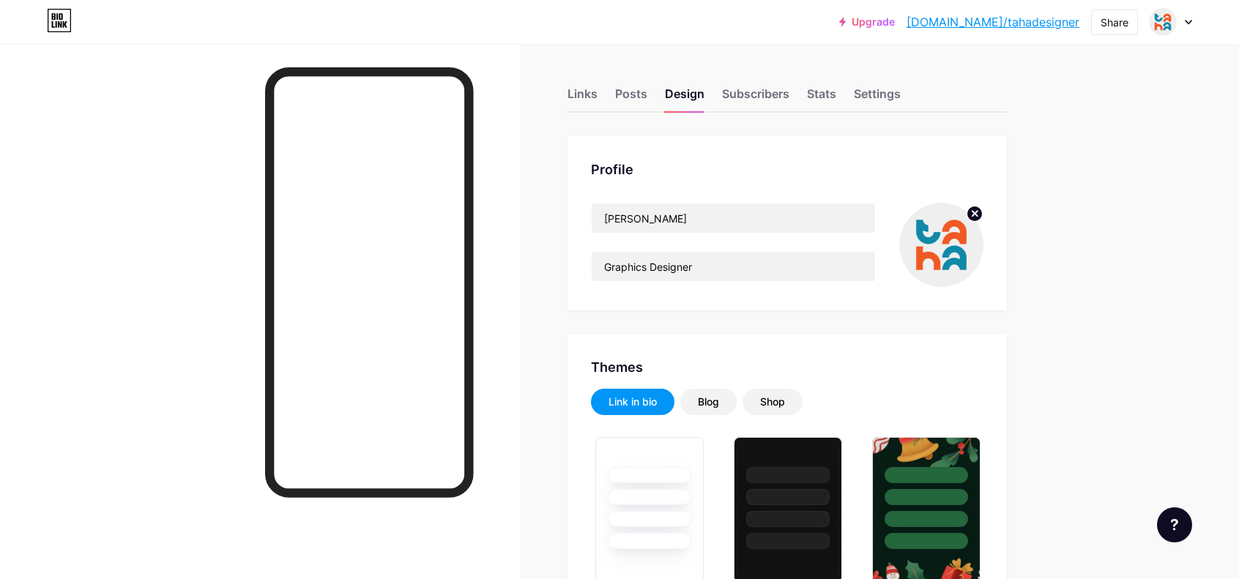
type input "#ffffff"
type input "#f15a21"
type input "#000000"
click at [1124, 30] on div "Share" at bounding box center [1114, 23] width 47 height 26
click at [1066, 116] on div "Get my QR code" at bounding box center [1028, 110] width 218 height 35
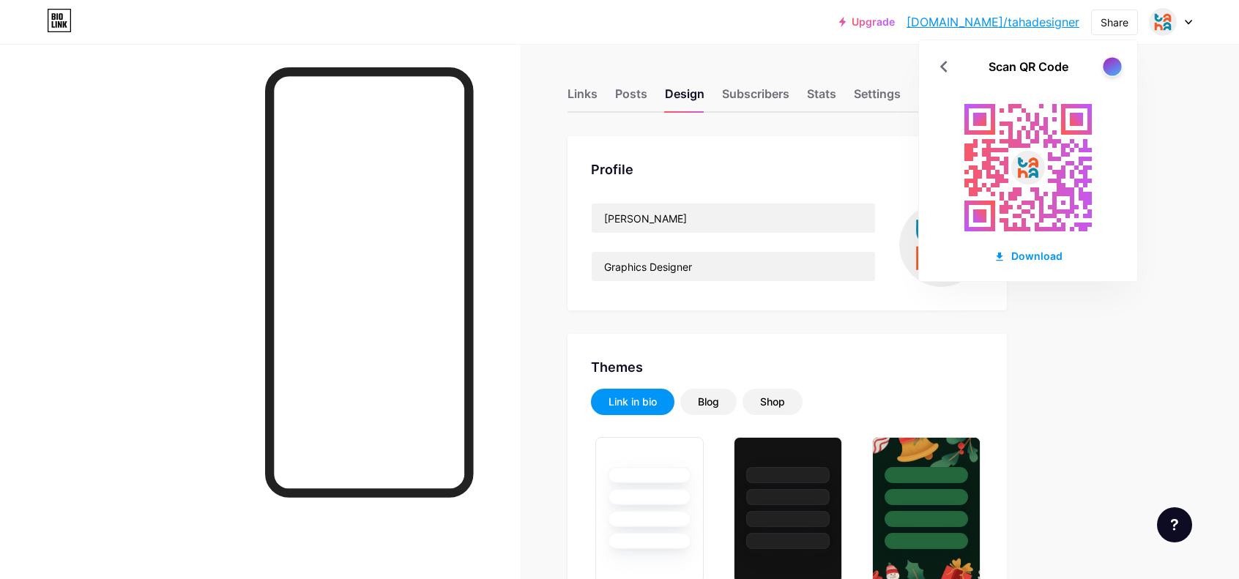
click at [1115, 67] on div at bounding box center [1112, 66] width 18 height 18
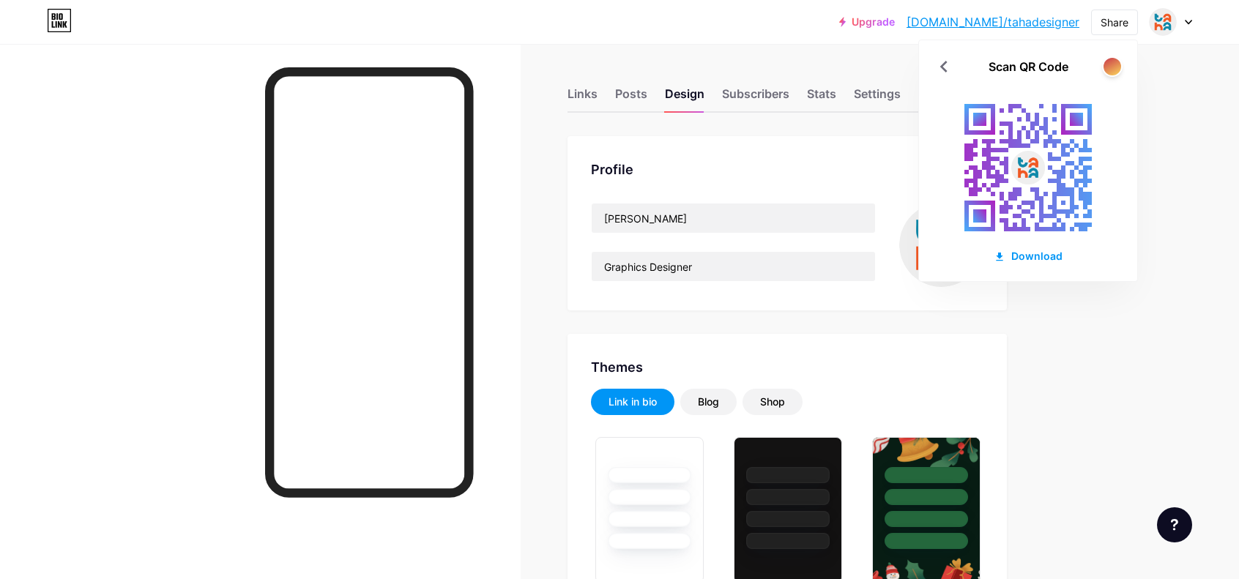
click at [1114, 56] on div at bounding box center [1112, 66] width 21 height 21
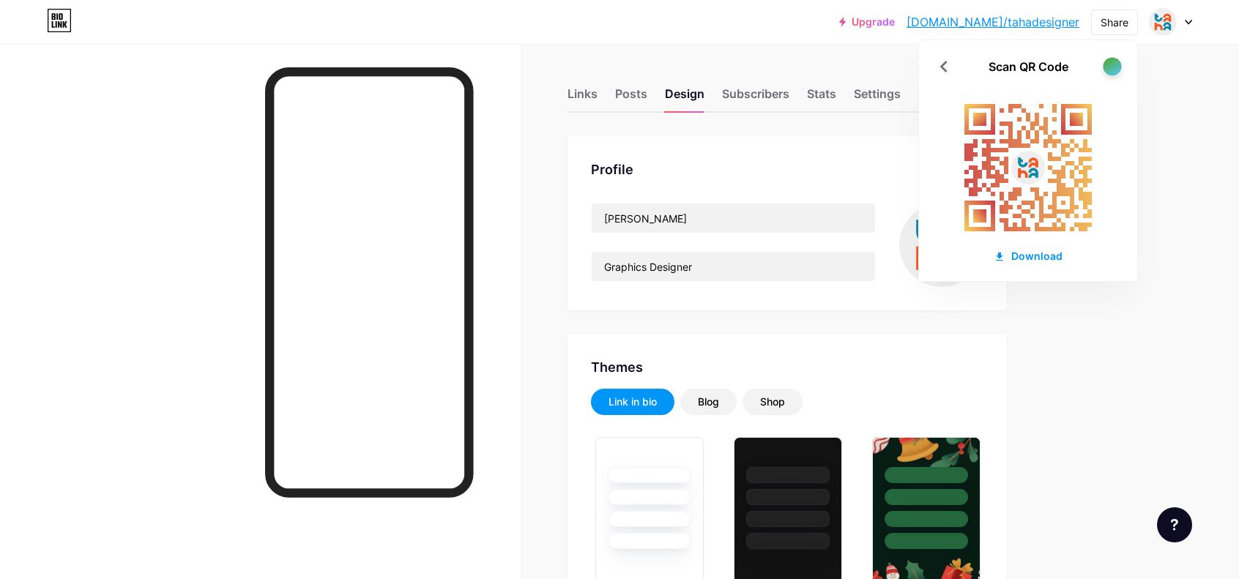
click at [1114, 58] on div at bounding box center [1112, 66] width 21 height 21
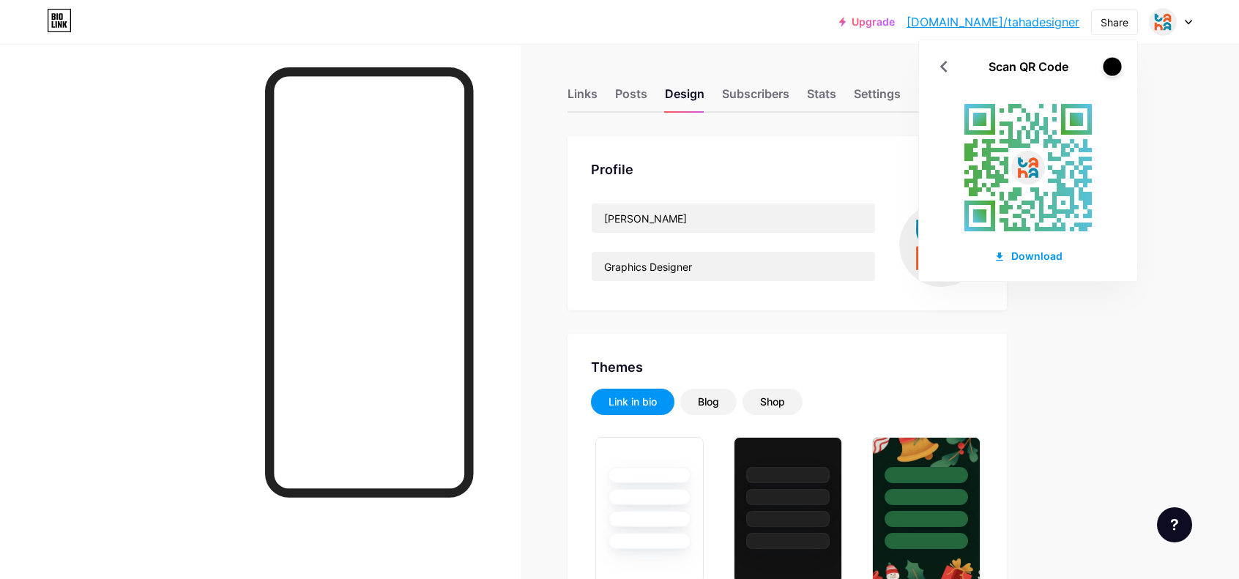
click at [1114, 58] on div at bounding box center [1112, 66] width 18 height 18
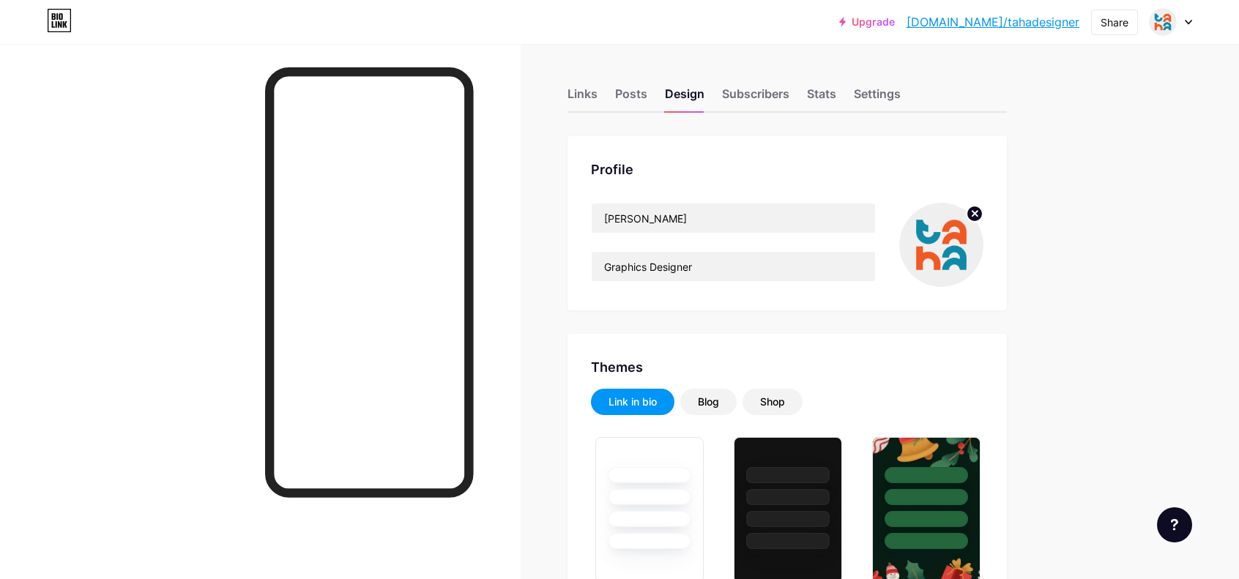
click at [1183, 27] on div at bounding box center [1171, 22] width 42 height 26
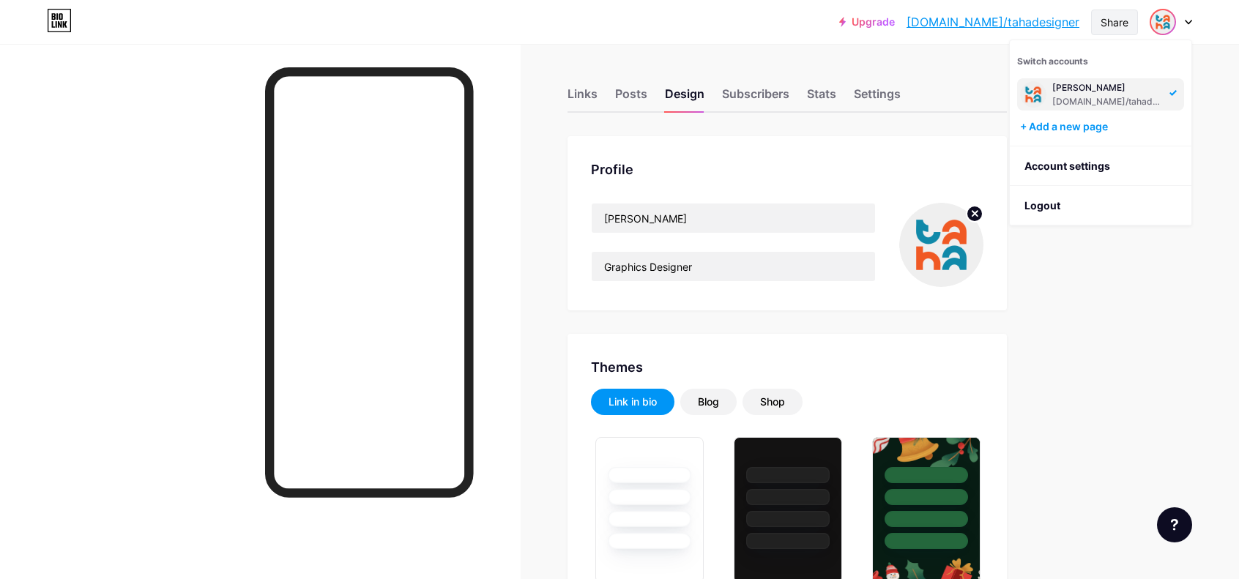
click at [1119, 20] on div "Share" at bounding box center [1114, 22] width 28 height 15
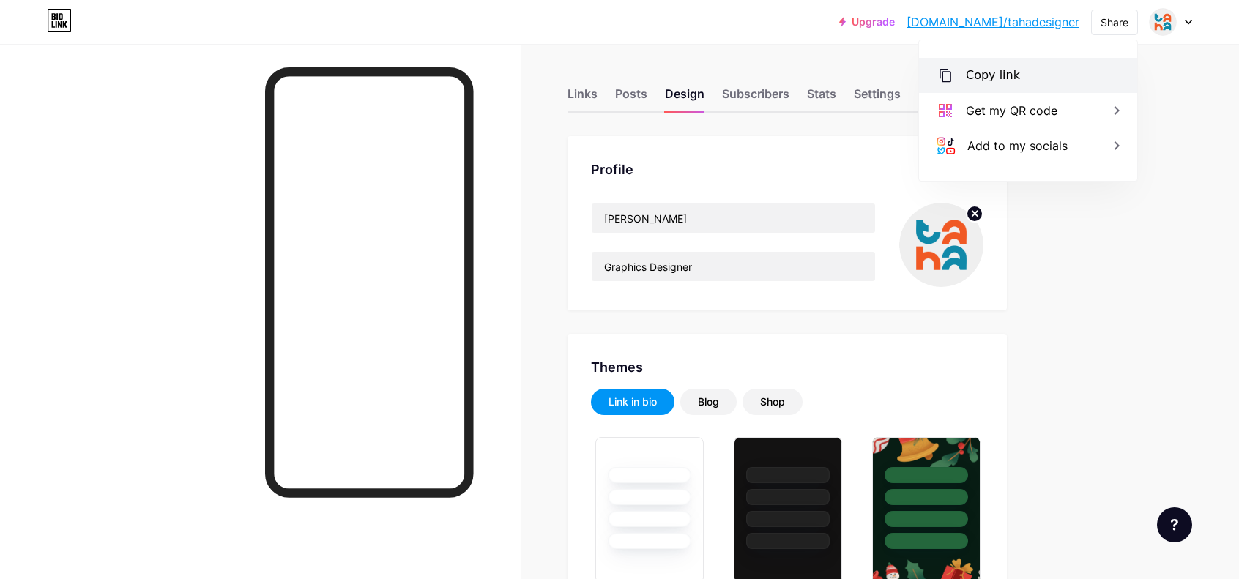
click at [1060, 71] on div "Copy link" at bounding box center [1028, 75] width 218 height 35
click at [1116, 26] on div "Share" at bounding box center [1114, 22] width 28 height 15
click at [1095, 28] on div "Share" at bounding box center [1114, 23] width 47 height 26
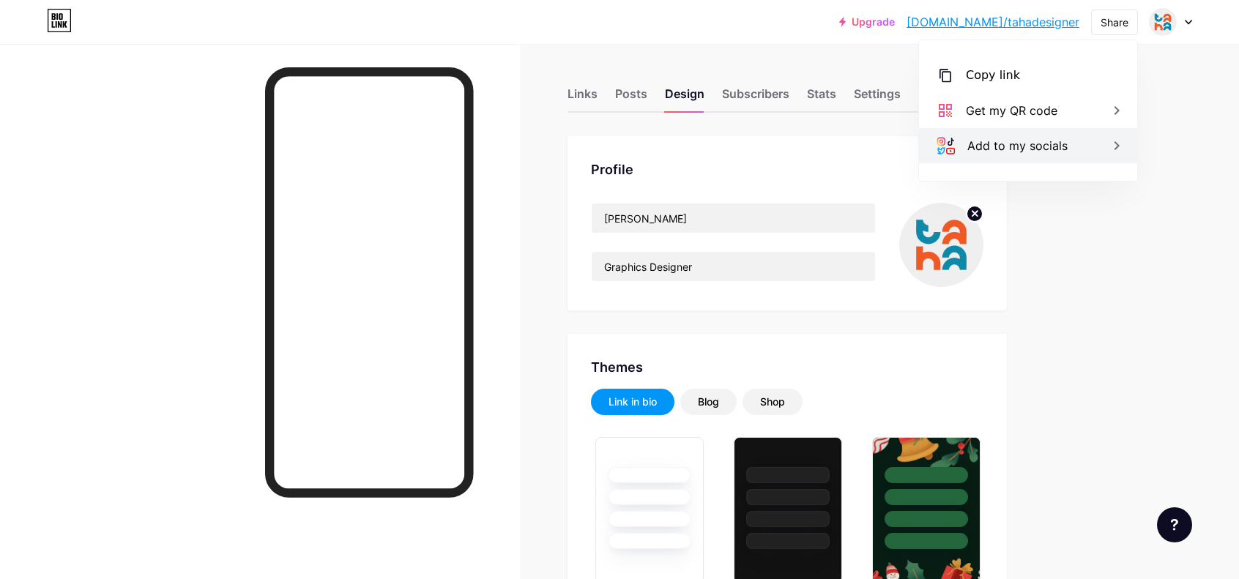
click at [1060, 135] on div "Add to my socials" at bounding box center [1028, 145] width 218 height 35
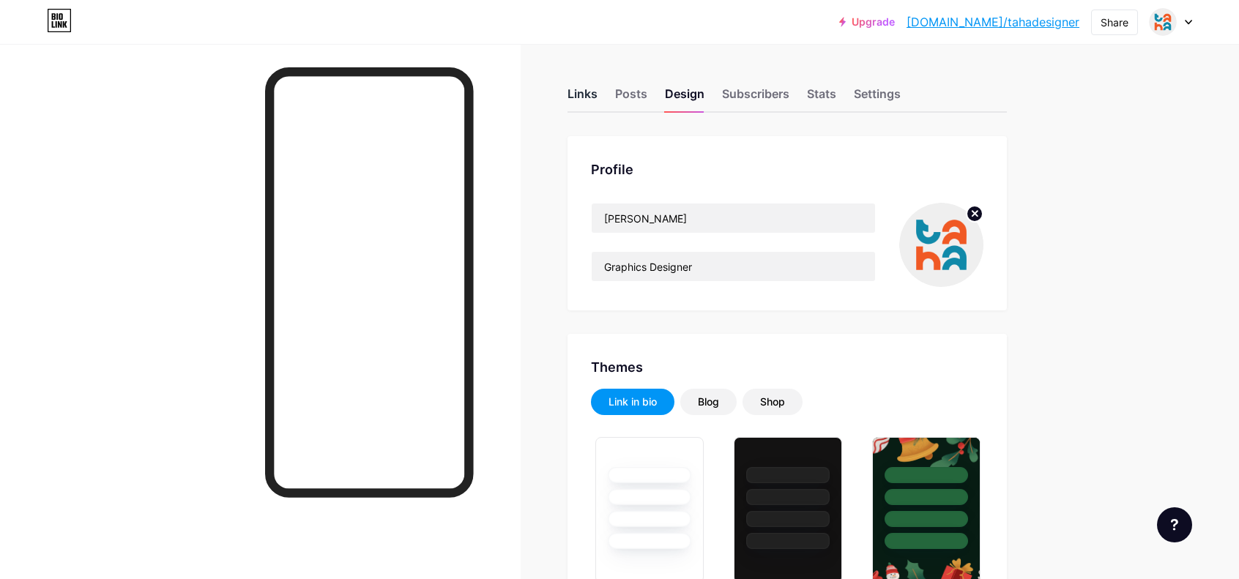
click at [596, 92] on div "Links" at bounding box center [582, 98] width 30 height 26
